Goal: Task Accomplishment & Management: Complete application form

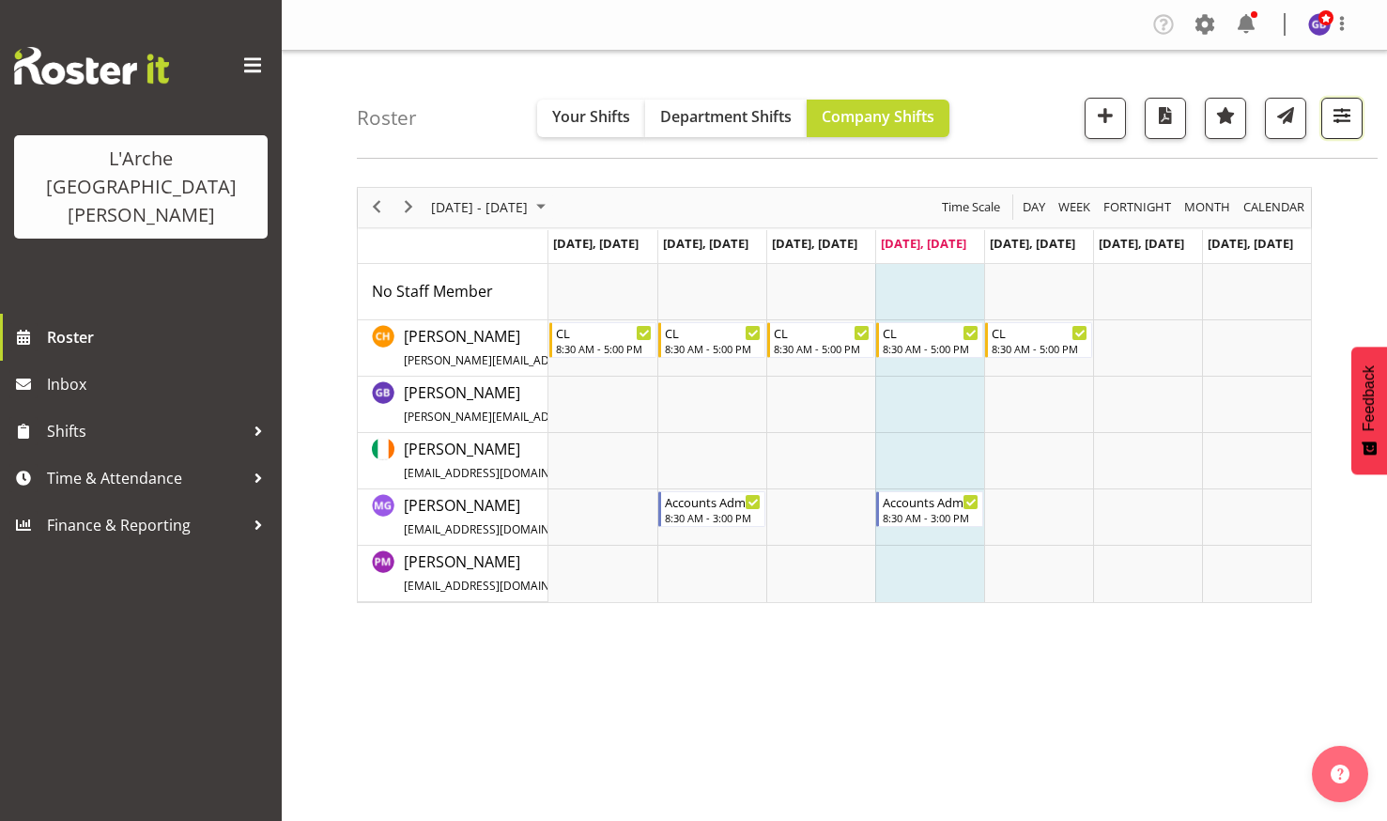
click at [1344, 106] on span "button" at bounding box center [1341, 115] width 24 height 24
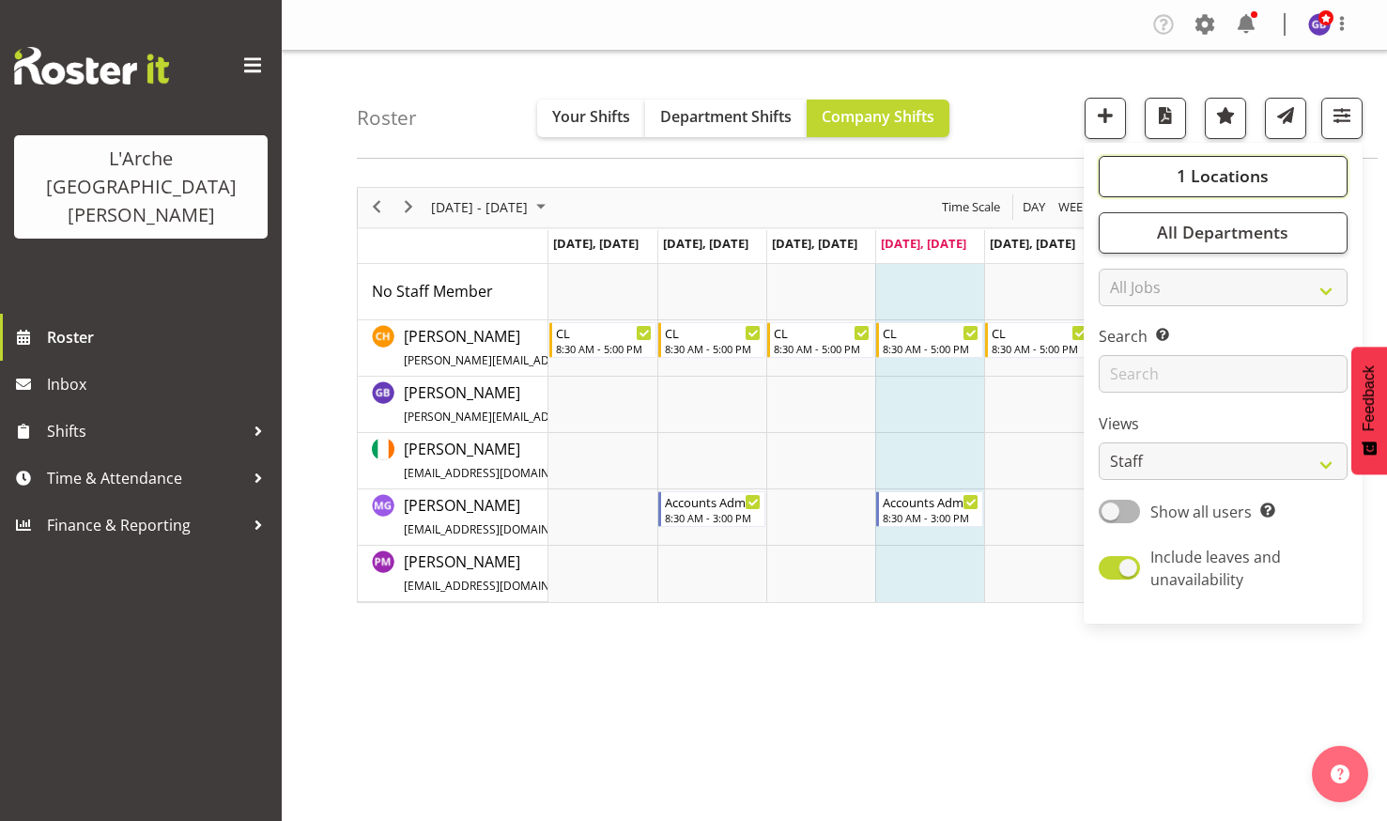
click at [1206, 166] on span "1 Locations" at bounding box center [1222, 175] width 92 height 23
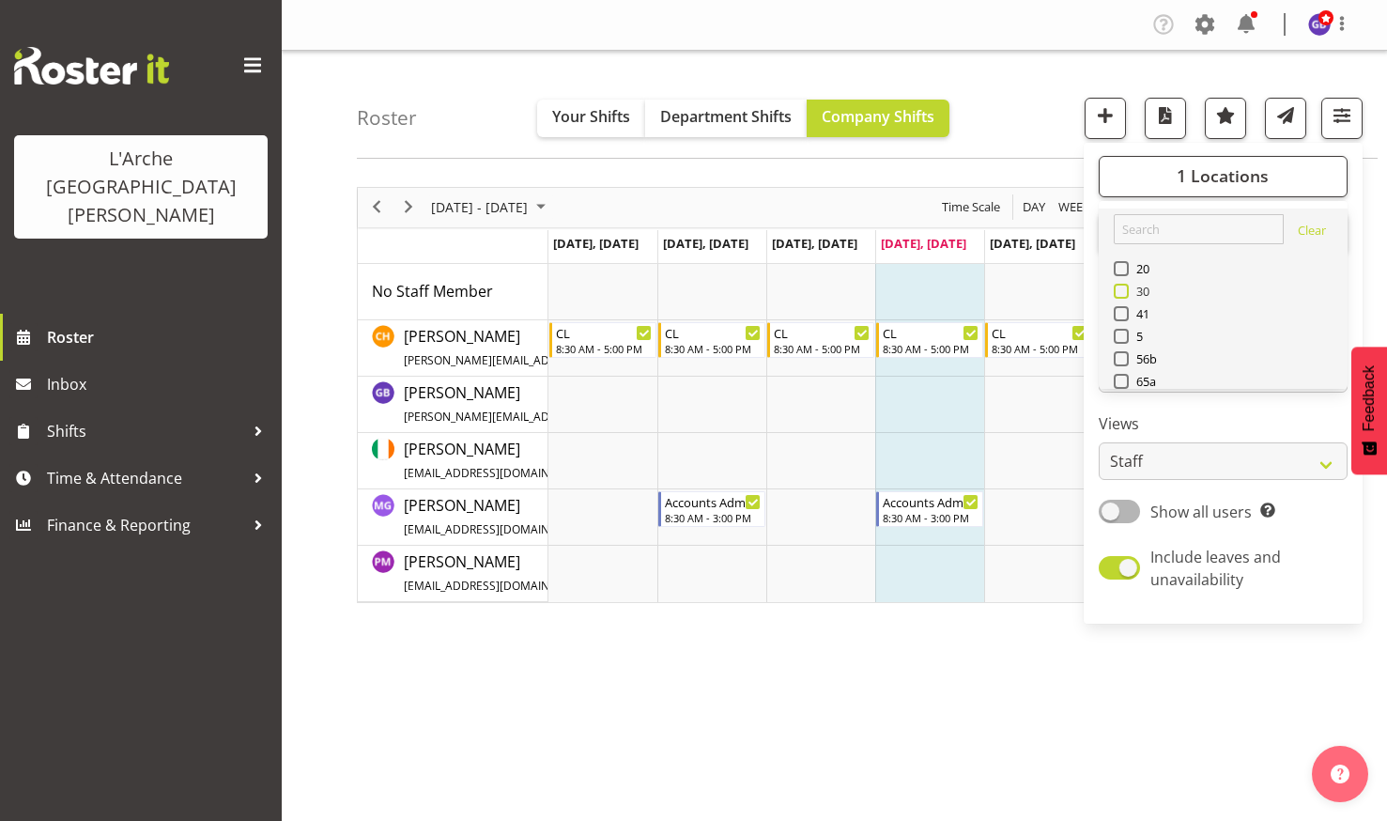
click at [1121, 290] on span at bounding box center [1121, 291] width 15 height 15
click at [1121, 290] on input "30" at bounding box center [1120, 290] width 12 height 12
checkbox input "true"
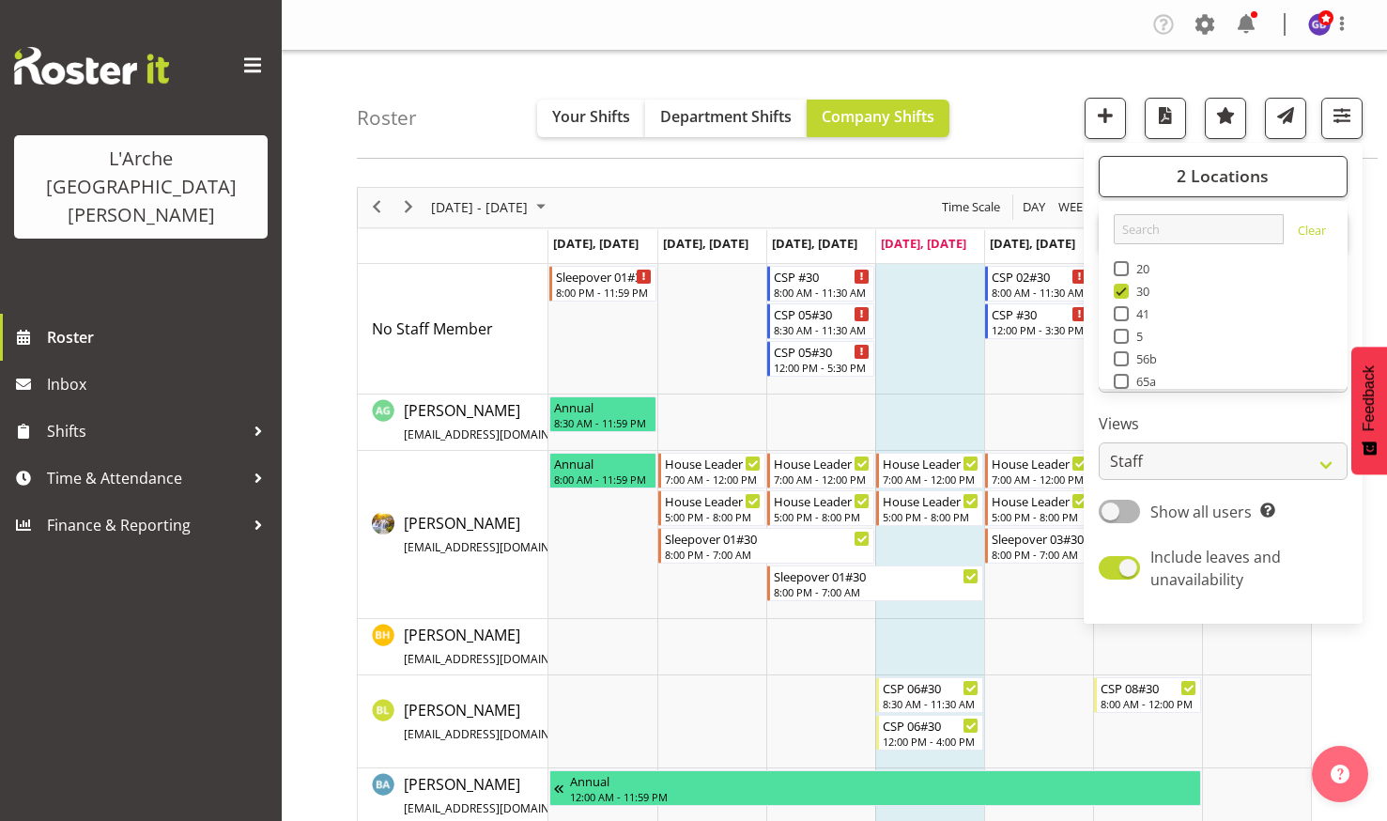
click at [1020, 83] on div "Roster Your Shifts Department Shifts Company Shifts 2 Locations Clear 20 30 41 …" at bounding box center [867, 105] width 1021 height 108
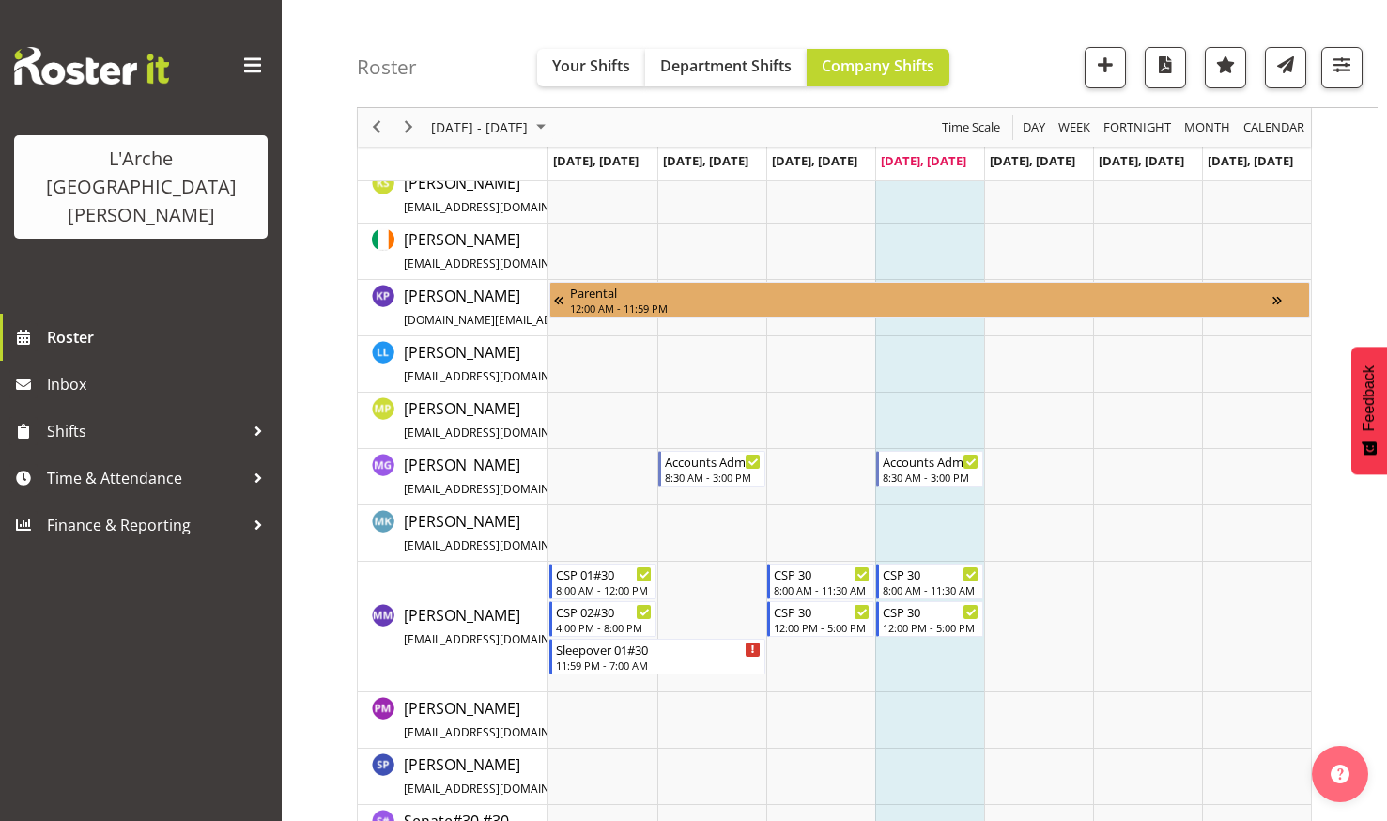
scroll to position [1314, 0]
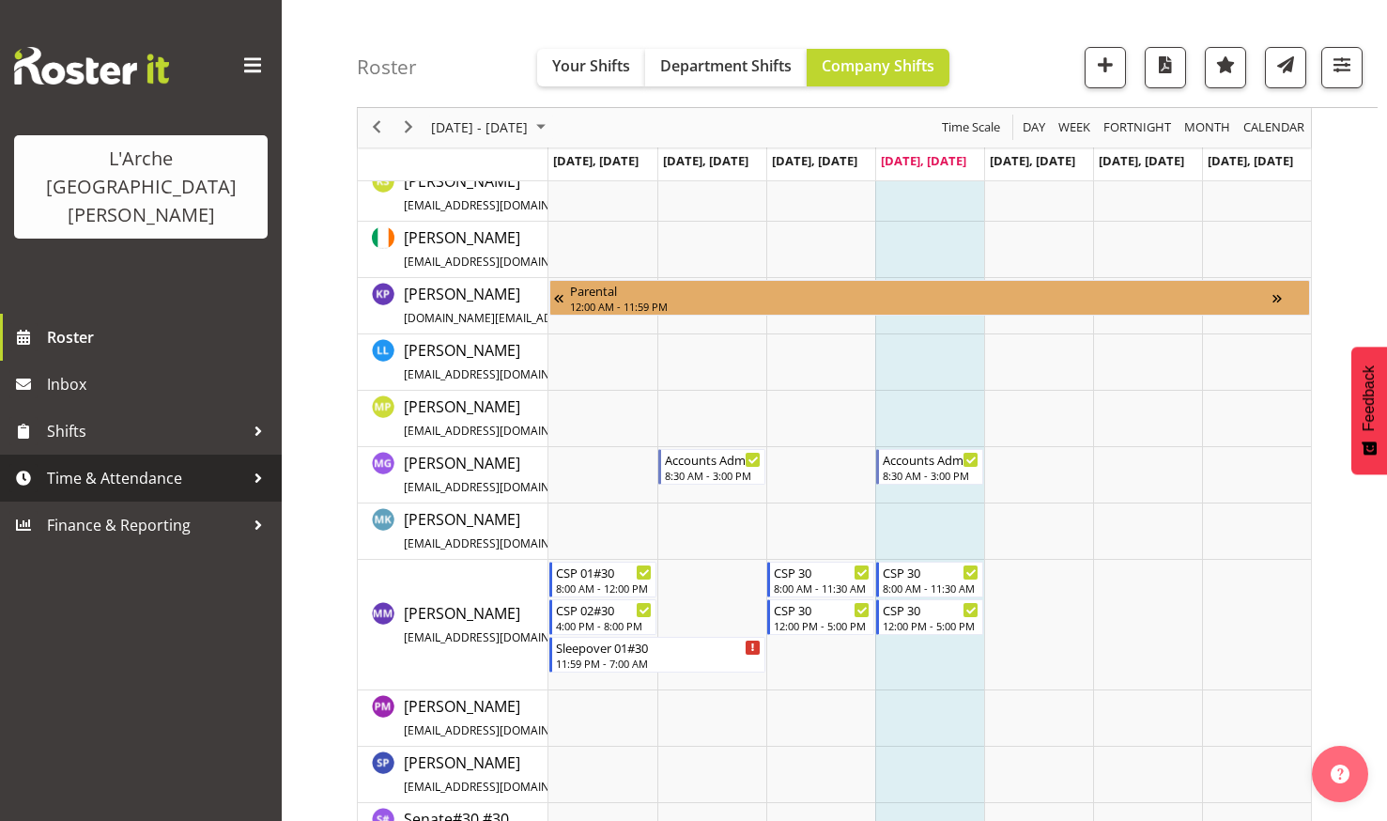
click at [89, 464] on span "Time & Attendance" at bounding box center [145, 478] width 197 height 28
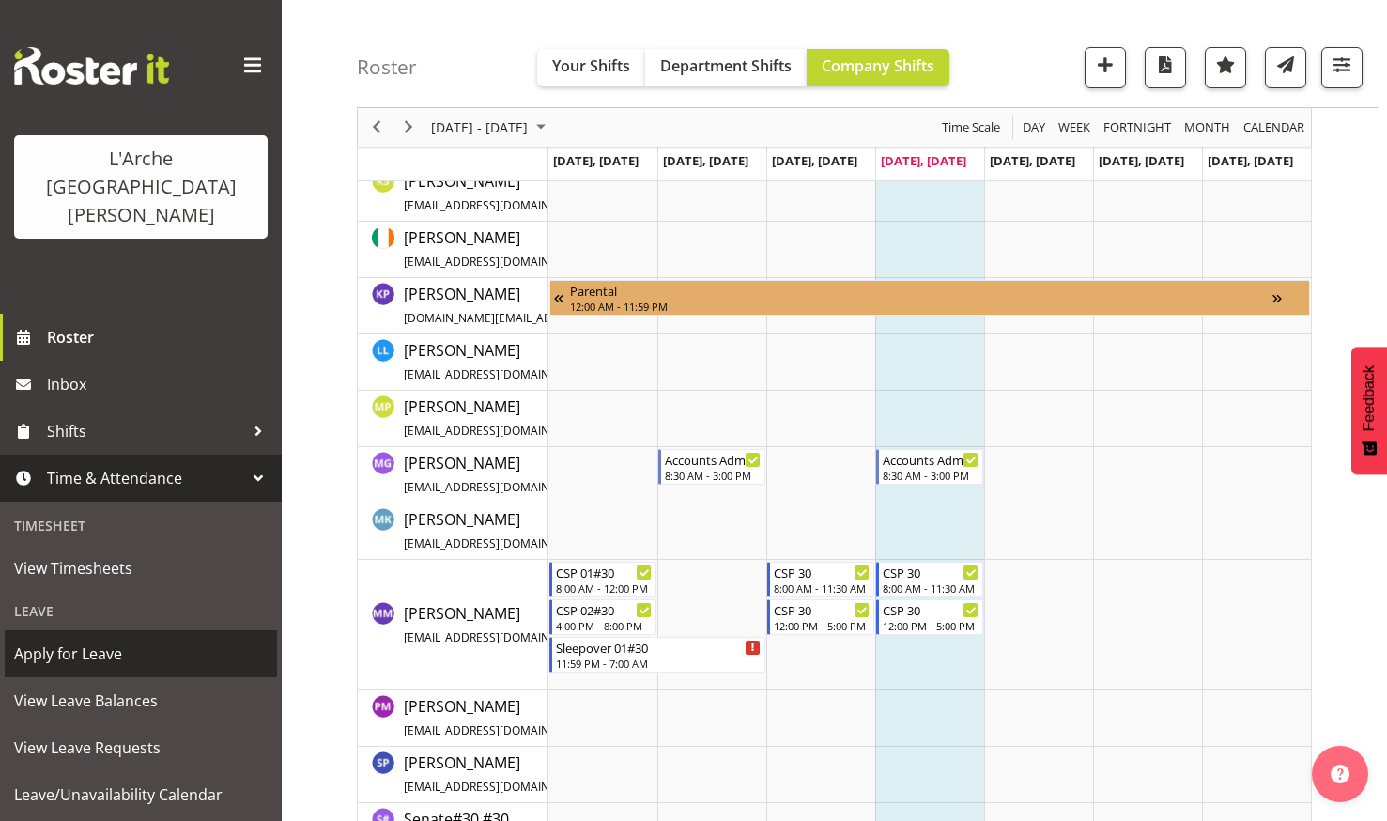
click at [94, 639] on span "Apply for Leave" at bounding box center [141, 653] width 254 height 28
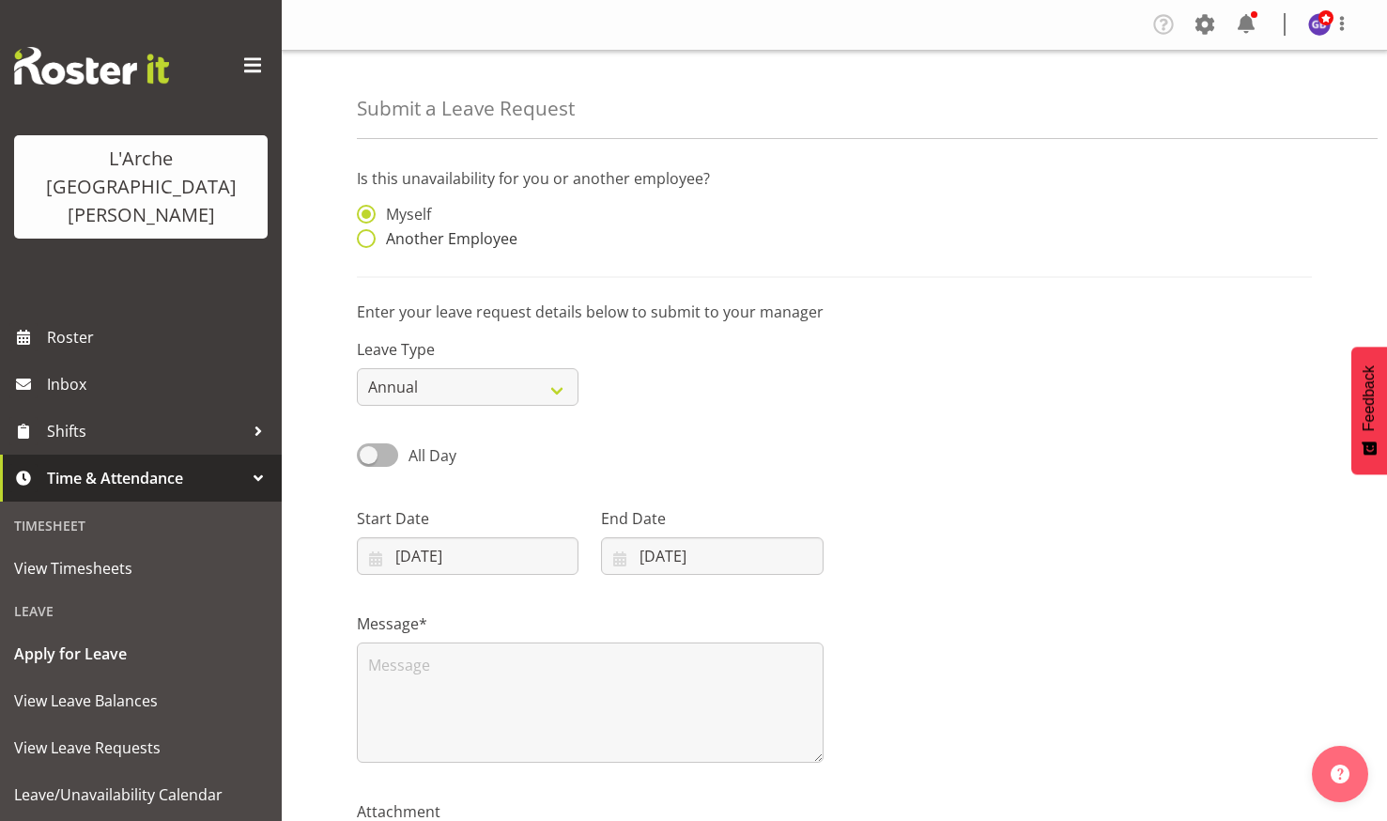
click at [364, 236] on span at bounding box center [366, 238] width 19 height 19
click at [364, 236] on input "Another Employee" at bounding box center [363, 239] width 12 height 12
radio input "true"
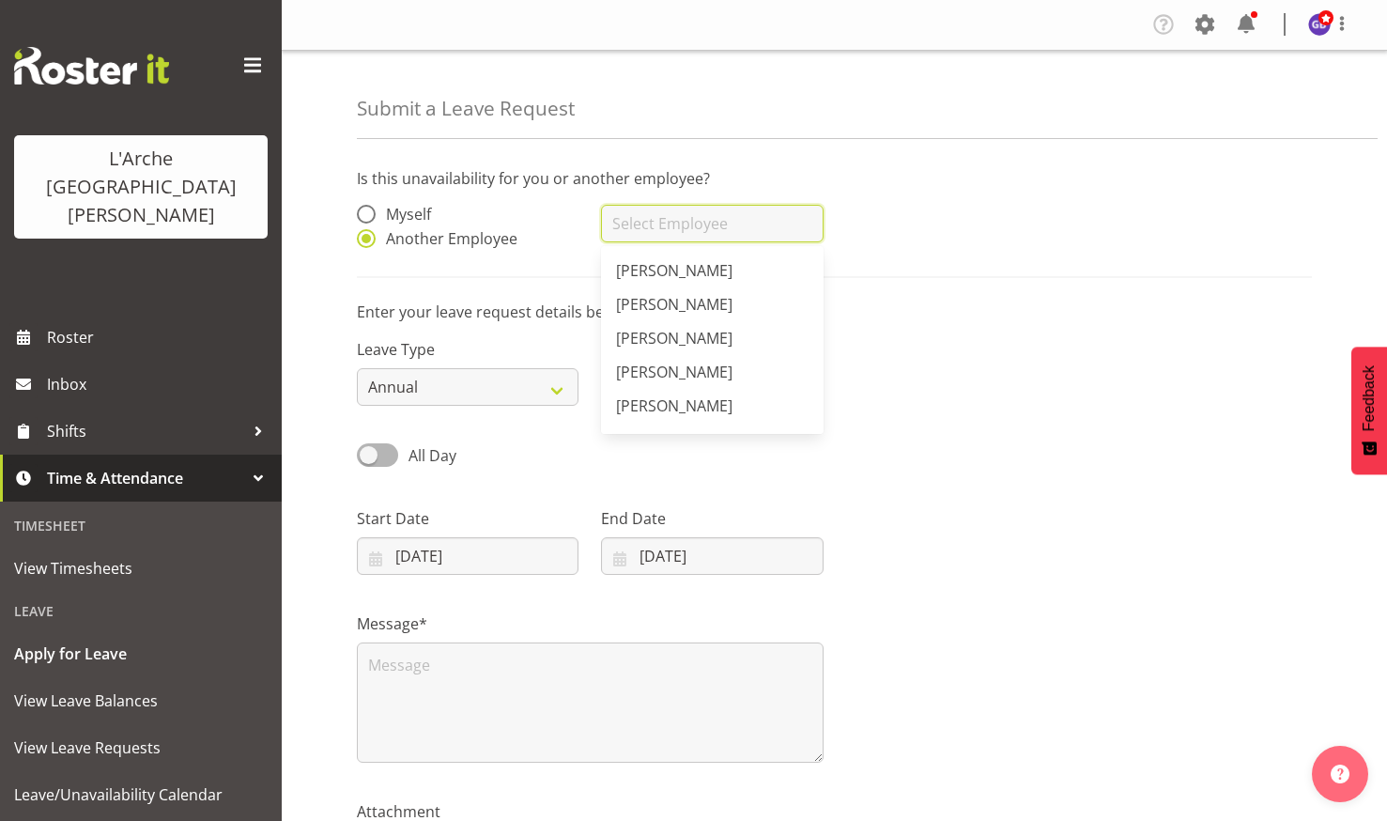
click at [620, 221] on input "text" at bounding box center [712, 224] width 222 height 38
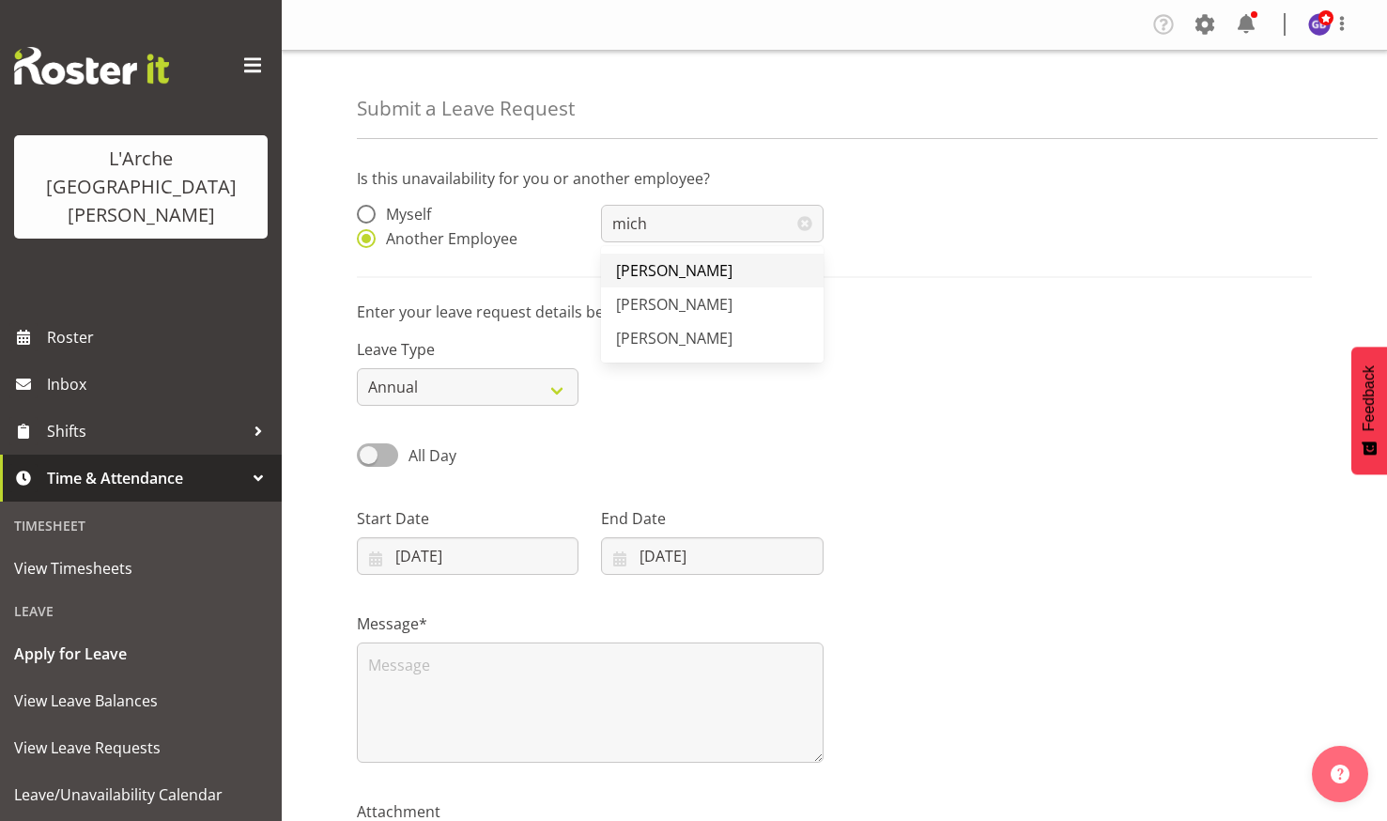
click at [684, 267] on span "[PERSON_NAME]" at bounding box center [674, 270] width 116 height 21
type input "[PERSON_NAME]"
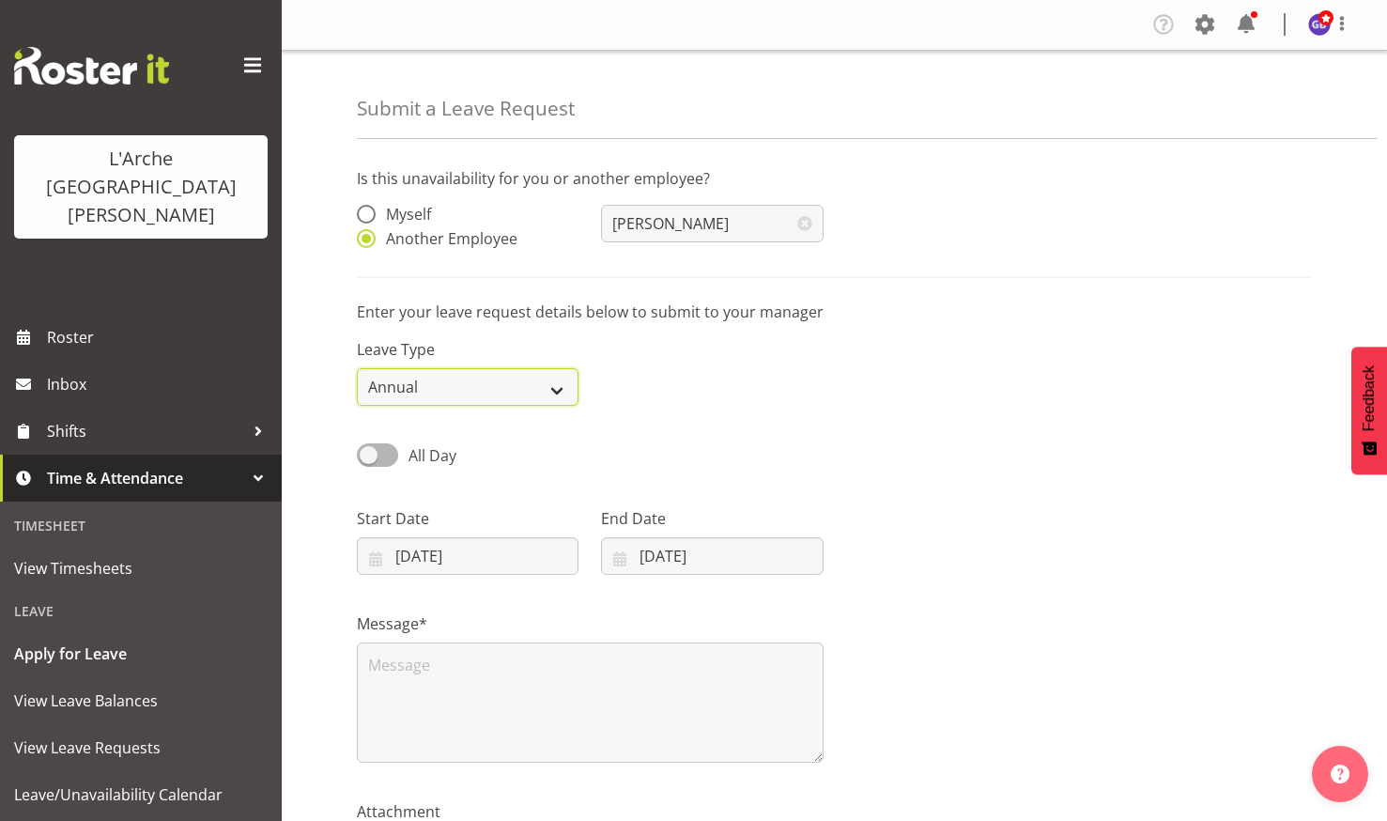
drag, startPoint x: 559, startPoint y: 386, endPoint x: 552, endPoint y: 374, distance: 13.9
click at [552, 375] on select "Annual Sick Leave Without Pay Bereavement Domestic Violence Parental Jury Servi…" at bounding box center [468, 387] width 222 height 38
select select "Sick"
click at [357, 368] on select "Annual Sick Leave Without Pay Bereavement Domestic Violence Parental Jury Servi…" at bounding box center [468, 387] width 222 height 38
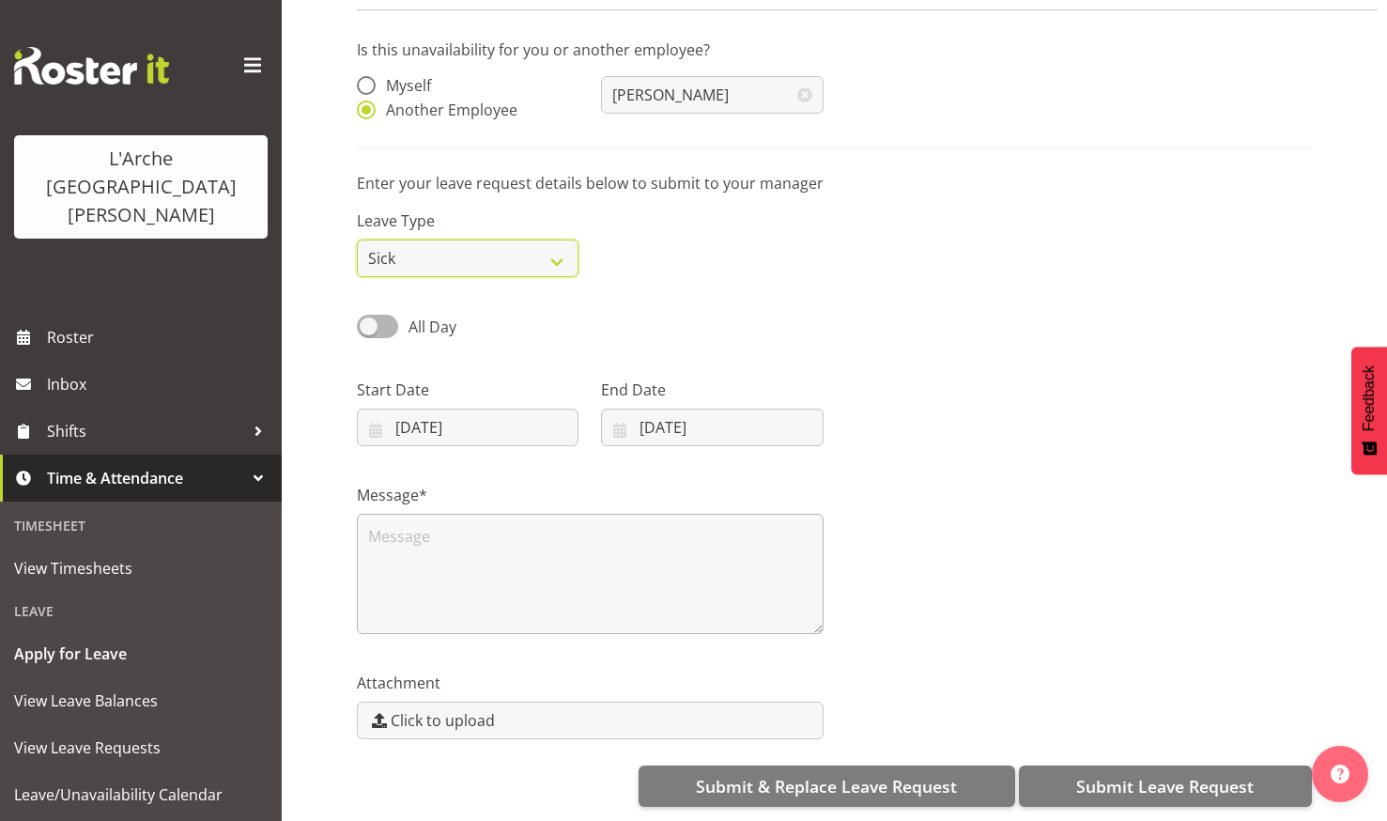
scroll to position [143, 0]
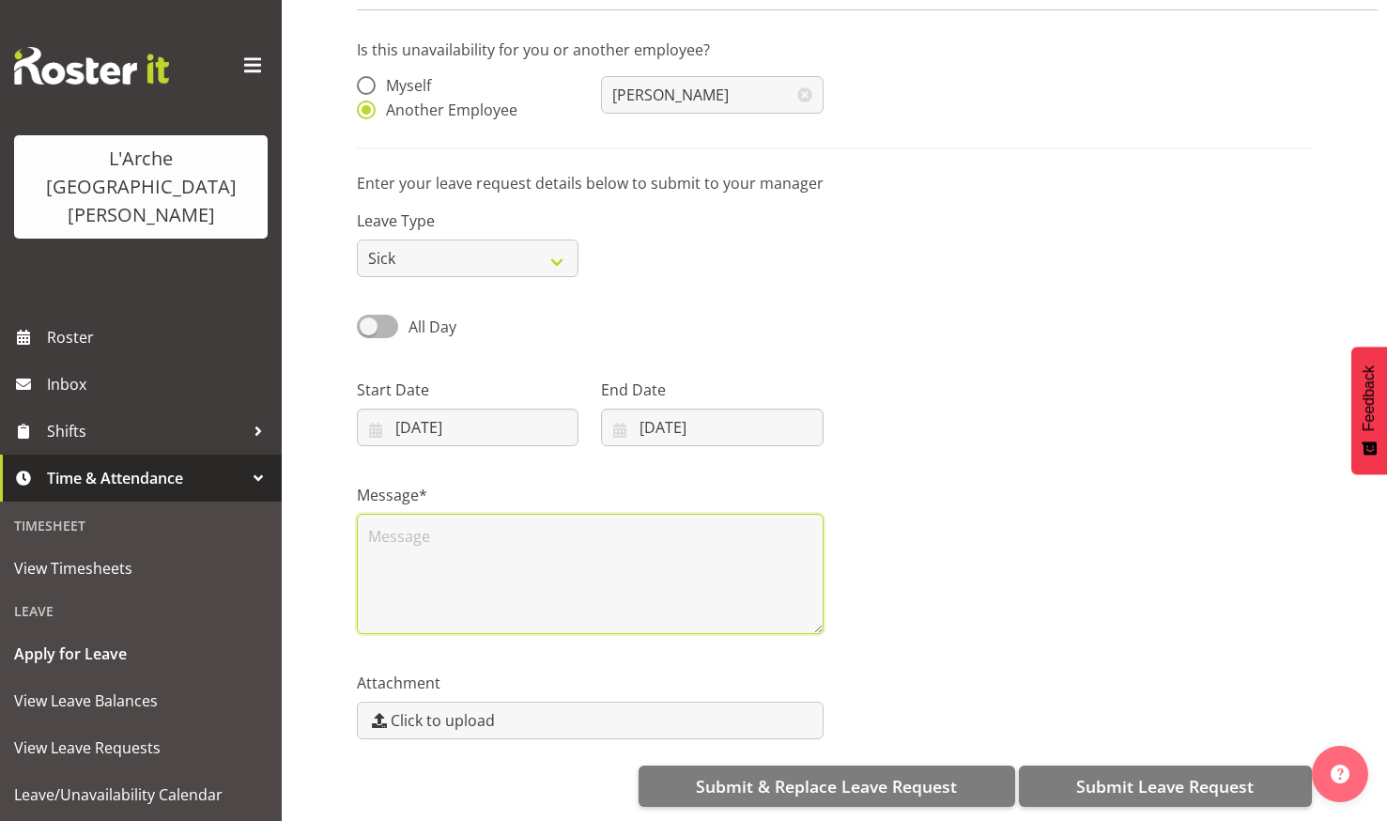
drag, startPoint x: 373, startPoint y: 519, endPoint x: 562, endPoint y: 559, distance: 193.7
click at [375, 518] on textarea at bounding box center [590, 574] width 467 height 120
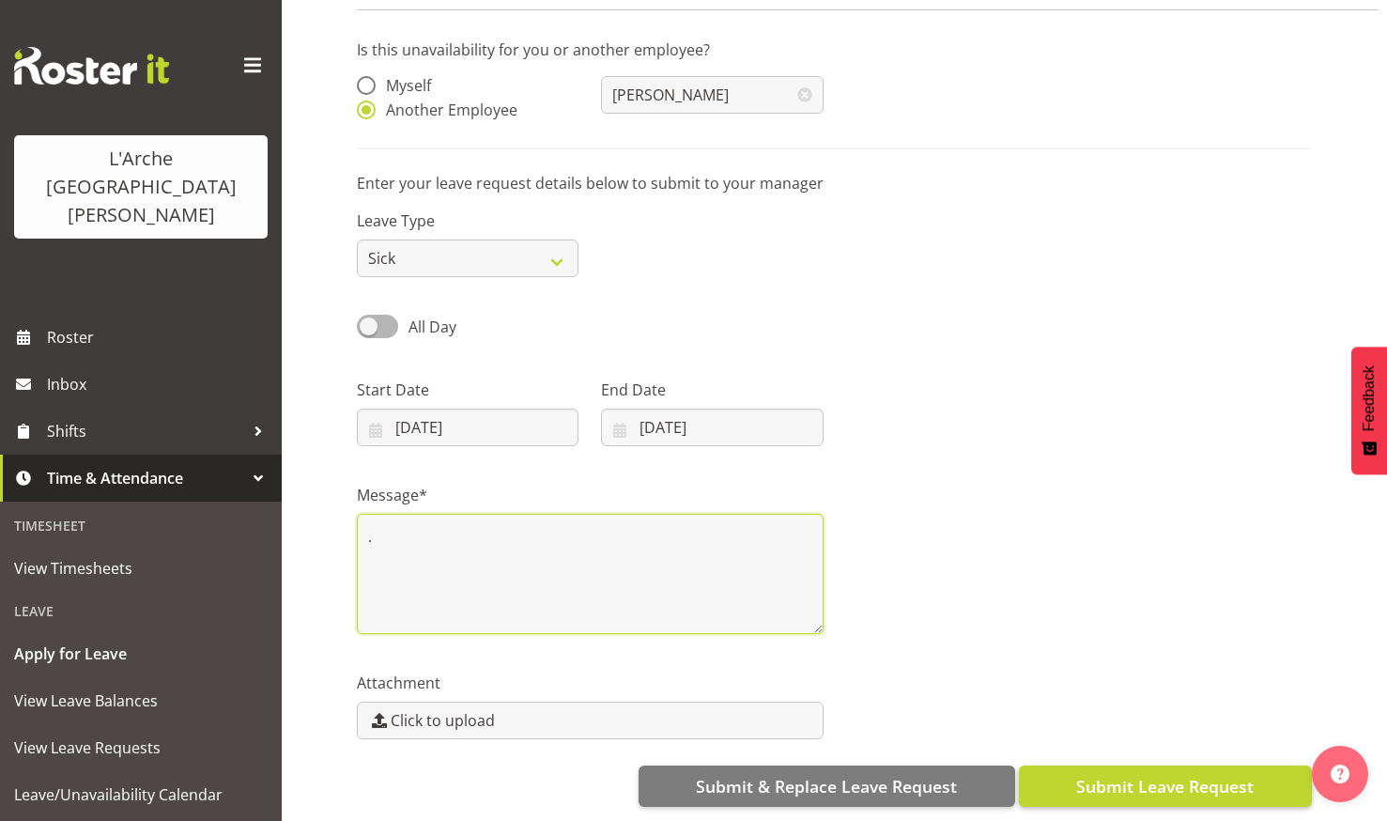
type textarea "."
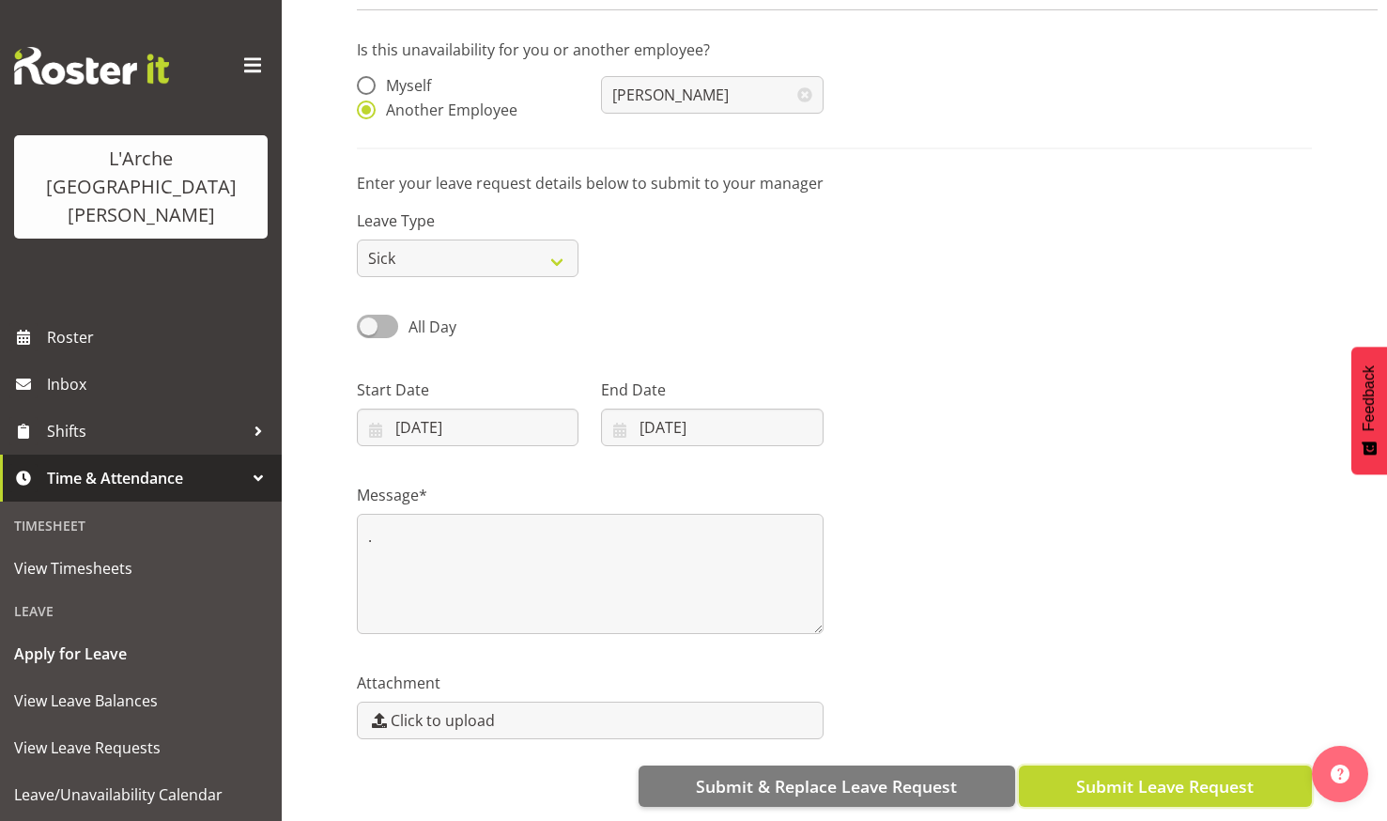
click at [1151, 765] on button "Submit Leave Request" at bounding box center [1165, 785] width 293 height 41
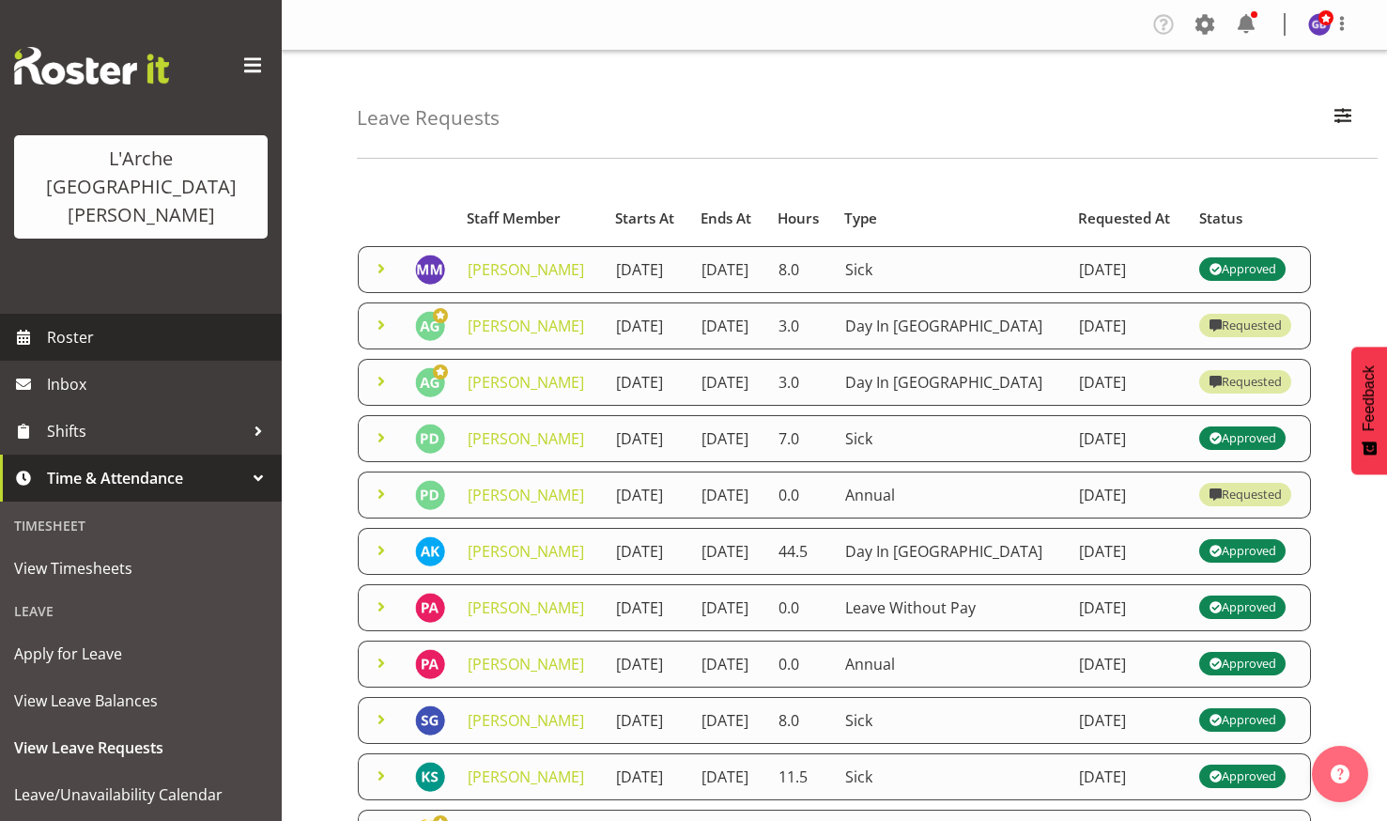
click at [69, 323] on span "Roster" at bounding box center [159, 337] width 225 height 28
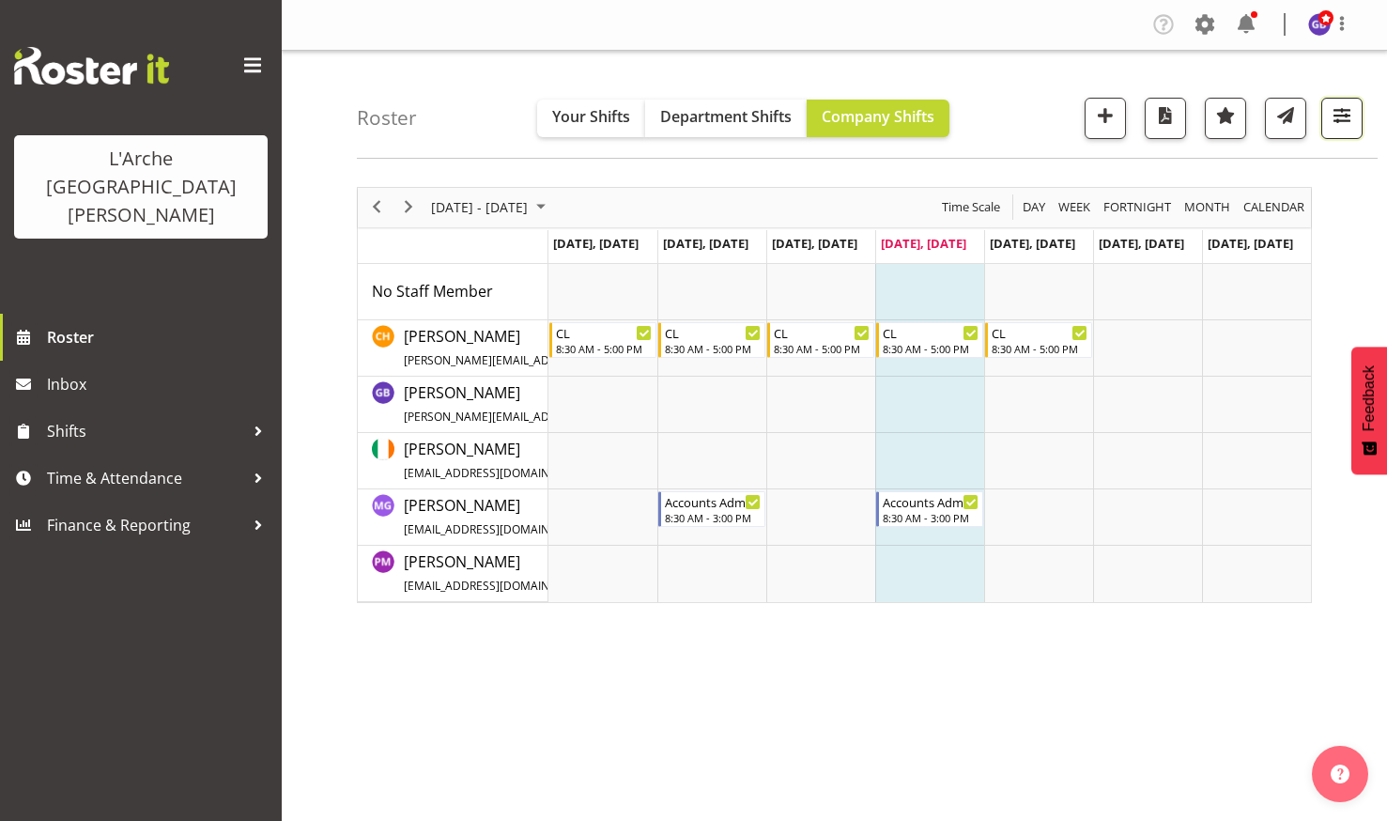
click at [1343, 114] on span "button" at bounding box center [1341, 115] width 24 height 24
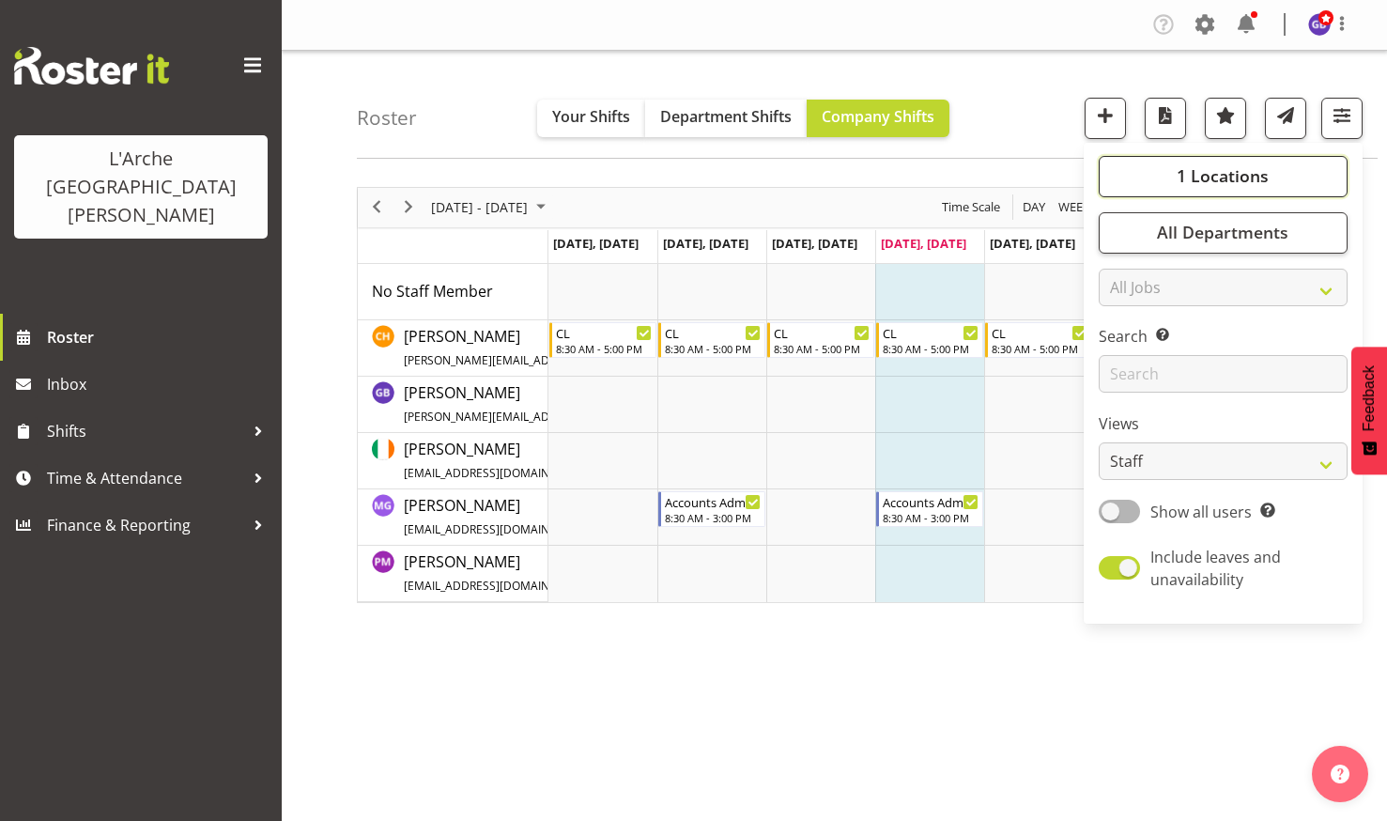
click at [1190, 164] on span "1 Locations" at bounding box center [1222, 175] width 92 height 23
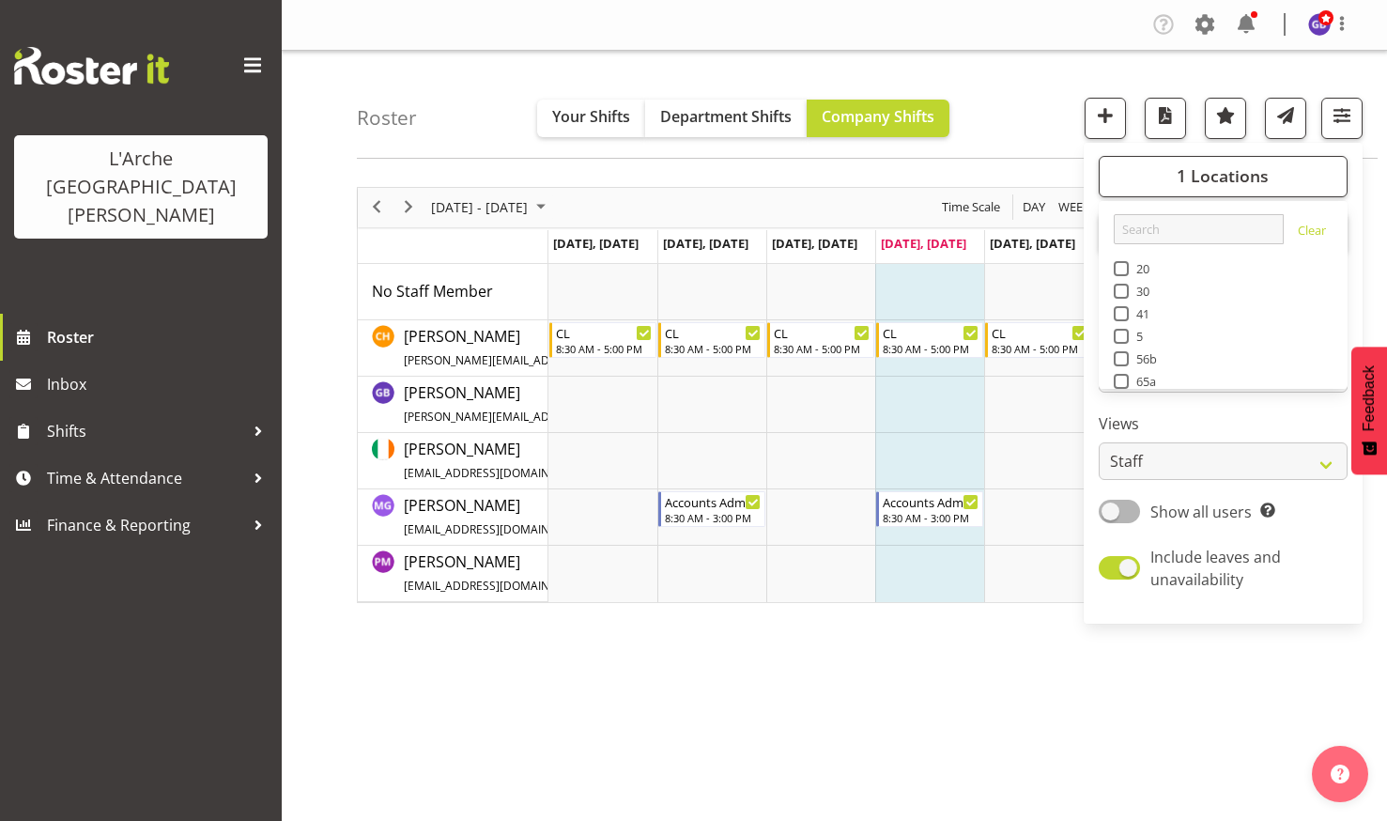
click at [1121, 289] on span at bounding box center [1121, 291] width 15 height 15
click at [1121, 289] on input "30" at bounding box center [1120, 290] width 12 height 12
checkbox input "true"
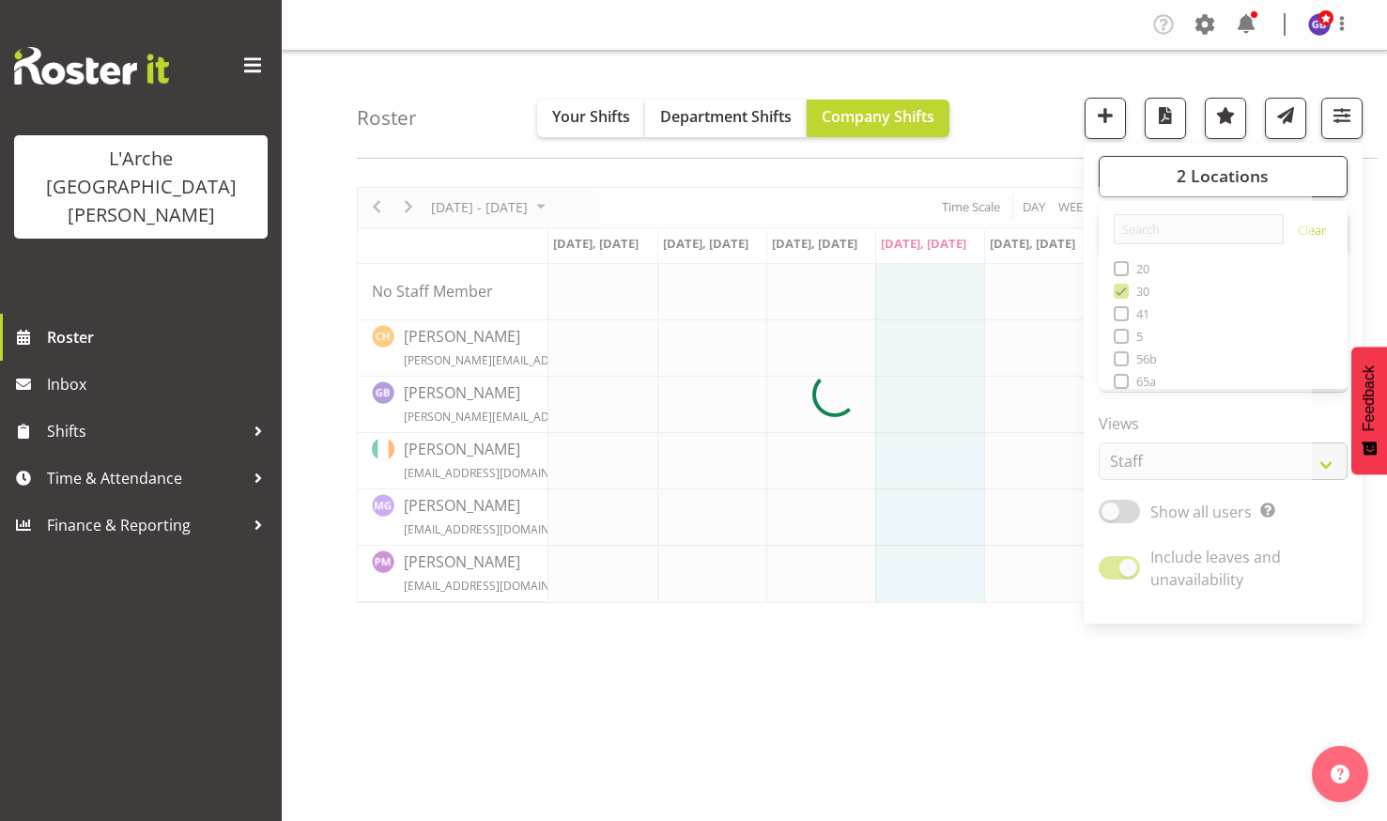
click at [1013, 93] on div "Roster Your Shifts Department Shifts Company Shifts 2 Locations Clear 20 30 41 …" at bounding box center [867, 105] width 1021 height 108
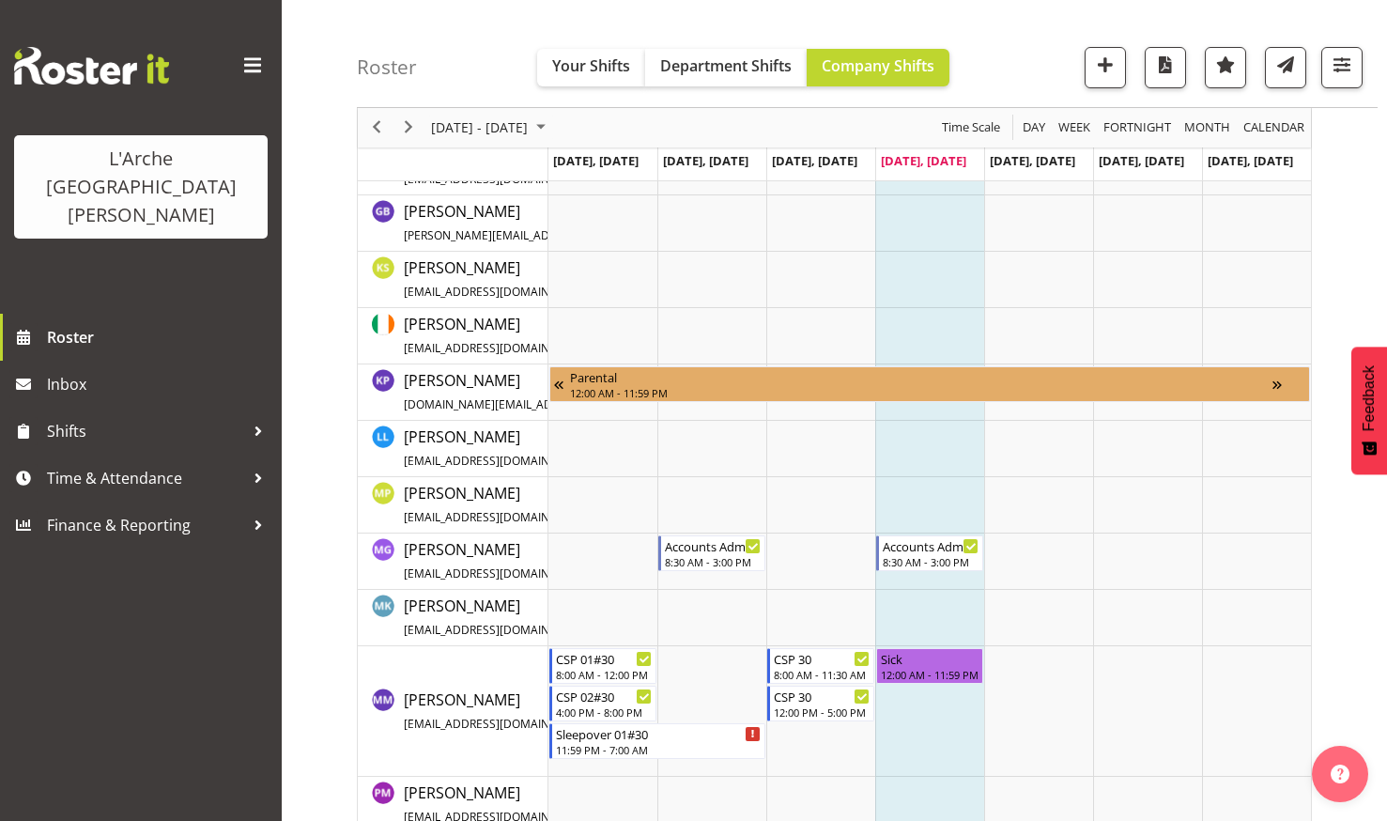
scroll to position [1349, 0]
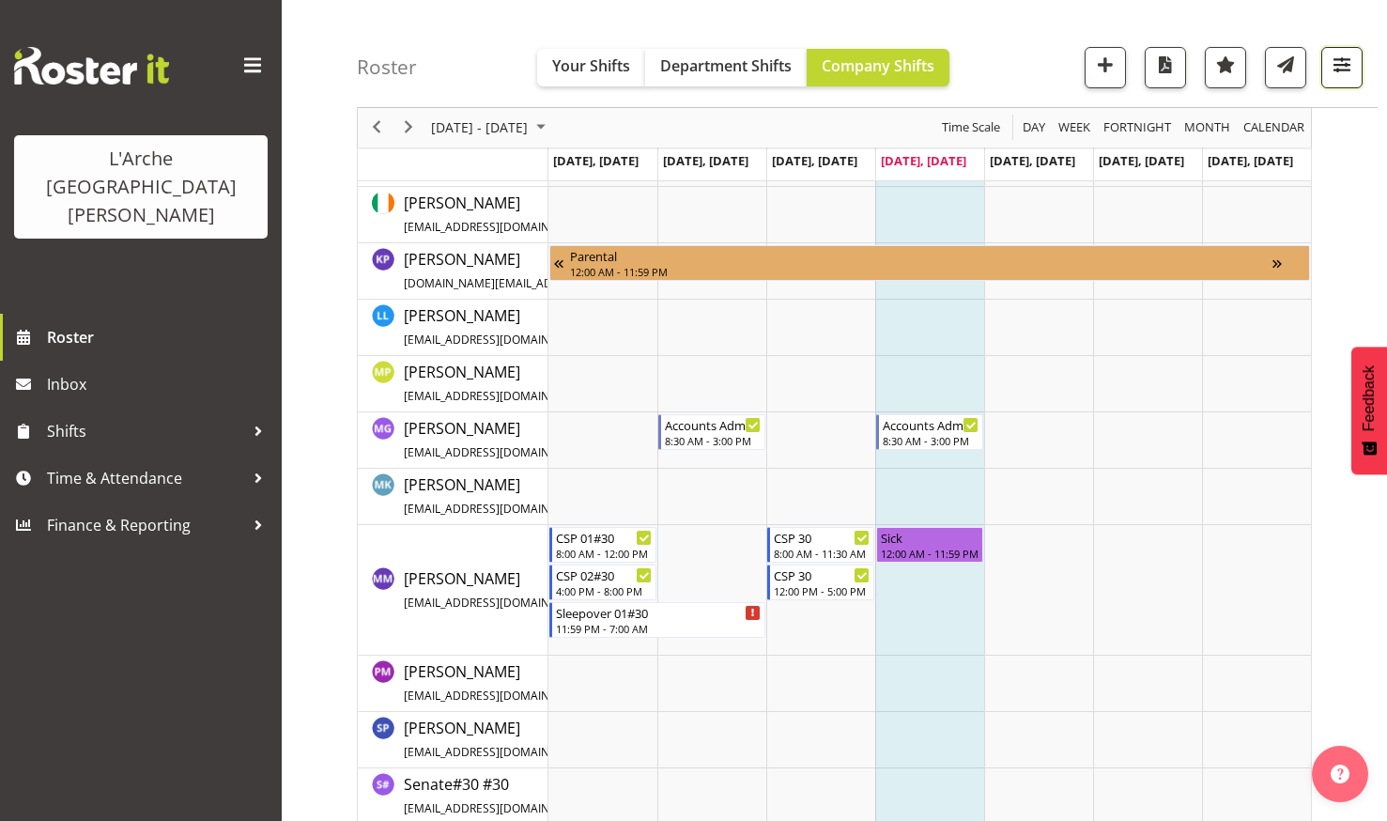
click at [1335, 62] on span "button" at bounding box center [1341, 65] width 24 height 24
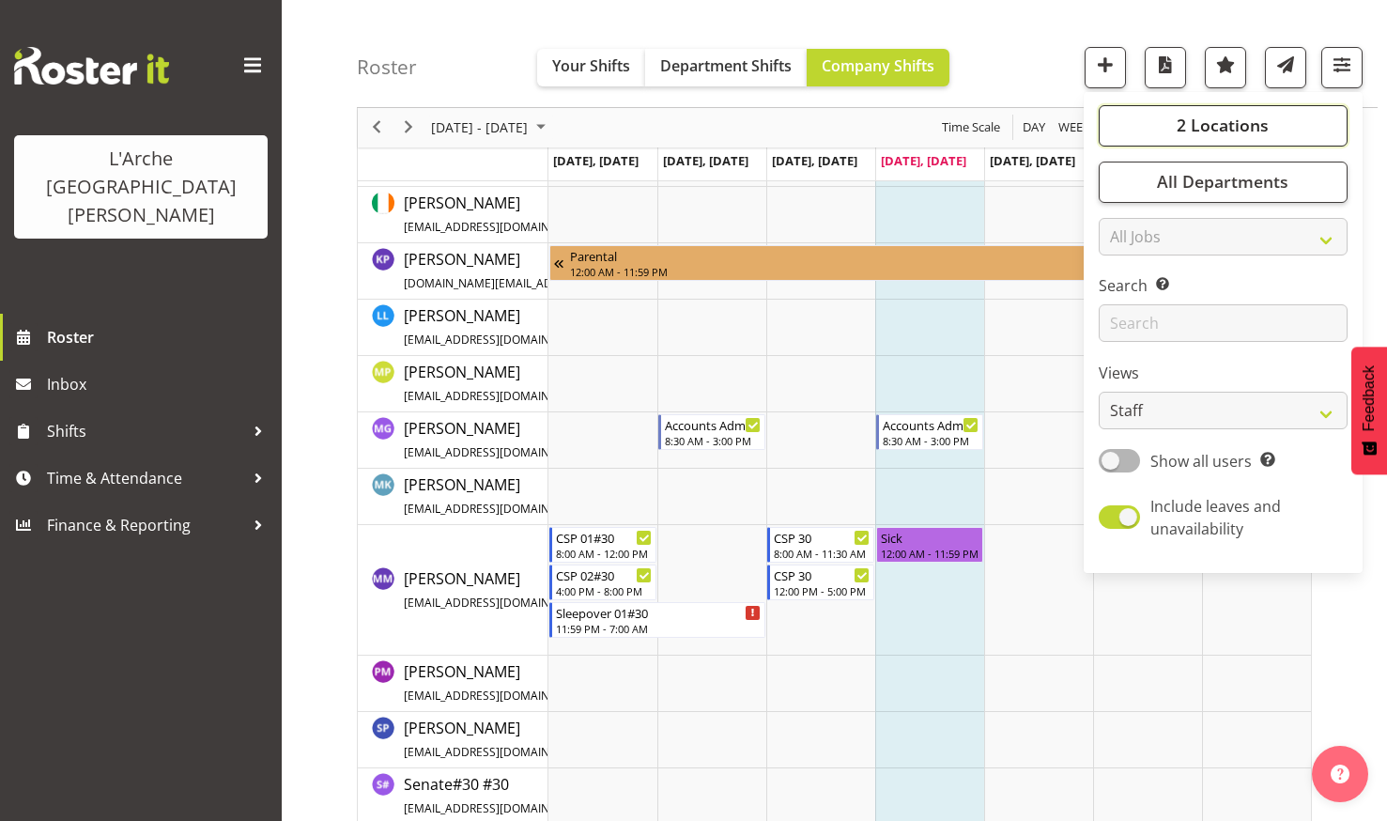
click at [1217, 114] on button "2 Locations" at bounding box center [1223, 125] width 249 height 41
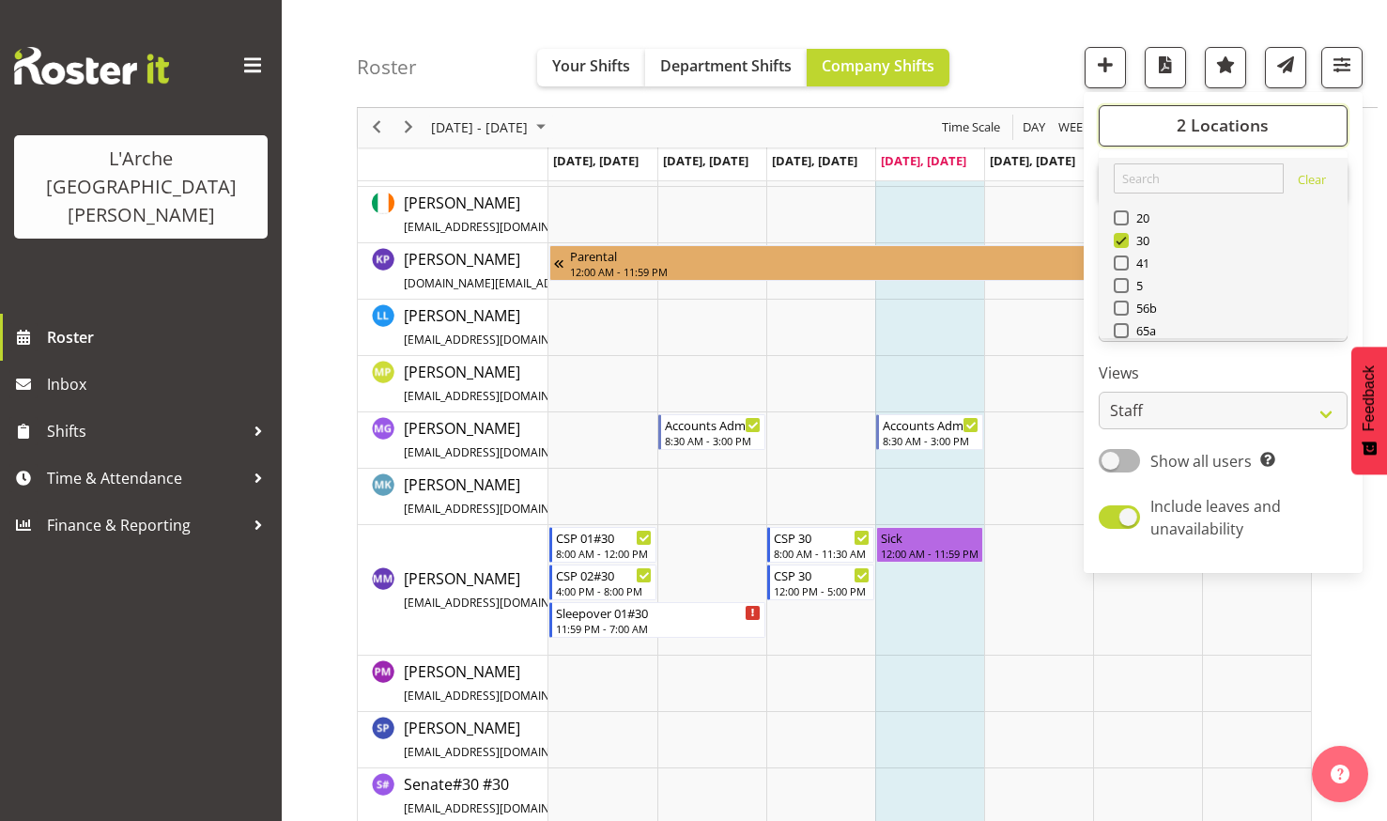
scroll to position [94, 0]
click at [1124, 208] on span at bounding box center [1121, 214] width 15 height 15
click at [1124, 208] on input "56b" at bounding box center [1120, 214] width 12 height 12
checkbox input "true"
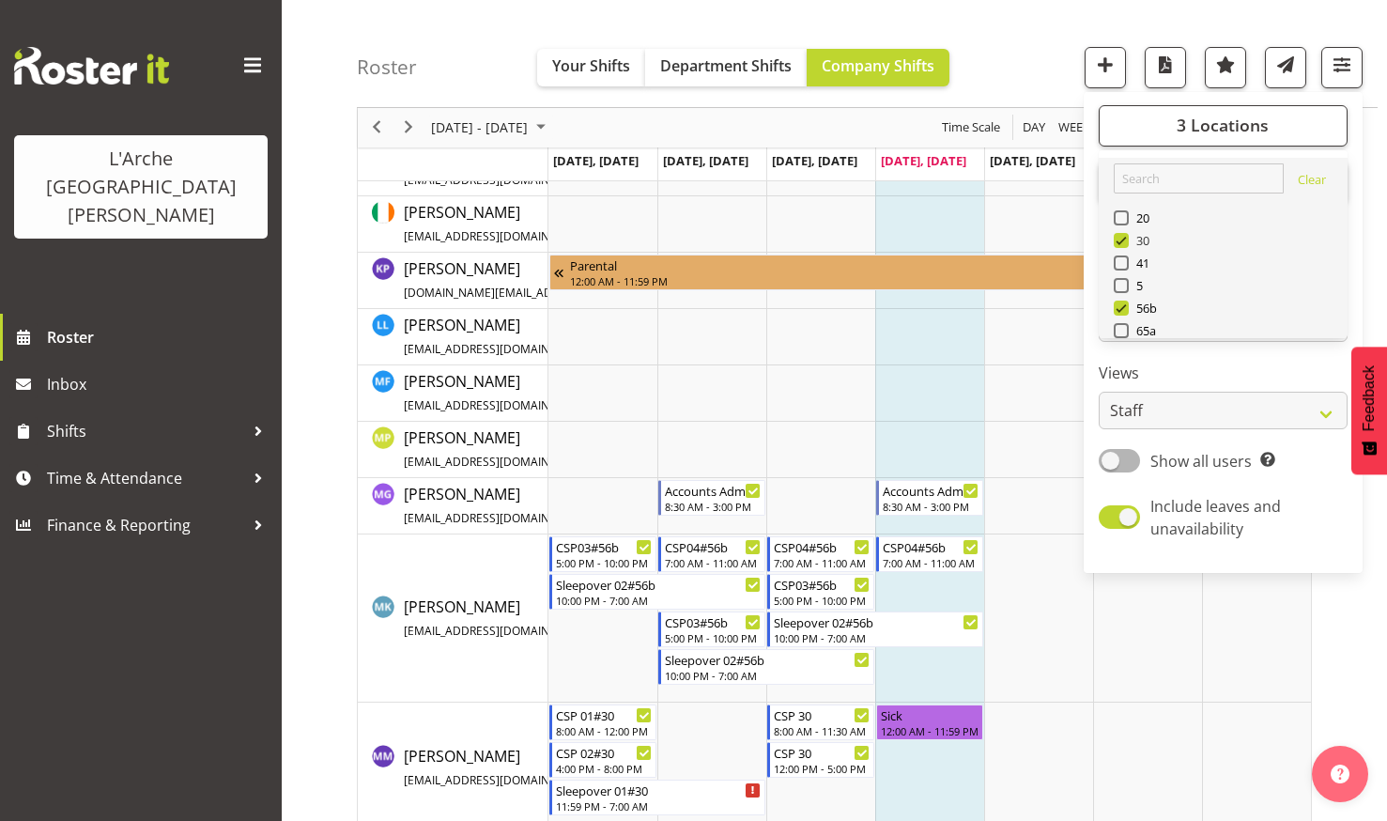
click at [1123, 235] on span at bounding box center [1121, 240] width 15 height 15
click at [1123, 235] on input "30" at bounding box center [1120, 241] width 12 height 12
checkbox input "false"
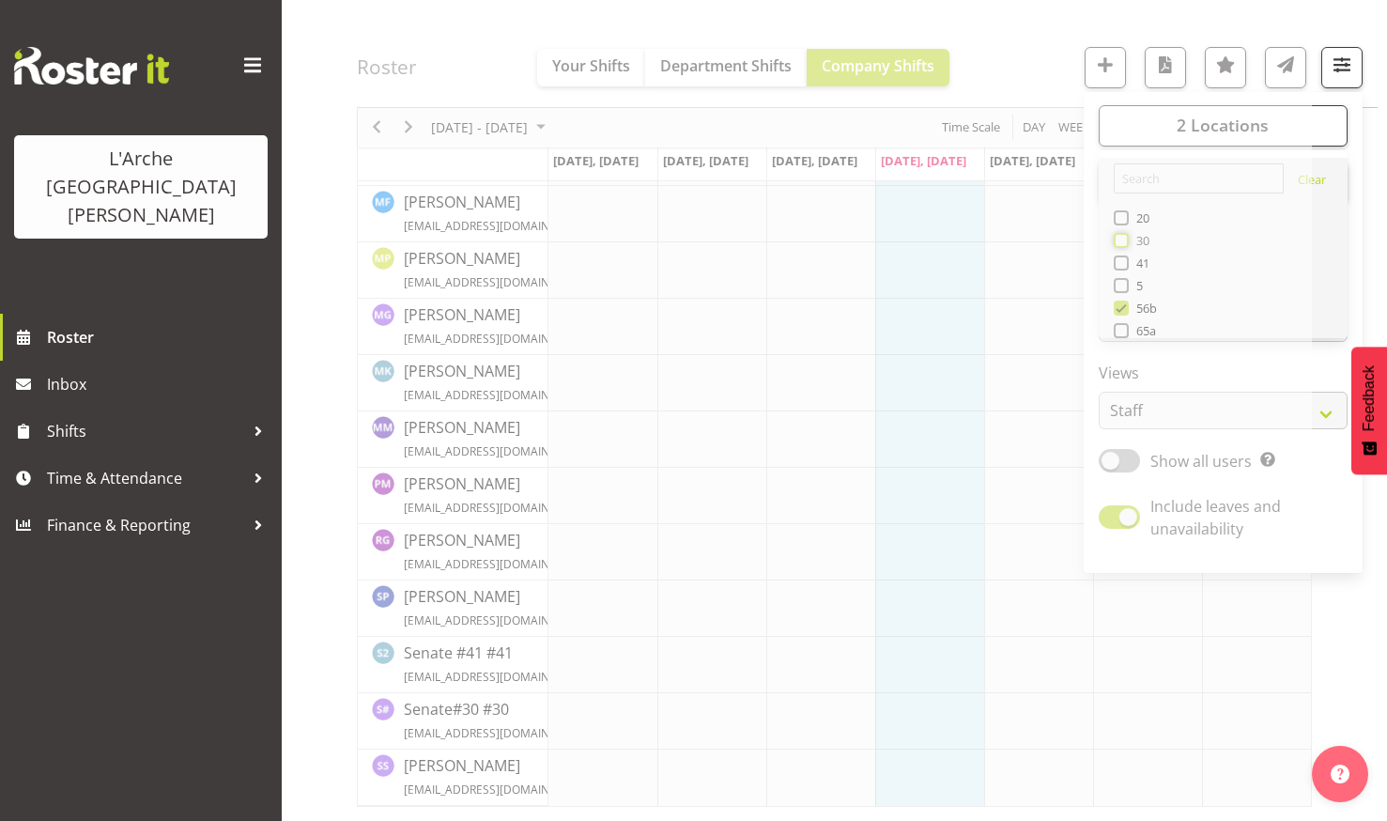
scroll to position [1147, 0]
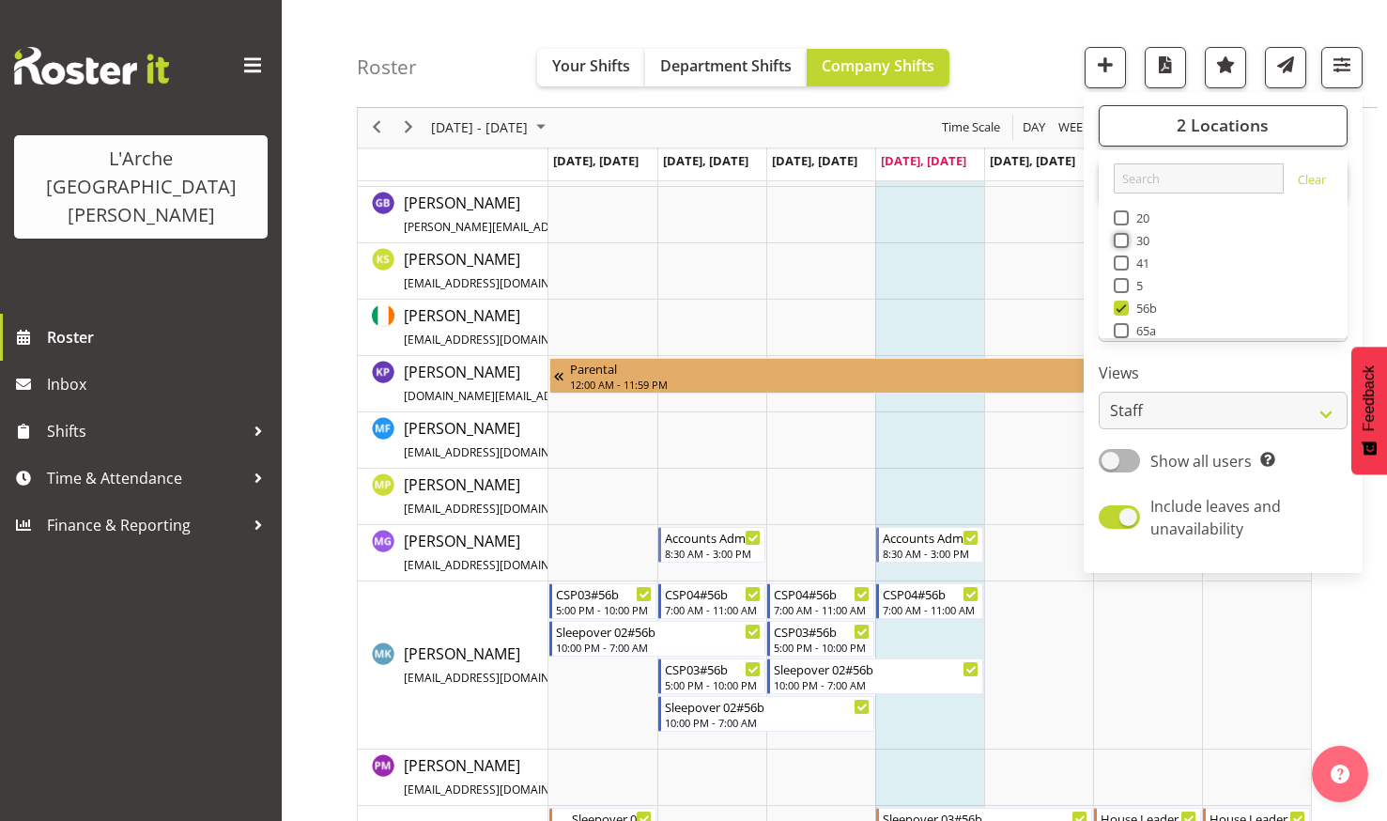
scroll to position [714, 0]
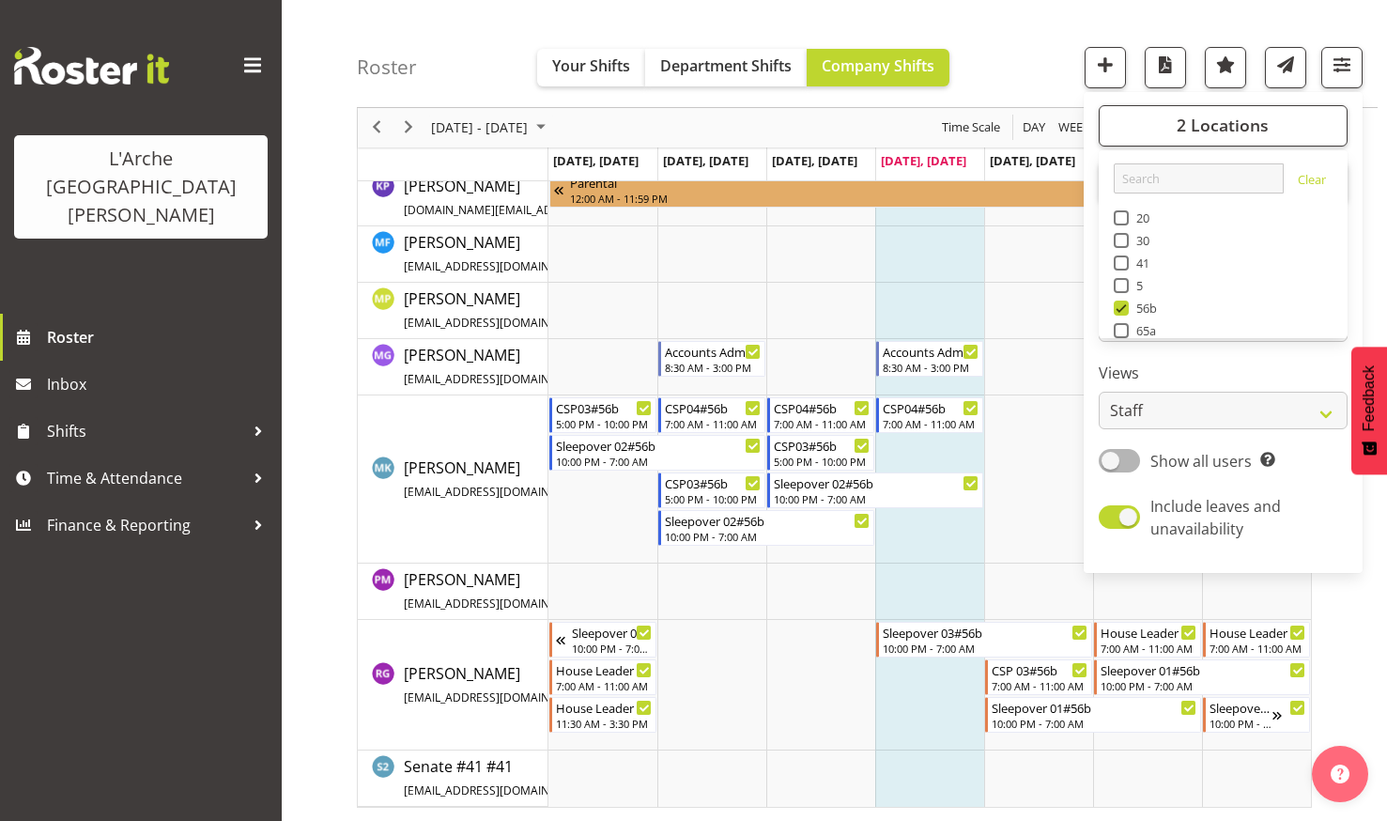
click at [994, 33] on div "Roster Your Shifts Department Shifts Company Shifts 2 Locations Clear 20 30 41 …" at bounding box center [867, 54] width 1021 height 108
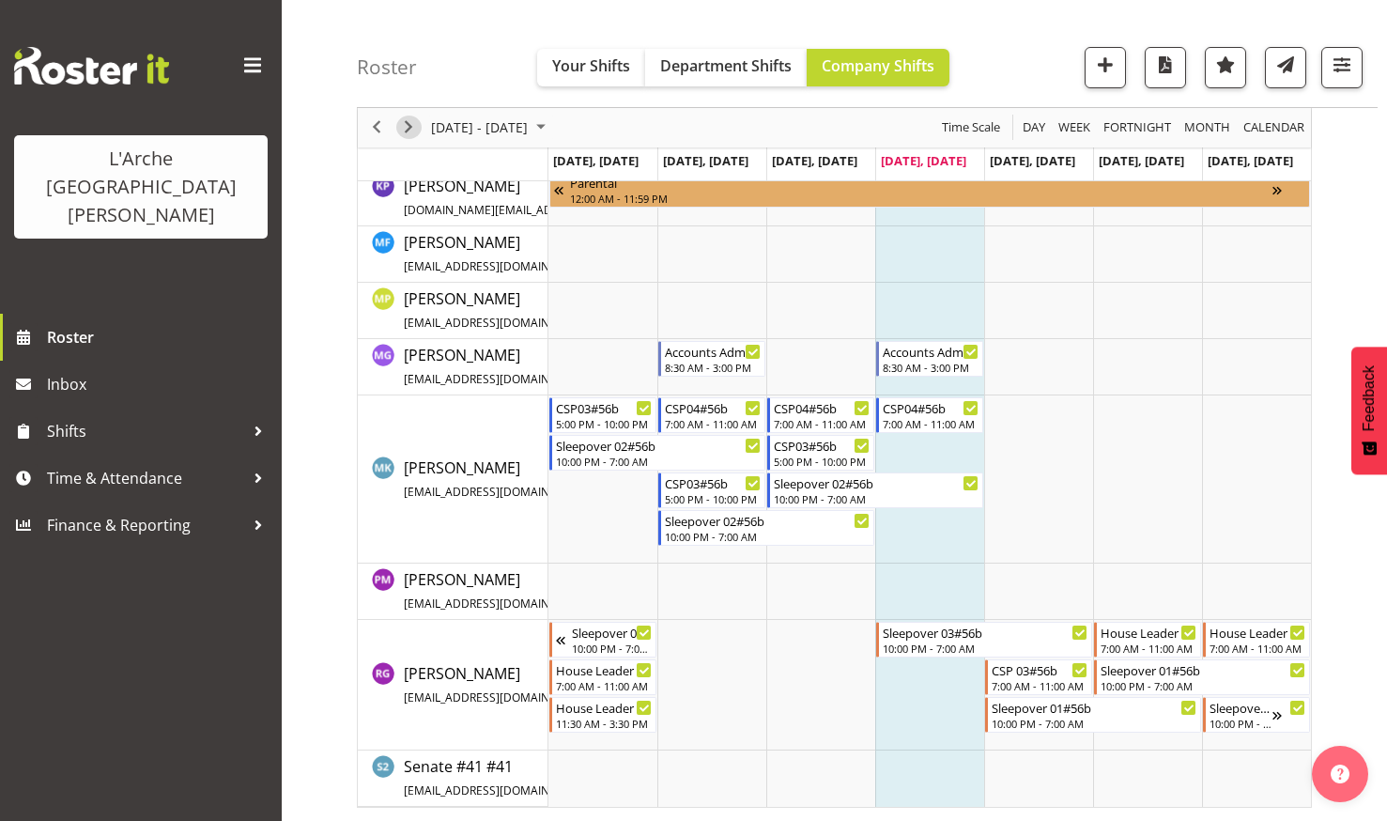
click at [409, 121] on span "Next" at bounding box center [408, 127] width 23 height 23
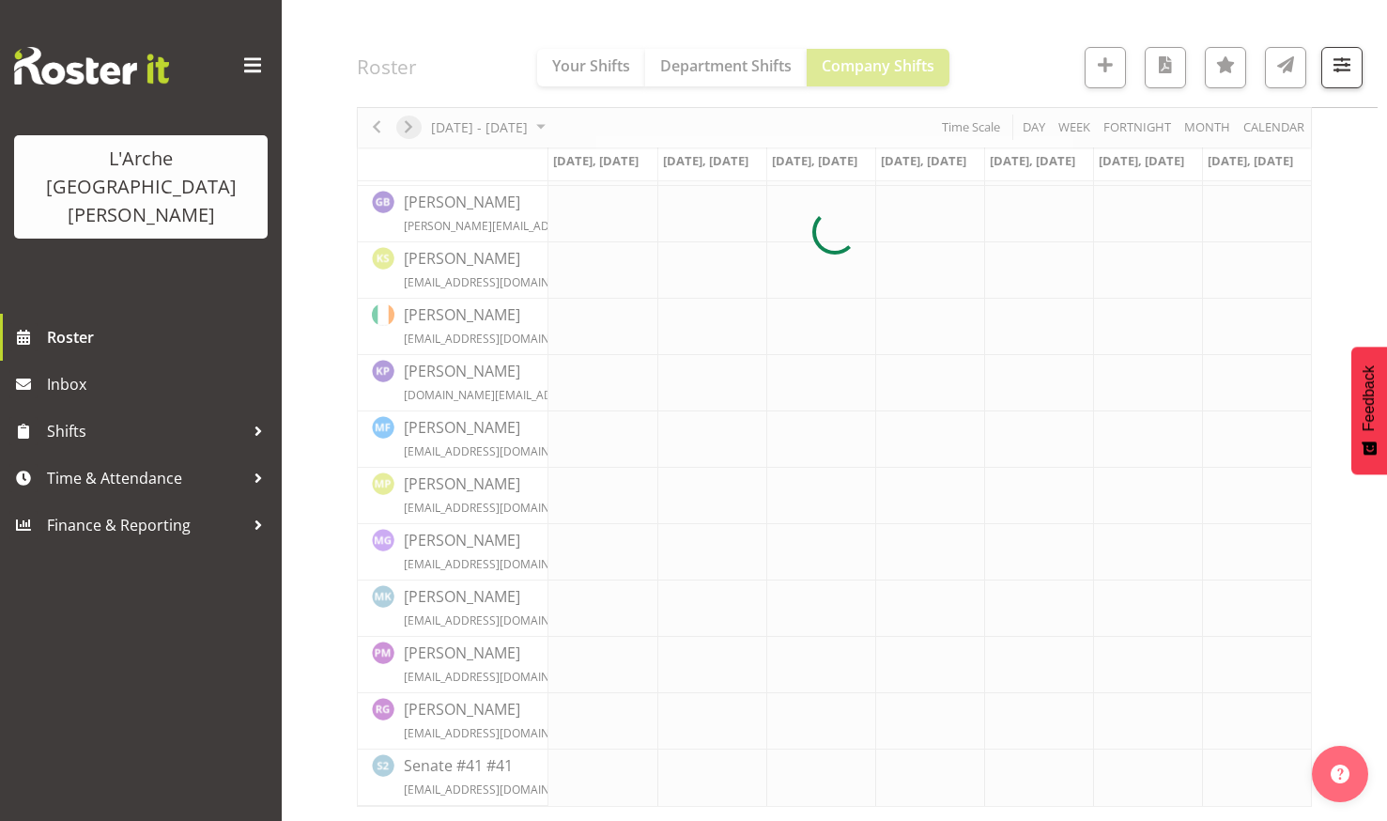
scroll to position [528, 0]
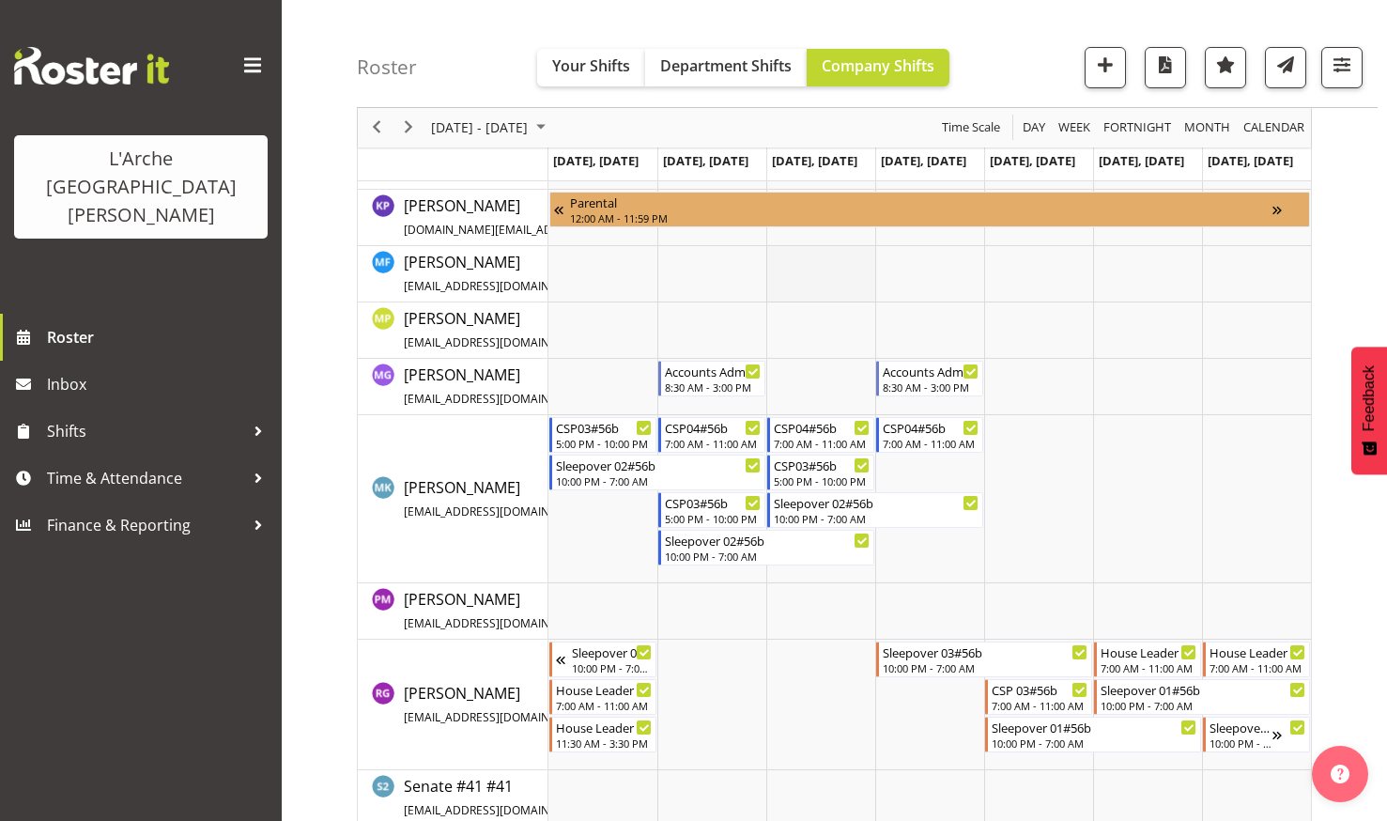
scroll to position [714, 0]
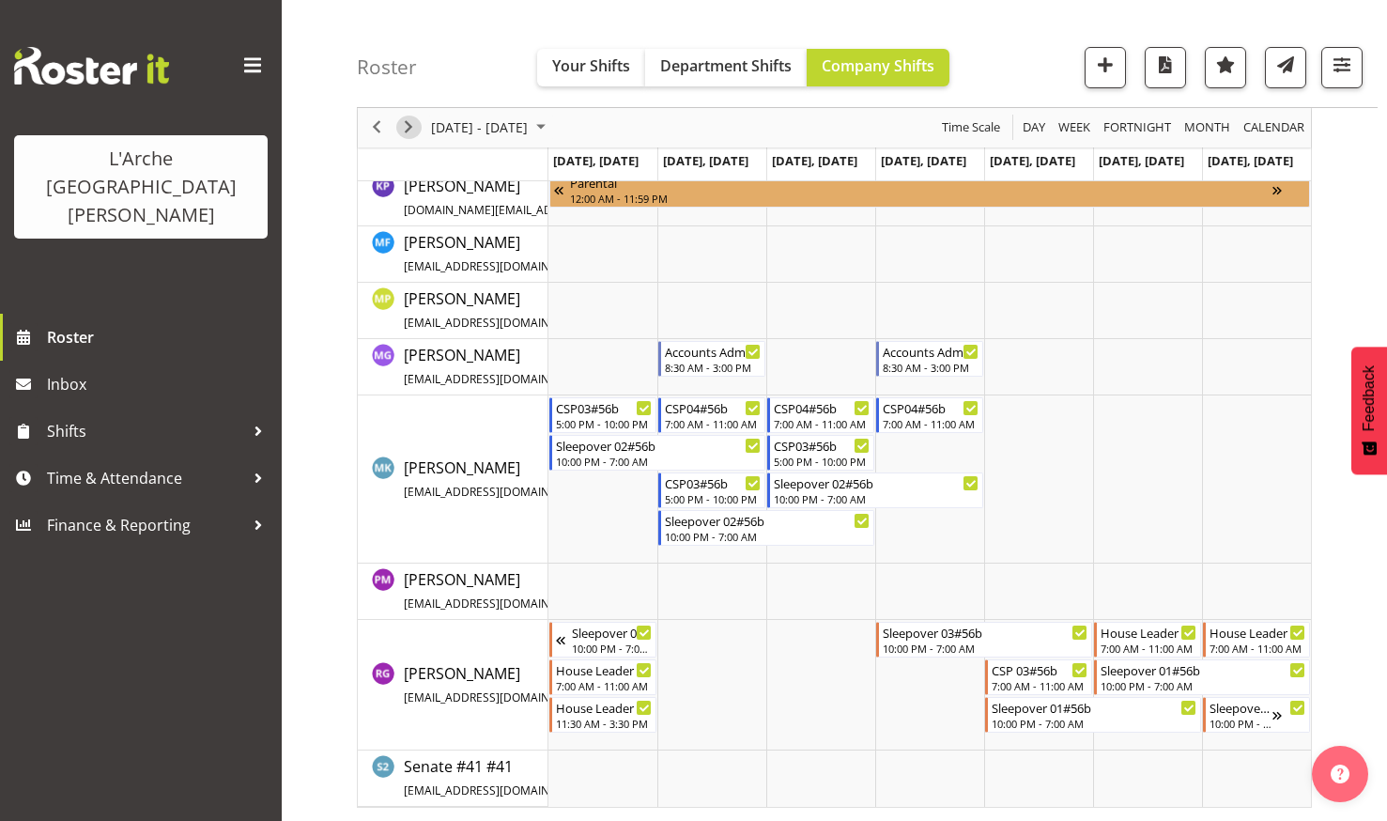
click at [408, 121] on span "Next" at bounding box center [408, 127] width 23 height 23
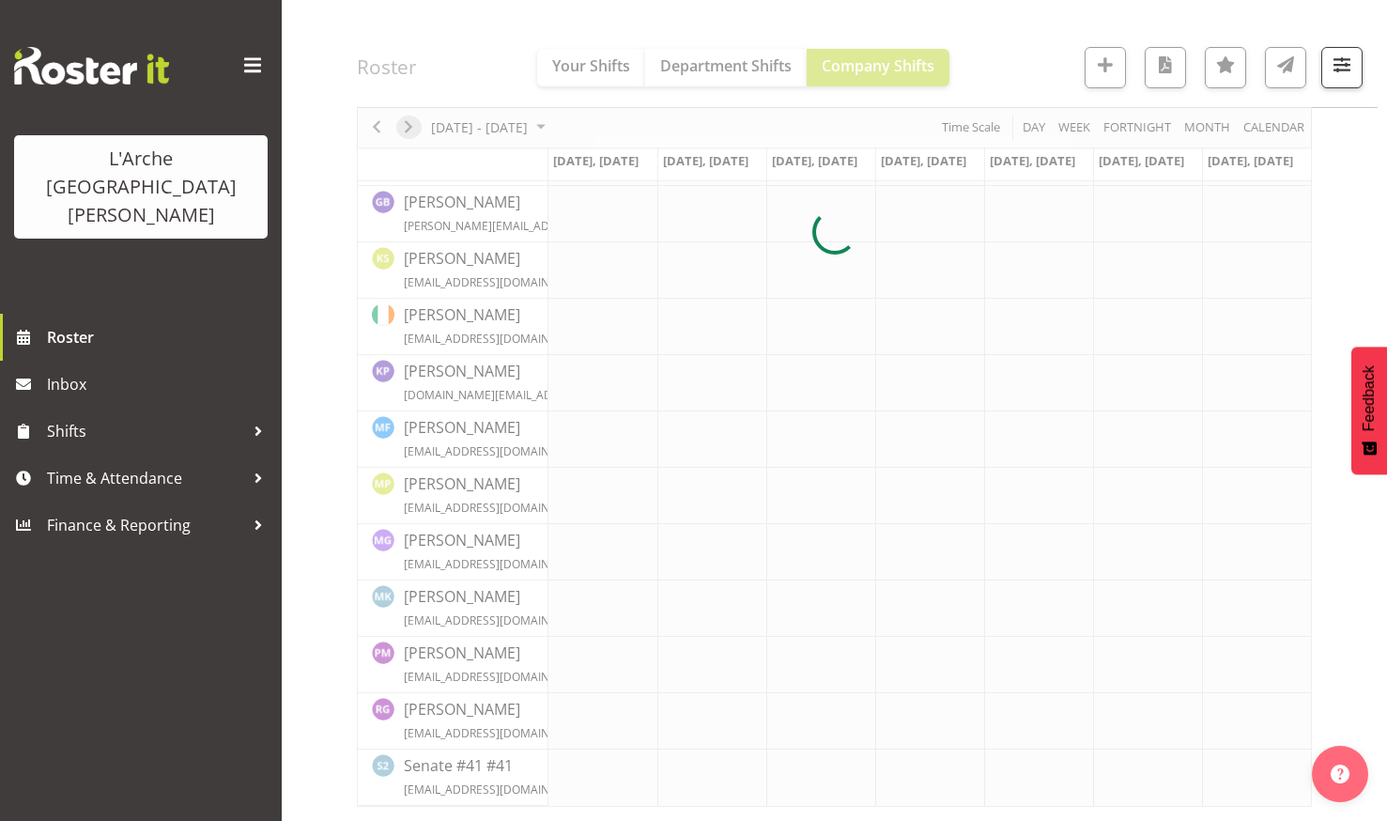
scroll to position [528, 0]
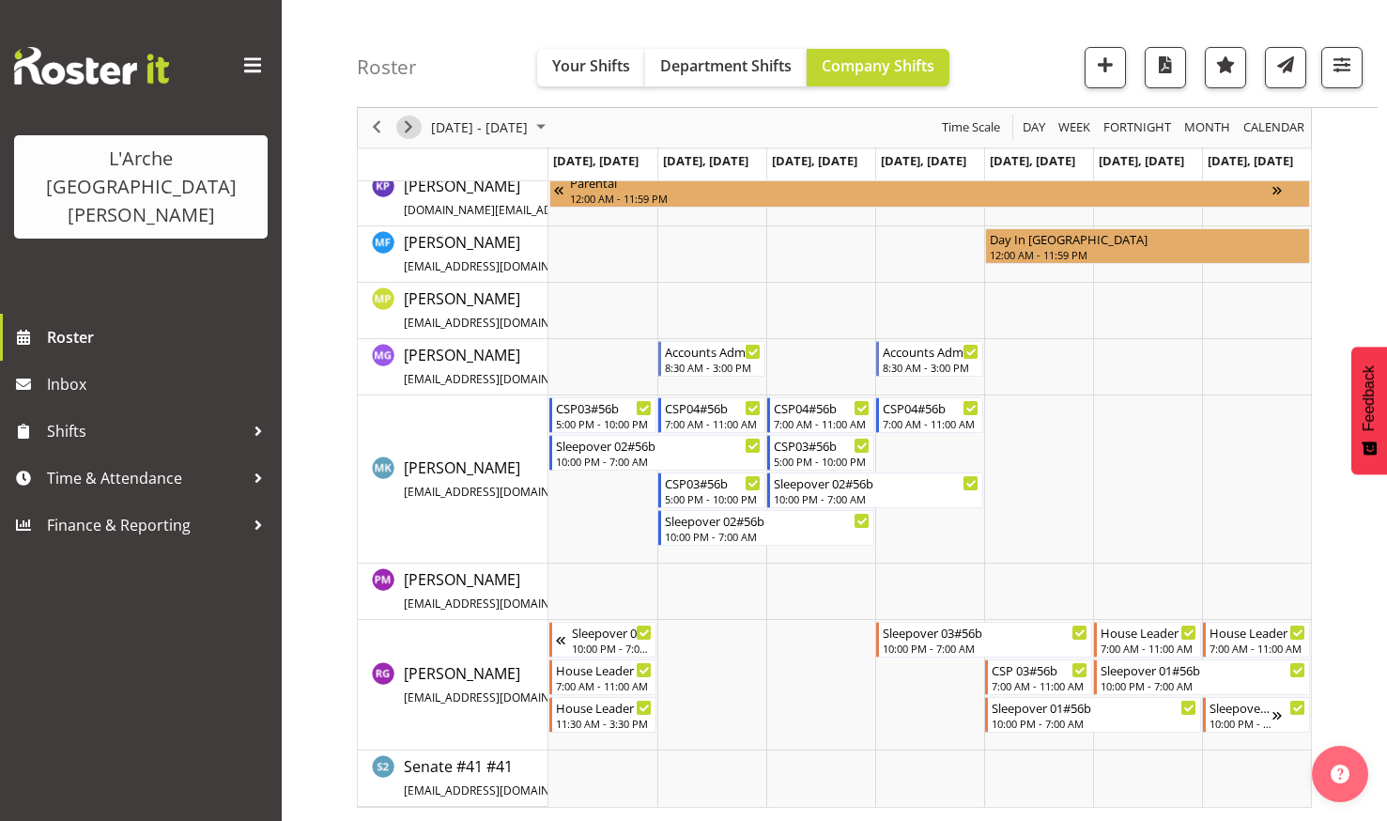
click at [407, 122] on span "Next" at bounding box center [408, 127] width 23 height 23
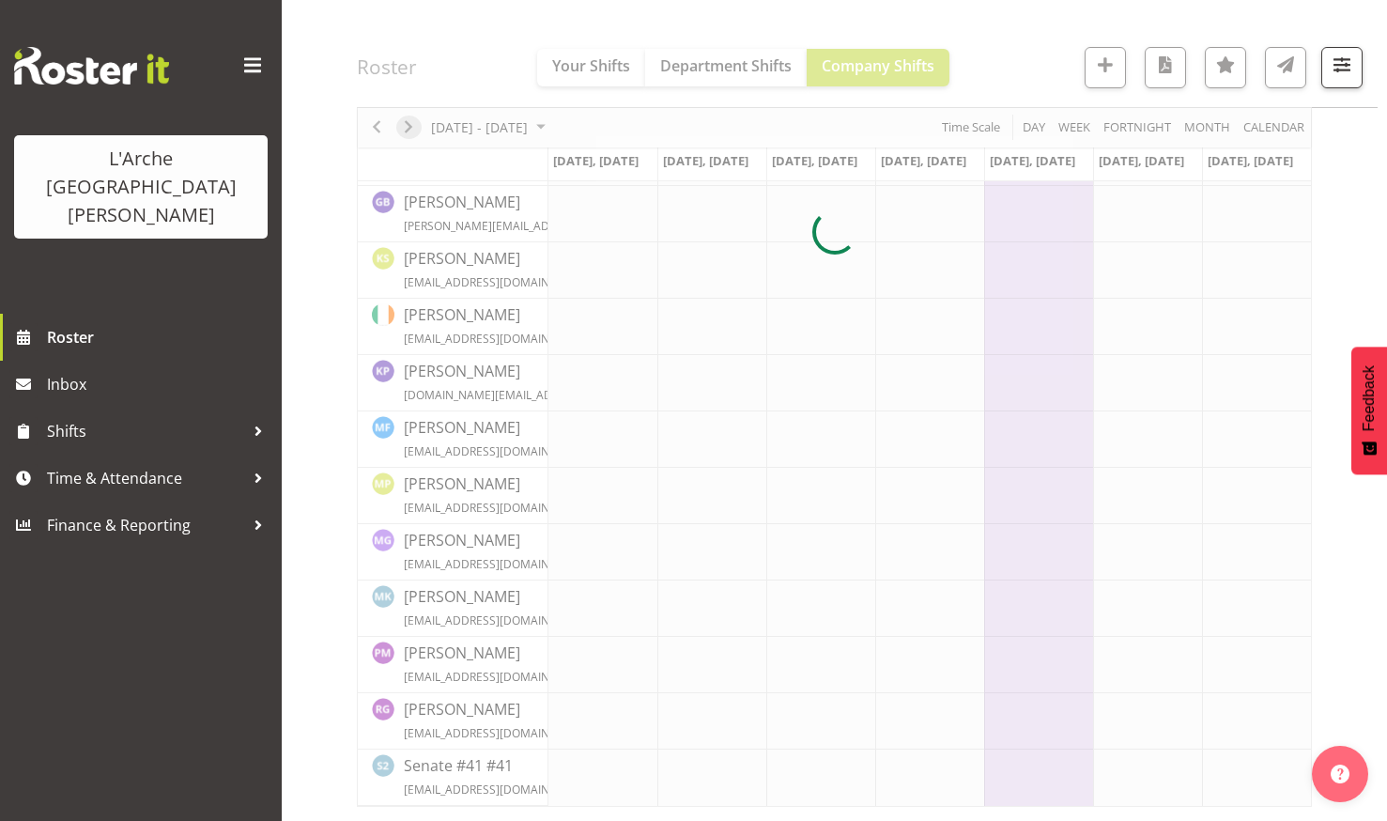
scroll to position [528, 0]
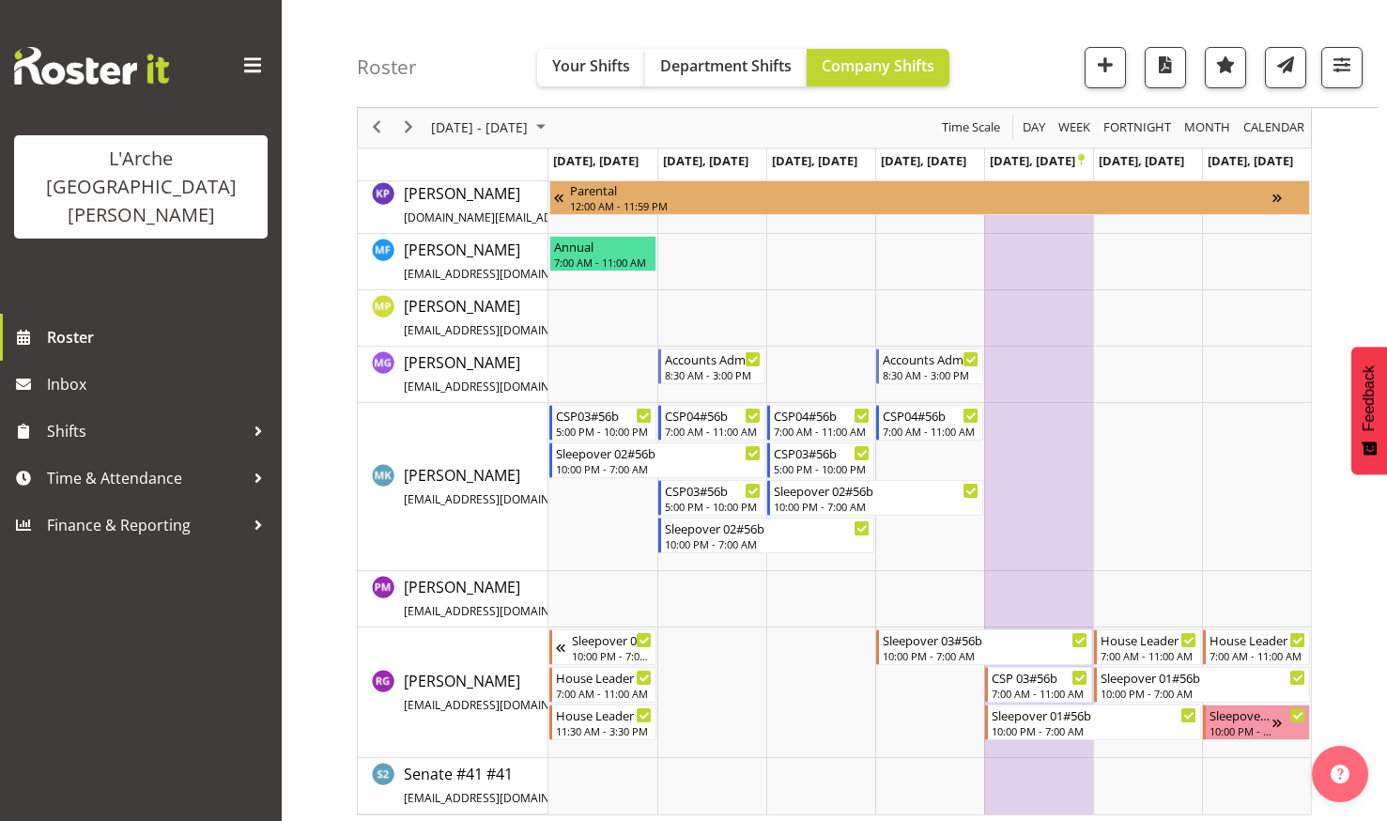
scroll to position [714, 0]
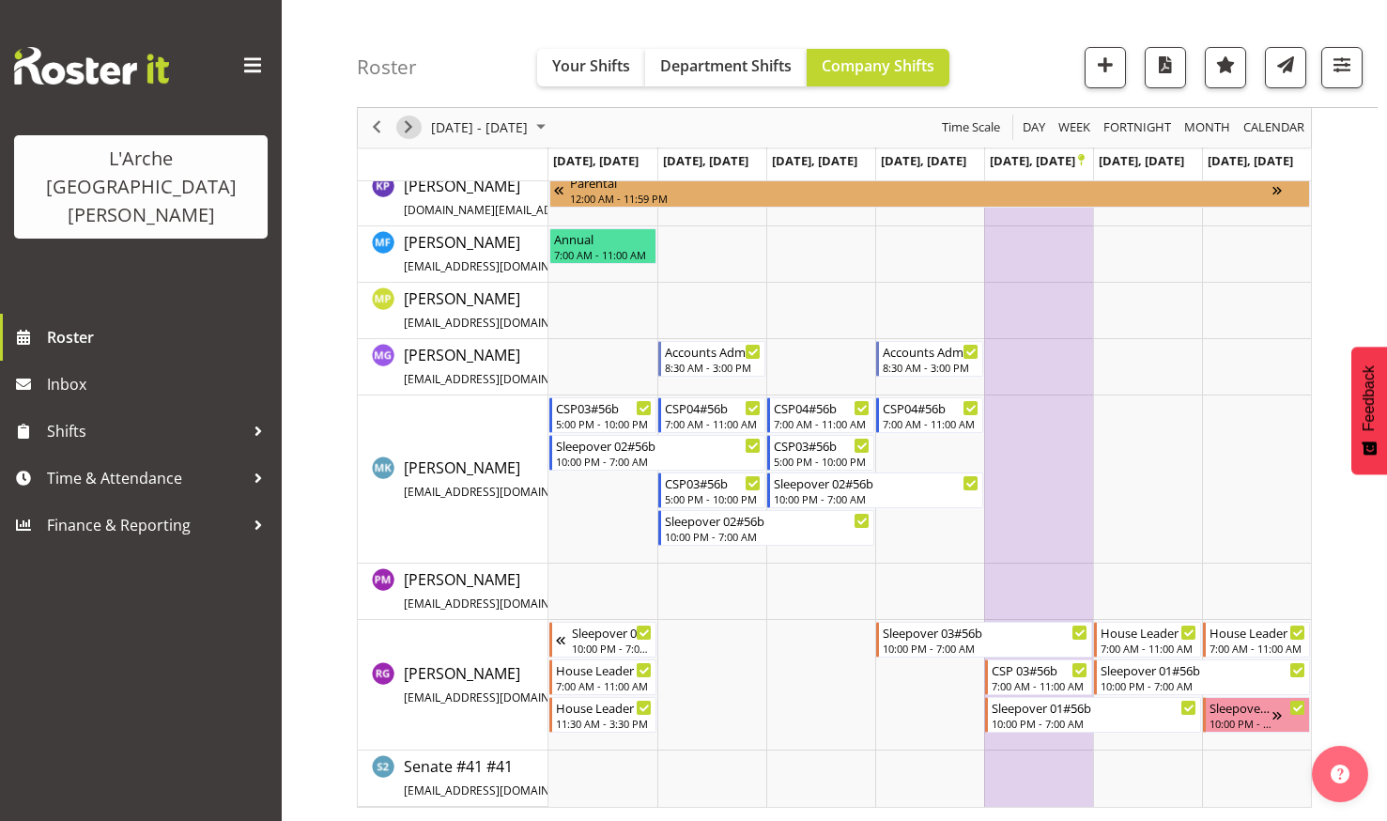
click at [407, 125] on span "Next" at bounding box center [408, 127] width 23 height 23
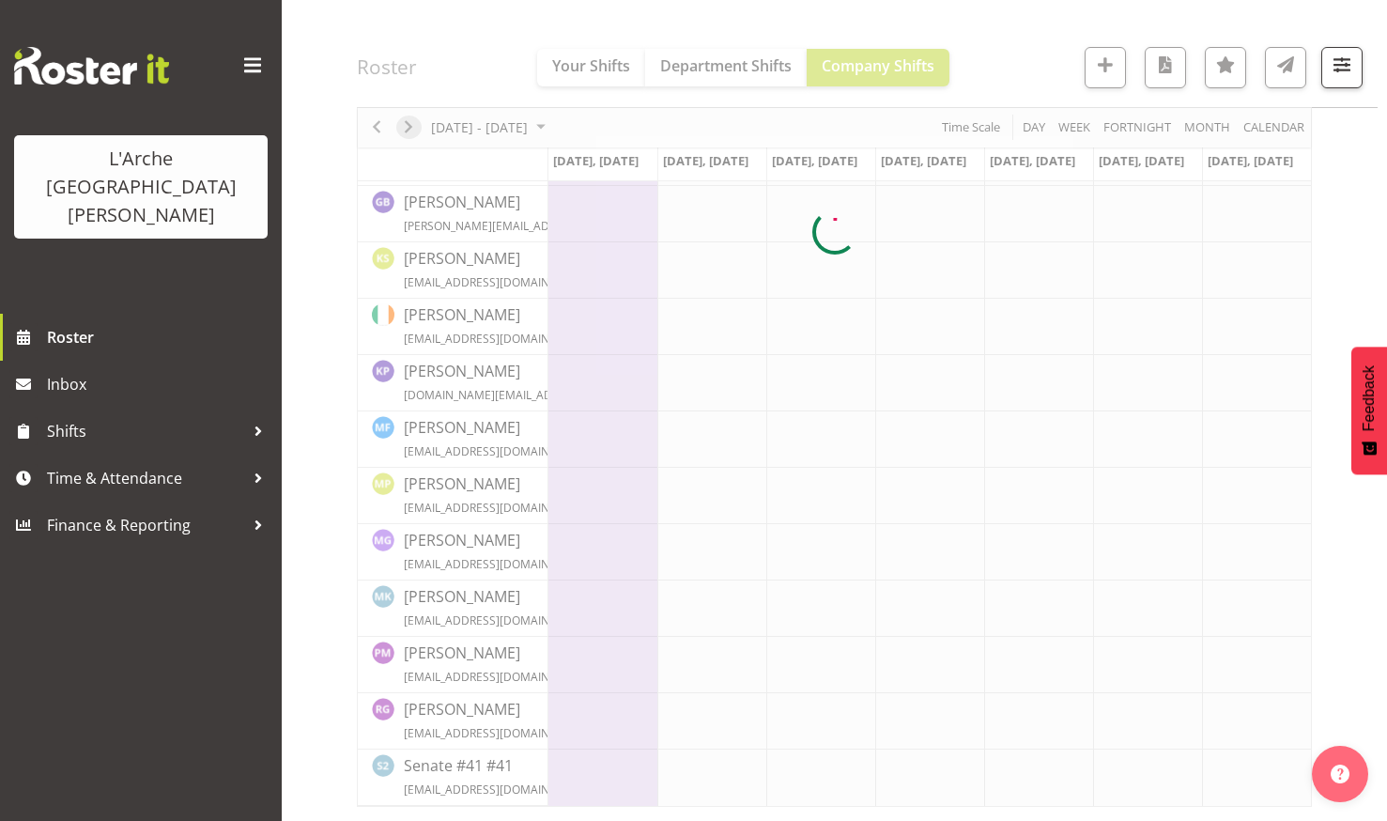
scroll to position [528, 0]
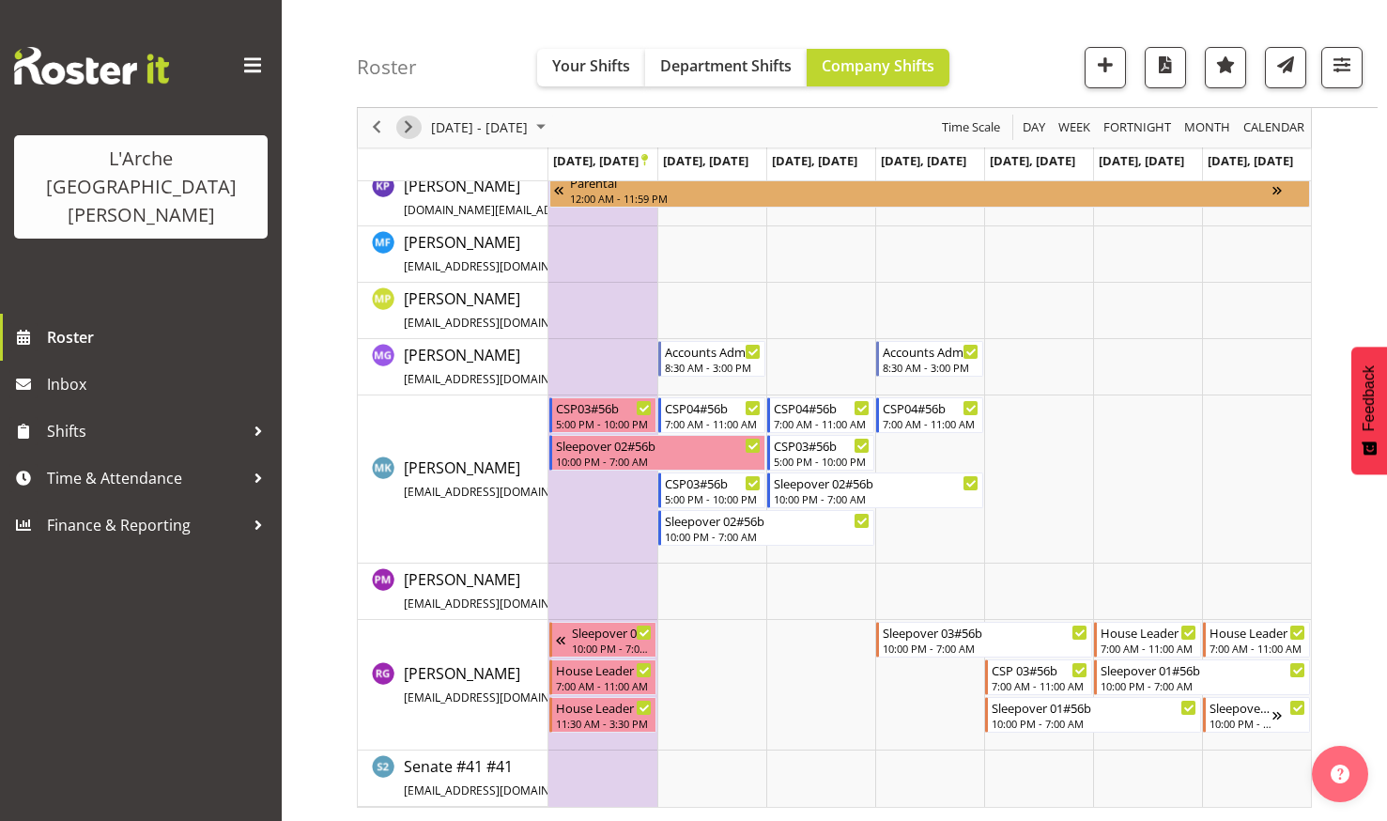
click at [407, 120] on span "Next" at bounding box center [408, 127] width 23 height 23
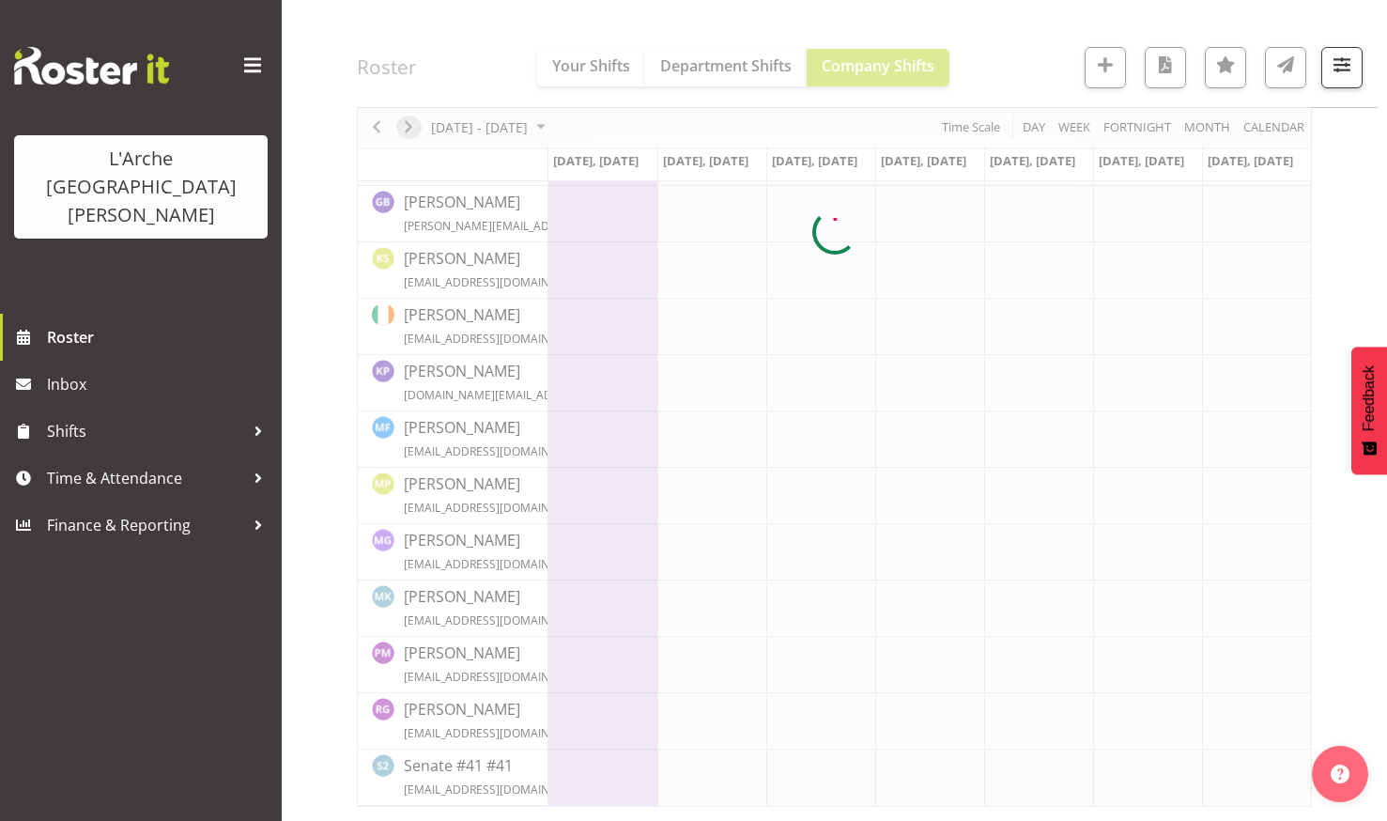
scroll to position [528, 0]
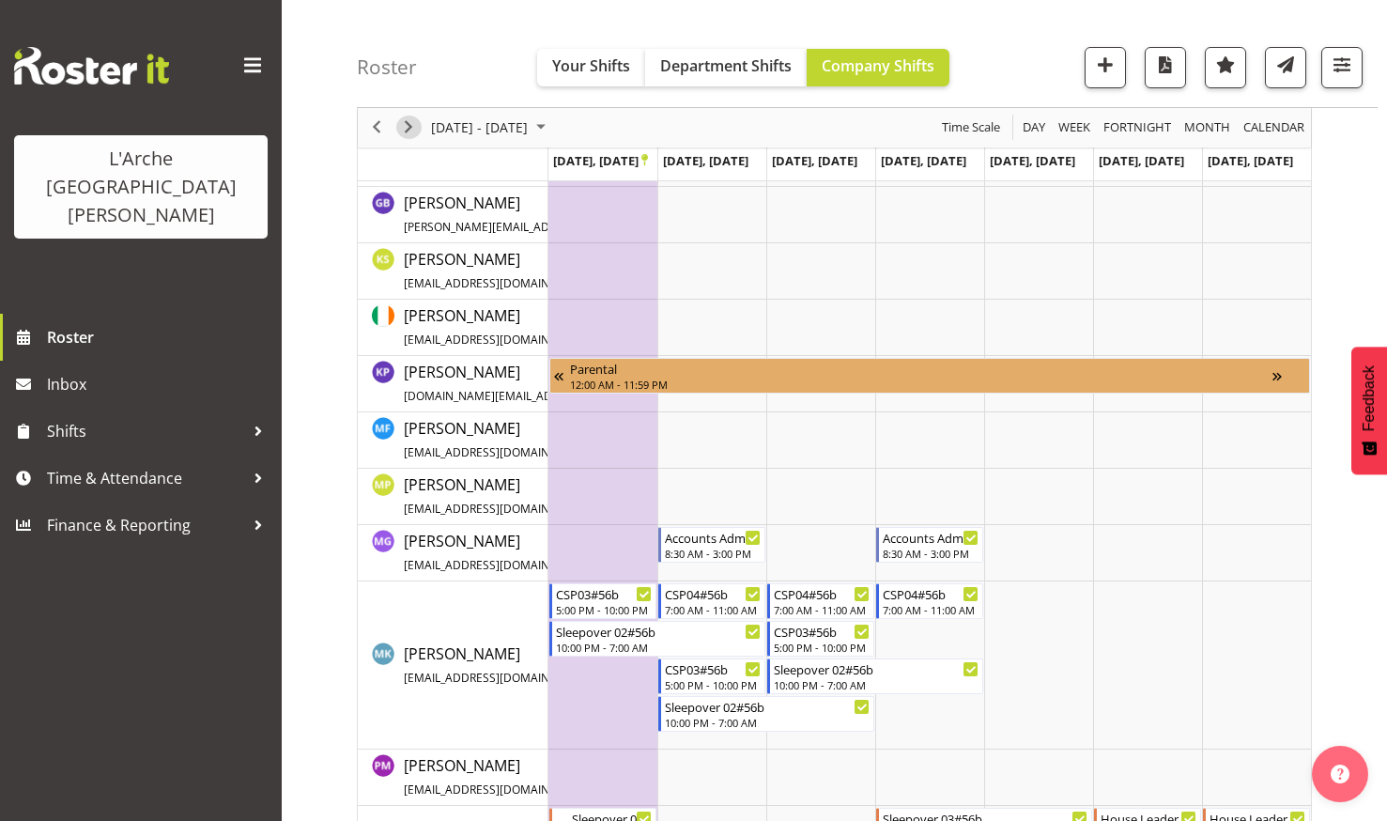
scroll to position [714, 0]
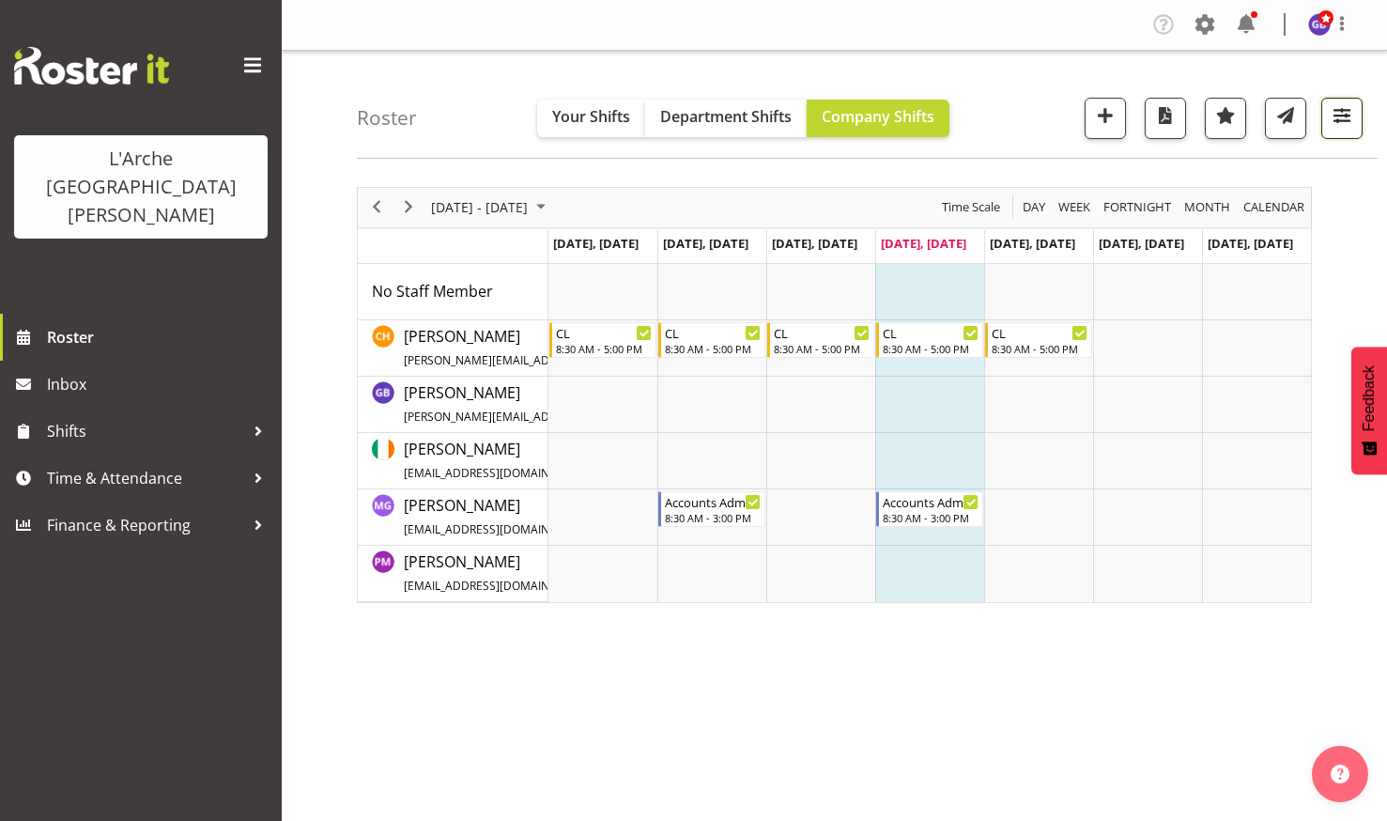
click at [1344, 105] on span "button" at bounding box center [1341, 115] width 24 height 24
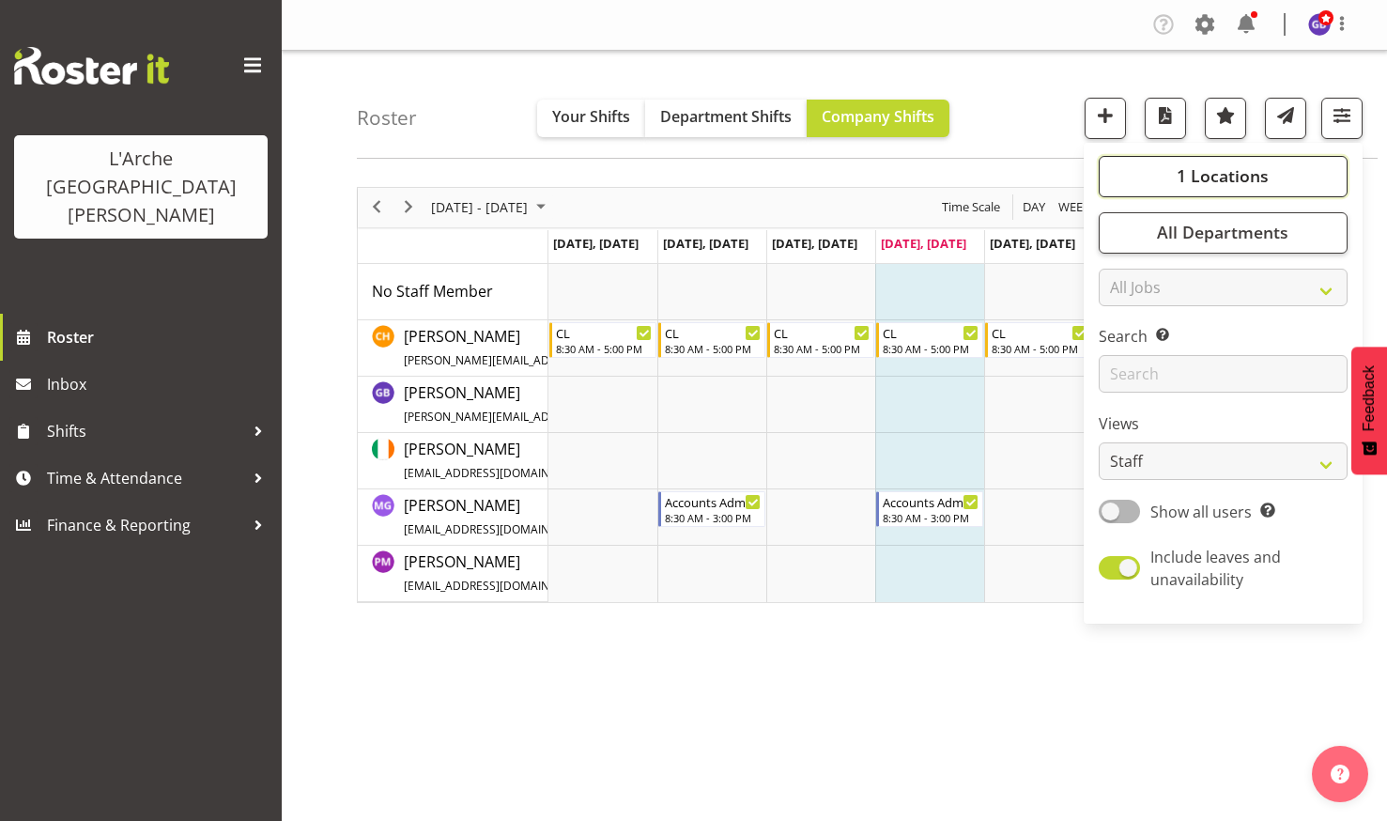
click at [1164, 169] on button "1 Locations" at bounding box center [1223, 176] width 249 height 41
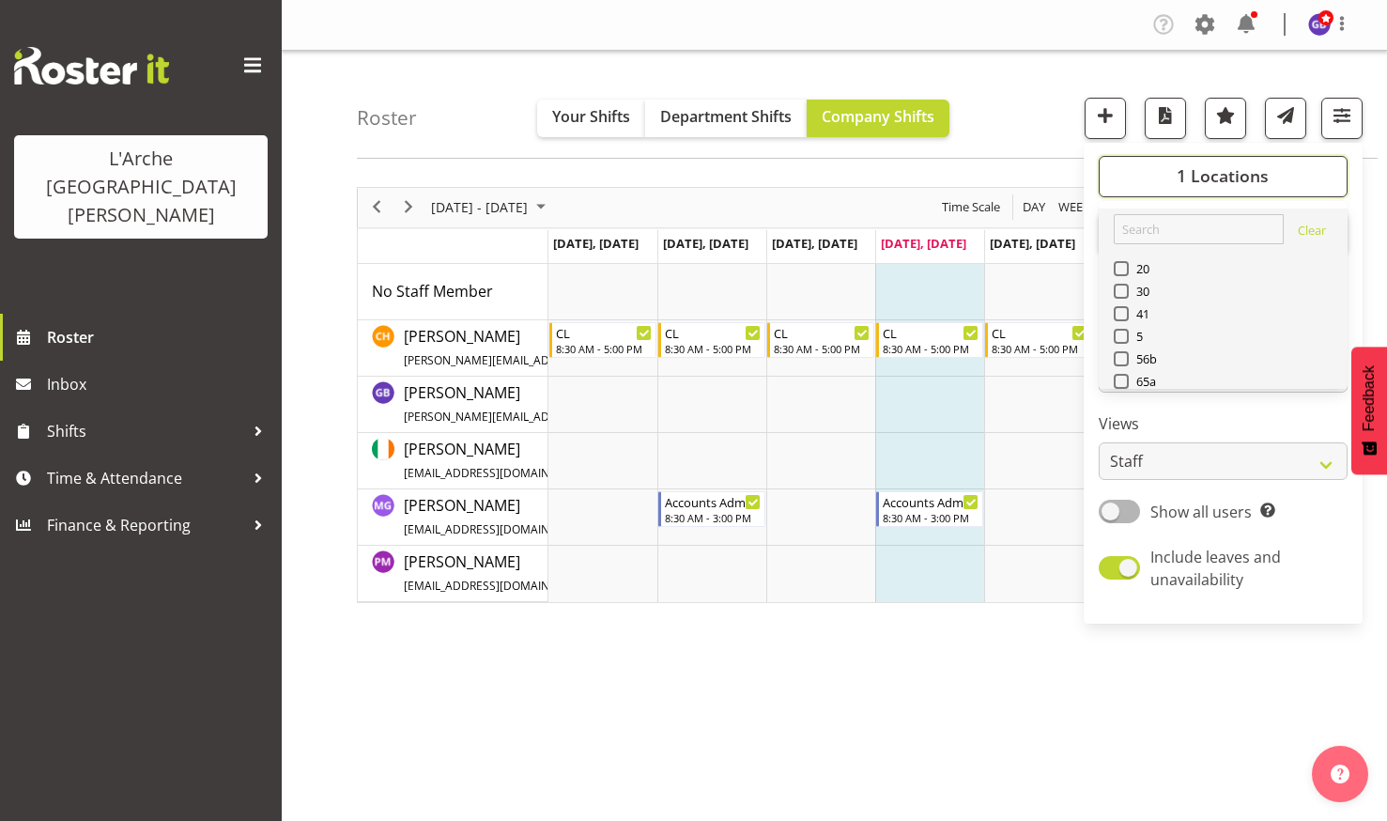
scroll to position [94, 0]
click at [1120, 304] on span at bounding box center [1121, 309] width 15 height 15
click at [1120, 304] on input "73" at bounding box center [1120, 309] width 12 height 12
checkbox input "true"
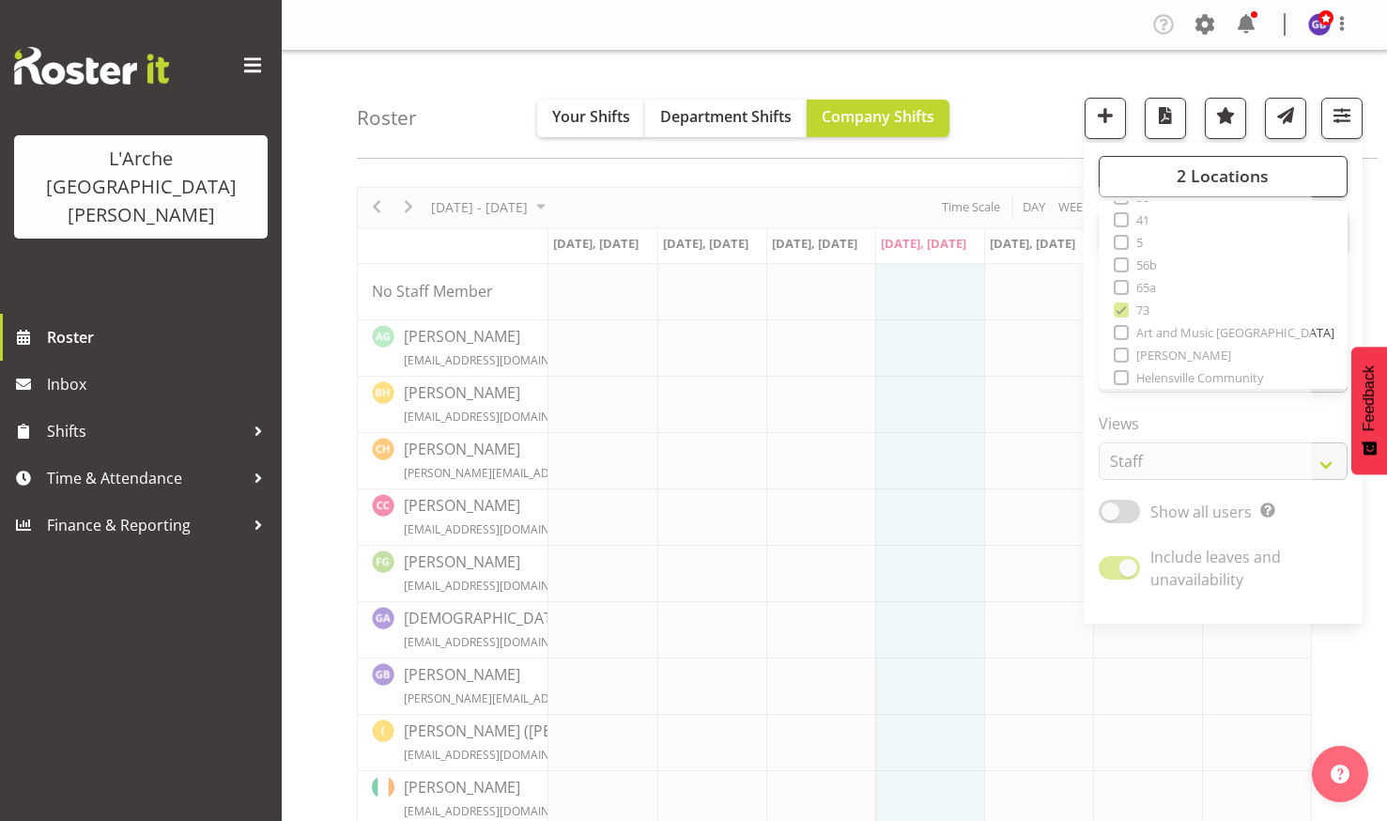
click at [1012, 74] on div "Roster Your Shifts Department Shifts Company Shifts 2 Locations Clear 20 30 41 …" at bounding box center [867, 105] width 1021 height 108
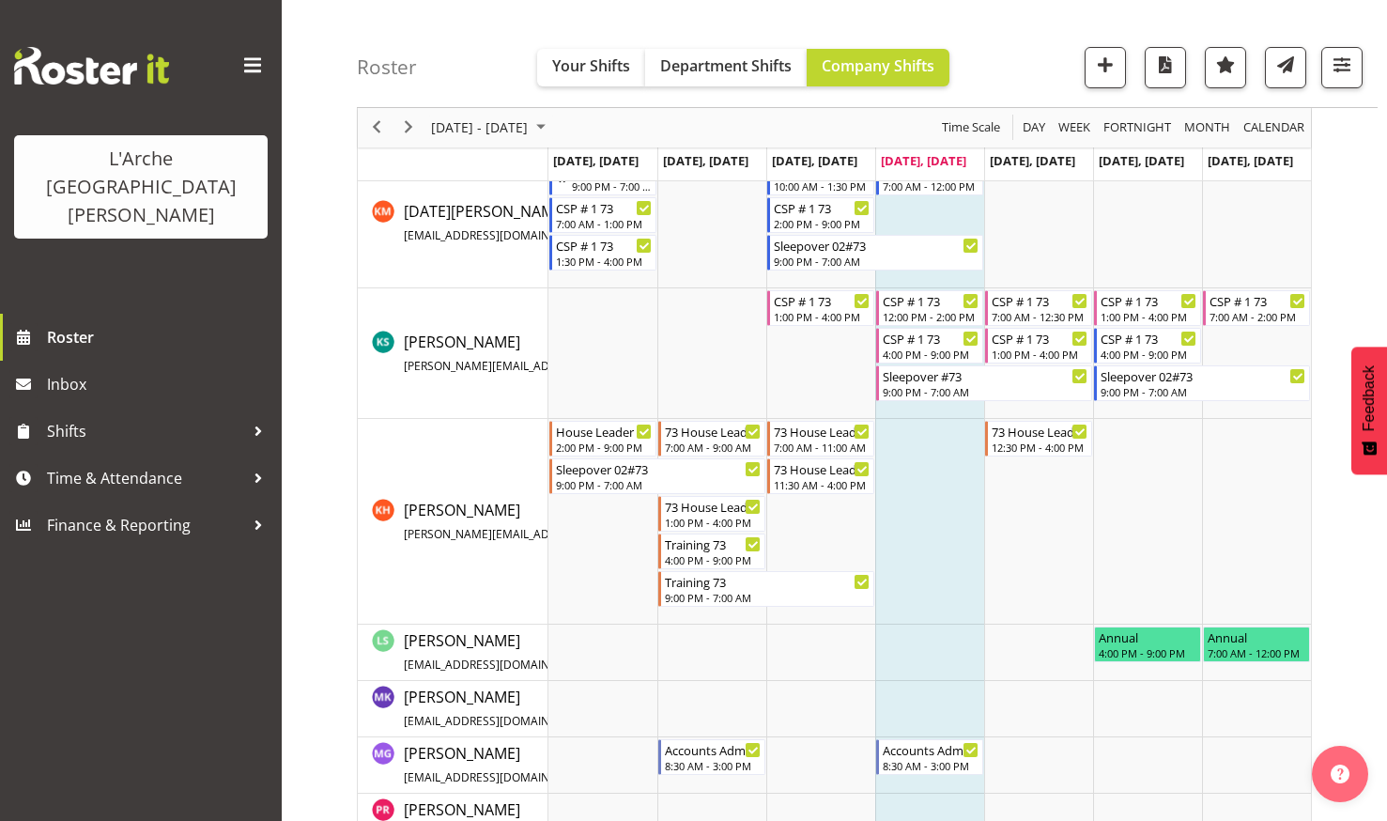
scroll to position [845, 0]
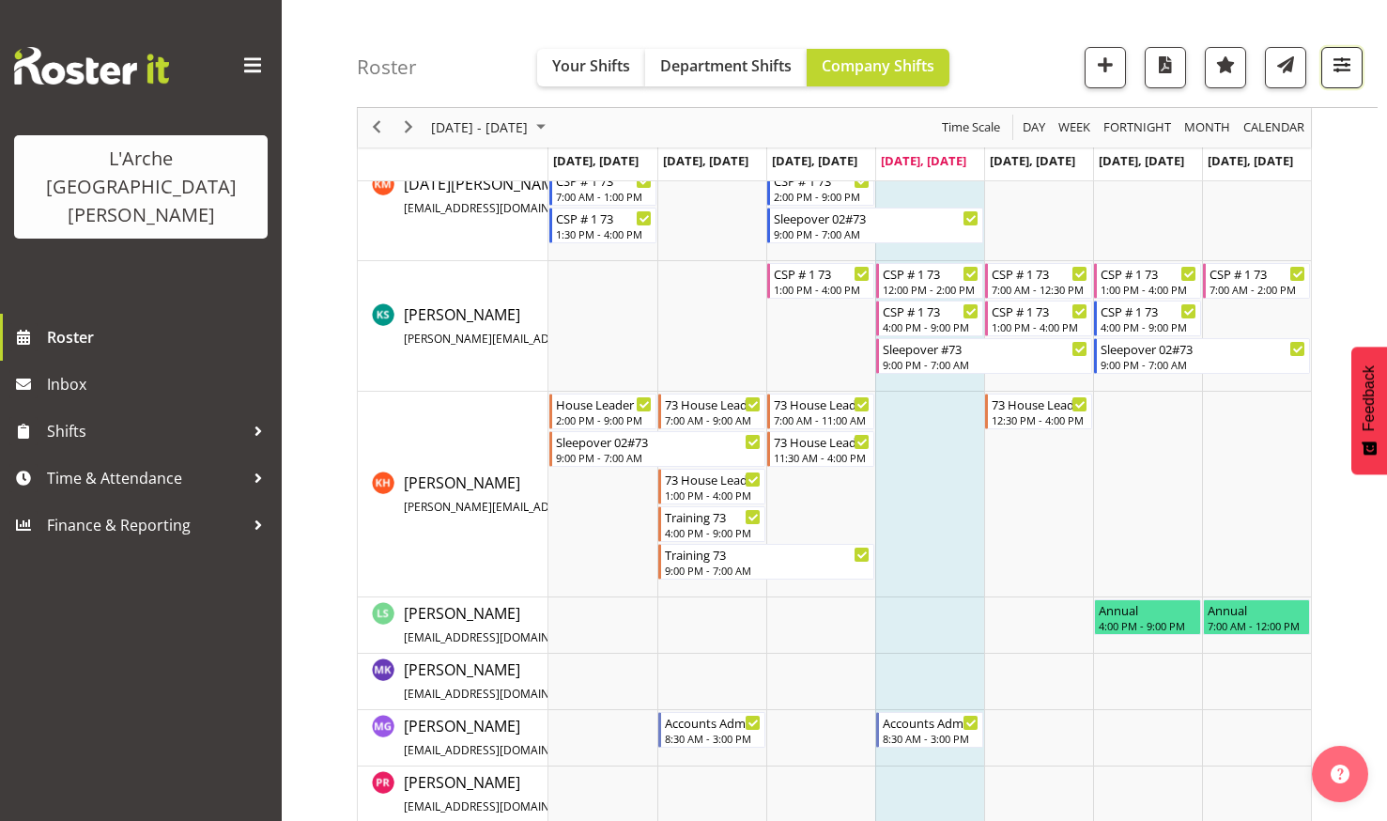
click at [1341, 62] on span "button" at bounding box center [1341, 65] width 24 height 24
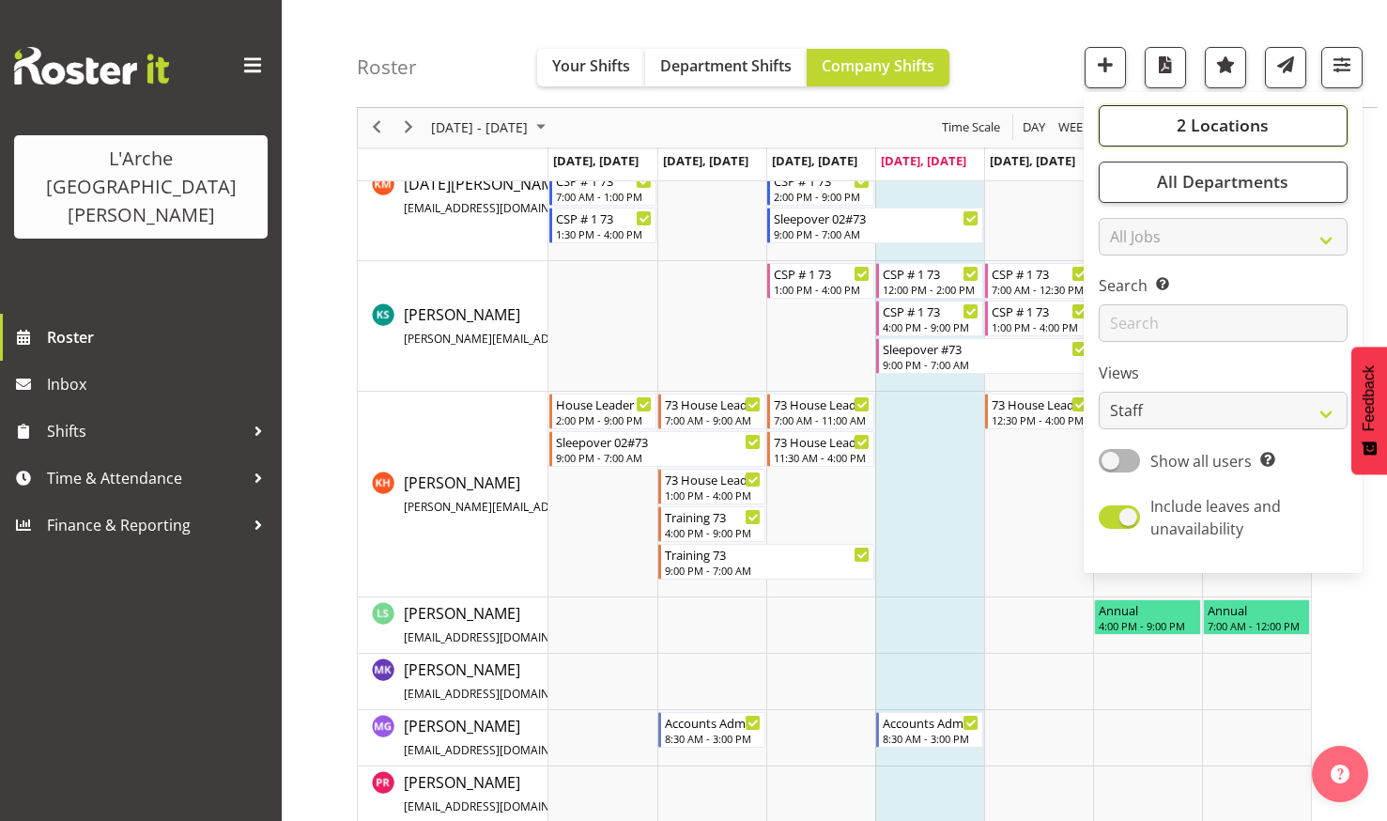
click at [1216, 118] on span "2 Locations" at bounding box center [1222, 126] width 92 height 23
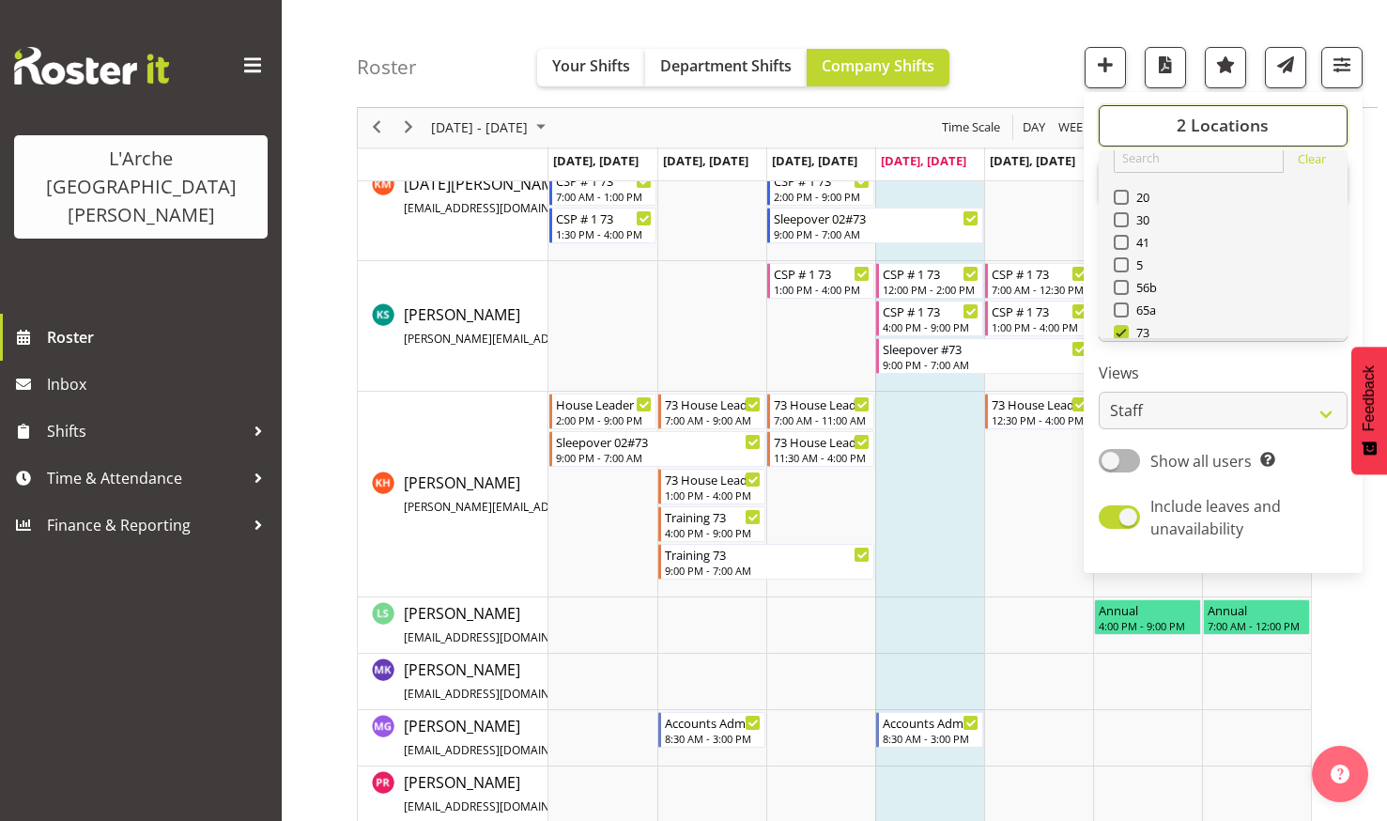
scroll to position [0, 0]
click at [1122, 217] on span at bounding box center [1121, 217] width 15 height 15
click at [1122, 217] on input "20" at bounding box center [1120, 218] width 12 height 12
checkbox input "true"
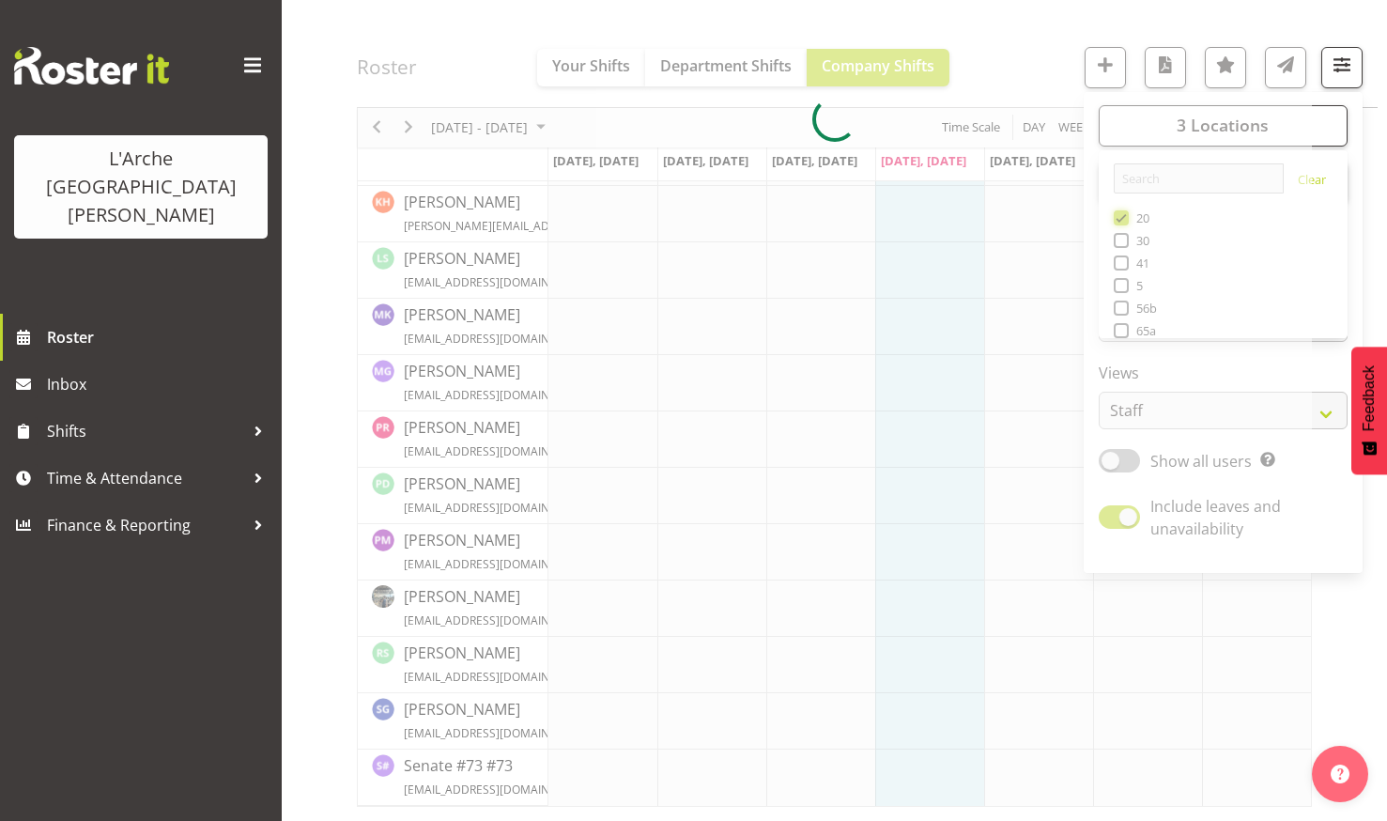
scroll to position [753, 0]
click at [1026, 35] on div at bounding box center [834, 121] width 955 height 1374
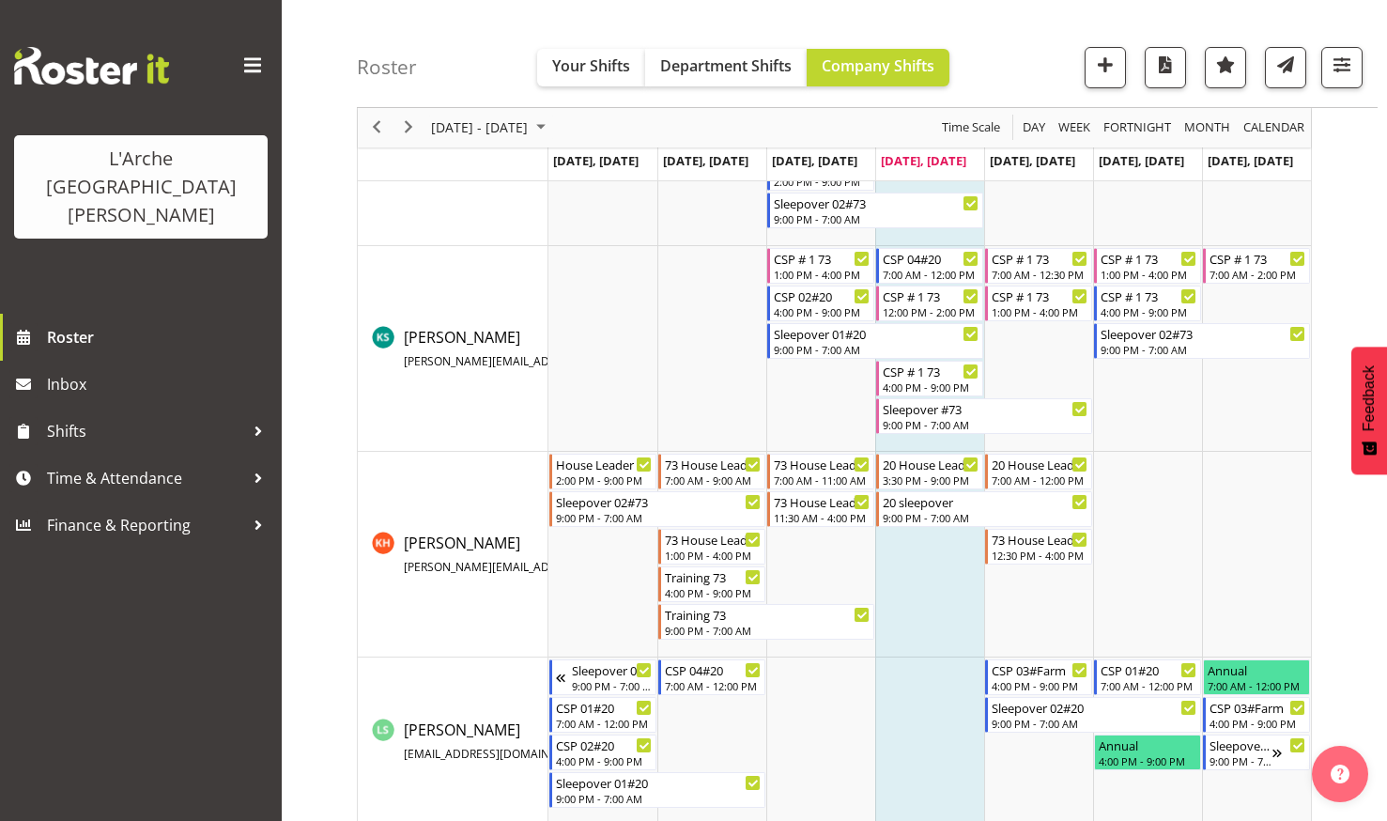
scroll to position [1015, 0]
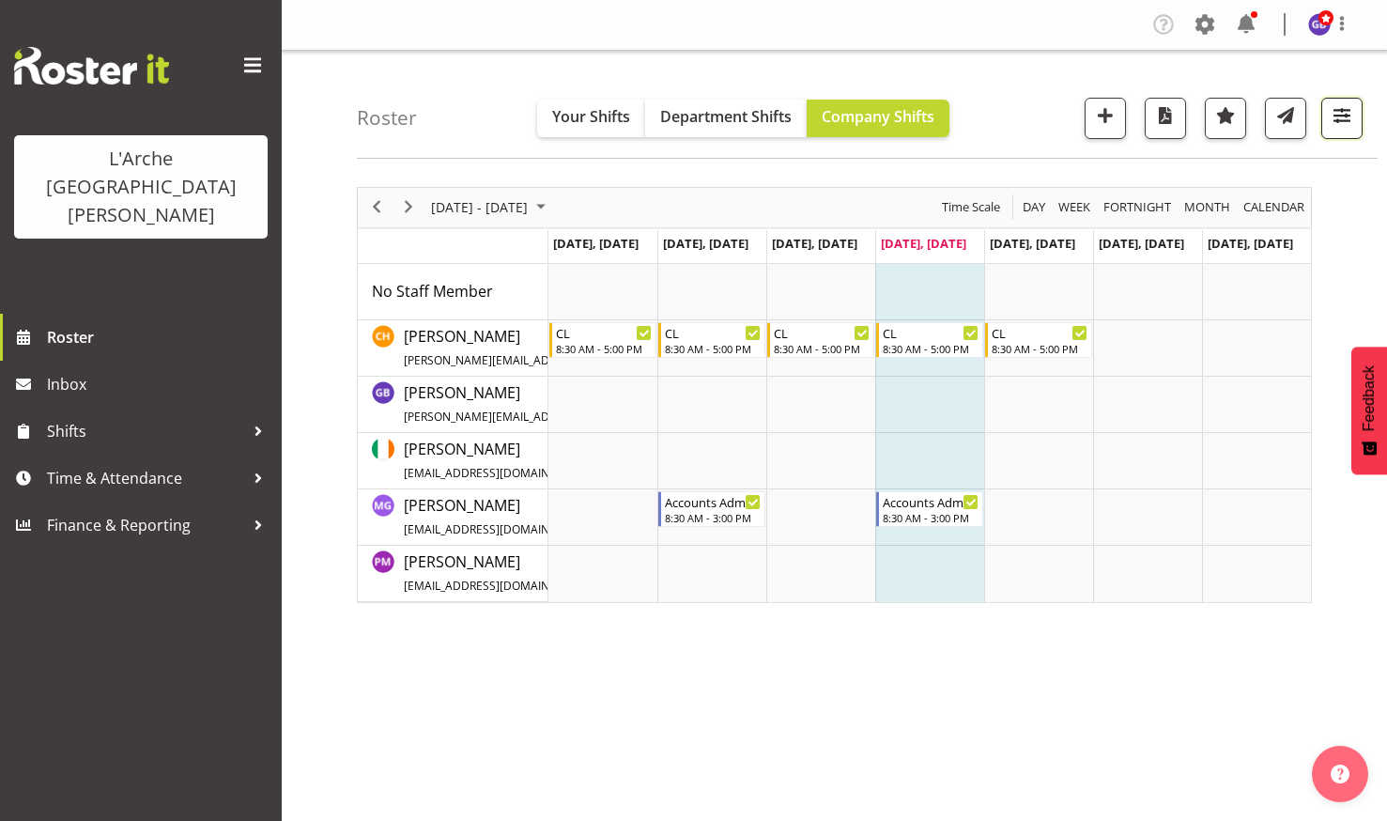
click at [1337, 109] on span "button" at bounding box center [1341, 115] width 24 height 24
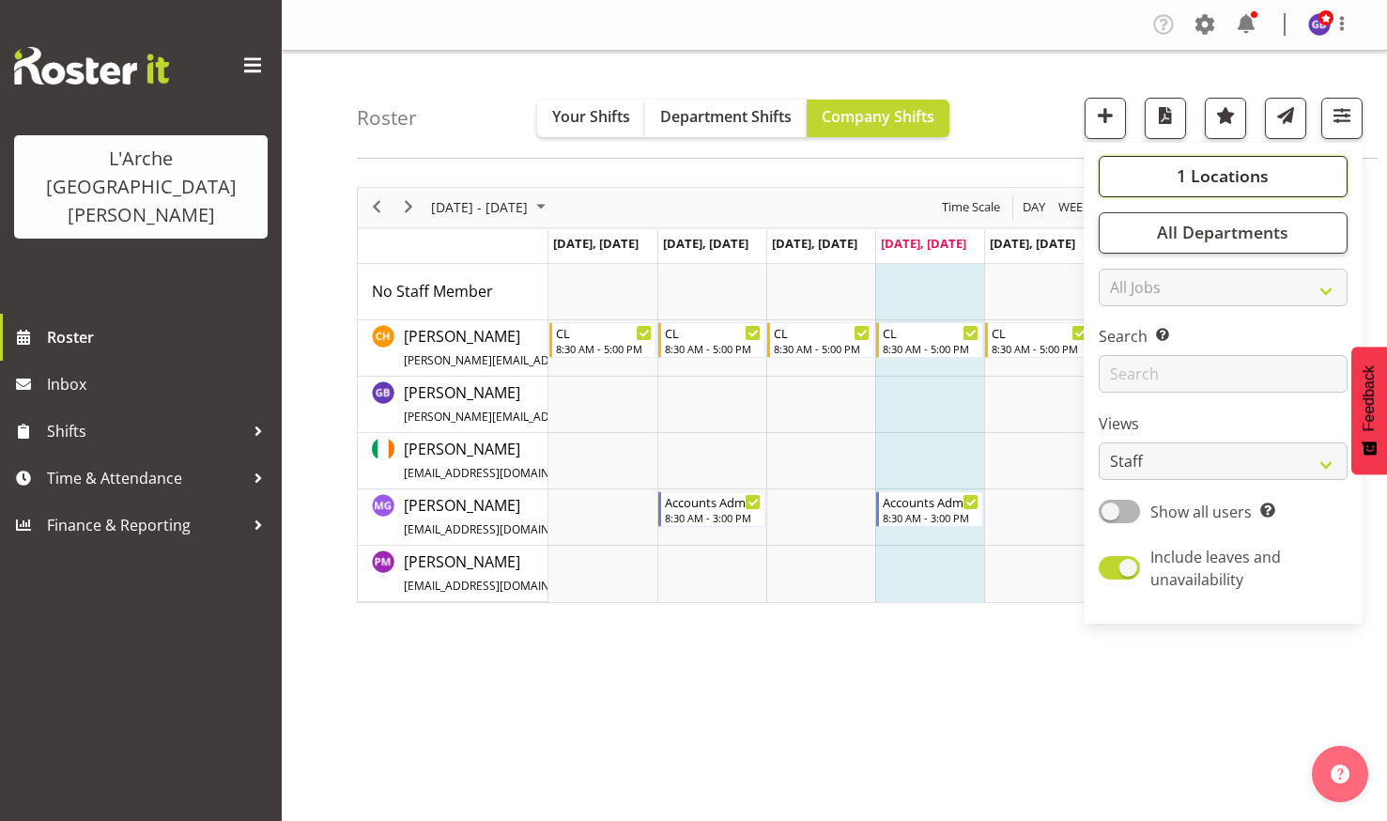
click at [1192, 170] on span "1 Locations" at bounding box center [1222, 175] width 92 height 23
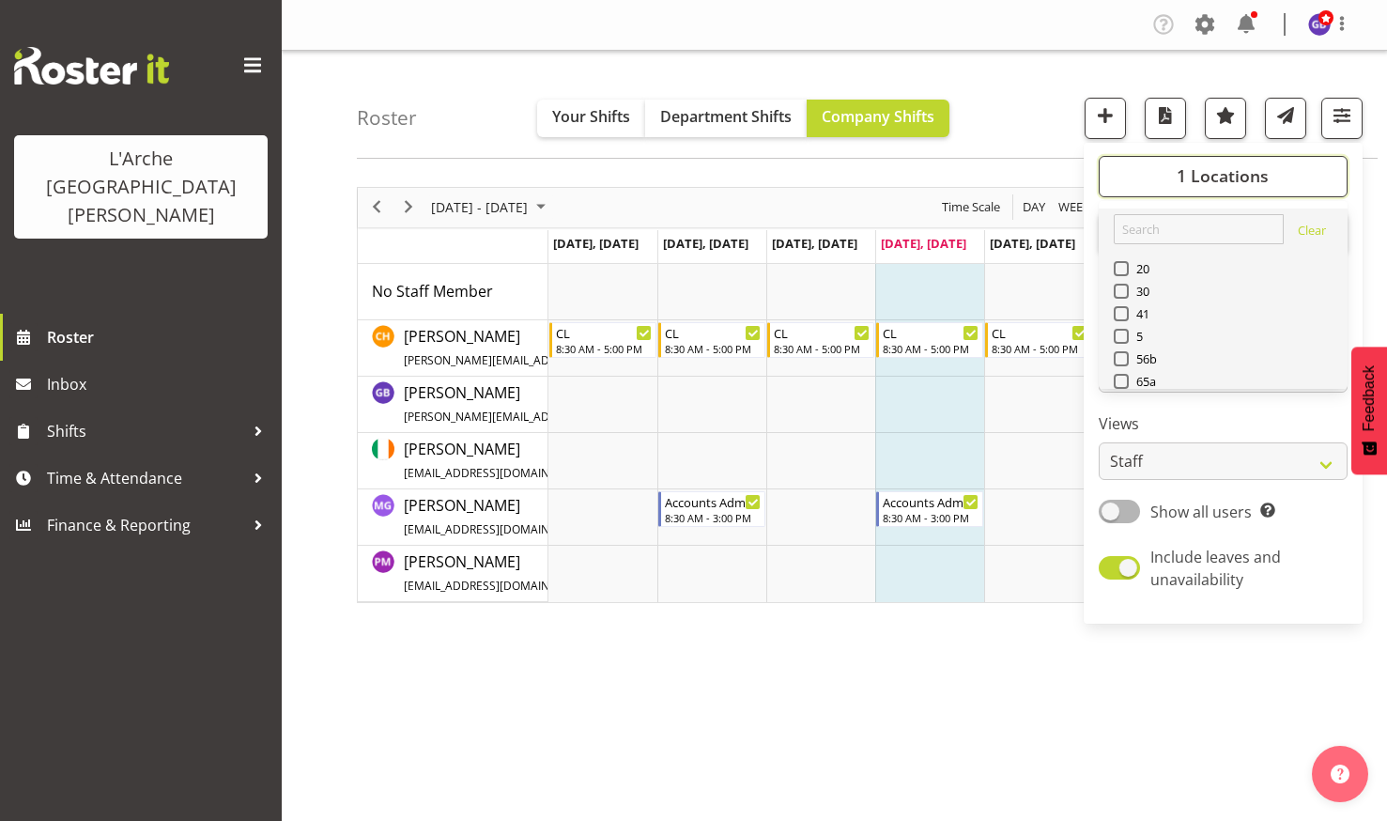
scroll to position [188, 0]
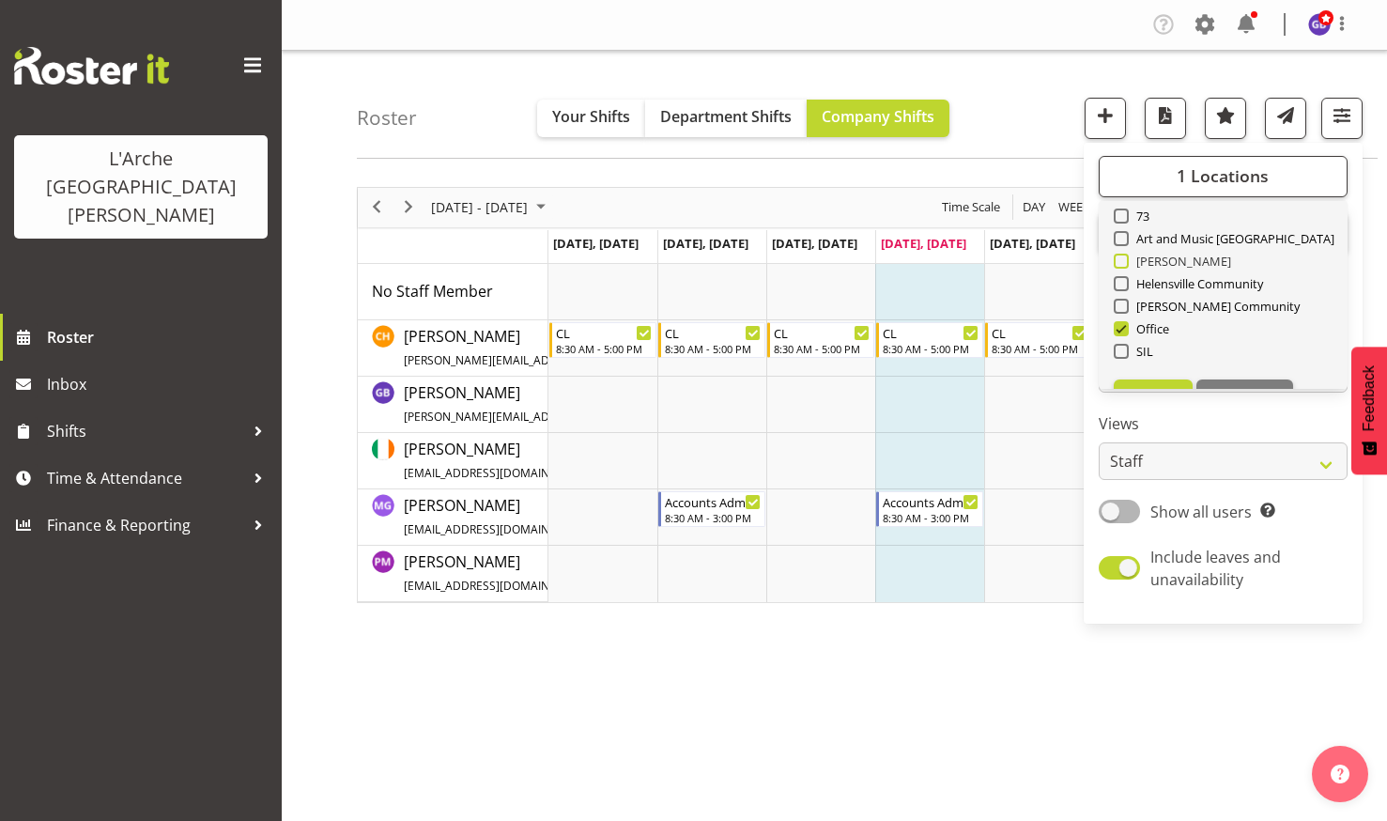
click at [1121, 255] on span at bounding box center [1121, 261] width 15 height 15
click at [1121, 255] on input "Art Henderson" at bounding box center [1120, 260] width 12 height 12
checkbox input "true"
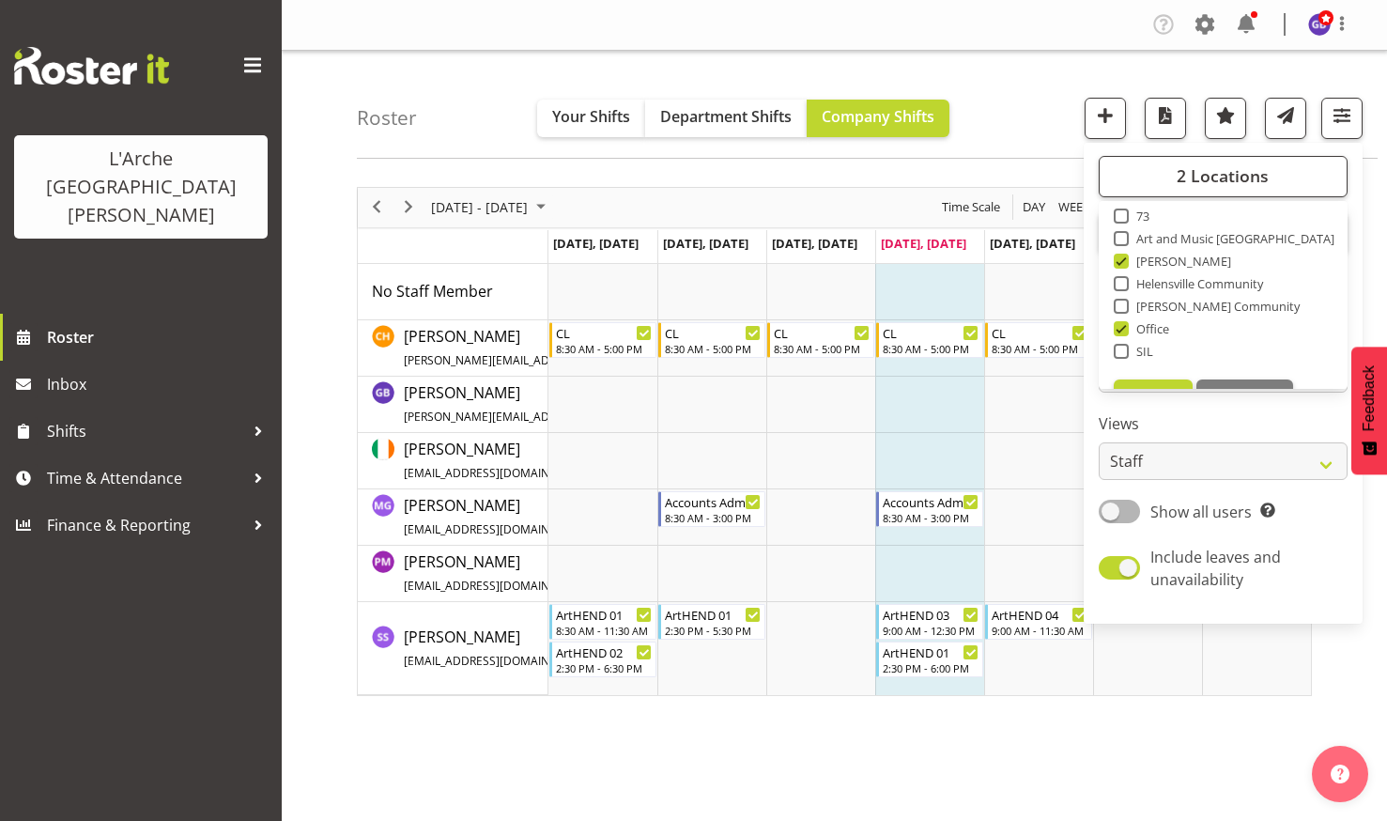
click at [1020, 69] on div "Roster Your Shifts Department Shifts Company Shifts 2 Locations Clear 20 30 41 …" at bounding box center [867, 105] width 1021 height 108
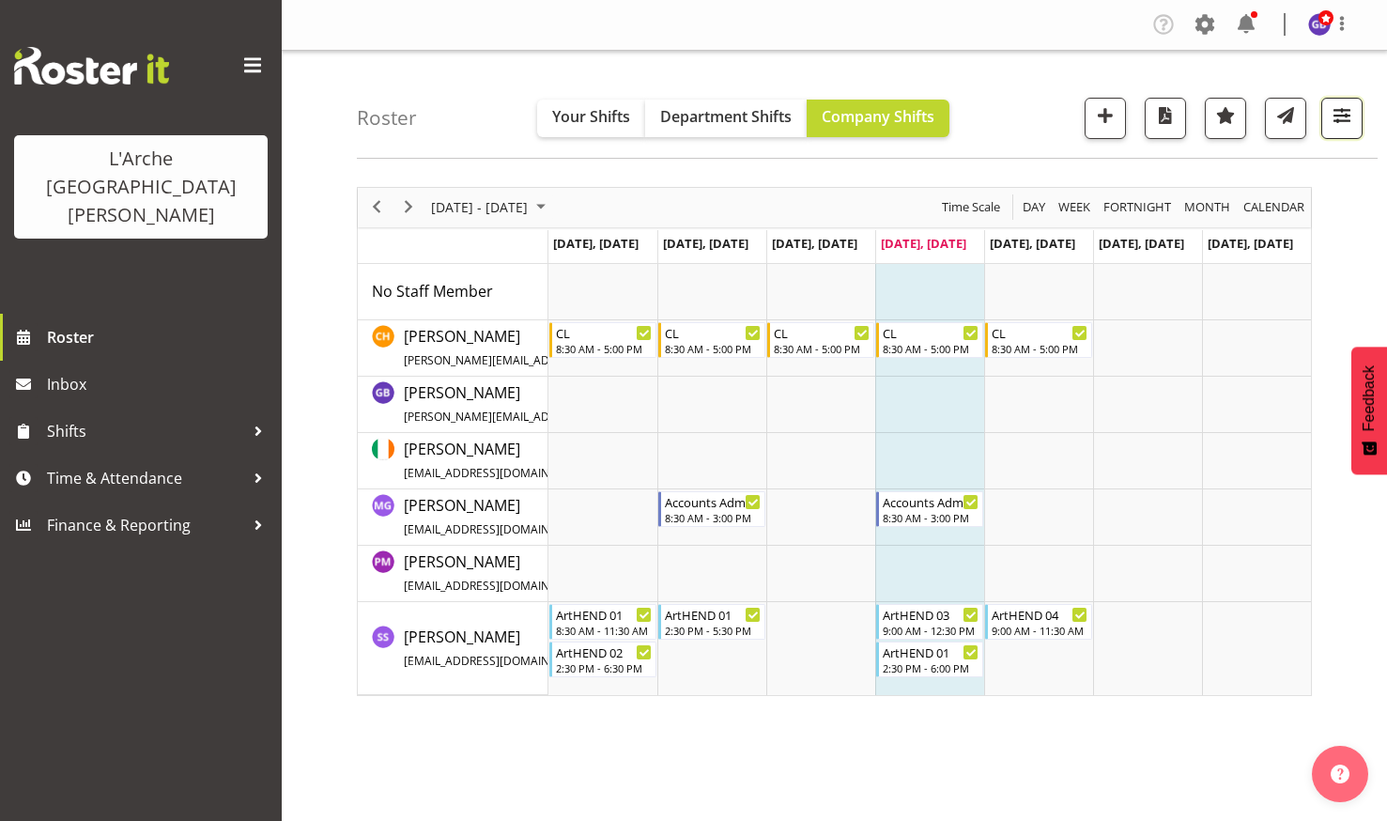
click at [1339, 109] on span "button" at bounding box center [1341, 115] width 24 height 24
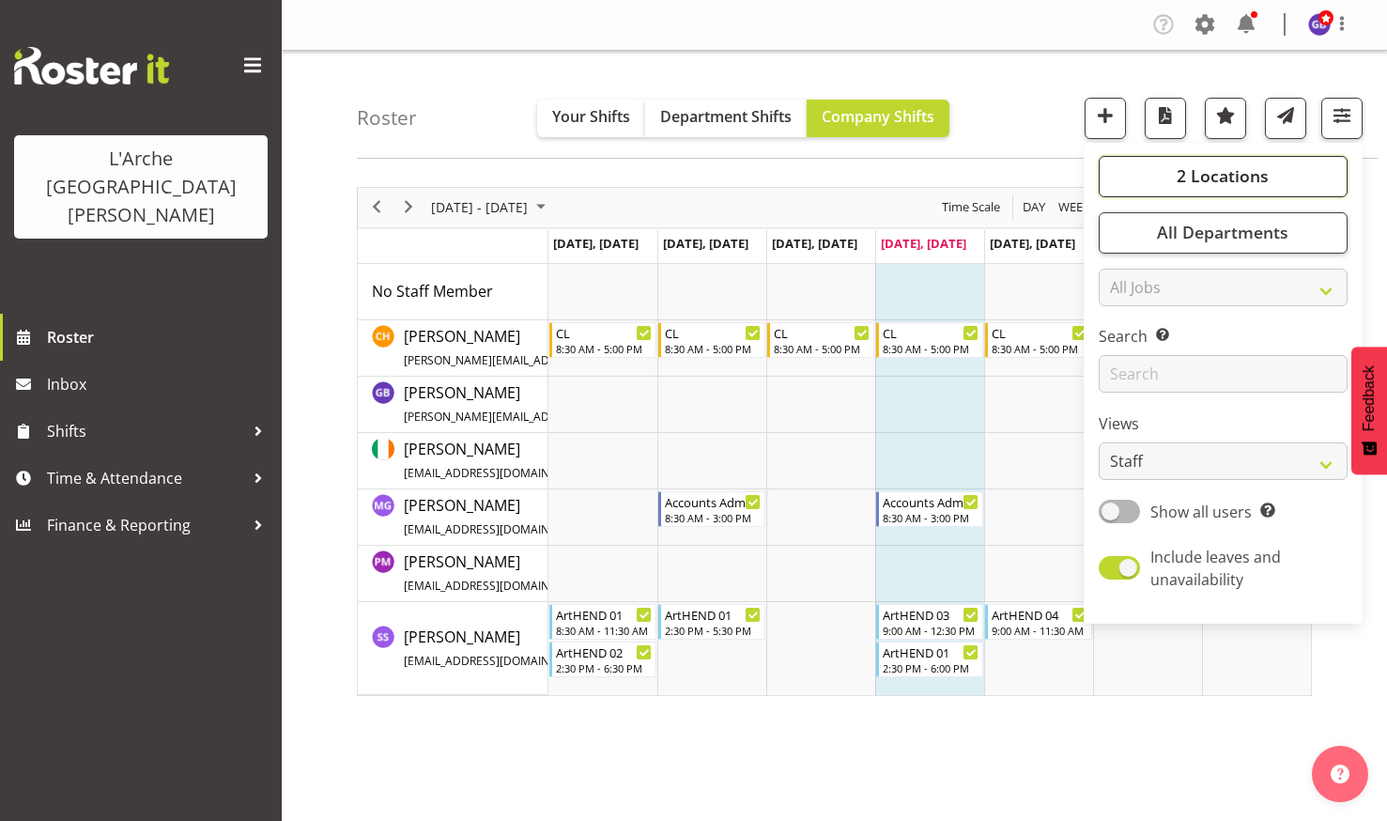
click at [1183, 169] on span "2 Locations" at bounding box center [1222, 175] width 92 height 23
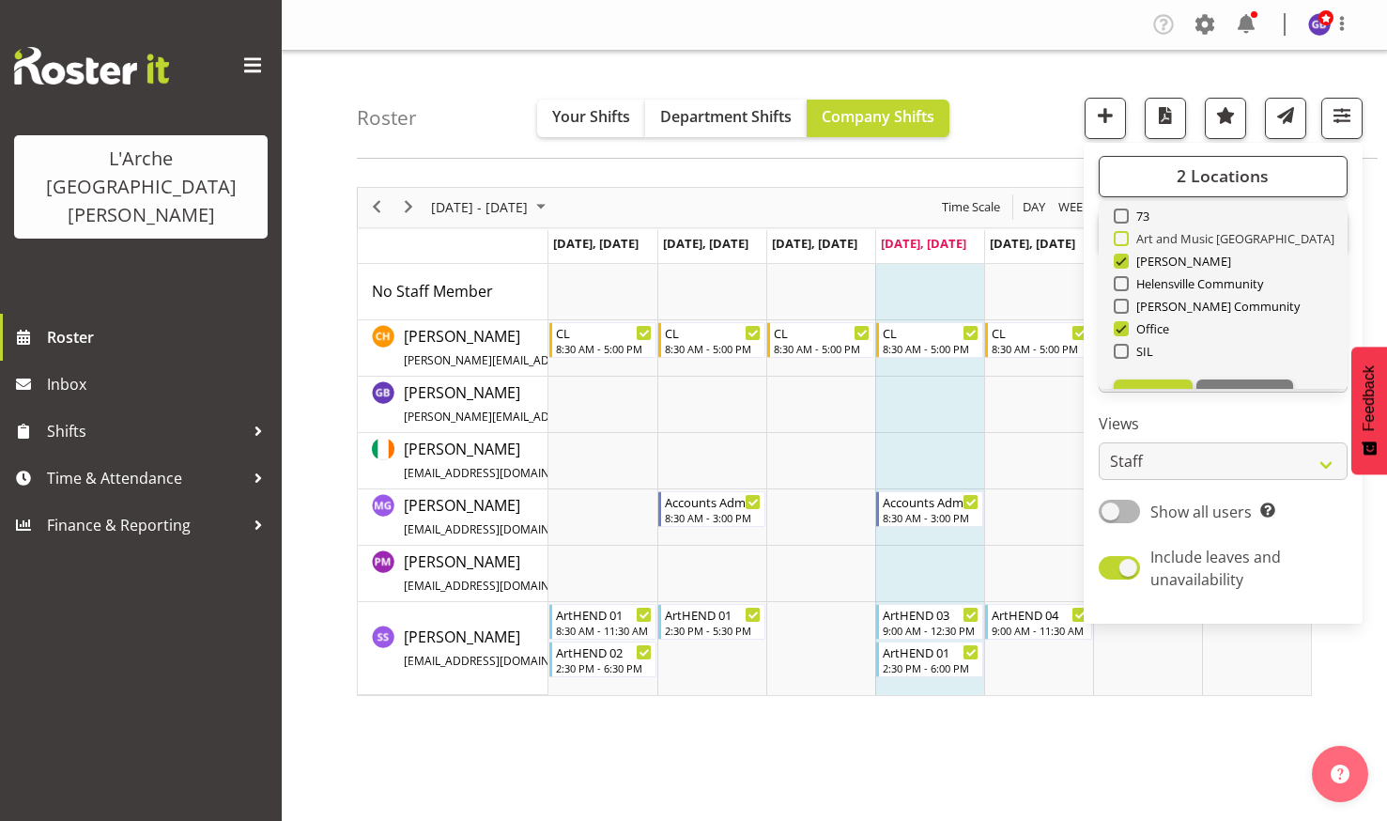
click at [1123, 234] on span at bounding box center [1121, 238] width 15 height 15
click at [1123, 234] on input "Art and Music Helensville" at bounding box center [1120, 238] width 12 height 12
checkbox input "true"
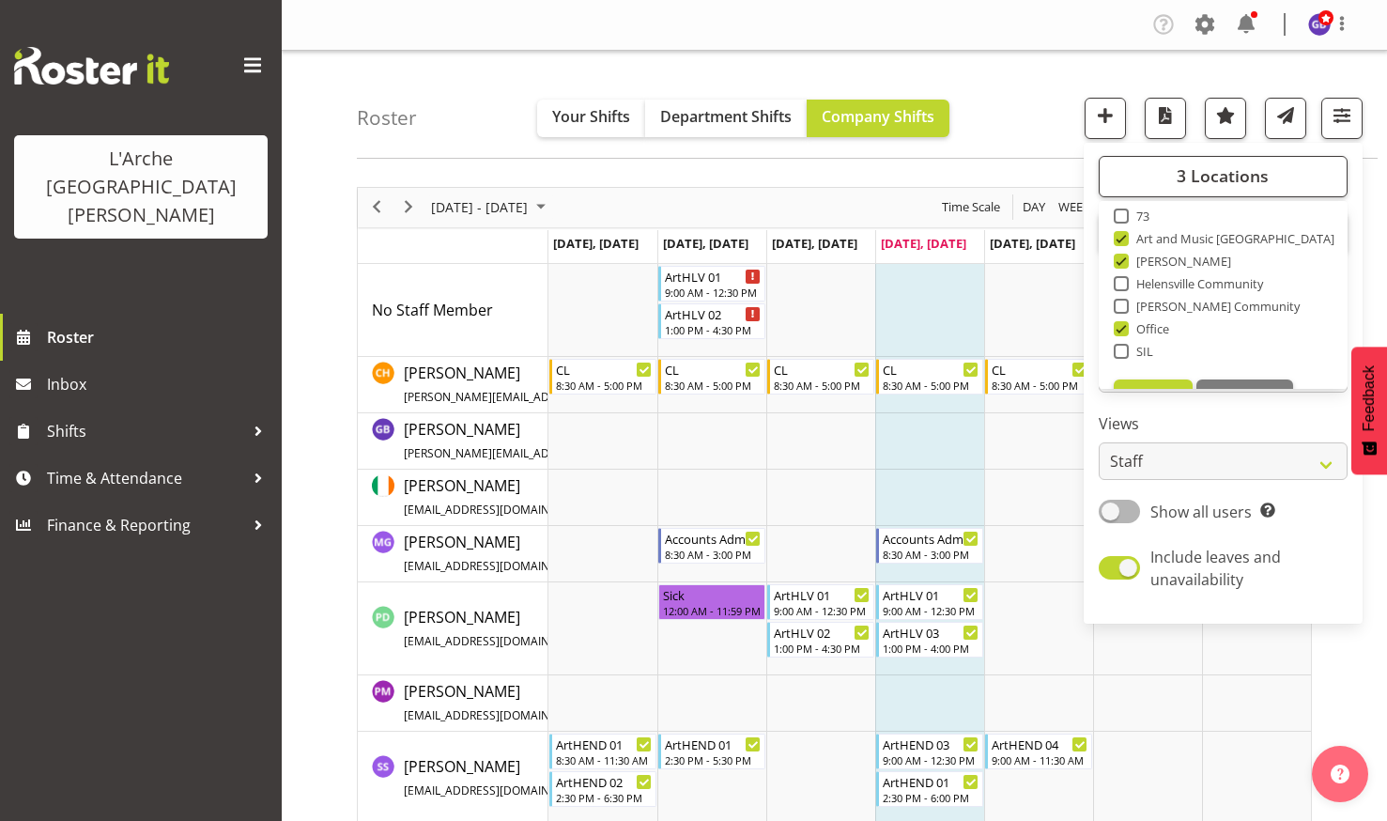
click at [1007, 47] on div "Company Settings Roles & Skills Tasks Jobs Employees Locations & Departments Ac…" at bounding box center [834, 25] width 1105 height 51
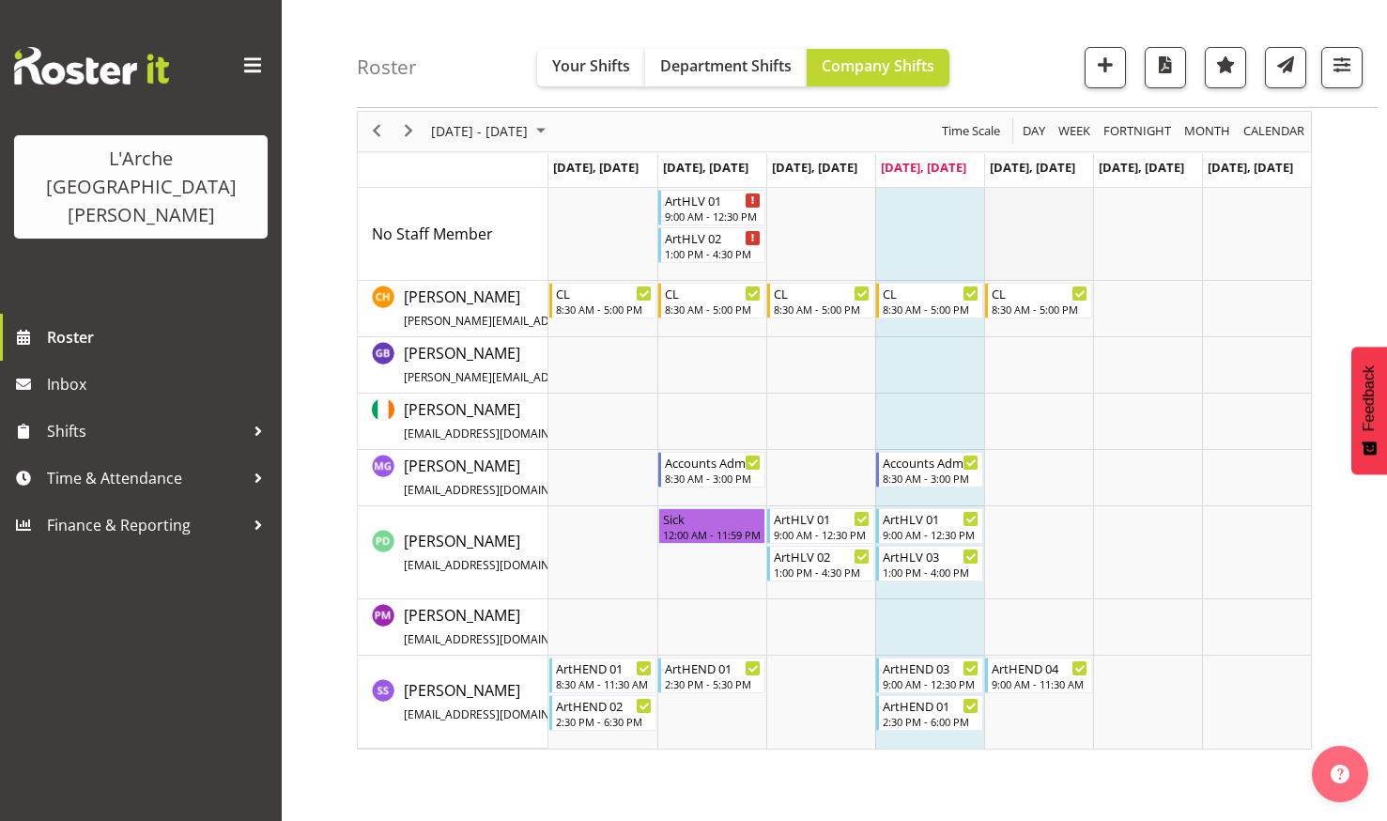
scroll to position [102, 0]
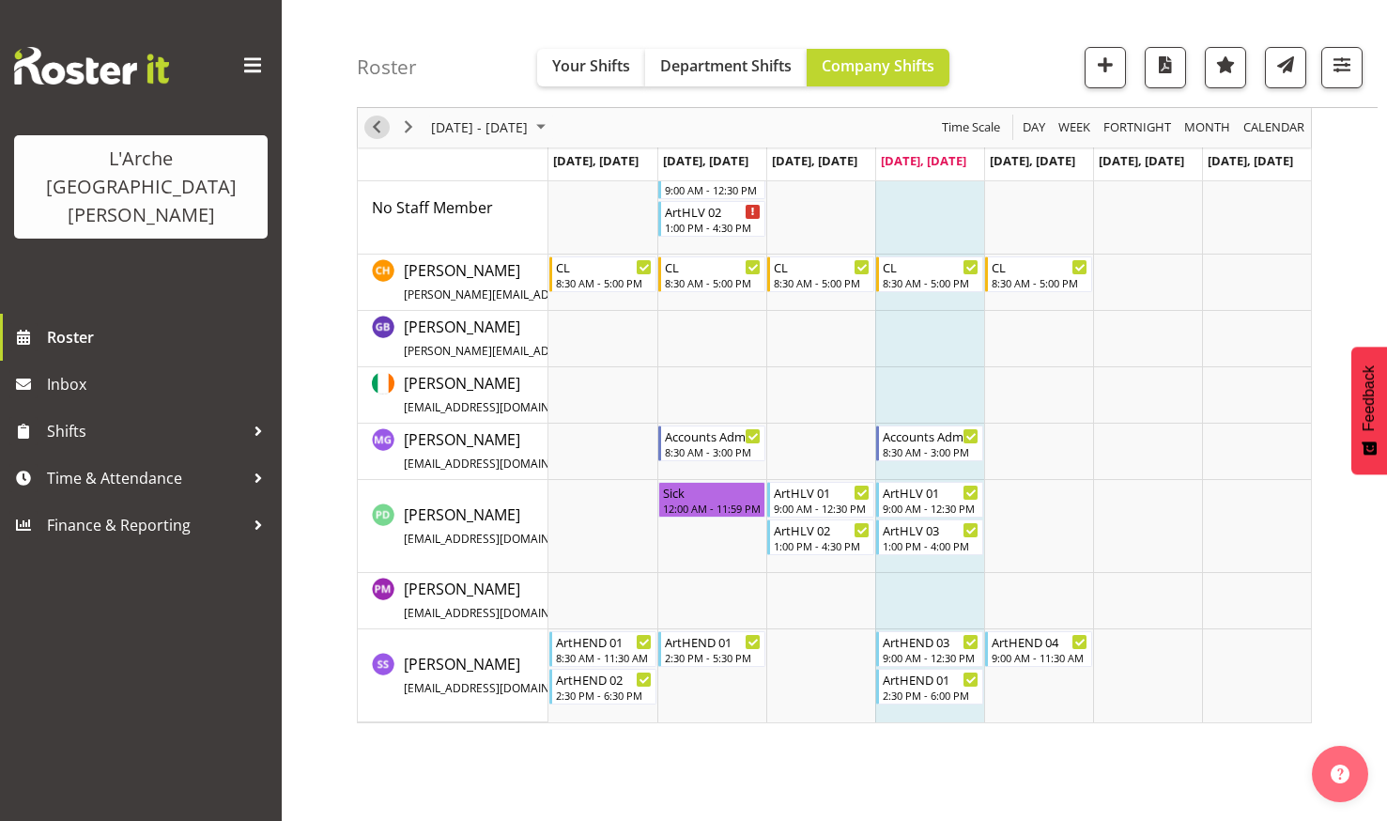
click at [376, 123] on span "Previous" at bounding box center [376, 127] width 23 height 23
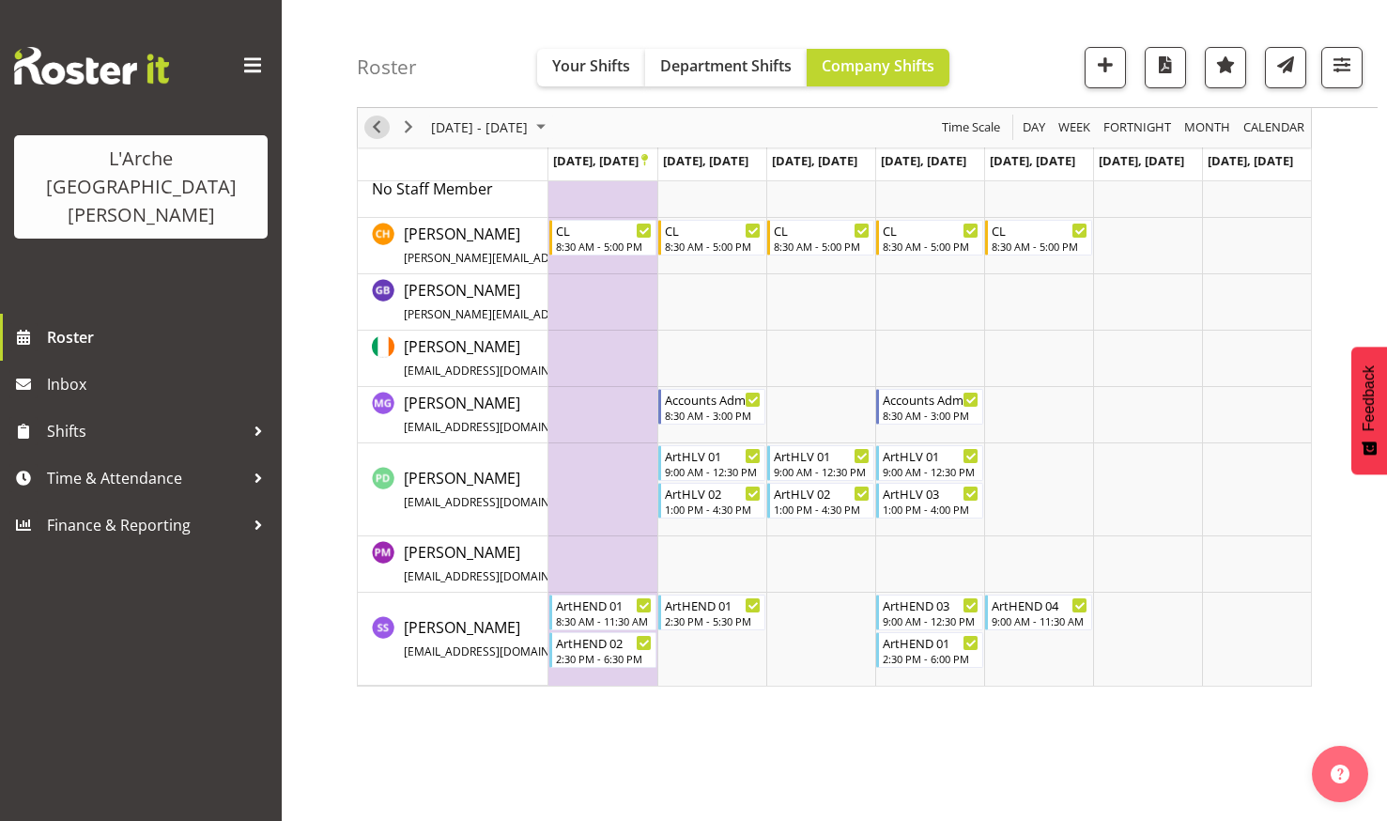
click at [374, 121] on span "Previous" at bounding box center [376, 127] width 23 height 23
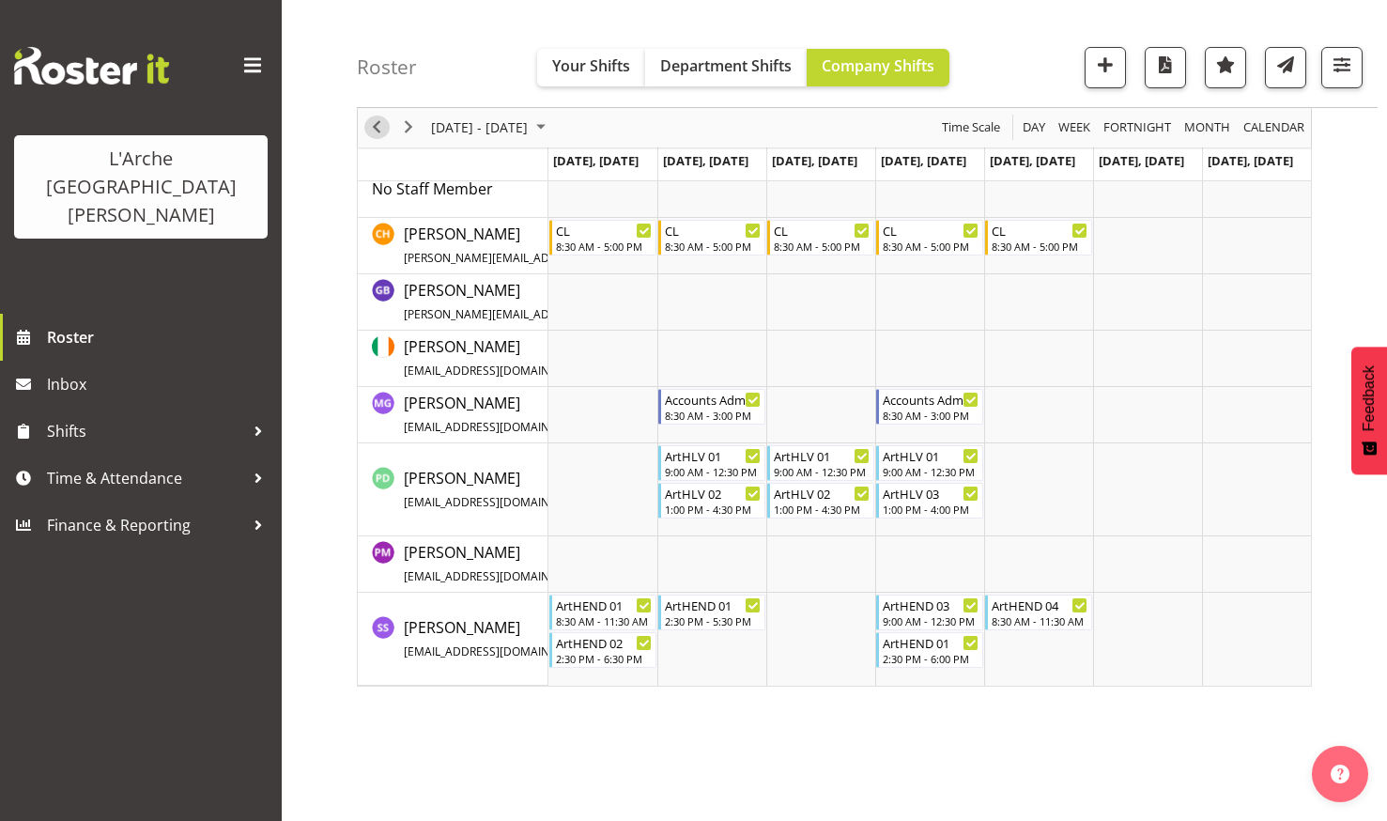
click at [376, 119] on span "Previous" at bounding box center [376, 127] width 23 height 23
click at [376, 123] on span "Previous" at bounding box center [376, 127] width 23 height 23
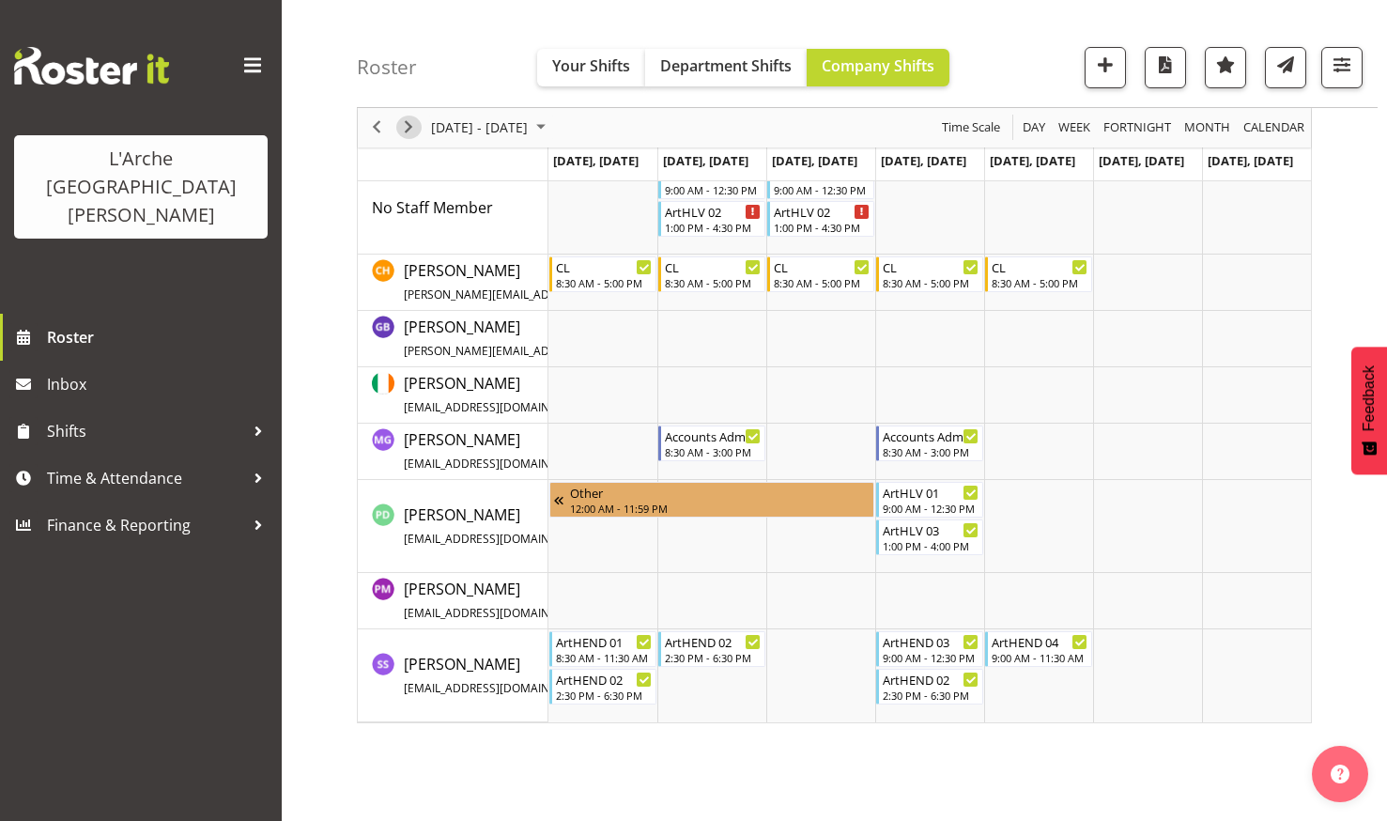
click at [409, 125] on span "Next" at bounding box center [408, 127] width 23 height 23
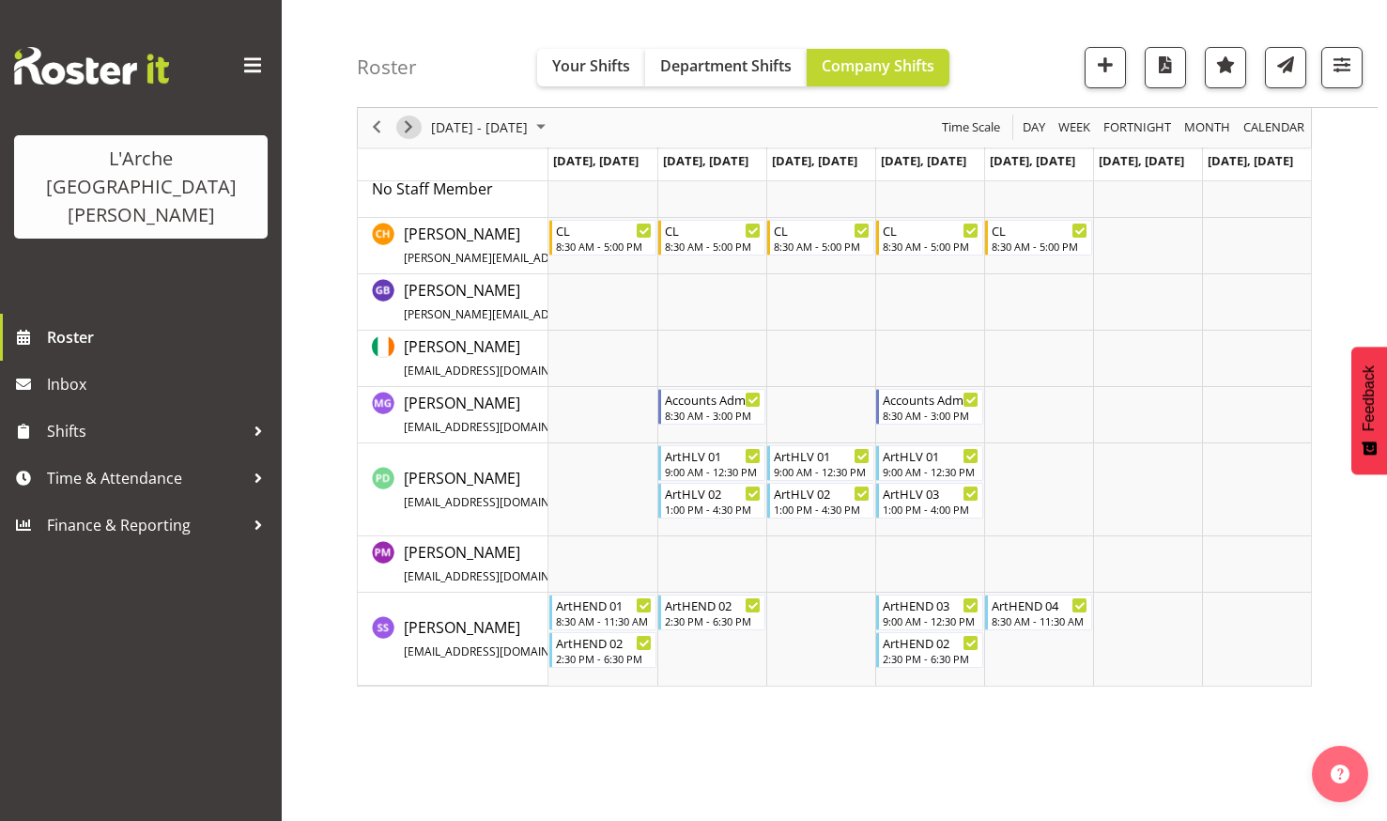
click at [409, 126] on span "Next" at bounding box center [408, 127] width 23 height 23
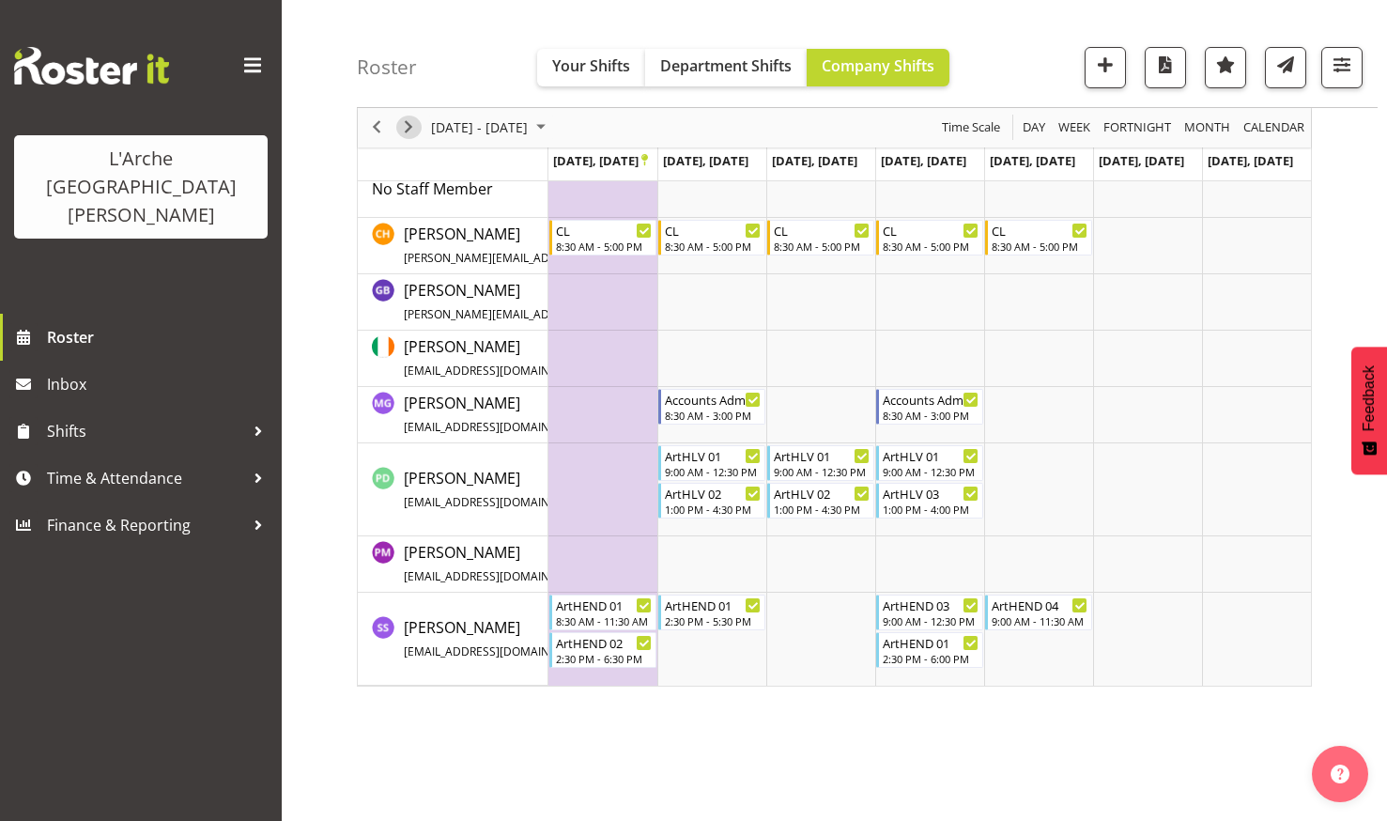
click at [409, 126] on span "Next" at bounding box center [408, 127] width 23 height 23
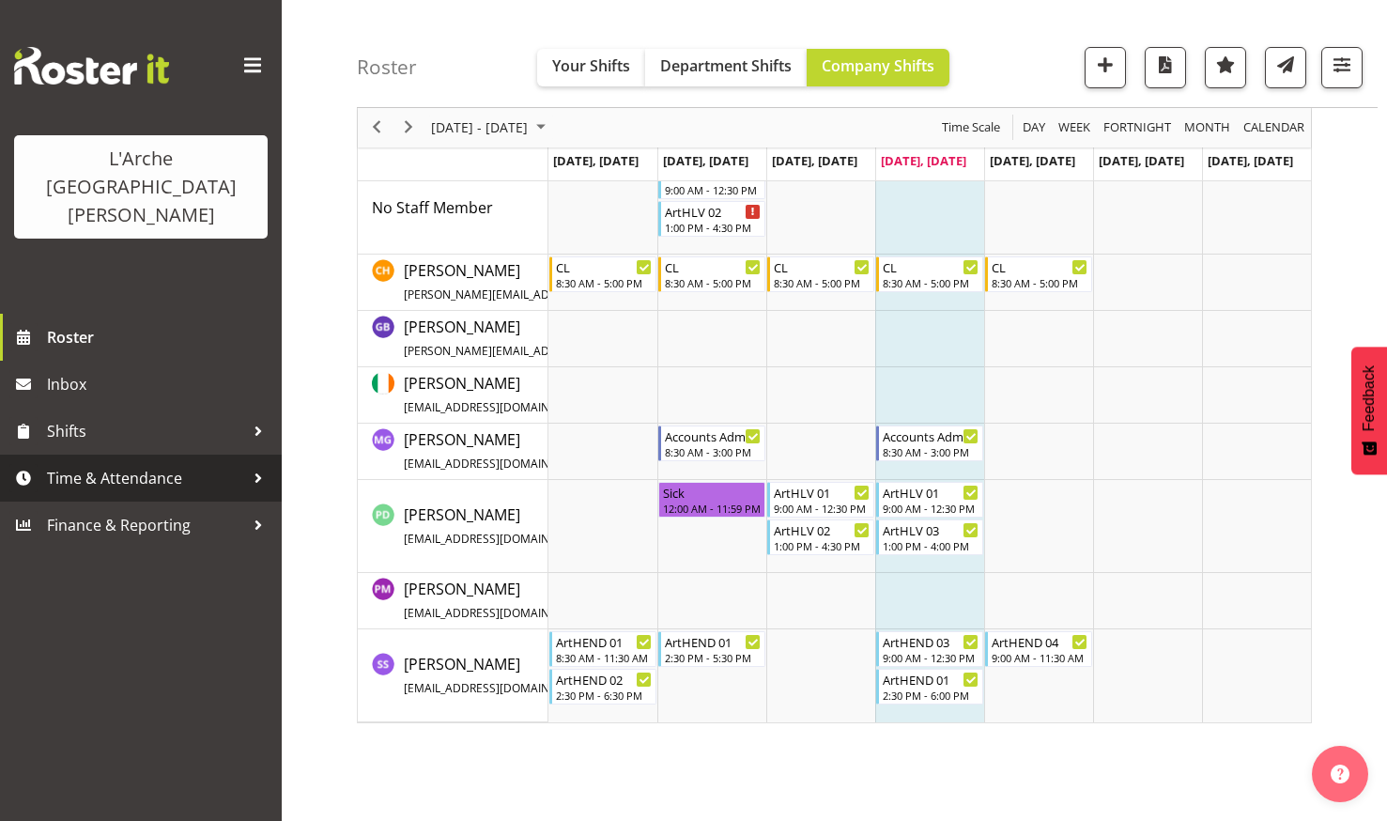
click at [87, 464] on span "Time & Attendance" at bounding box center [145, 478] width 197 height 28
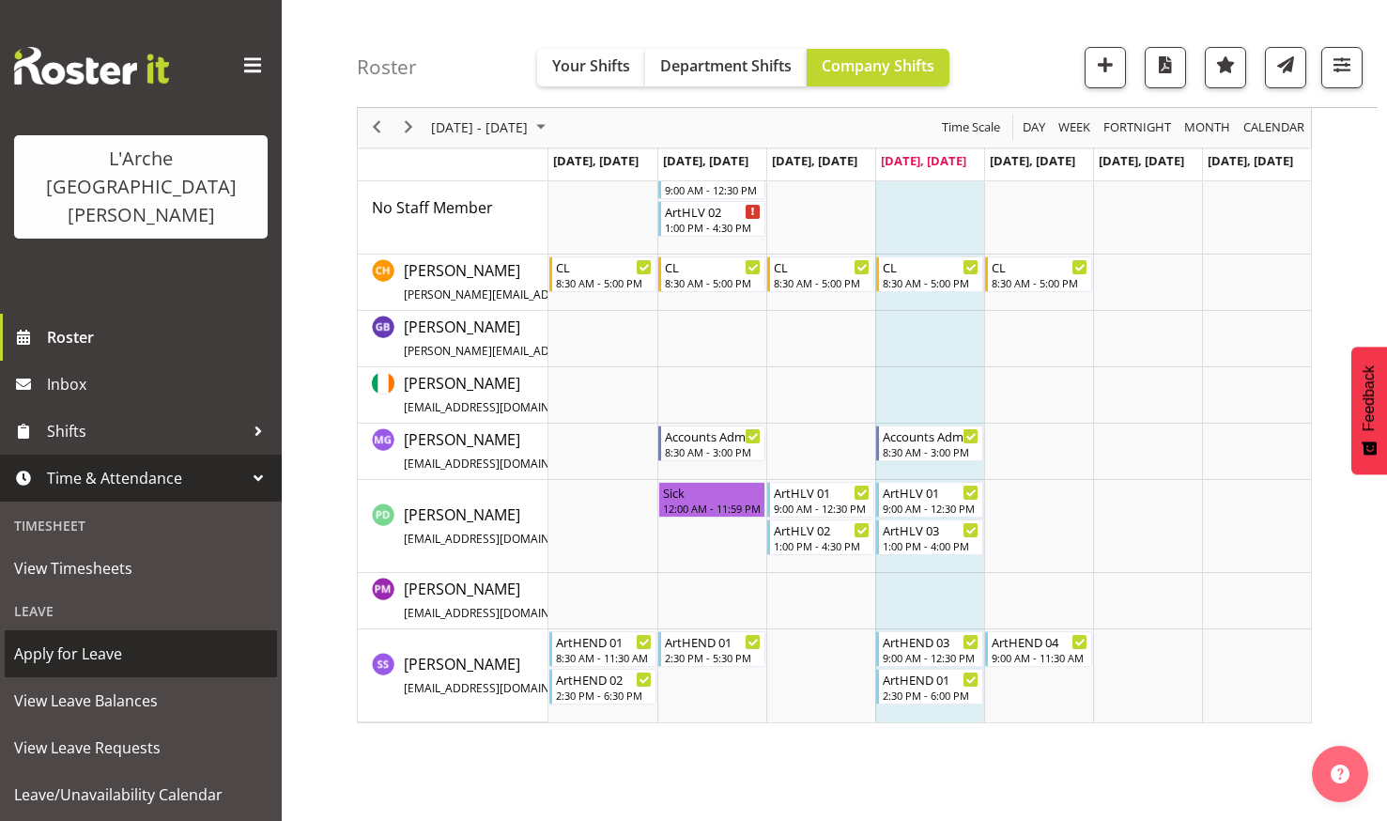
click at [82, 639] on span "Apply for Leave" at bounding box center [141, 653] width 254 height 28
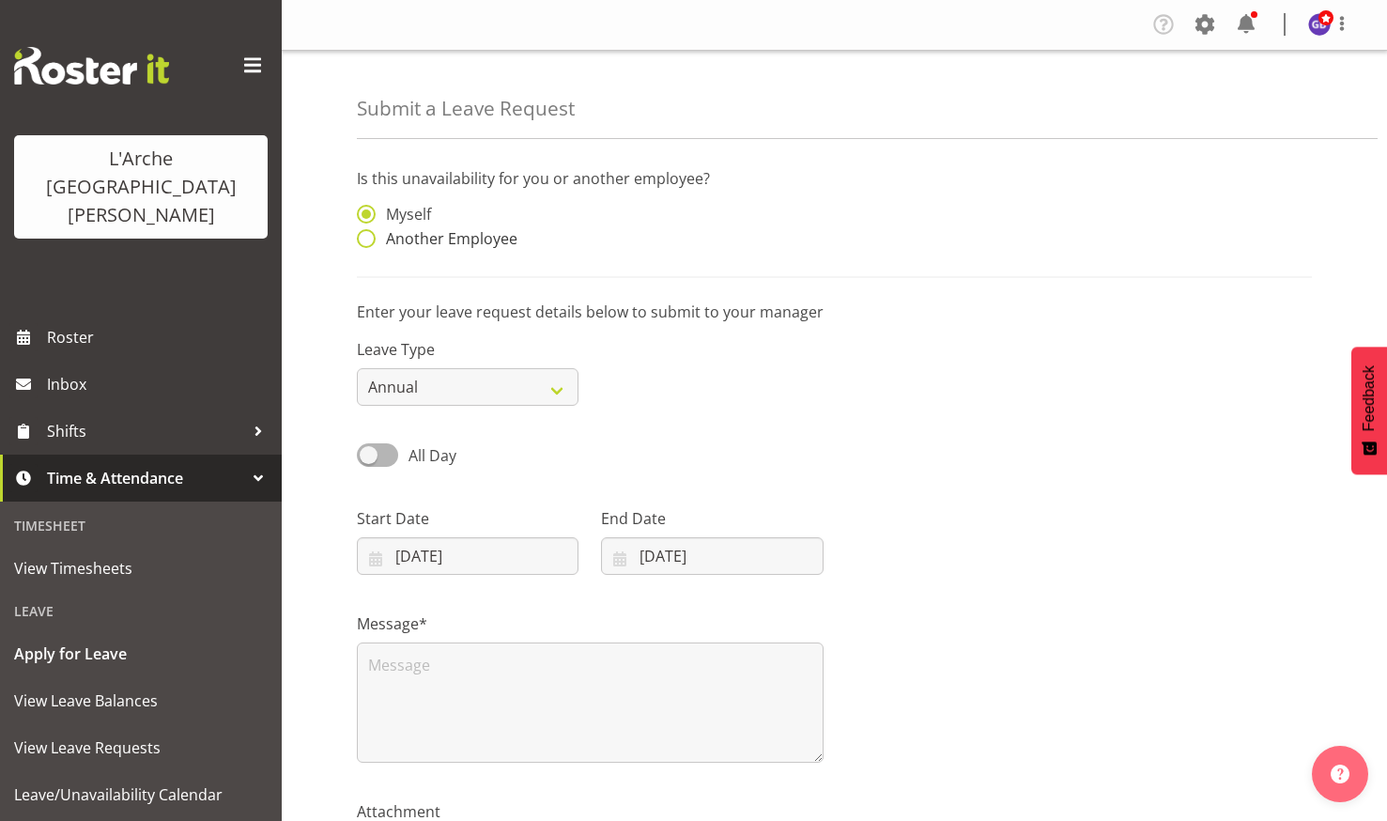
drag, startPoint x: 367, startPoint y: 234, endPoint x: 376, endPoint y: 245, distance: 14.1
click at [367, 234] on span at bounding box center [366, 238] width 19 height 19
click at [367, 234] on input "Another Employee" at bounding box center [363, 239] width 12 height 12
radio input "true"
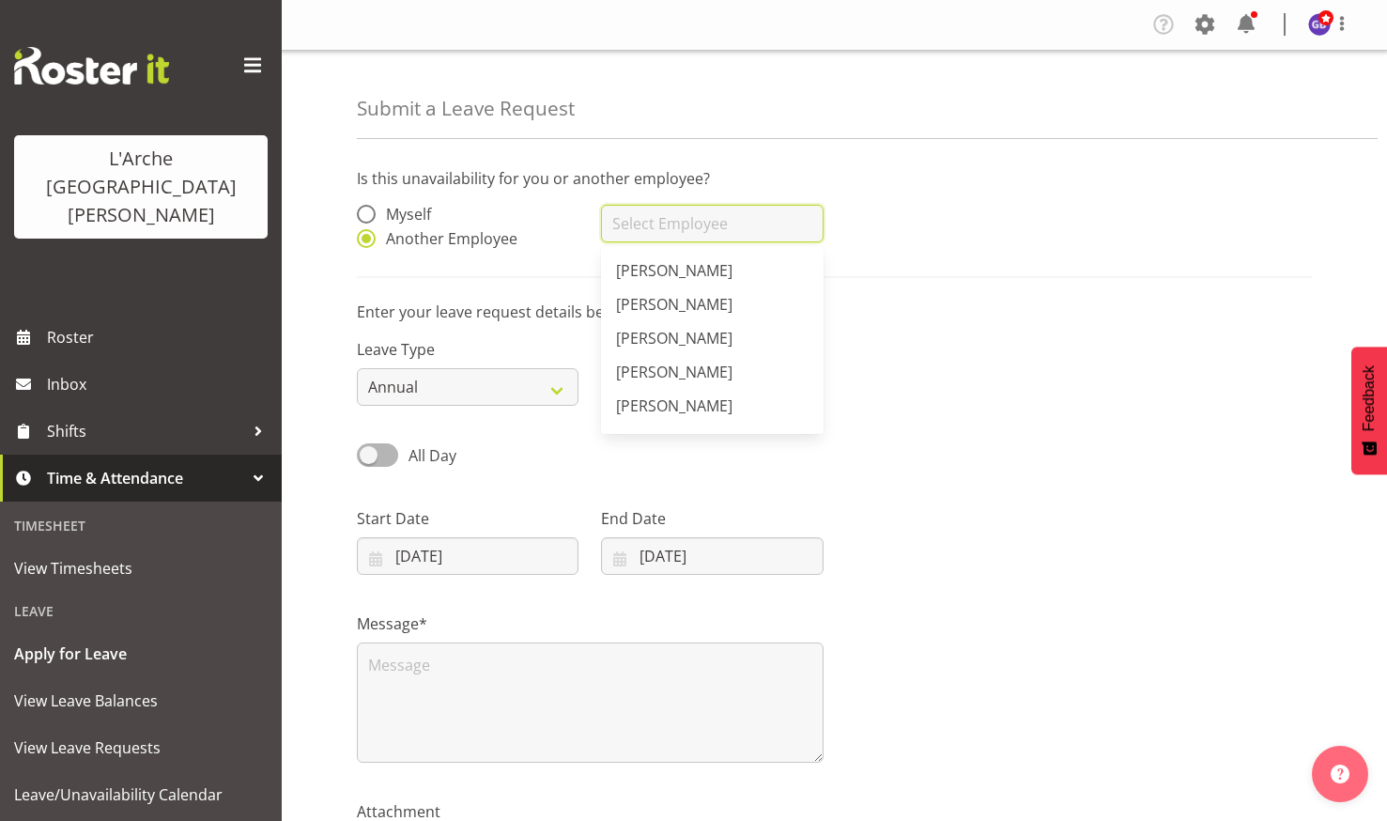
click at [621, 222] on input "text" at bounding box center [712, 224] width 222 height 38
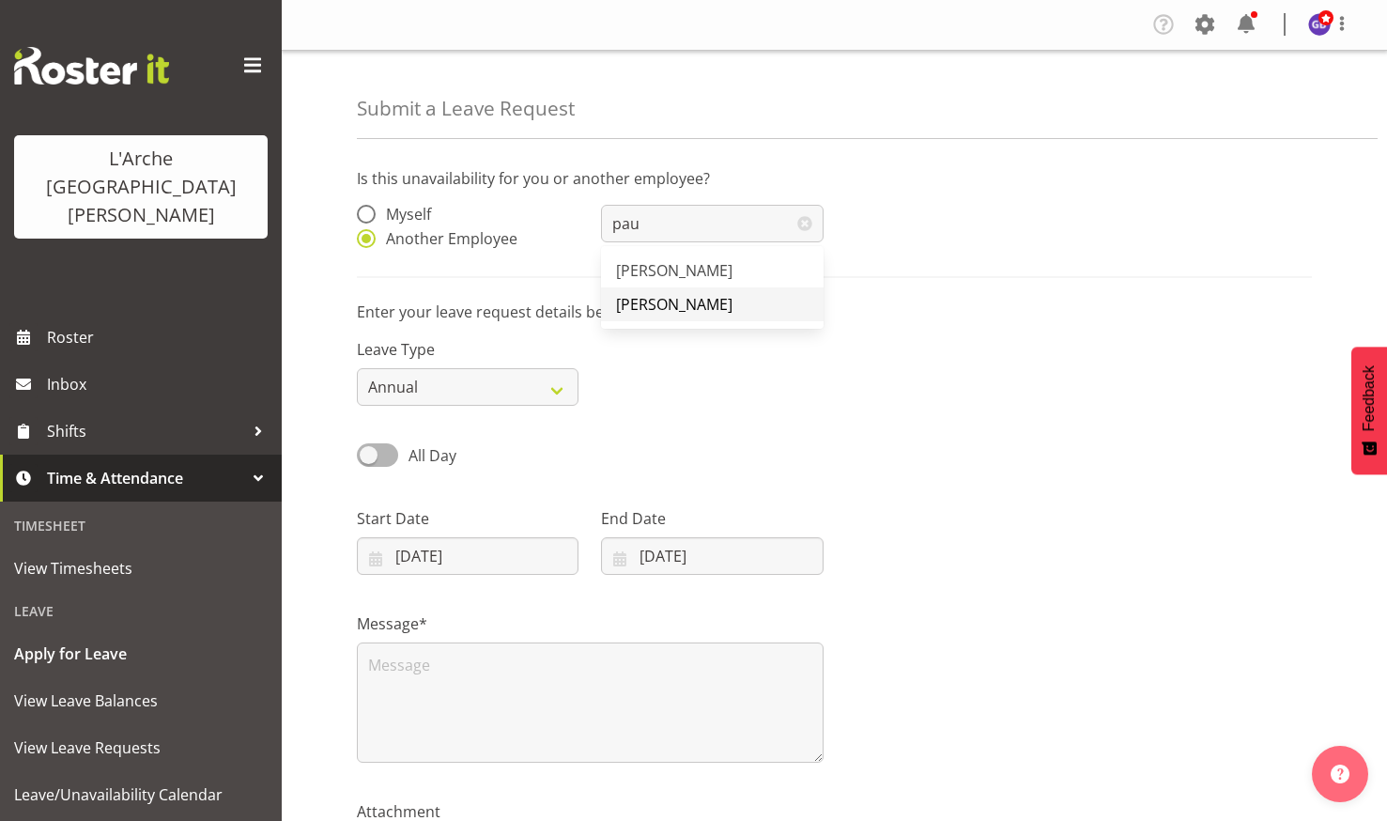
click at [649, 298] on span "[PERSON_NAME]" at bounding box center [674, 304] width 116 height 21
type input "[PERSON_NAME]"
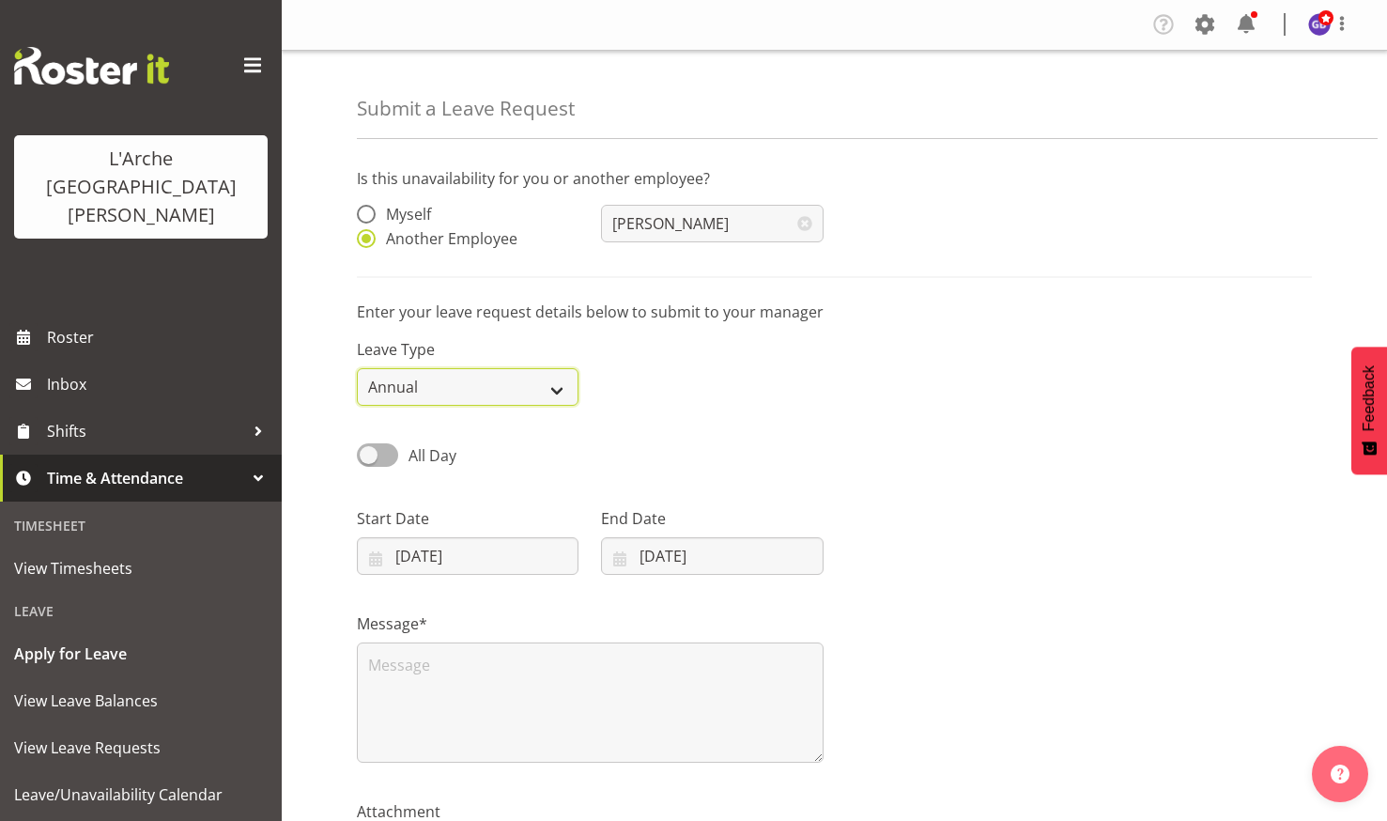
click at [556, 379] on select "Annual Sick Leave Without Pay Bereavement Domestic Violence Parental Jury Servi…" at bounding box center [468, 387] width 222 height 38
select select "Other"
click at [357, 368] on select "Annual Sick Leave Without Pay Bereavement Domestic Violence Parental Jury Servi…" at bounding box center [468, 387] width 222 height 38
click at [452, 545] on input "[DATE]" at bounding box center [468, 556] width 222 height 38
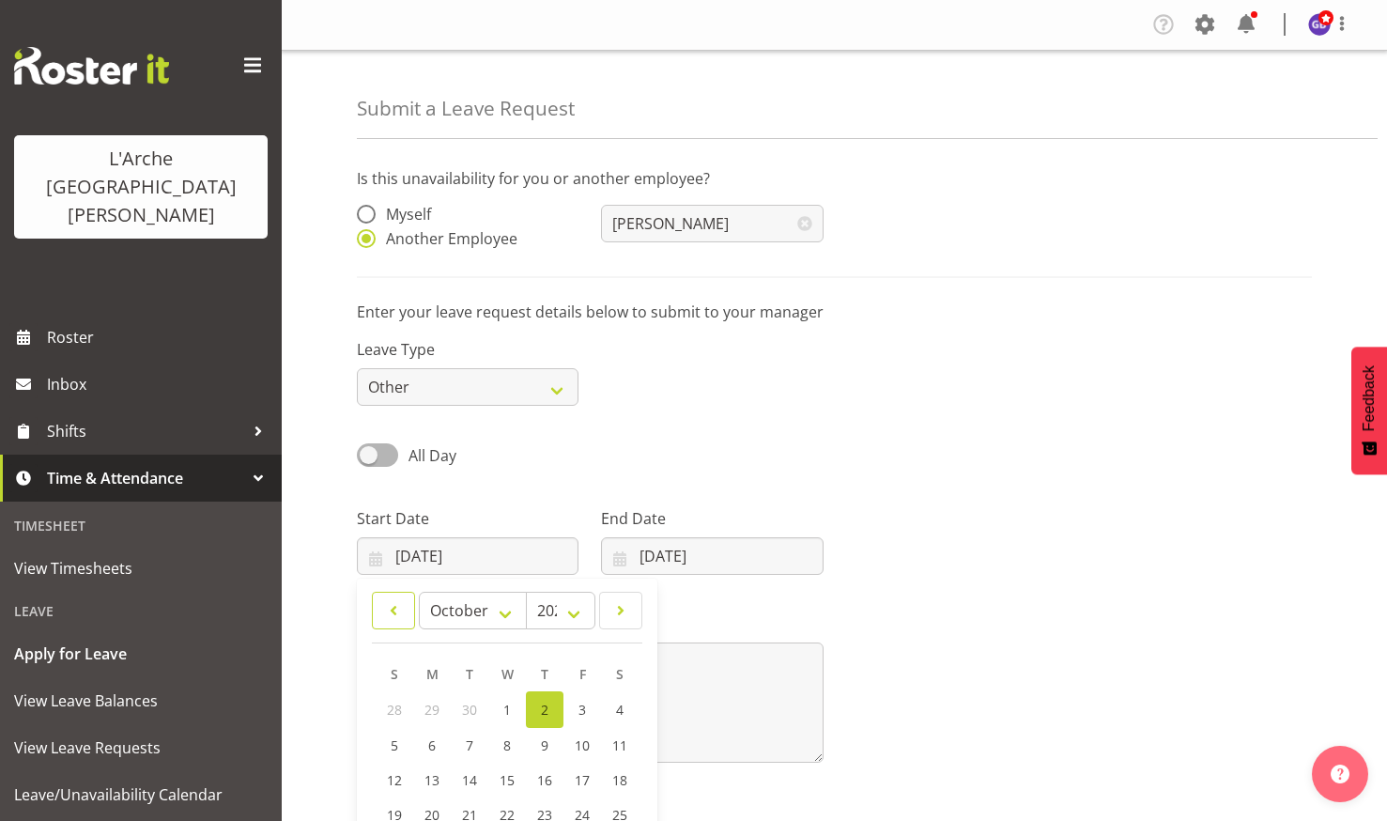
click at [392, 598] on link at bounding box center [393, 611] width 43 height 38
select select "8"
click at [505, 739] on span "10" at bounding box center [506, 743] width 15 height 18
type input "[DATE]"
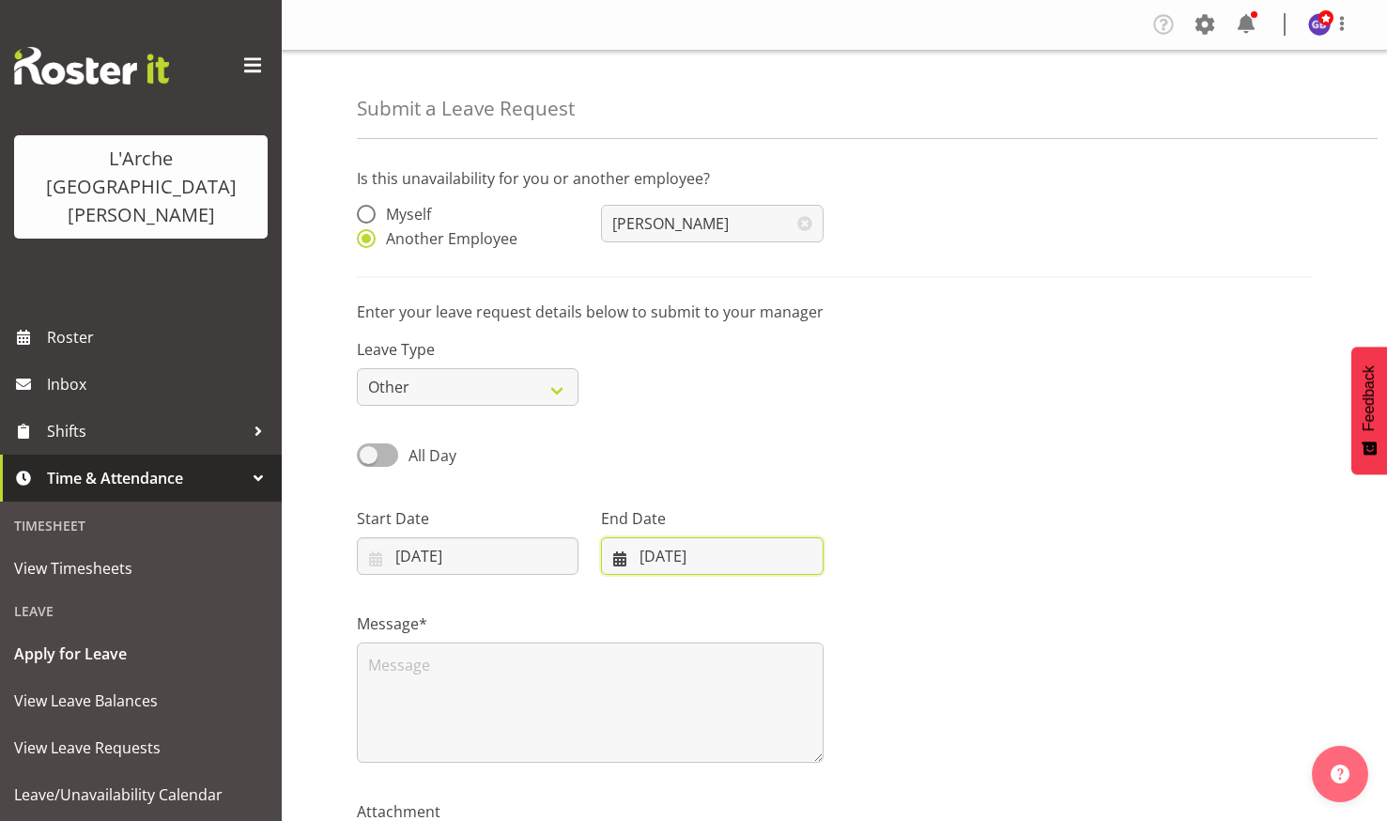
click at [667, 546] on input "[DATE]" at bounding box center [712, 556] width 222 height 38
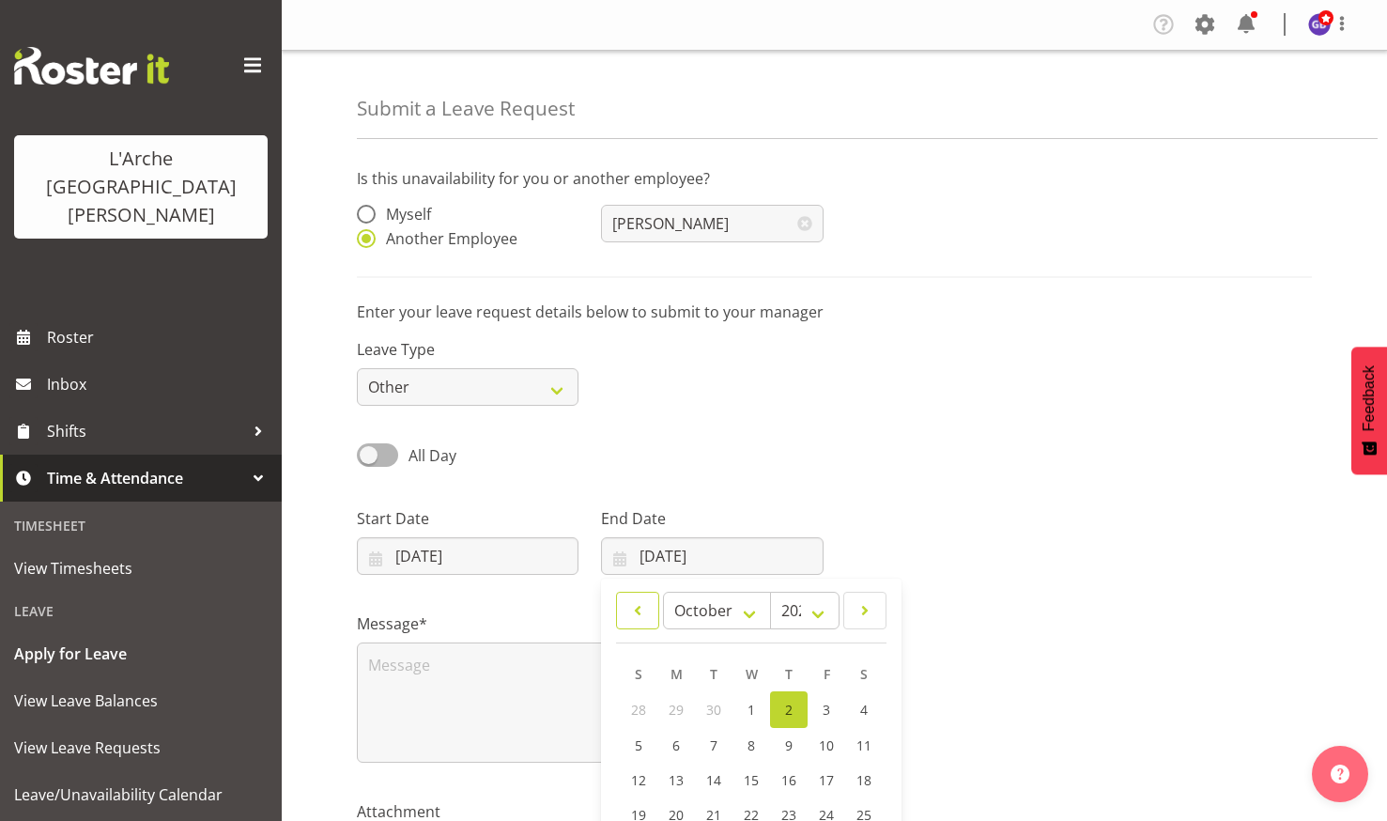
click at [629, 599] on span at bounding box center [637, 610] width 19 height 23
select select "8"
click at [750, 737] on span "10" at bounding box center [751, 743] width 15 height 18
type input "[DATE]"
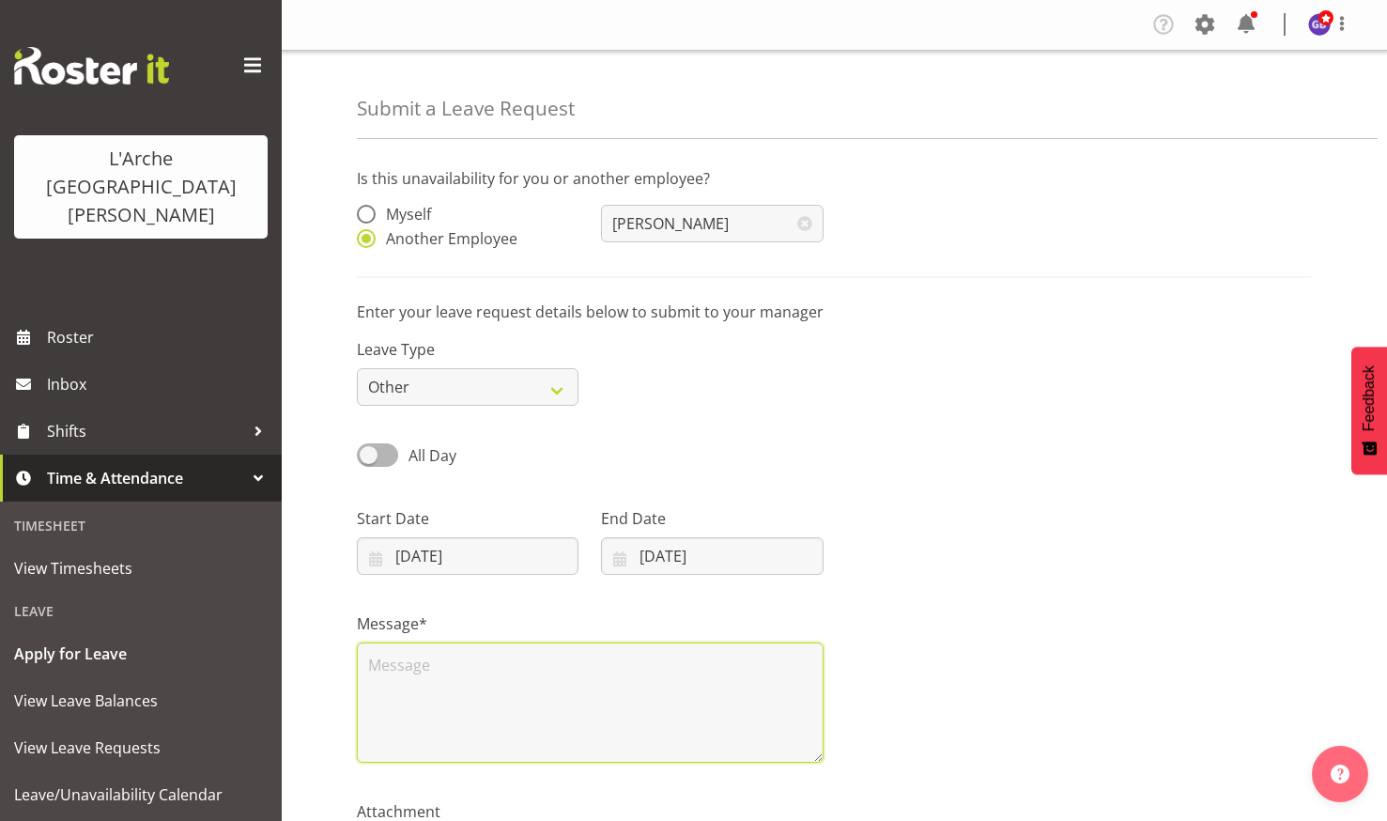
click at [382, 661] on textarea at bounding box center [590, 702] width 467 height 120
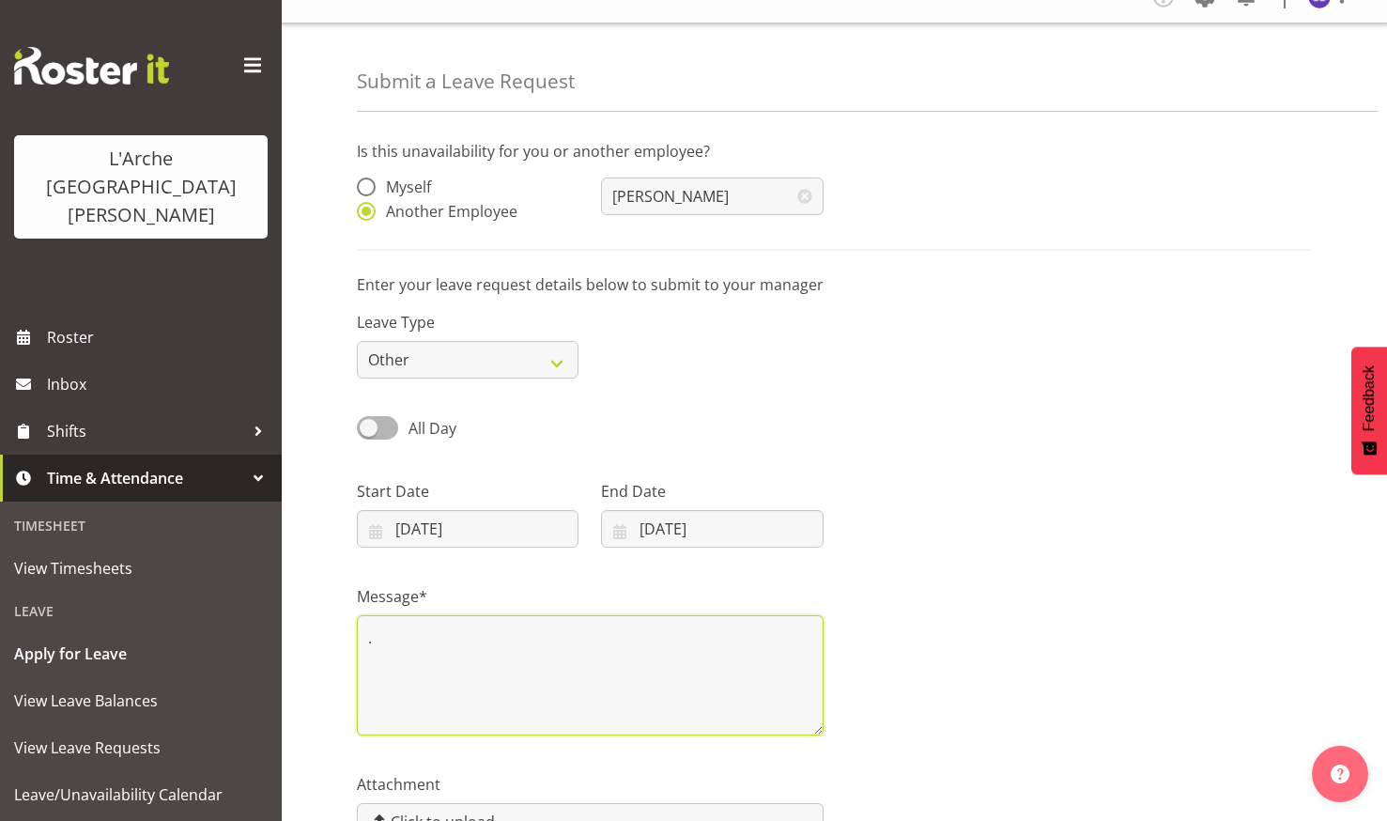
scroll to position [143, 0]
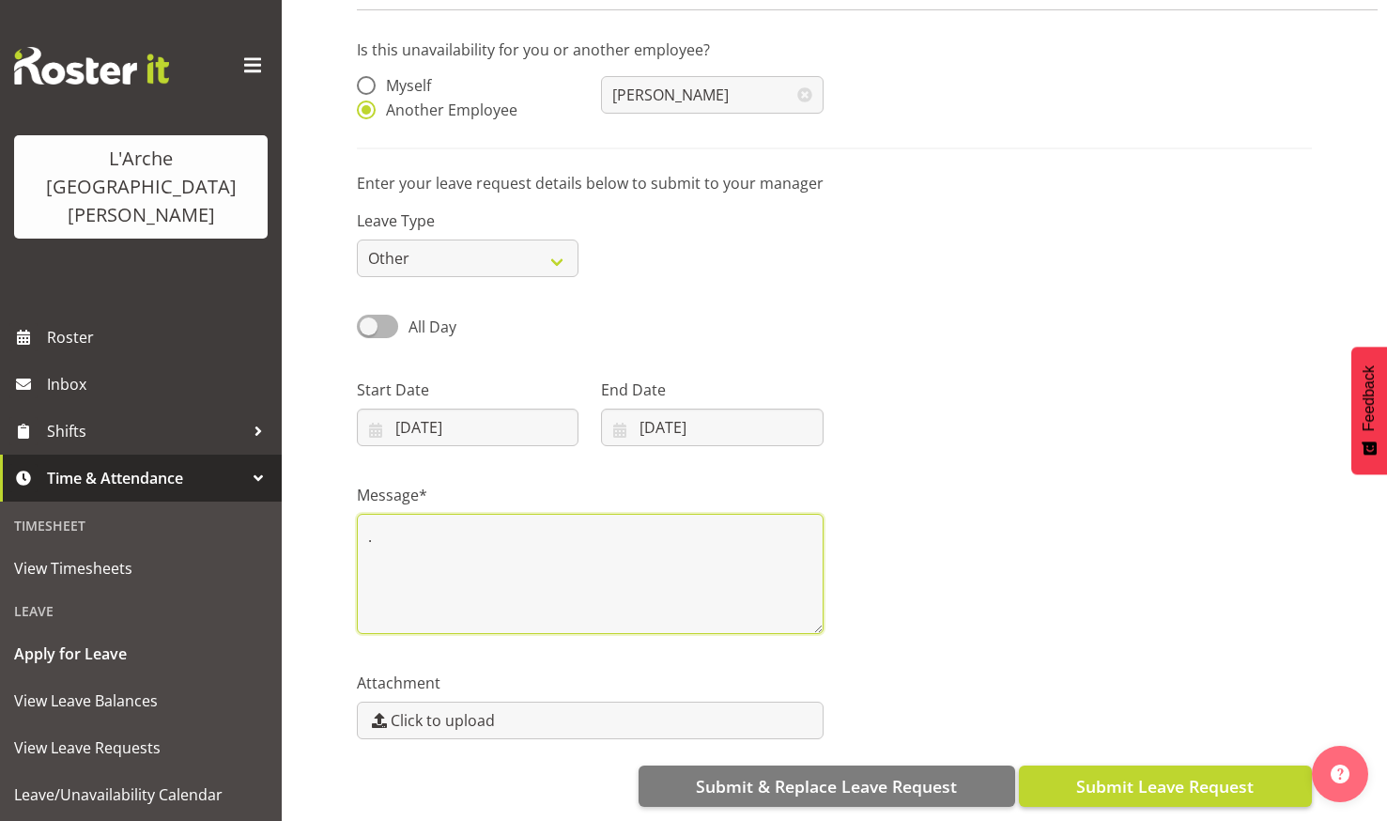
type textarea "."
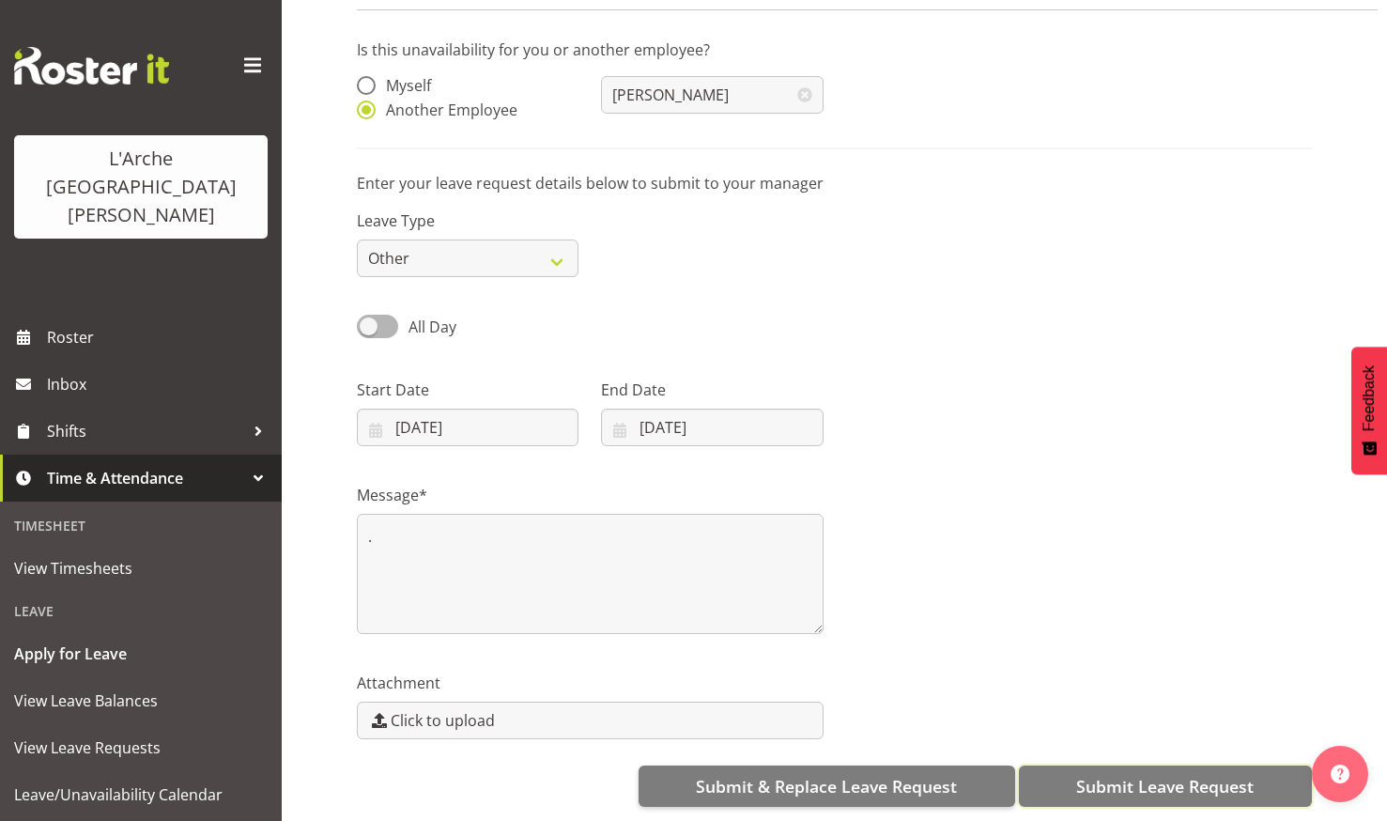
drag, startPoint x: 1143, startPoint y: 757, endPoint x: 1059, endPoint y: 760, distance: 83.6
click at [1100, 765] on button "Submit Leave Request" at bounding box center [1165, 785] width 293 height 41
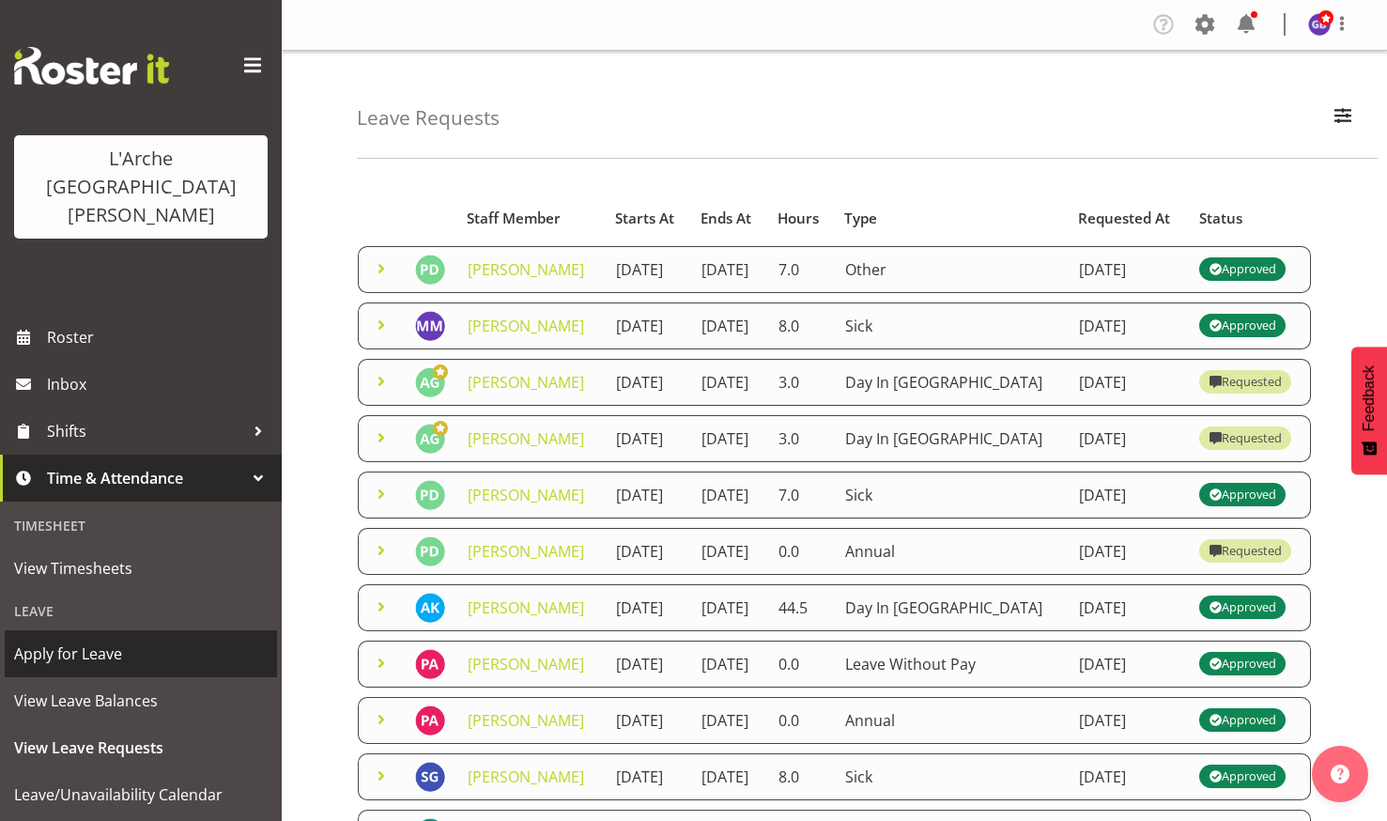
click at [66, 639] on span "Apply for Leave" at bounding box center [141, 653] width 254 height 28
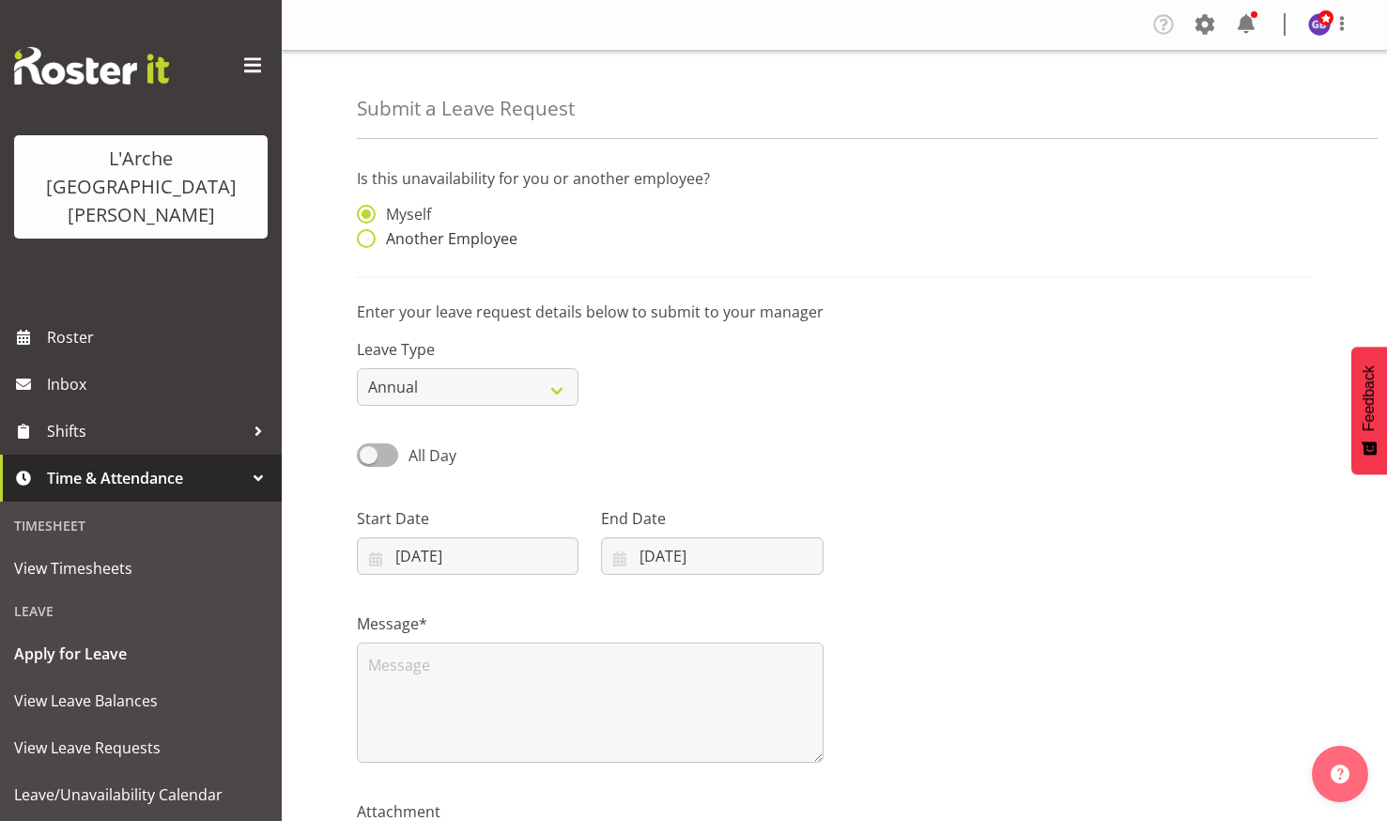
click at [363, 235] on span at bounding box center [366, 238] width 19 height 19
click at [363, 235] on input "Another Employee" at bounding box center [363, 239] width 12 height 12
radio input "true"
click at [640, 219] on input "text" at bounding box center [712, 224] width 222 height 38
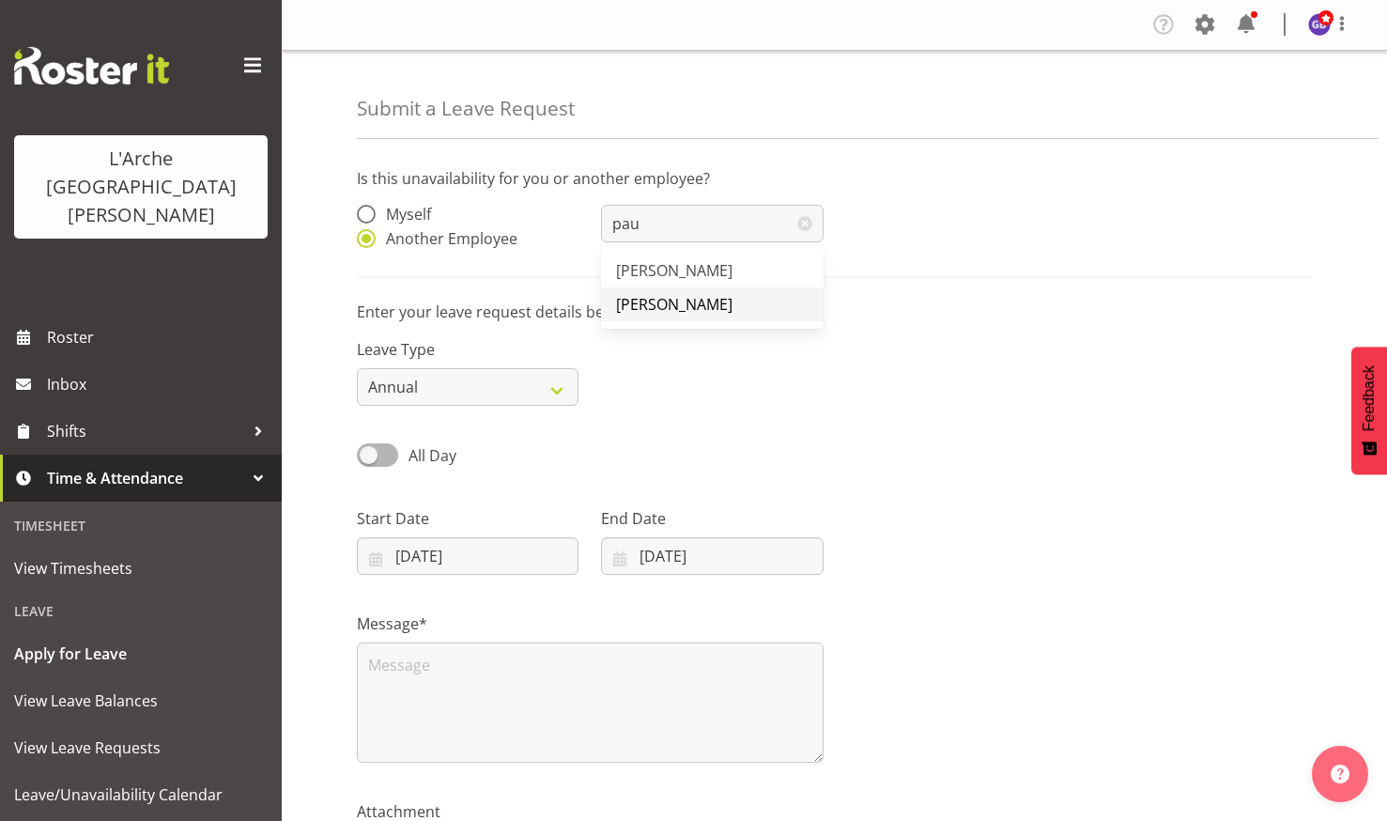
click at [667, 294] on span "[PERSON_NAME]" at bounding box center [674, 304] width 116 height 21
type input "[PERSON_NAME]"
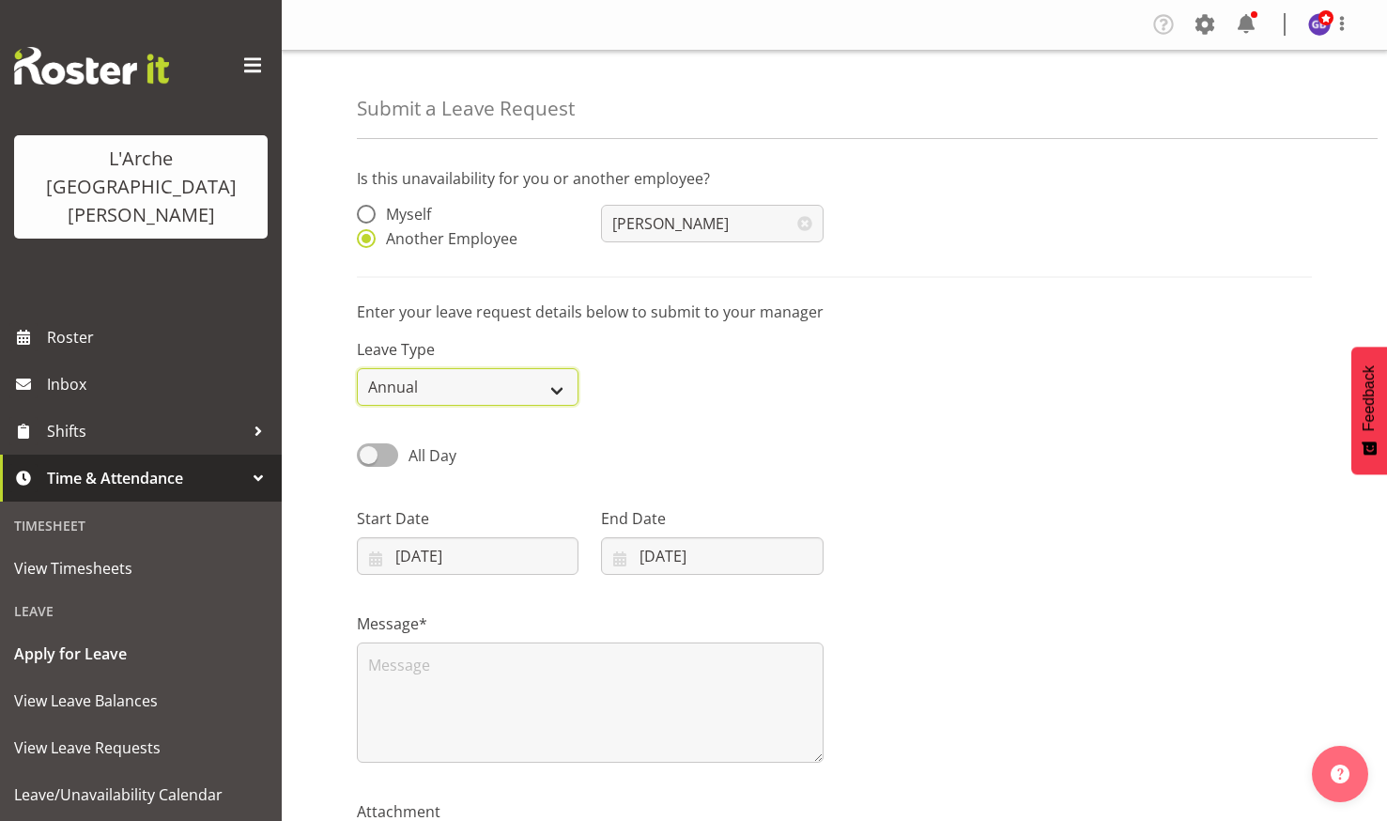
click at [554, 385] on select "Annual Sick Leave Without Pay Bereavement Domestic Violence Parental Jury Servi…" at bounding box center [468, 387] width 222 height 38
select select "Other"
click at [357, 368] on select "Annual Sick Leave Without Pay Bereavement Domestic Violence Parental Jury Servi…" at bounding box center [468, 387] width 222 height 38
click at [447, 545] on input "[DATE]" at bounding box center [468, 556] width 222 height 38
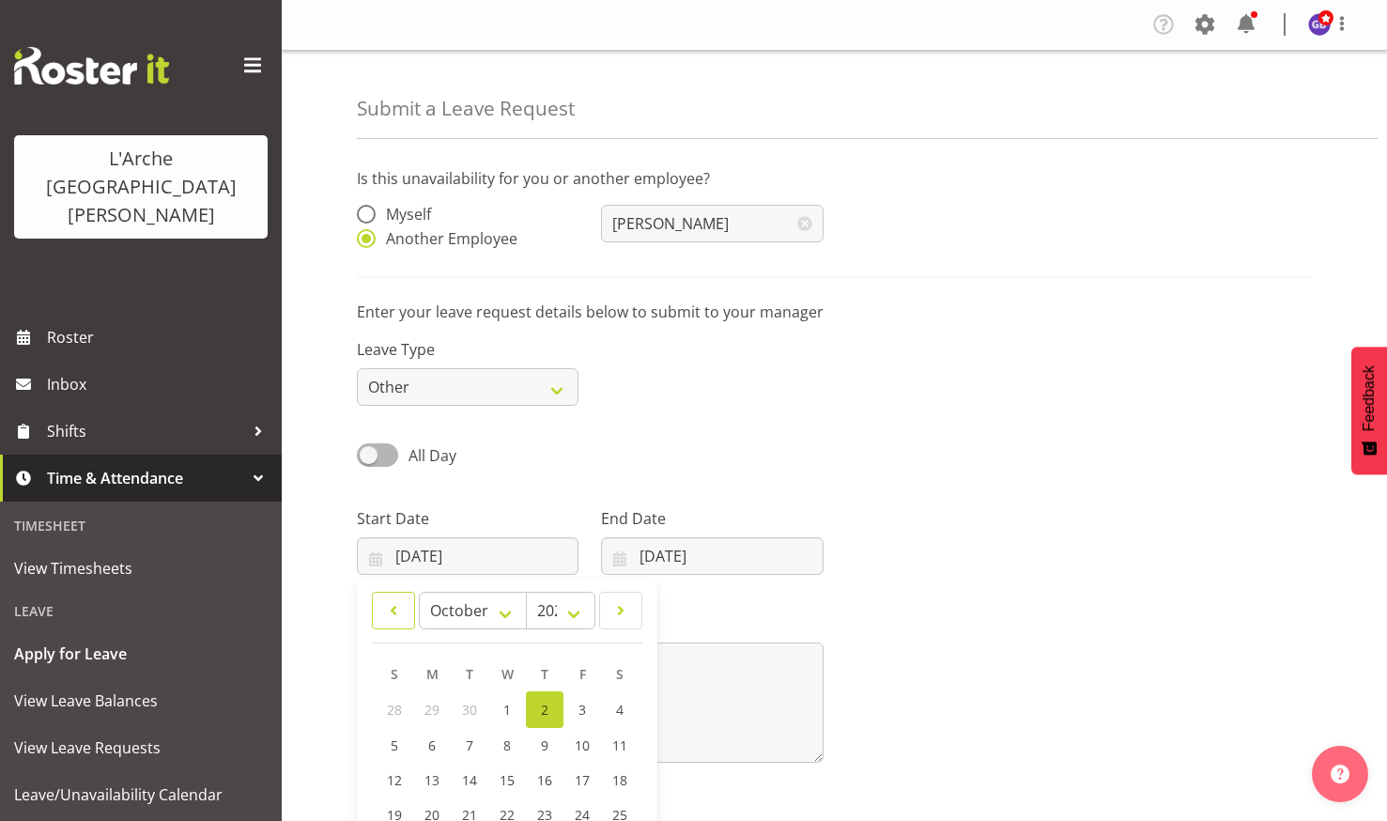
click at [388, 603] on span at bounding box center [393, 610] width 19 height 23
select select "8"
click at [508, 769] on span "17" at bounding box center [506, 778] width 15 height 18
type input "[DATE]"
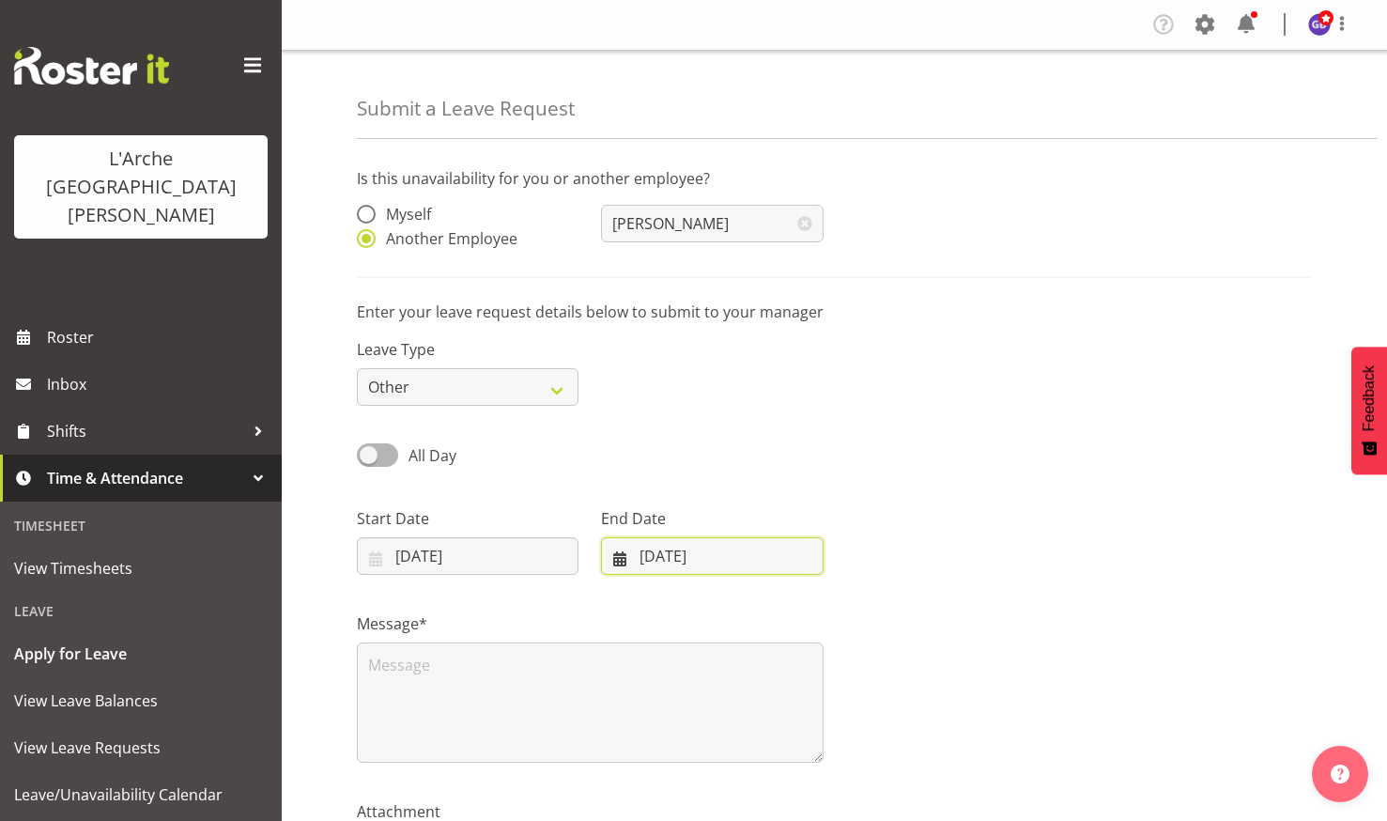
click at [664, 546] on input "02/10/2025" at bounding box center [712, 556] width 222 height 38
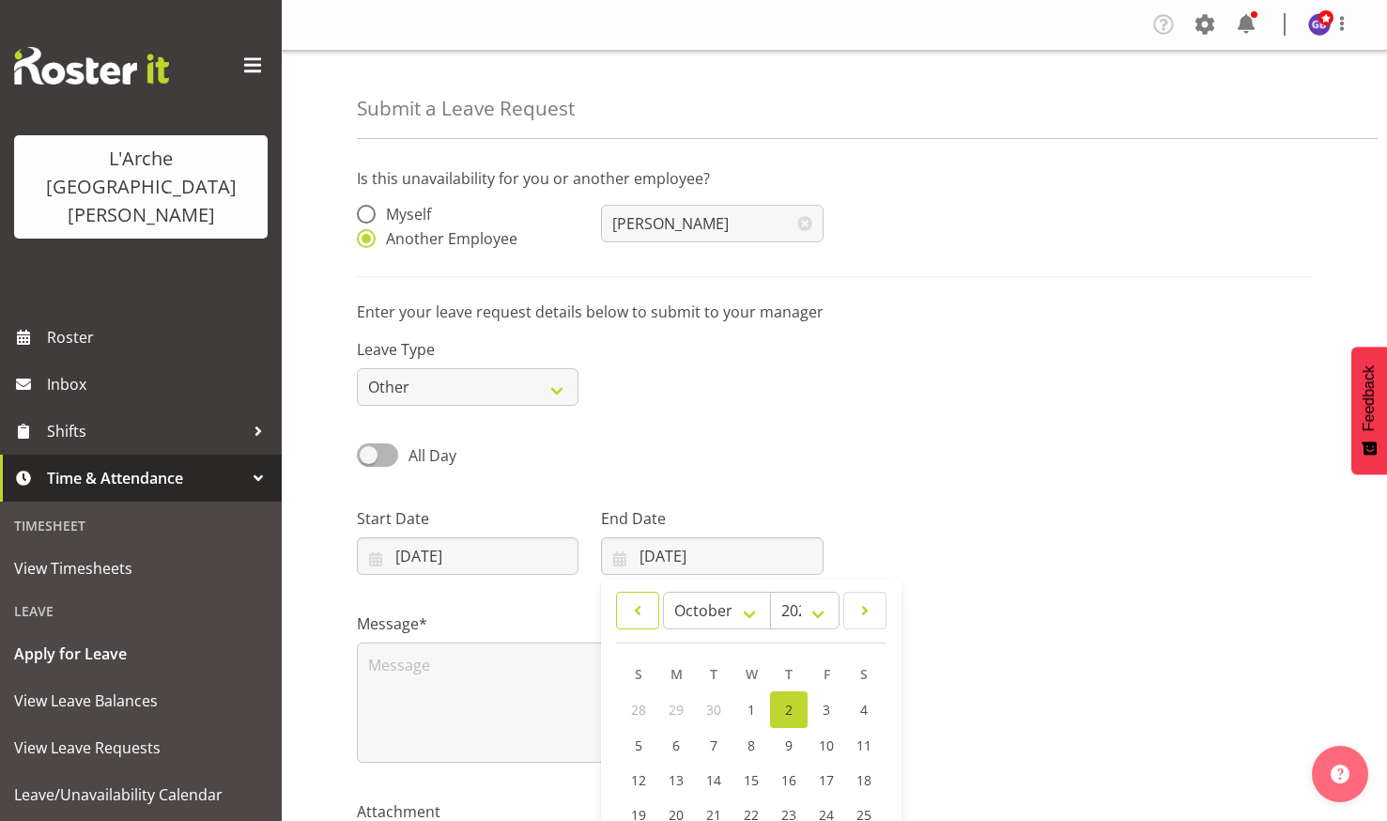
click at [633, 600] on span at bounding box center [637, 610] width 19 height 23
select select "8"
click at [752, 769] on span "17" at bounding box center [751, 778] width 15 height 18
type input "17/09/2025"
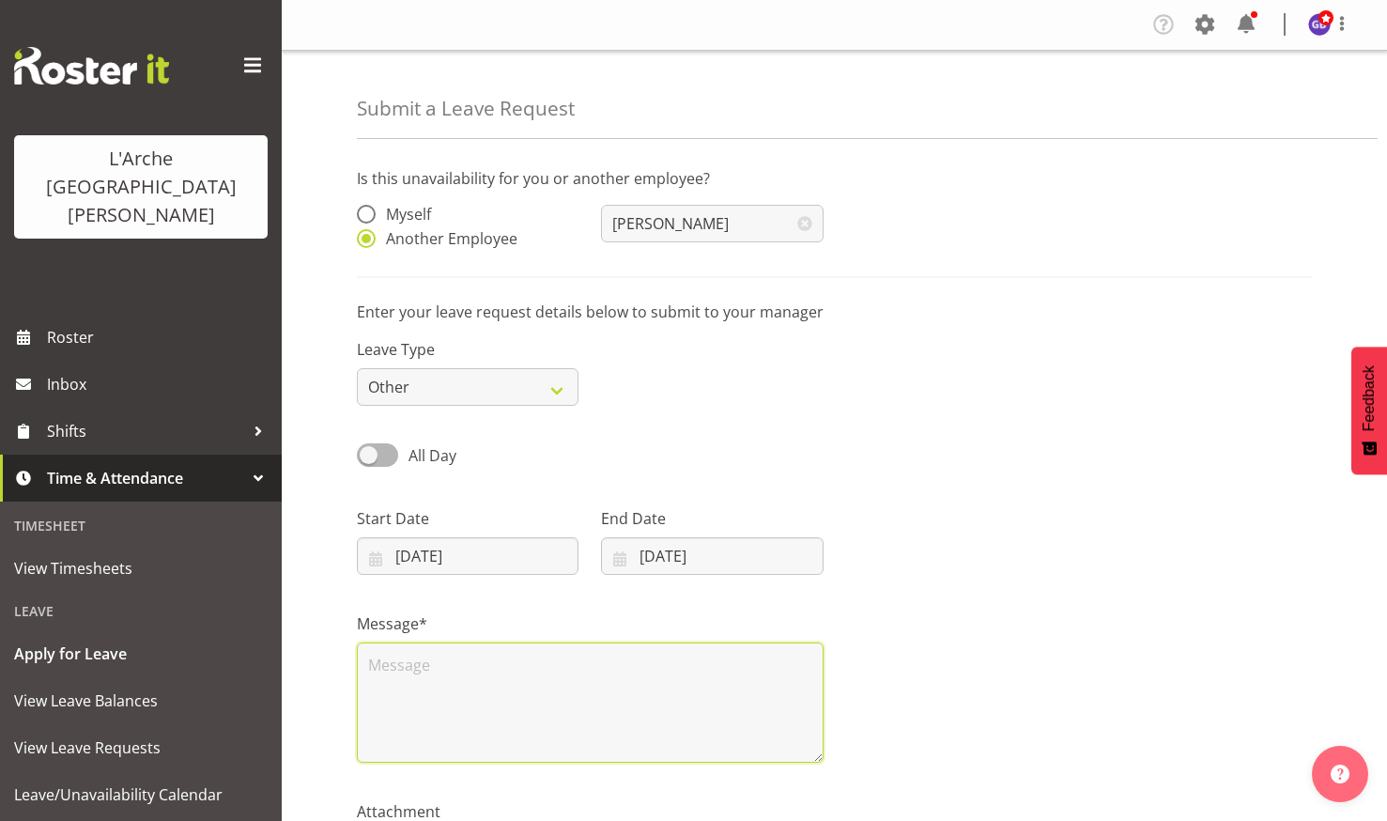
click at [384, 659] on textarea at bounding box center [590, 702] width 467 height 120
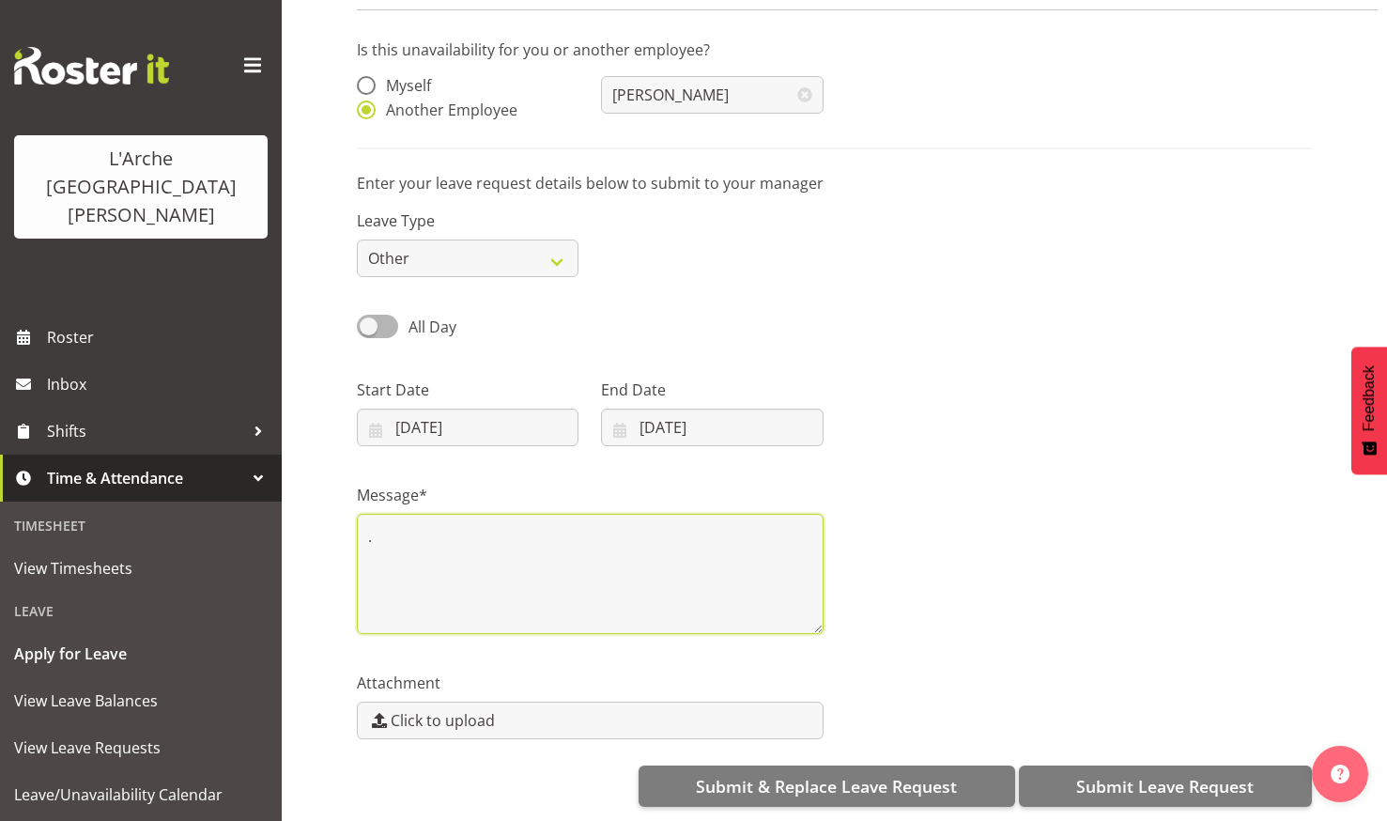
scroll to position [143, 0]
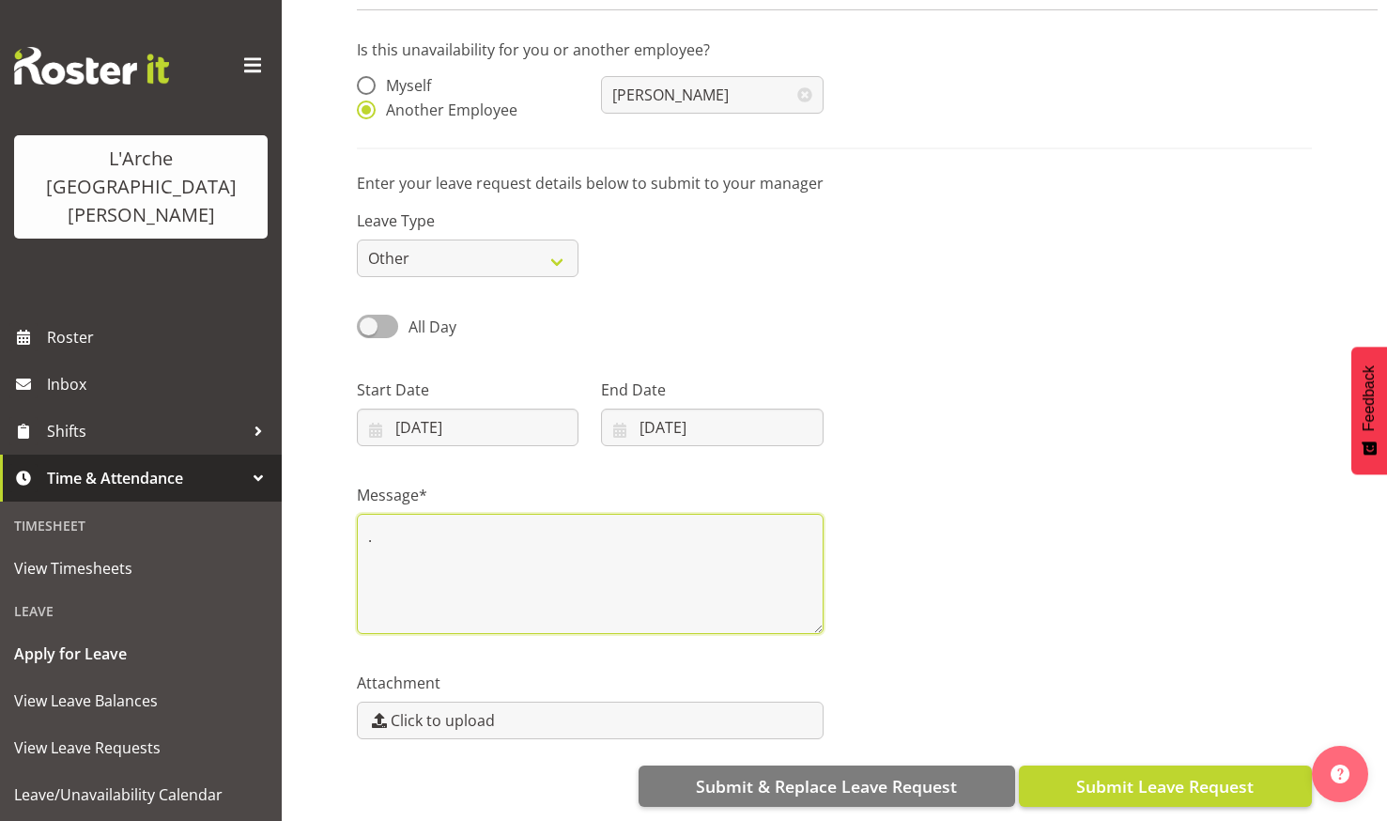
type textarea "."
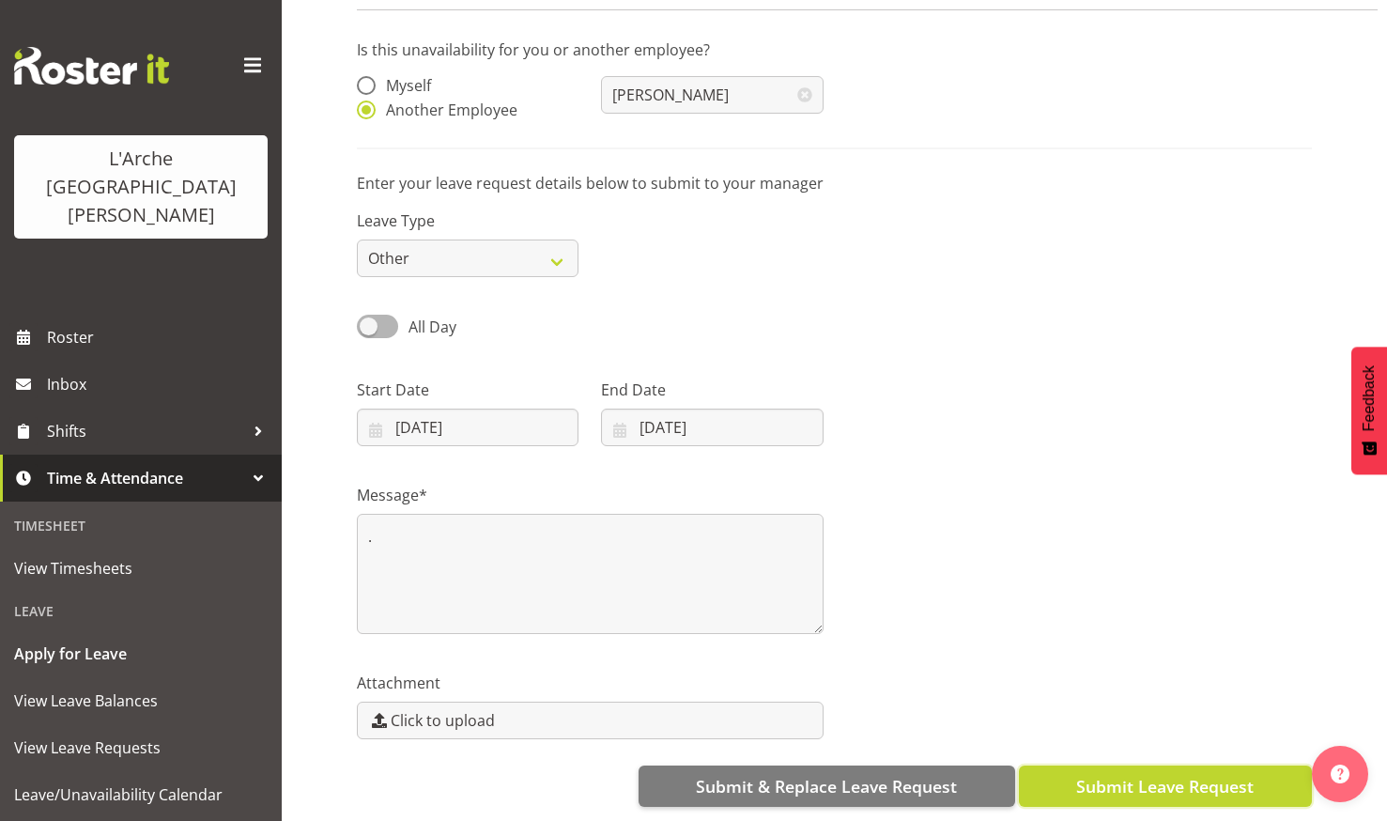
click at [1130, 765] on button "Submit Leave Request" at bounding box center [1165, 785] width 293 height 41
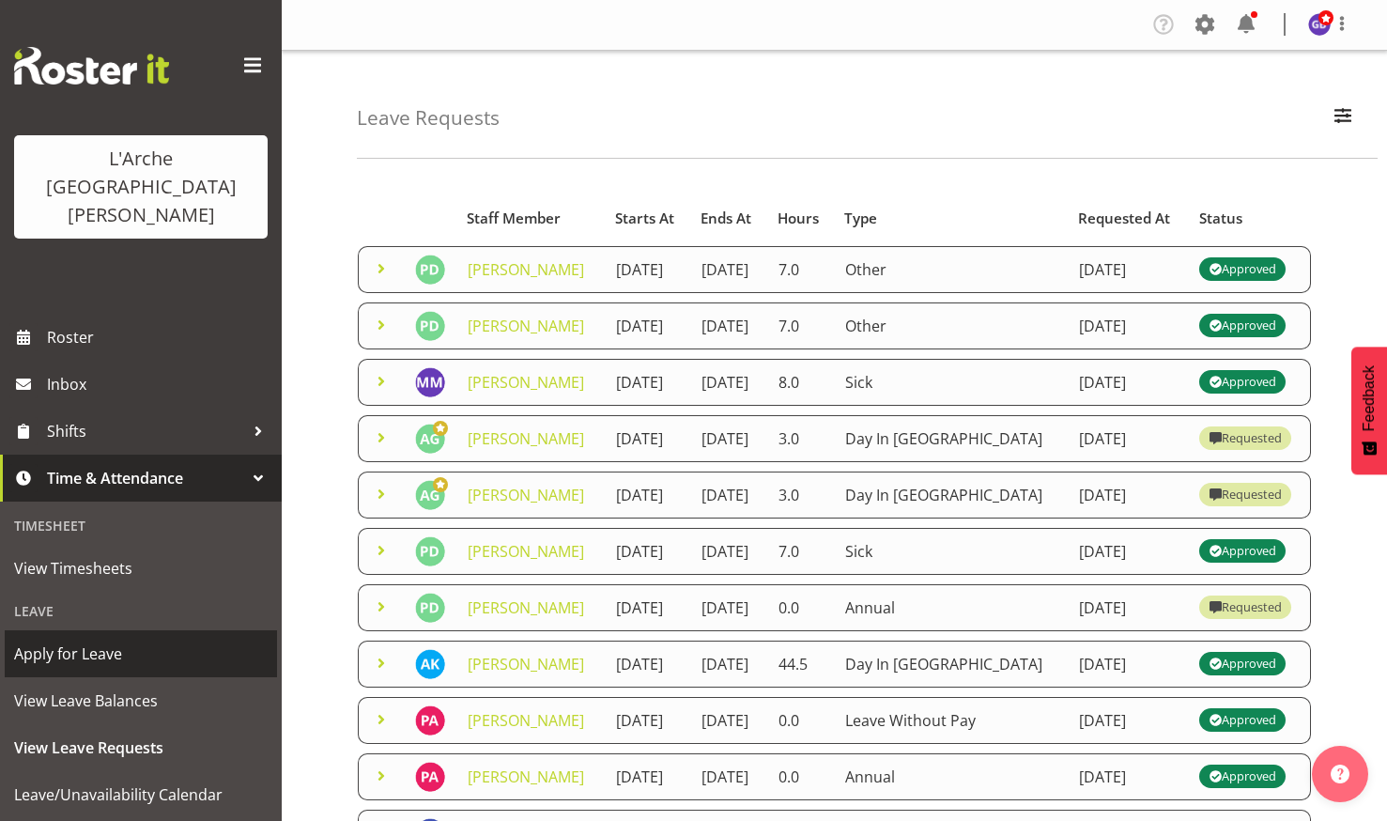
click at [88, 639] on span "Apply for Leave" at bounding box center [141, 653] width 254 height 28
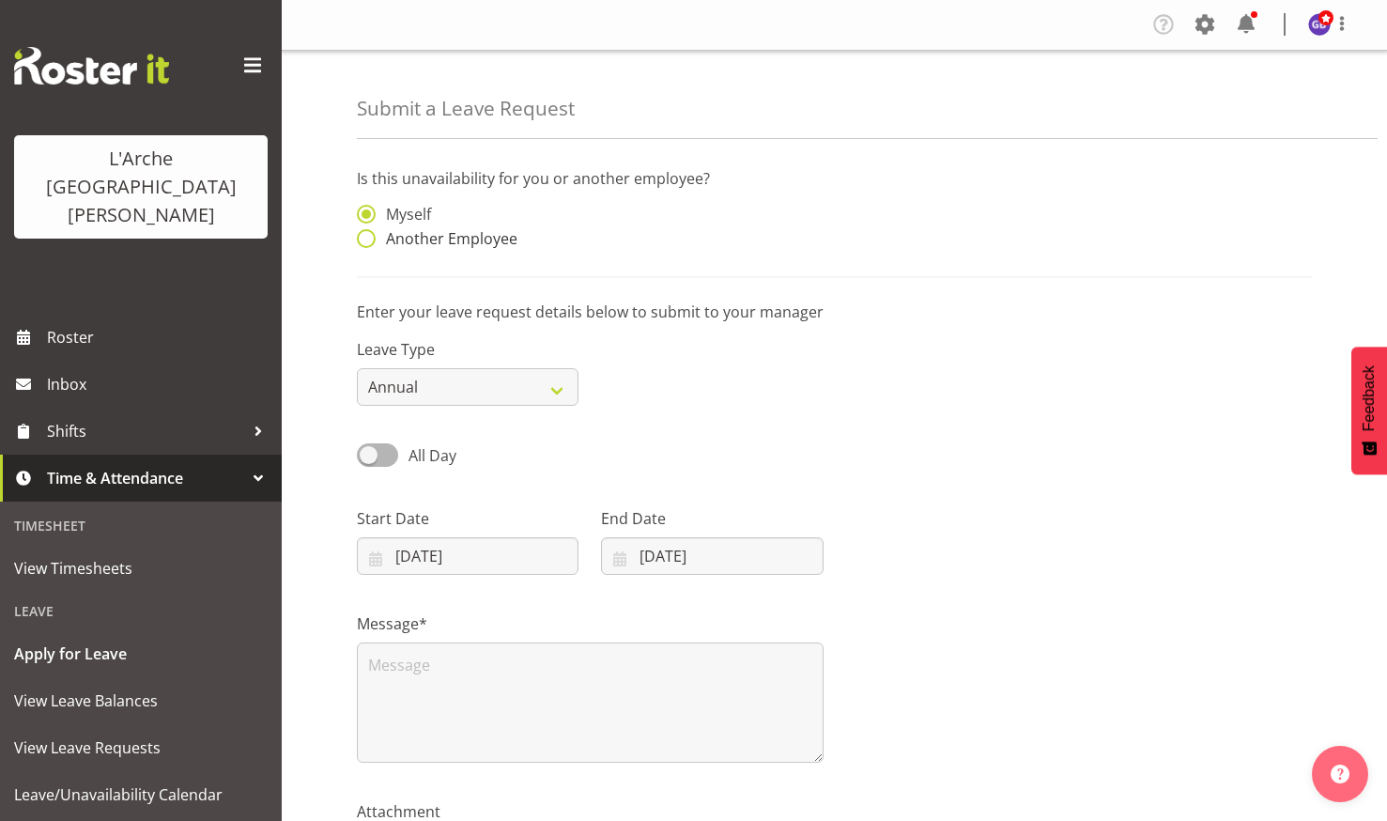
drag, startPoint x: 366, startPoint y: 233, endPoint x: 498, endPoint y: 245, distance: 132.0
click at [366, 233] on span at bounding box center [366, 238] width 19 height 19
click at [366, 233] on input "Another Employee" at bounding box center [363, 239] width 12 height 12
radio input "true"
click at [613, 223] on input "text" at bounding box center [712, 224] width 222 height 38
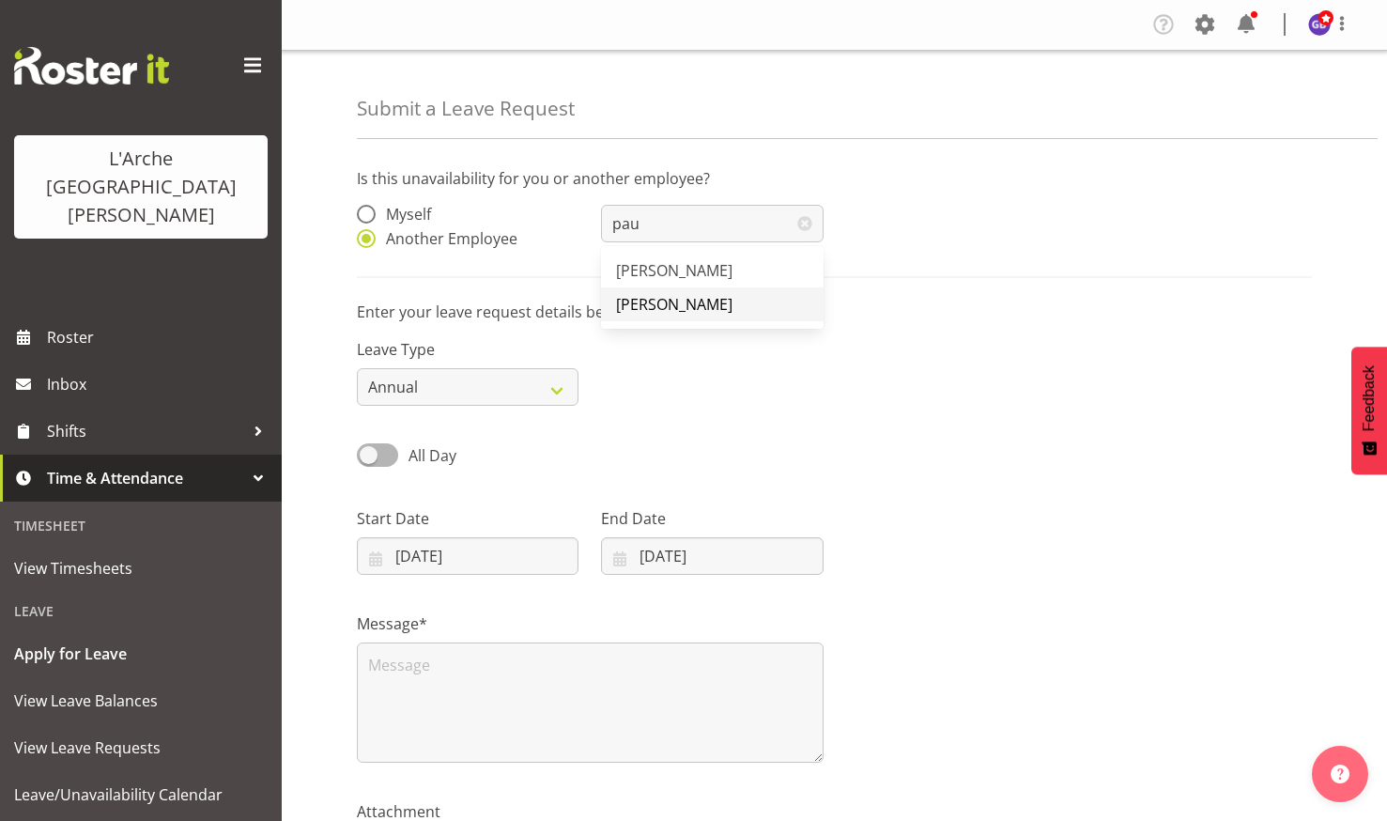
click at [668, 300] on span "[PERSON_NAME]" at bounding box center [674, 304] width 116 height 21
type input "[PERSON_NAME]"
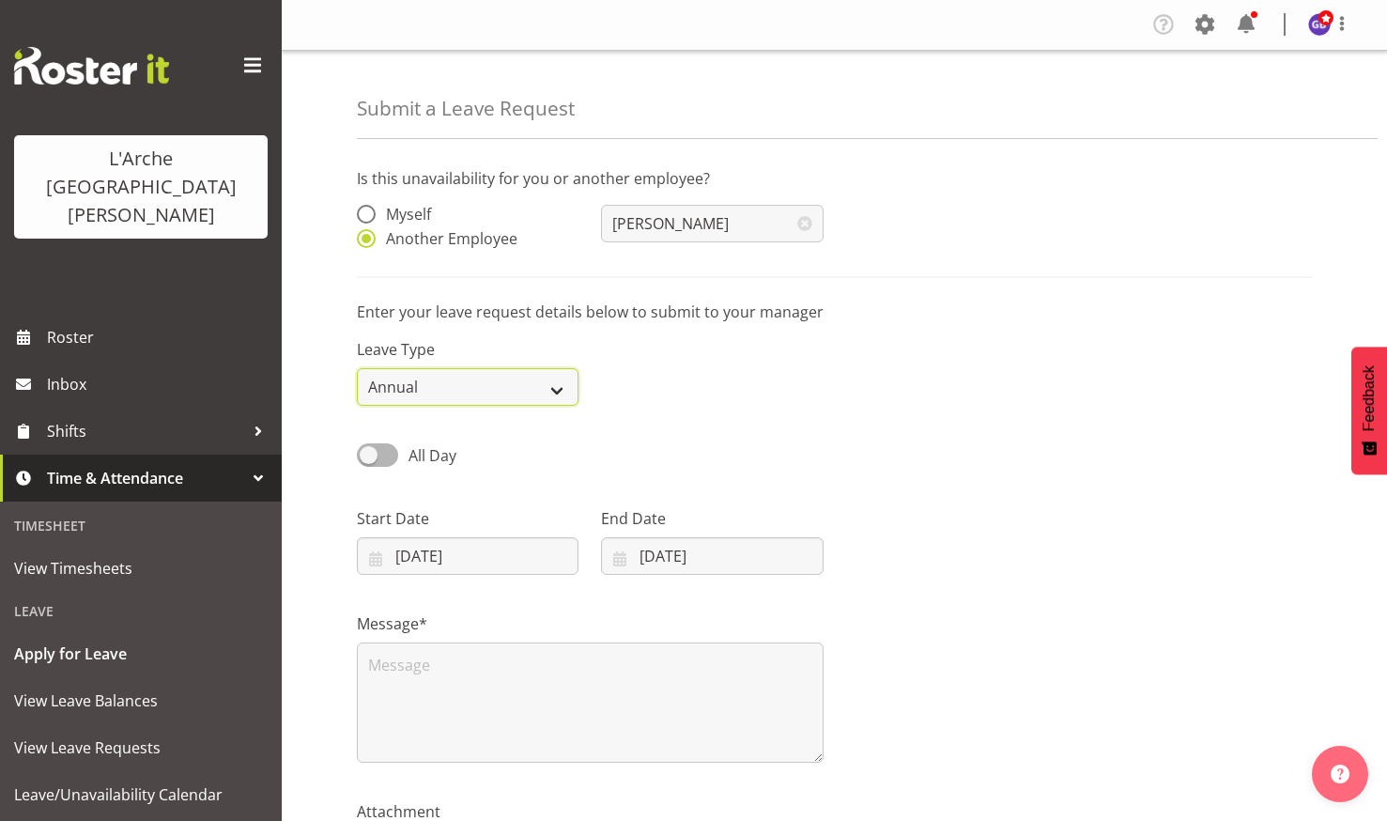
click at [558, 383] on select "Annual Sick Leave Without Pay Bereavement Domestic Violence Parental Jury Servi…" at bounding box center [468, 387] width 222 height 38
select select "Other"
click at [357, 368] on select "Annual Sick Leave Without Pay Bereavement Domestic Violence Parental Jury Servi…" at bounding box center [468, 387] width 222 height 38
click at [476, 545] on input "02/10/2025" at bounding box center [468, 556] width 222 height 38
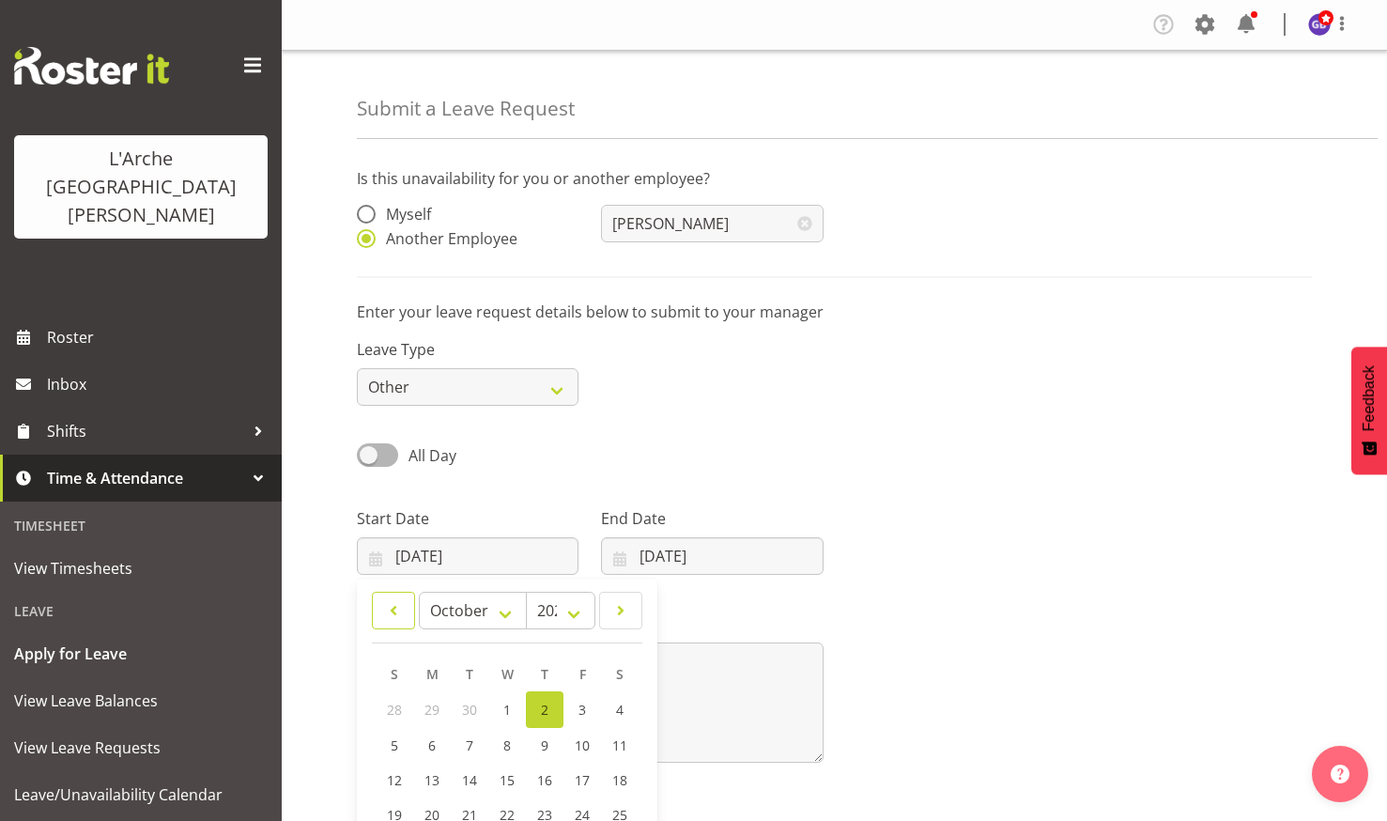
click at [387, 598] on link at bounding box center [393, 611] width 43 height 38
select select "8"
click at [504, 805] on span "24" at bounding box center [506, 813] width 15 height 18
type input "24/09/2025"
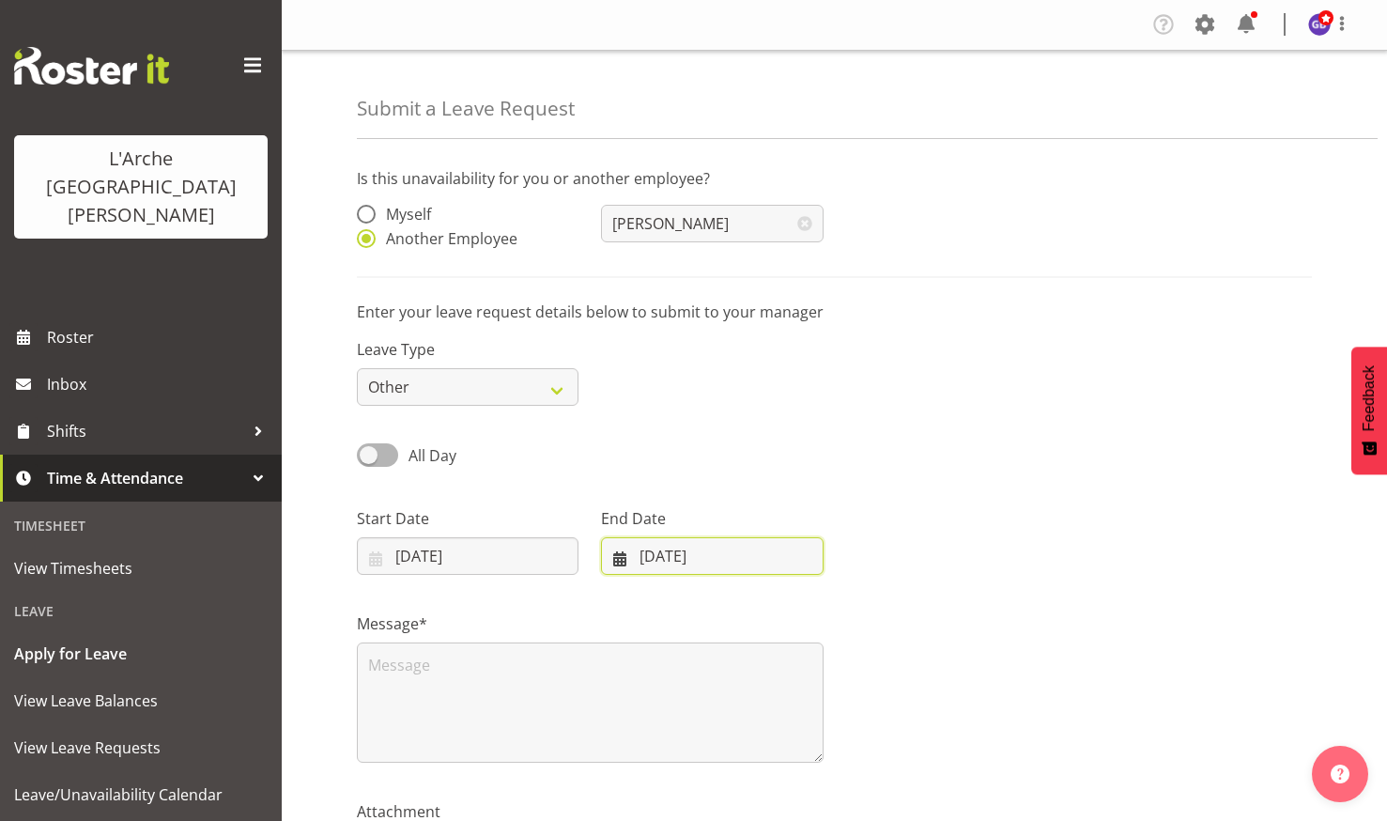
click at [695, 544] on input "02/10/2025" at bounding box center [712, 556] width 222 height 38
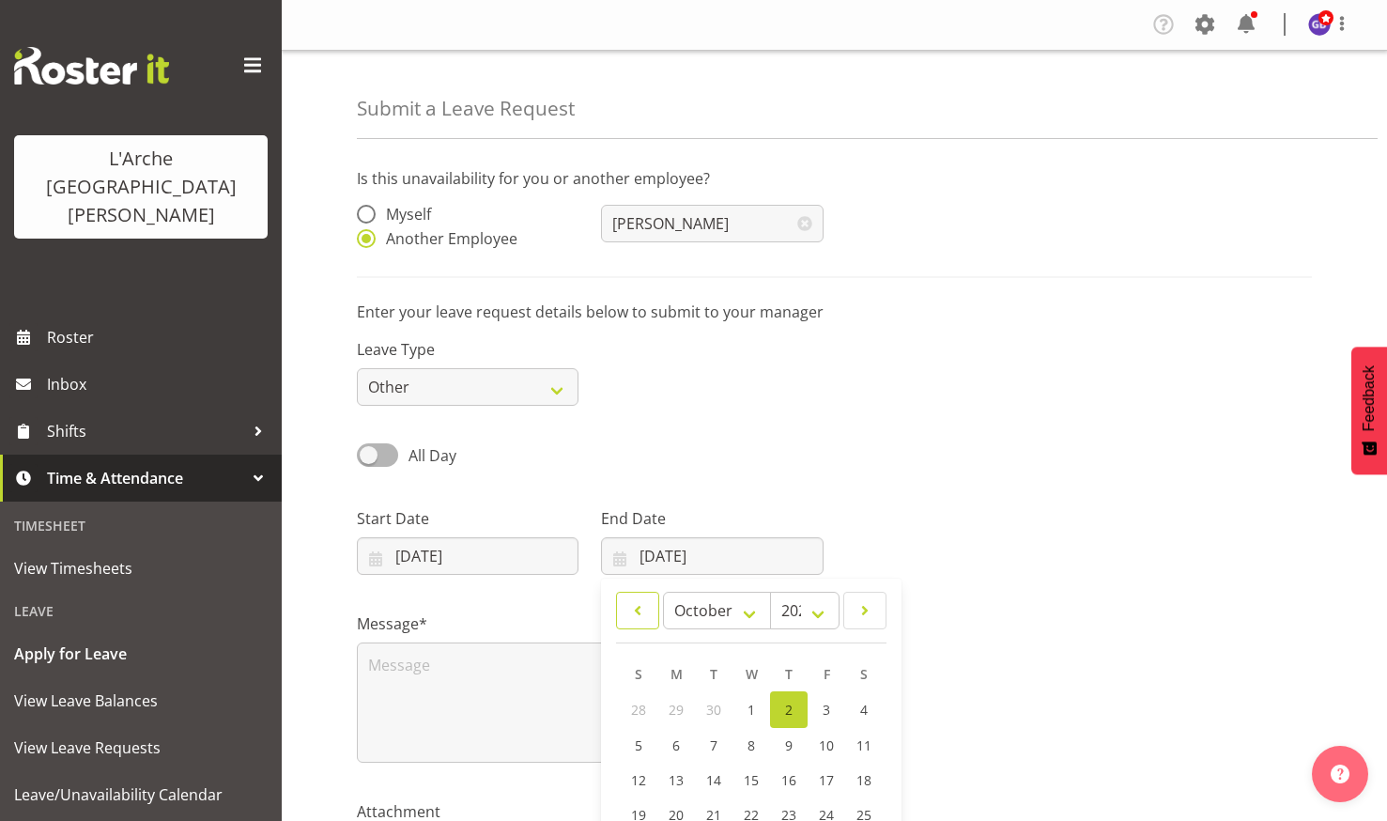
click at [638, 609] on span at bounding box center [637, 610] width 19 height 23
select select "8"
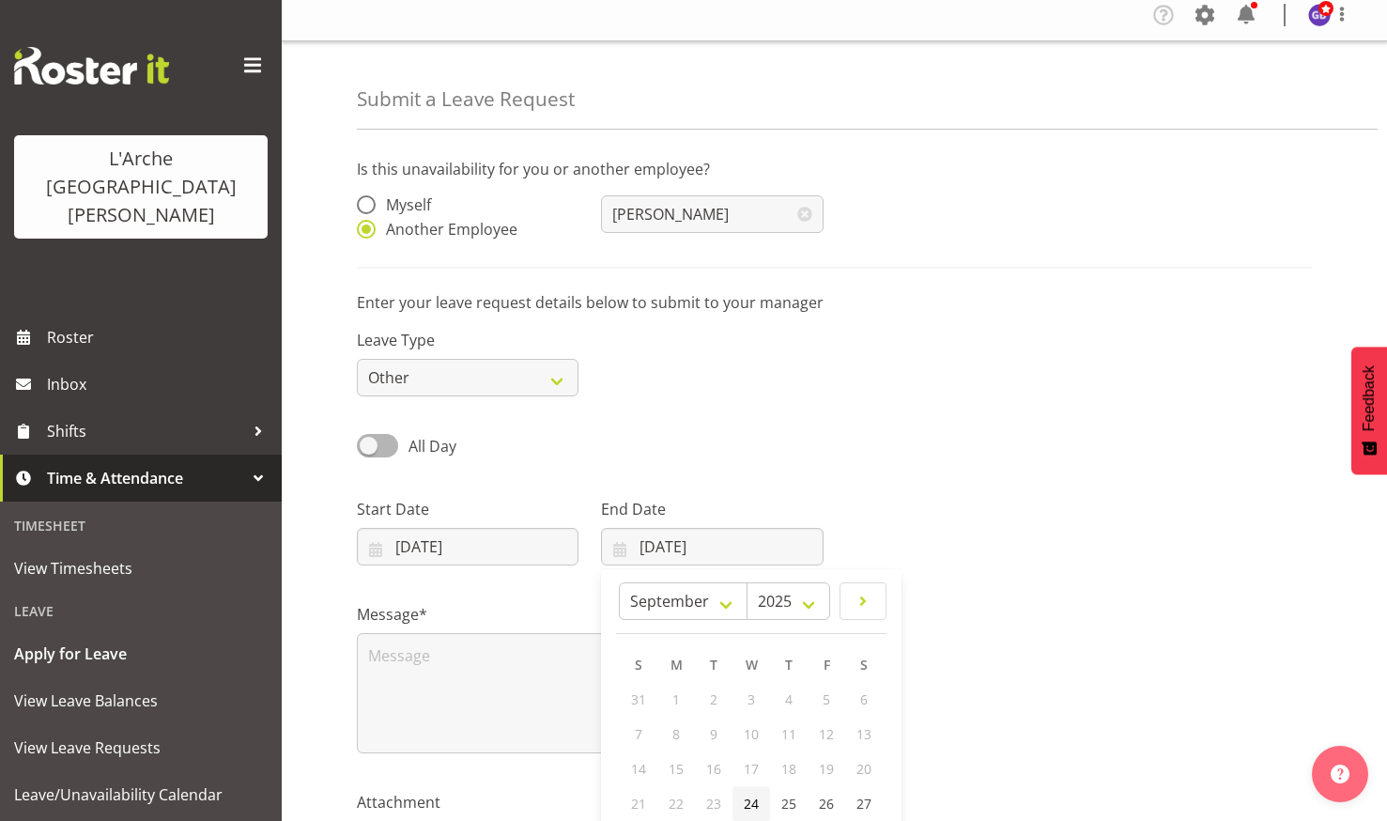
click at [750, 797] on span "24" at bounding box center [751, 803] width 15 height 18
type input "24/09/2025"
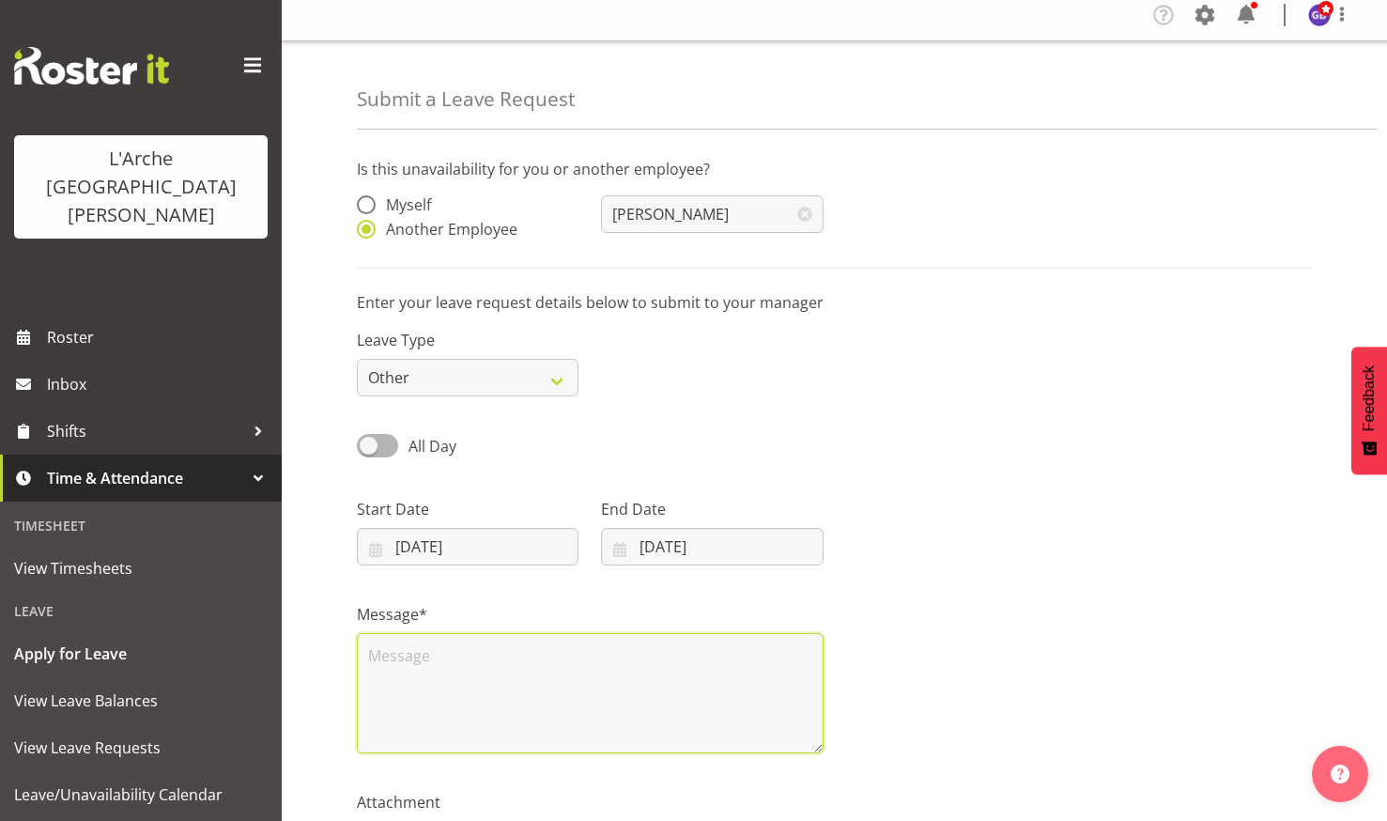
click at [389, 653] on textarea at bounding box center [590, 693] width 467 height 120
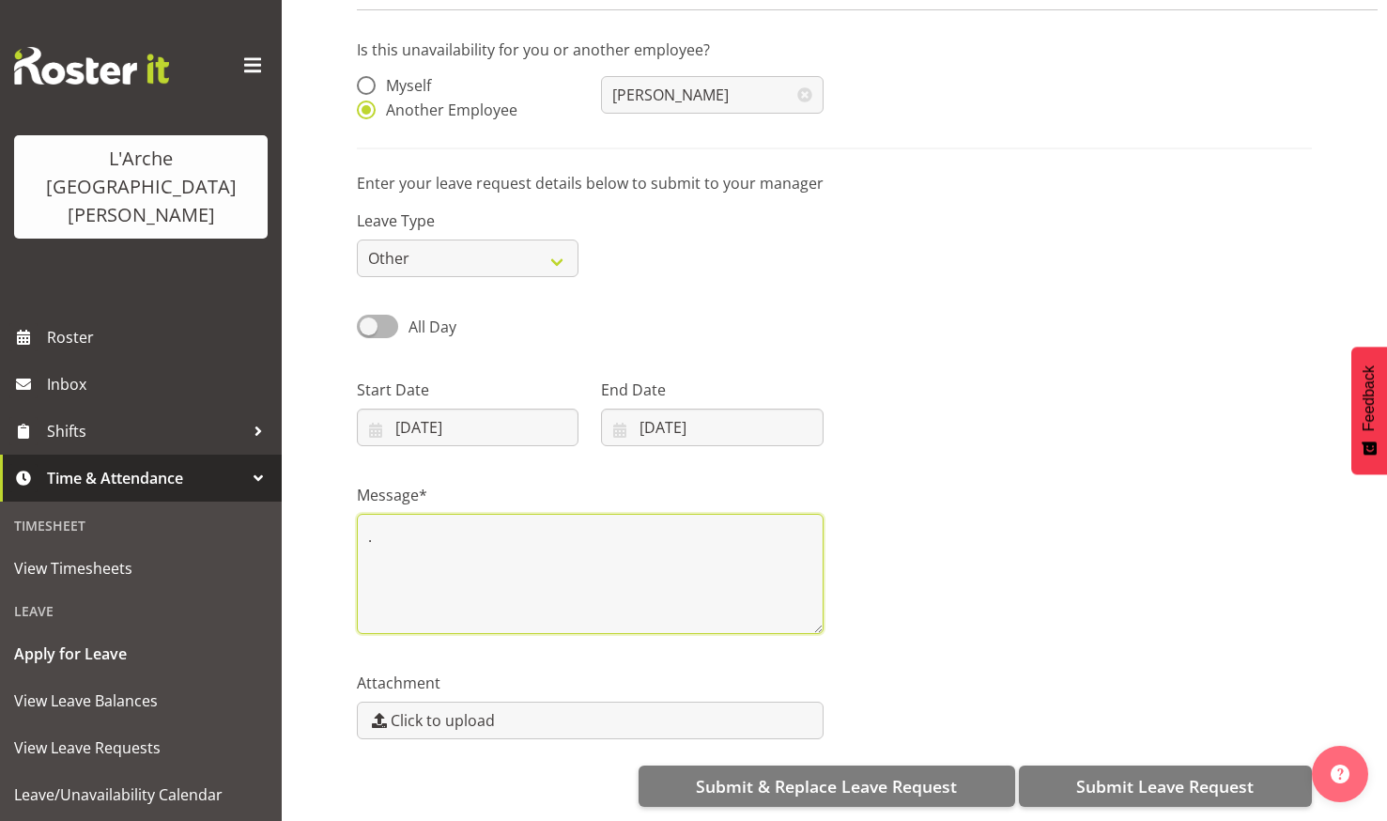
scroll to position [143, 0]
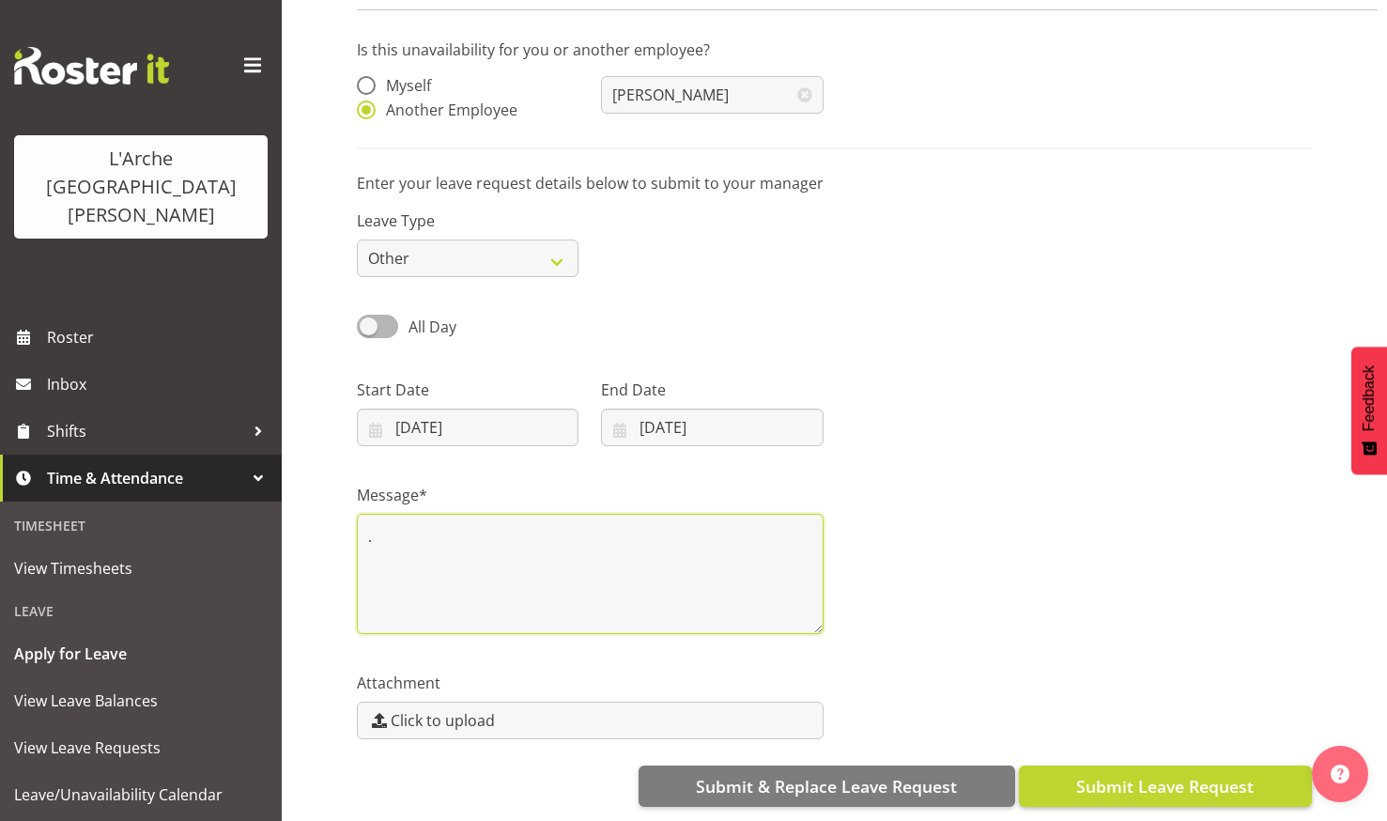
type textarea "."
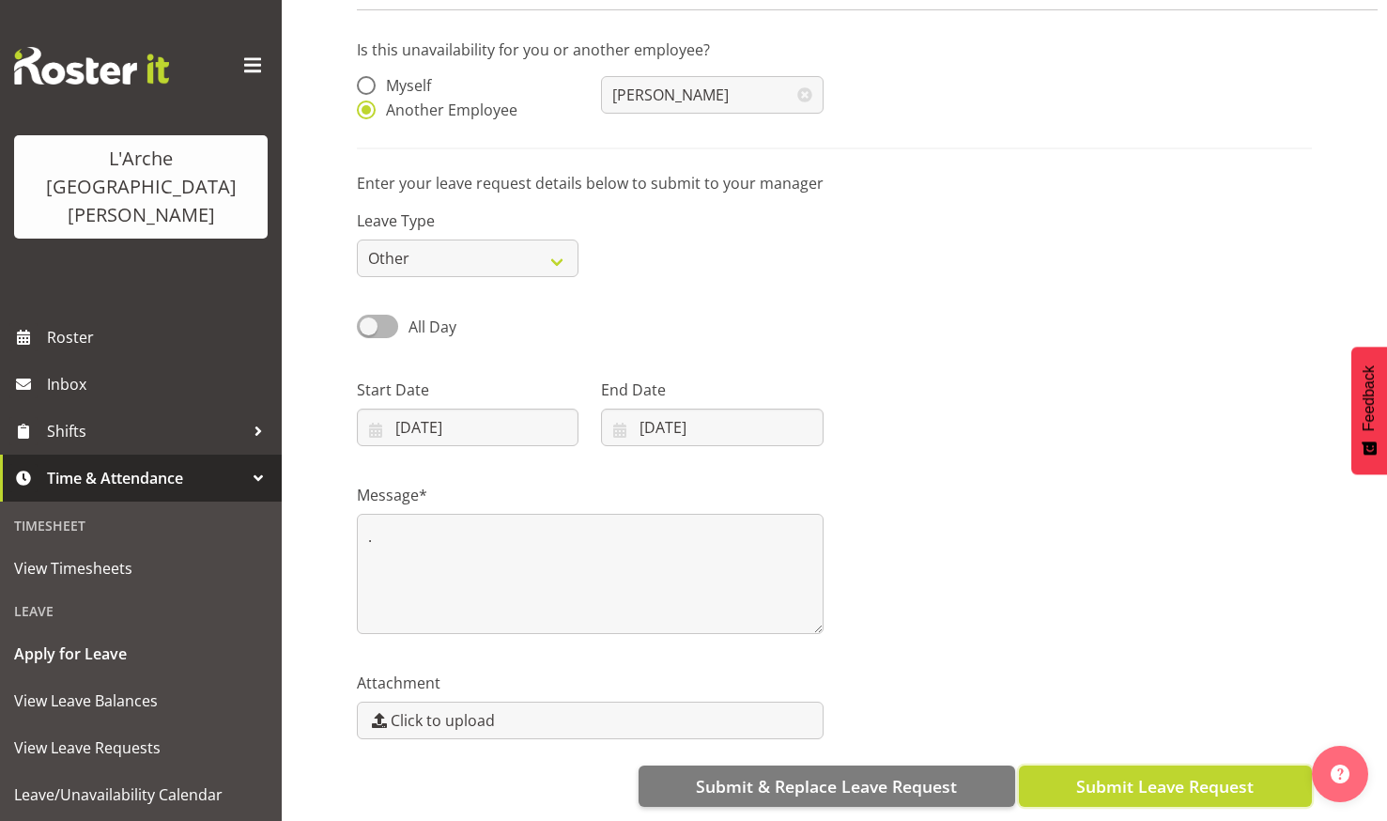
click at [1136, 774] on span "Submit Leave Request" at bounding box center [1164, 786] width 177 height 24
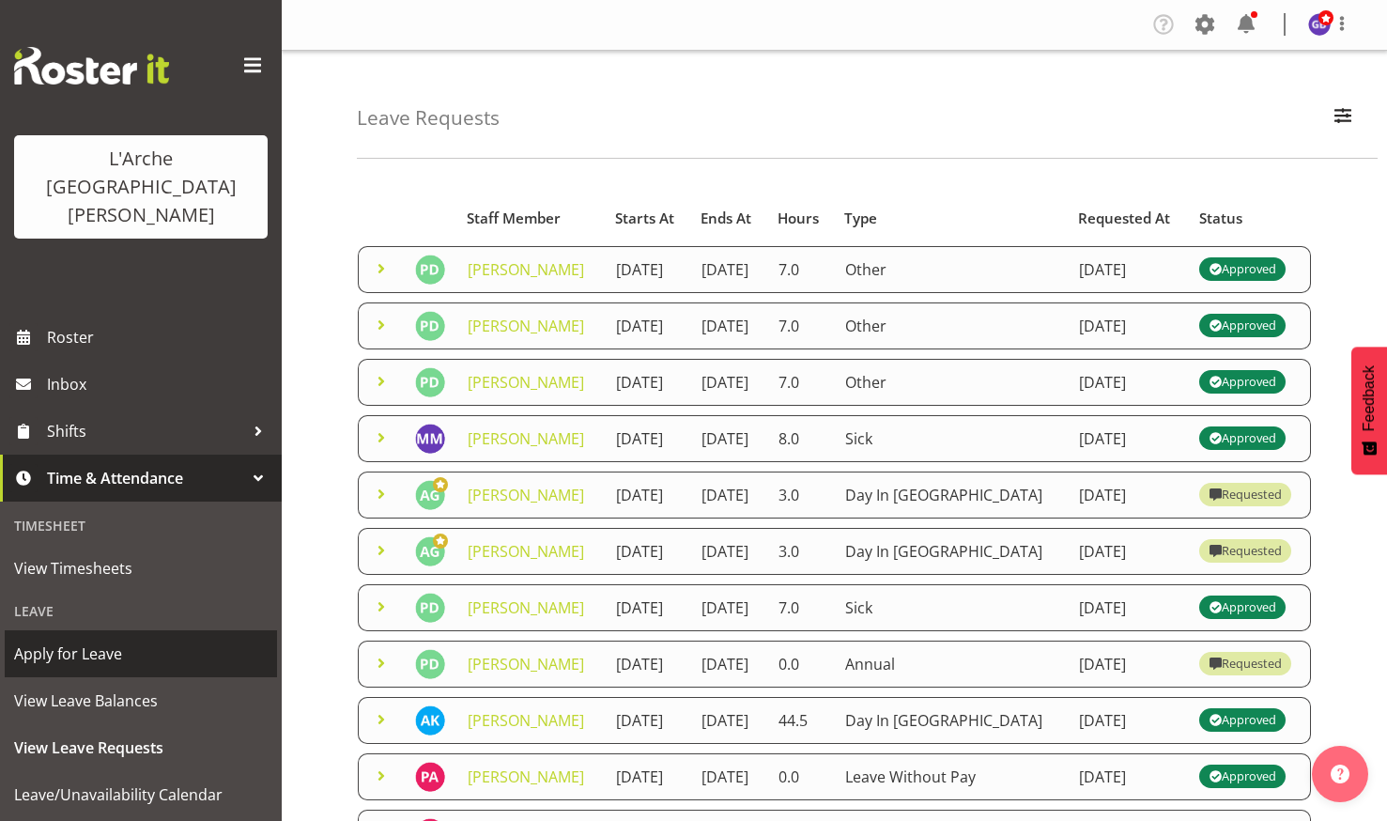
click at [86, 639] on span "Apply for Leave" at bounding box center [141, 653] width 254 height 28
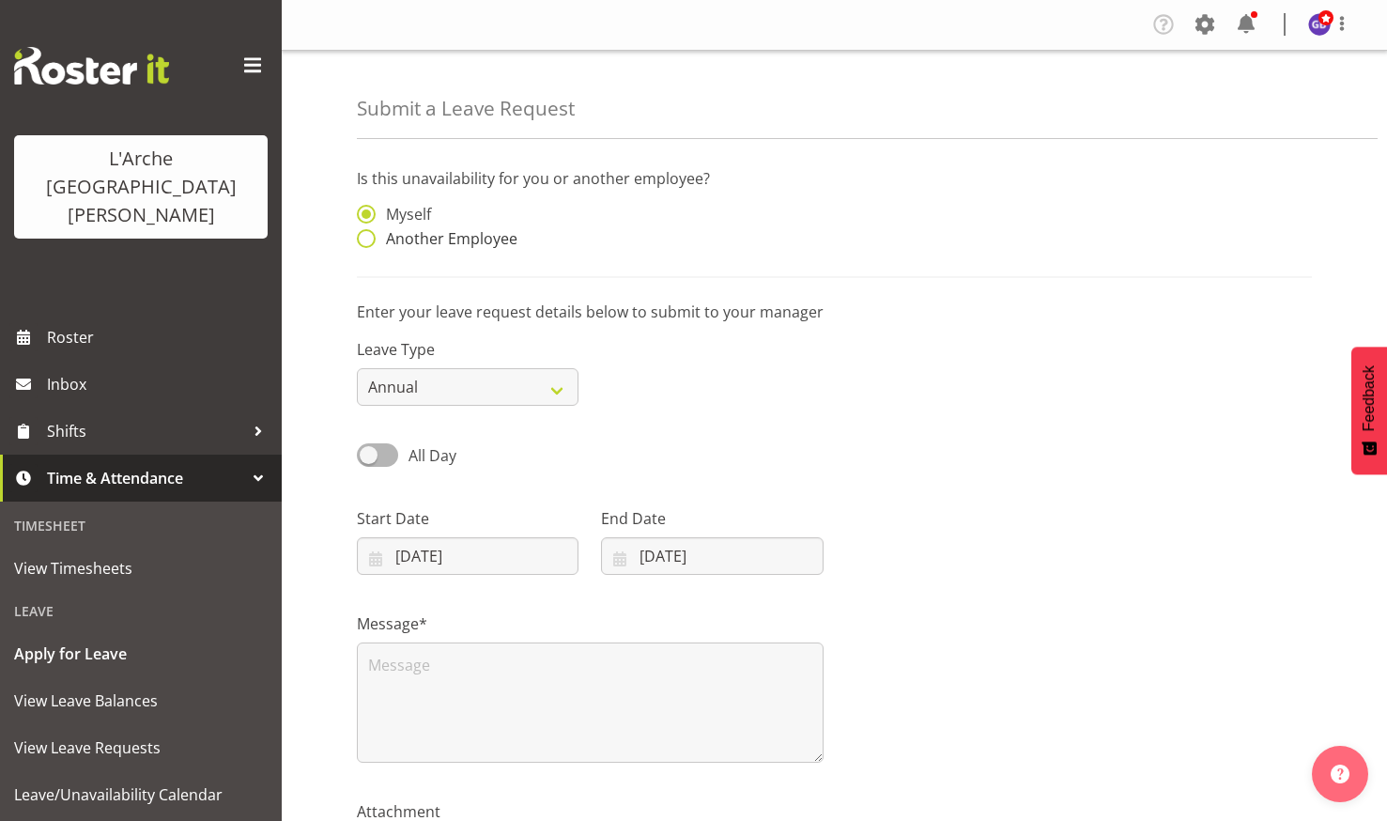
click at [361, 232] on span at bounding box center [366, 238] width 19 height 19
click at [361, 233] on input "Another Employee" at bounding box center [363, 239] width 12 height 12
radio input "true"
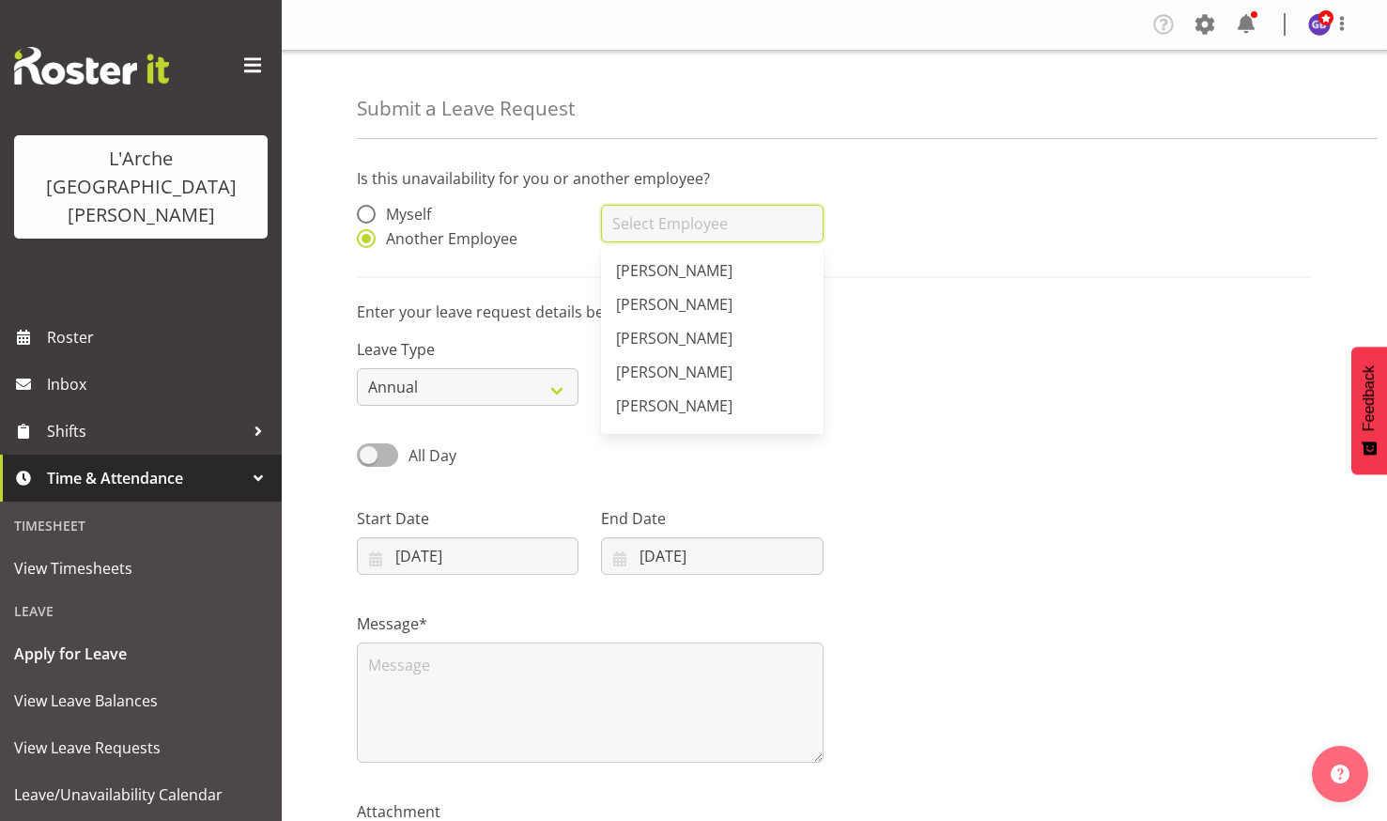
click at [651, 219] on input "text" at bounding box center [712, 224] width 222 height 38
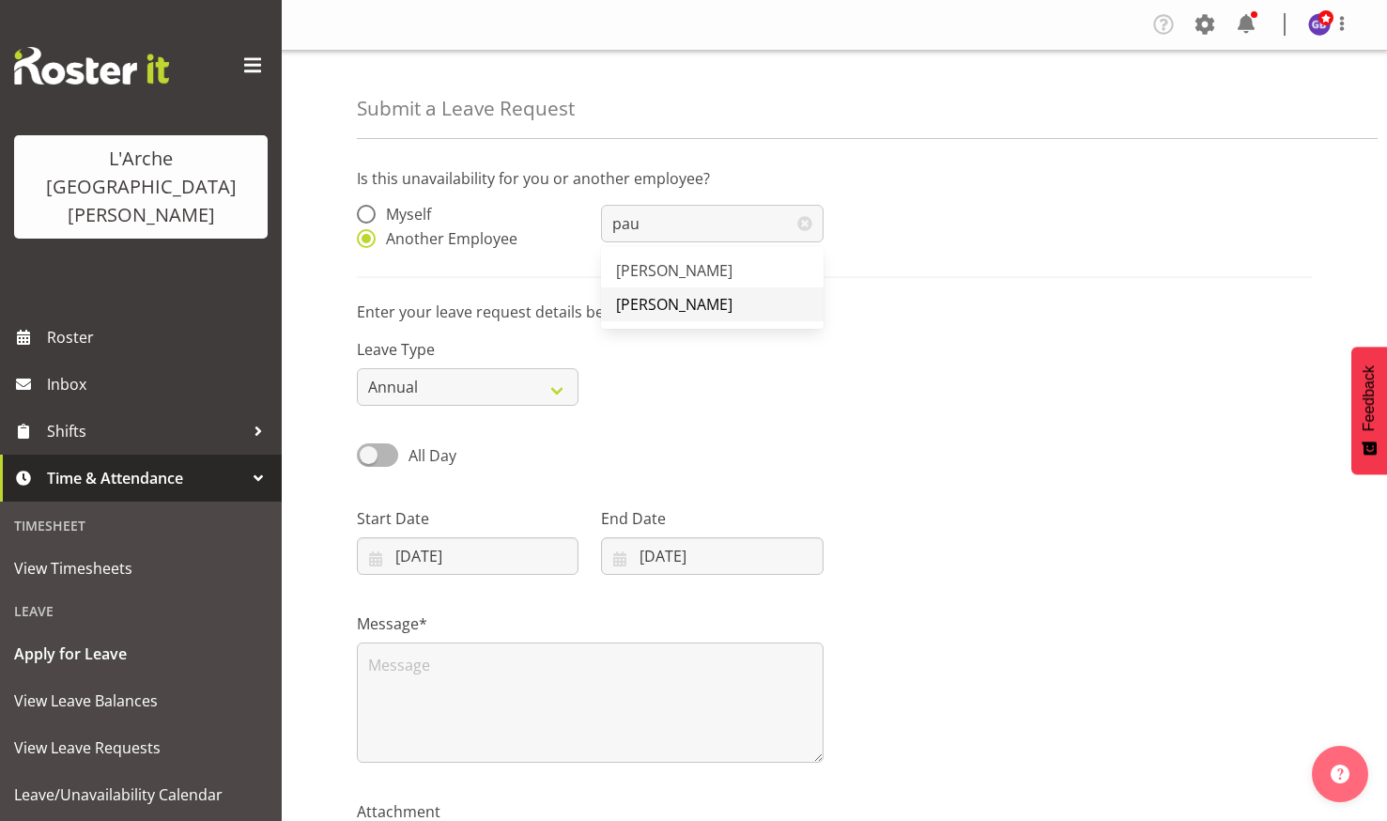
click at [659, 300] on span "[PERSON_NAME]" at bounding box center [674, 304] width 116 height 21
type input "[PERSON_NAME]"
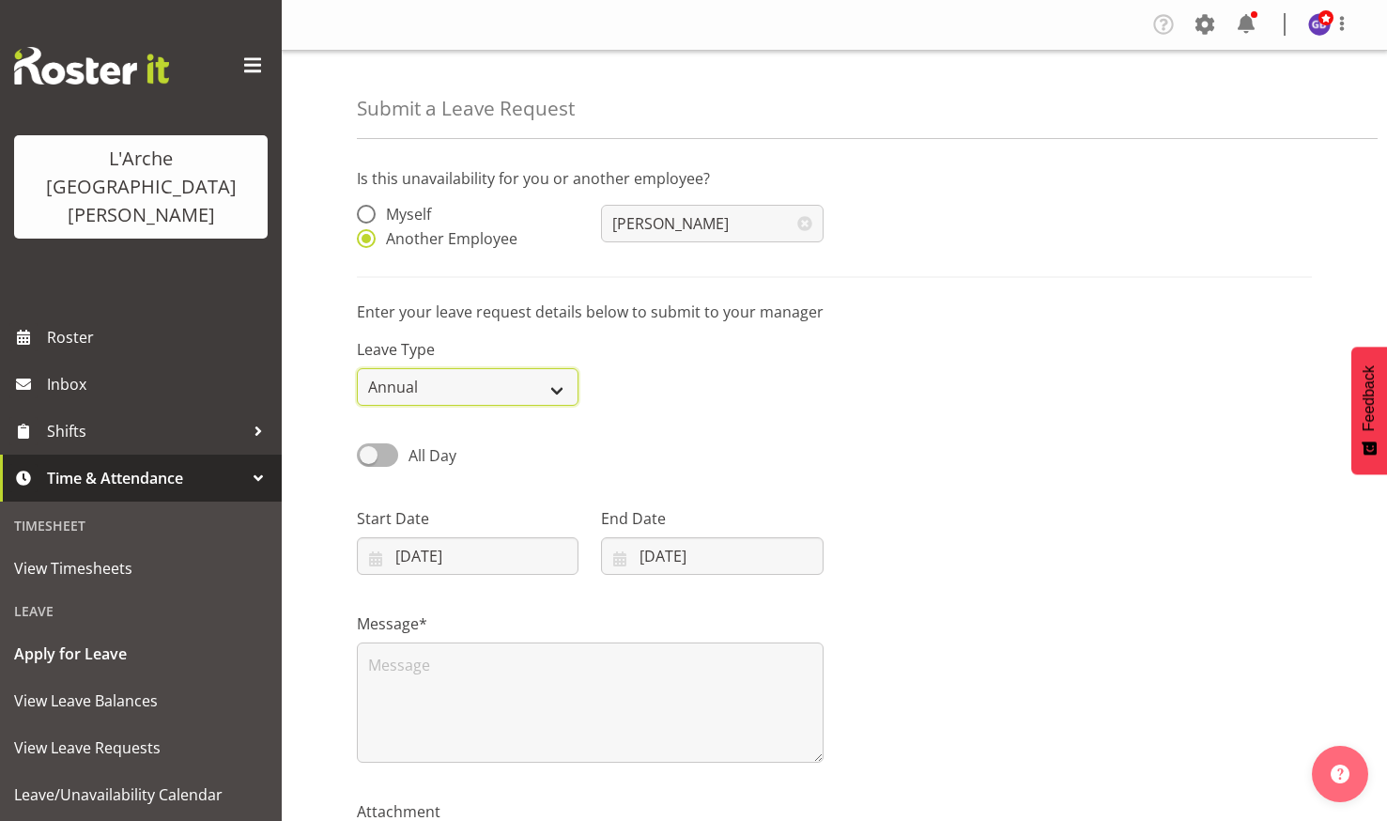
click at [556, 384] on select "Annual Sick Leave Without Pay Bereavement Domestic Violence Parental Jury Servi…" at bounding box center [468, 387] width 222 height 38
select select "Other"
click at [357, 368] on select "Annual Sick Leave Without Pay Bereavement Domestic Violence Parental Jury Servi…" at bounding box center [468, 387] width 222 height 38
click at [422, 550] on input "02/10/2025" at bounding box center [468, 556] width 222 height 38
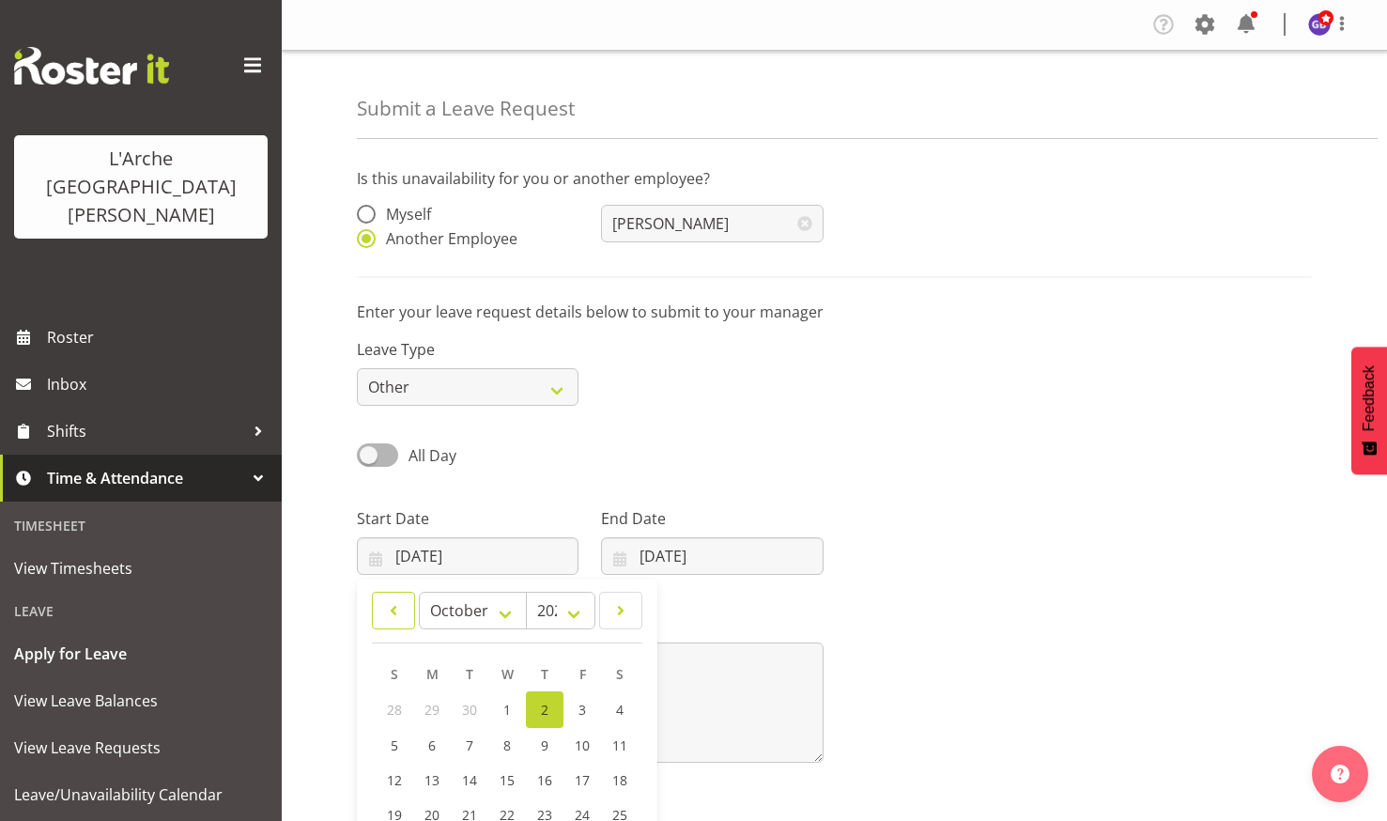
click at [388, 597] on link at bounding box center [393, 611] width 43 height 38
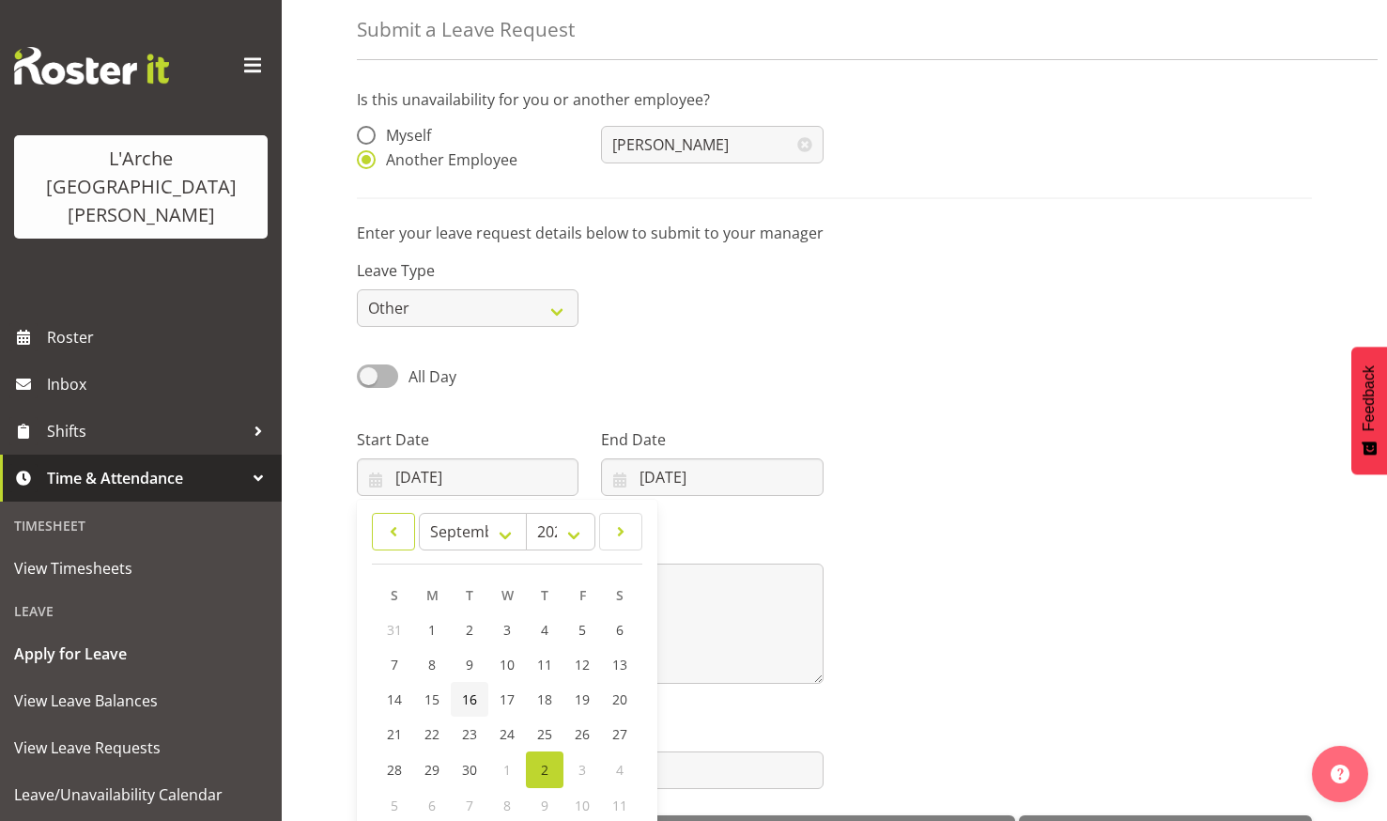
scroll to position [143, 0]
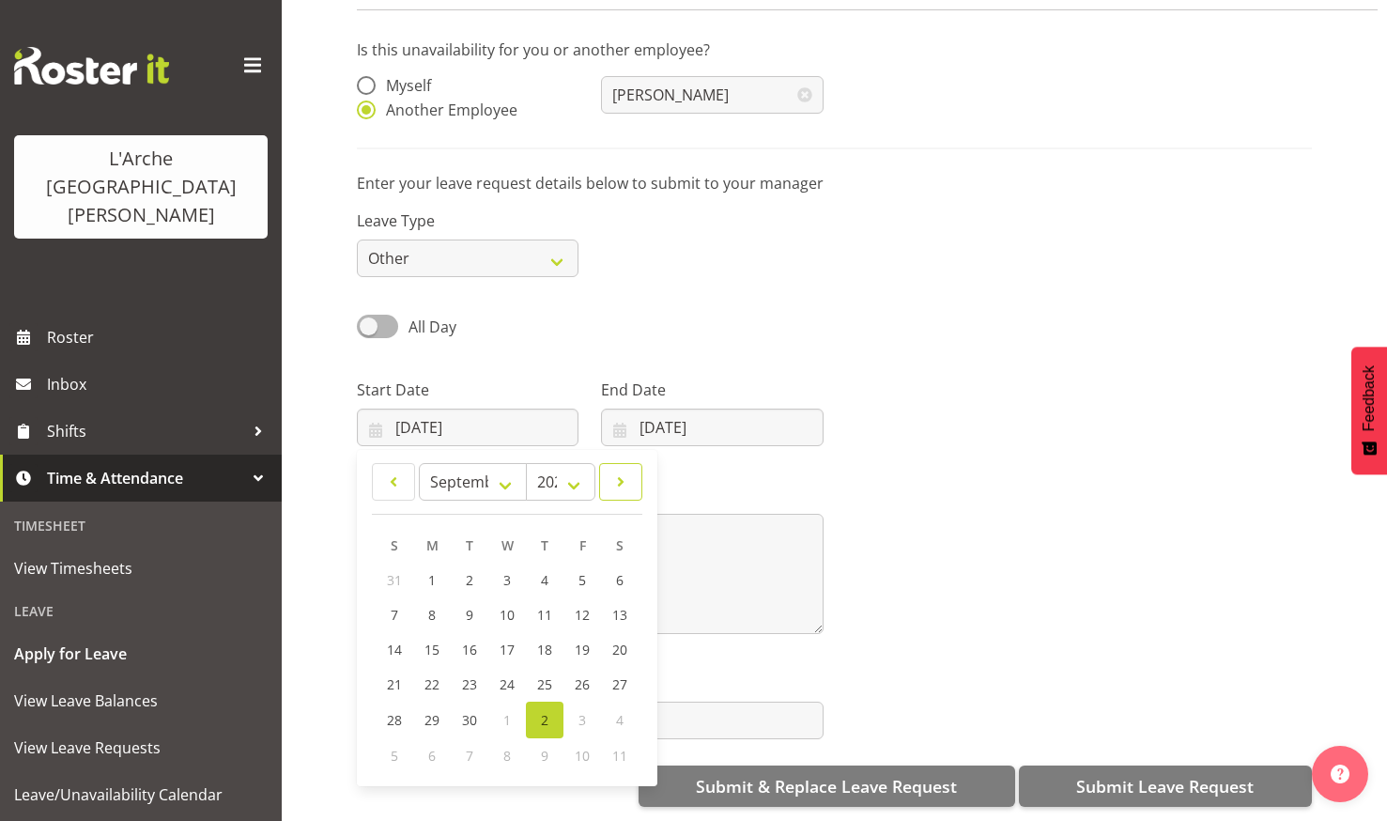
click at [622, 463] on link at bounding box center [620, 482] width 43 height 38
select select "9"
click at [508, 572] on span "1" at bounding box center [507, 581] width 8 height 18
type input "01/10/2025"
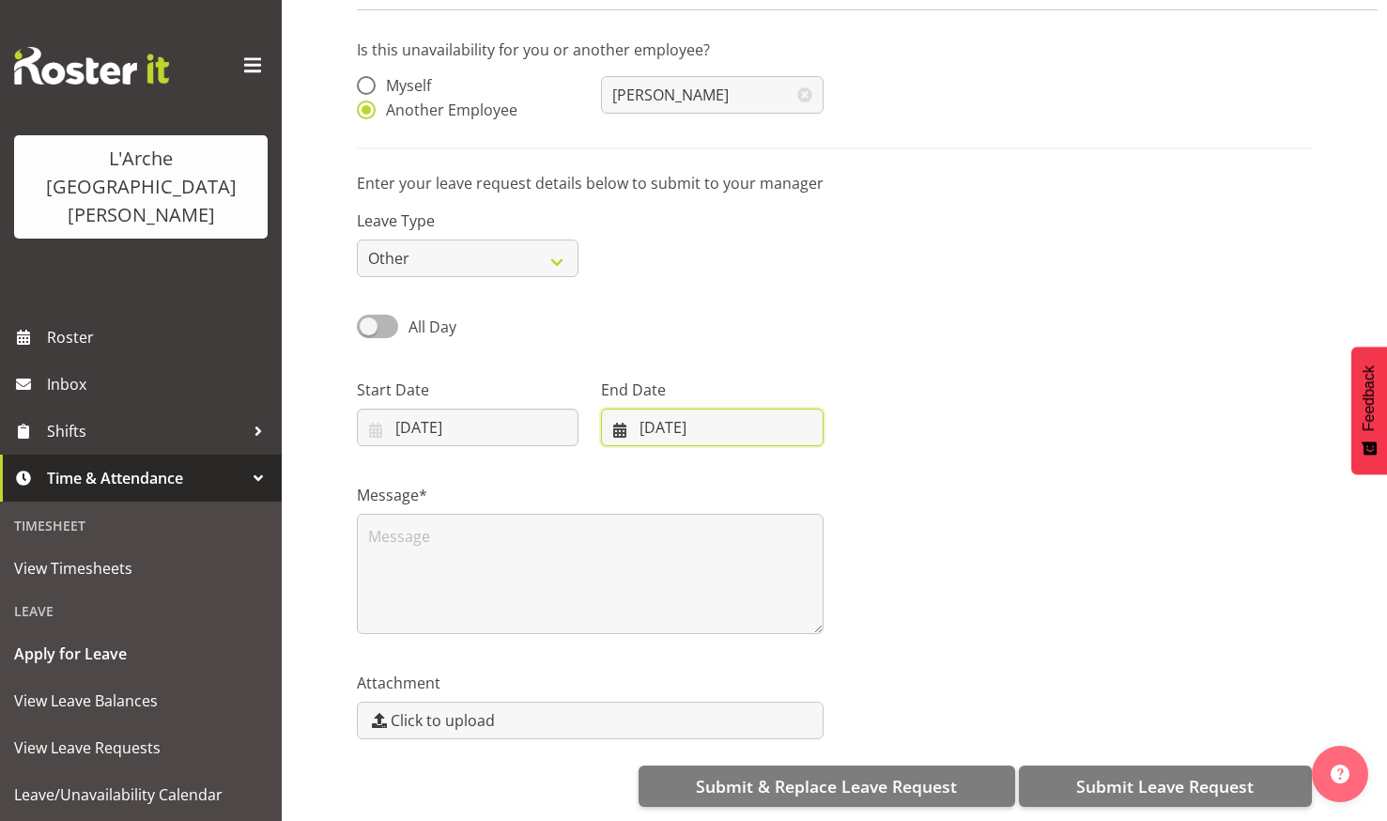
click at [680, 408] on input "02/10/2025" at bounding box center [712, 427] width 222 height 38
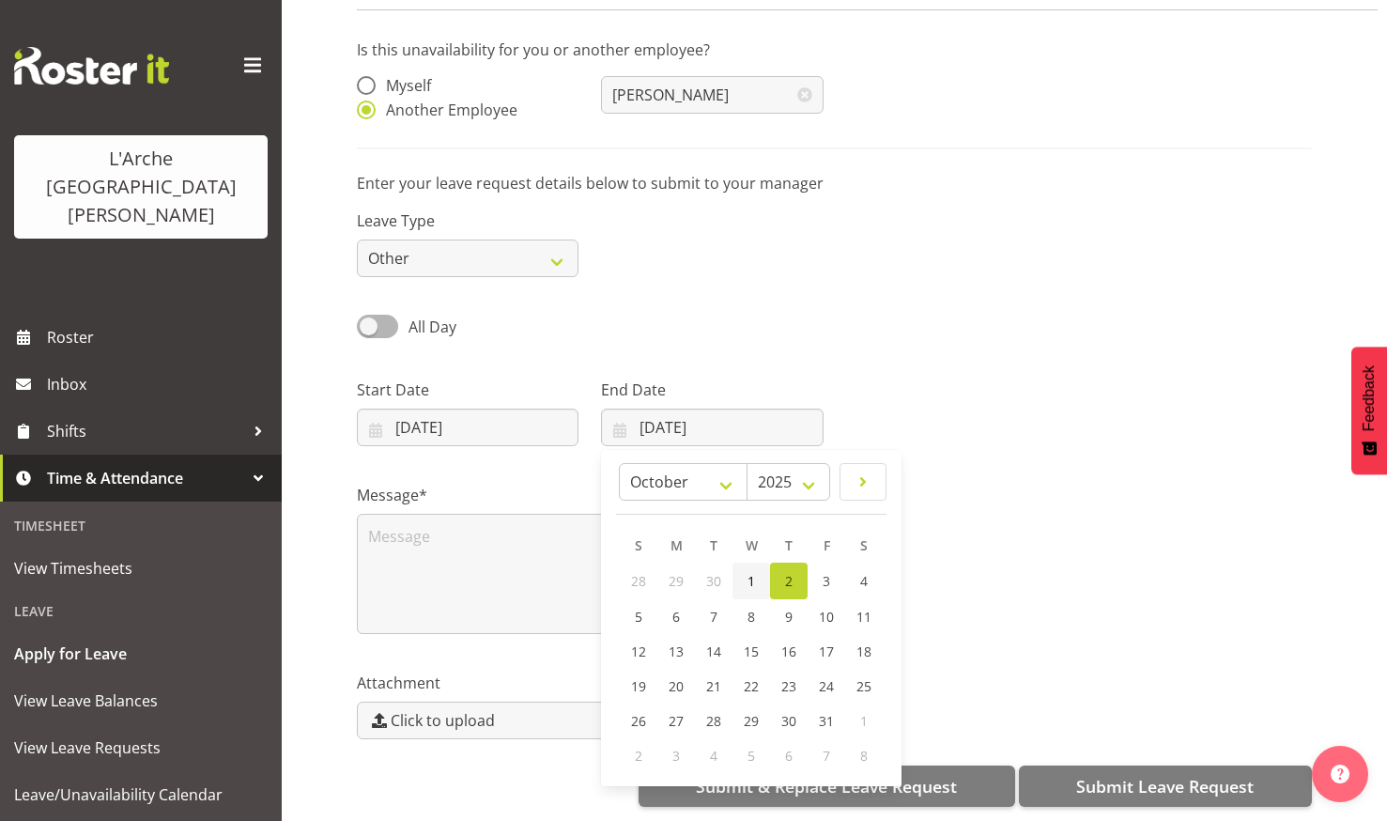
click at [755, 572] on span "1" at bounding box center [751, 581] width 8 height 18
type input "01/10/2025"
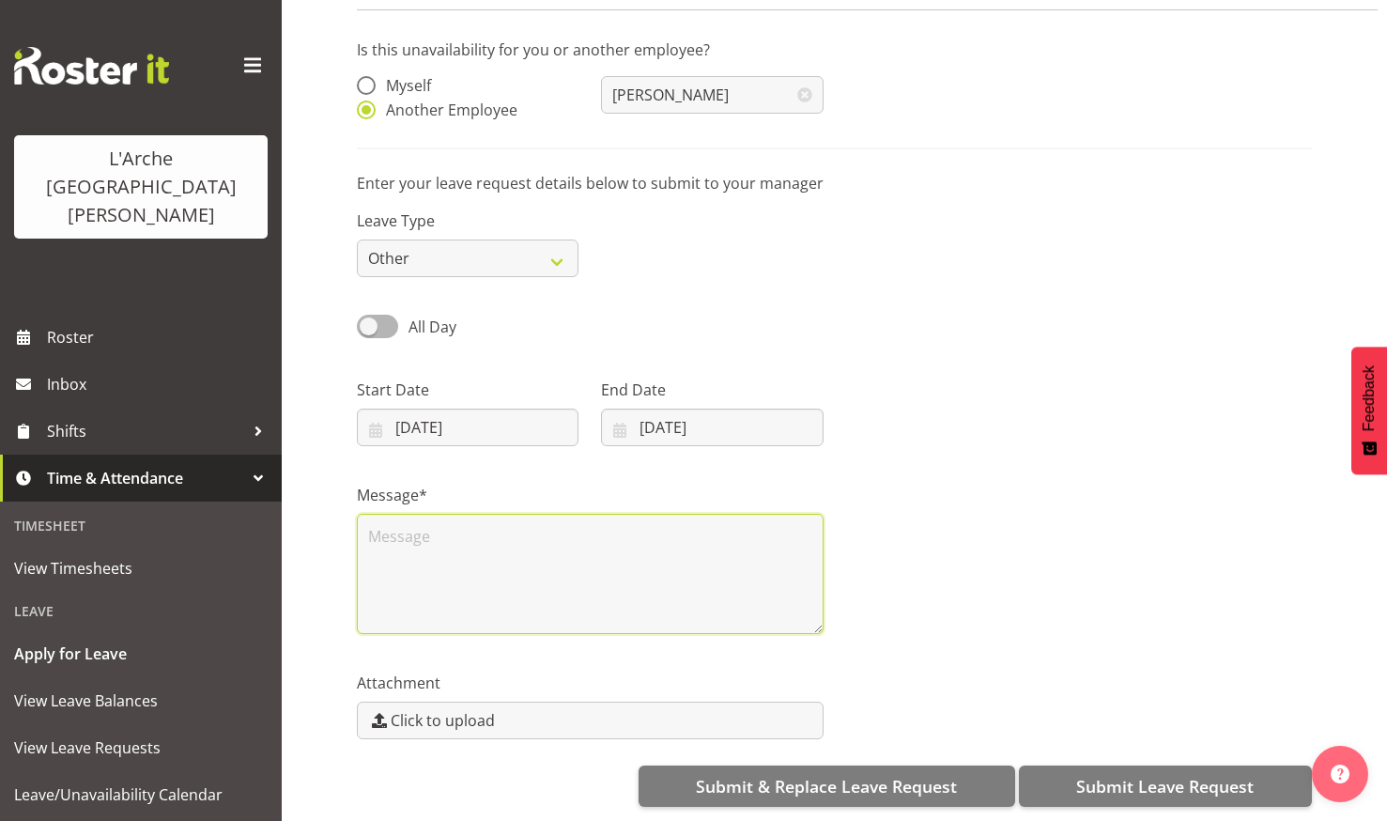
click at [395, 517] on textarea at bounding box center [590, 574] width 467 height 120
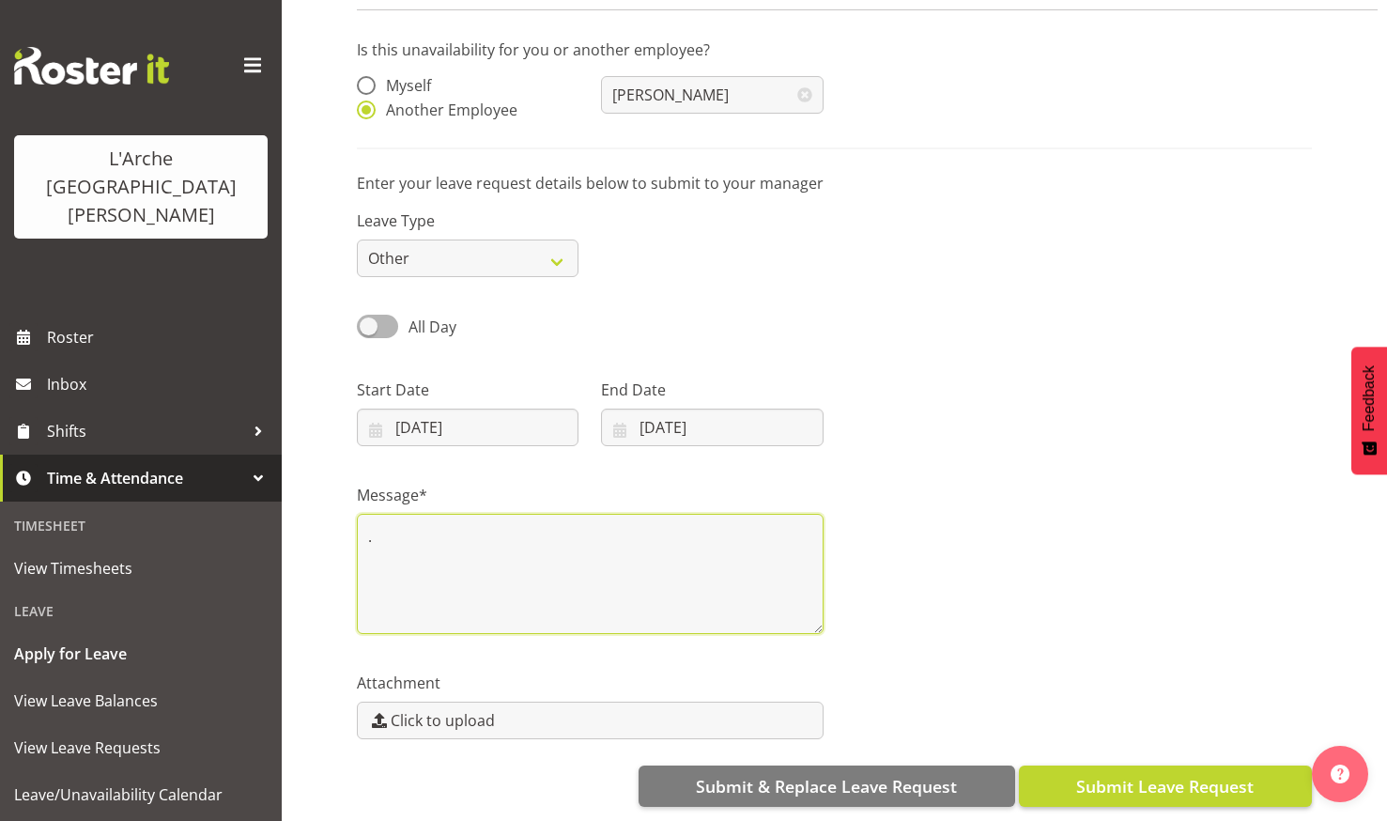
type textarea "."
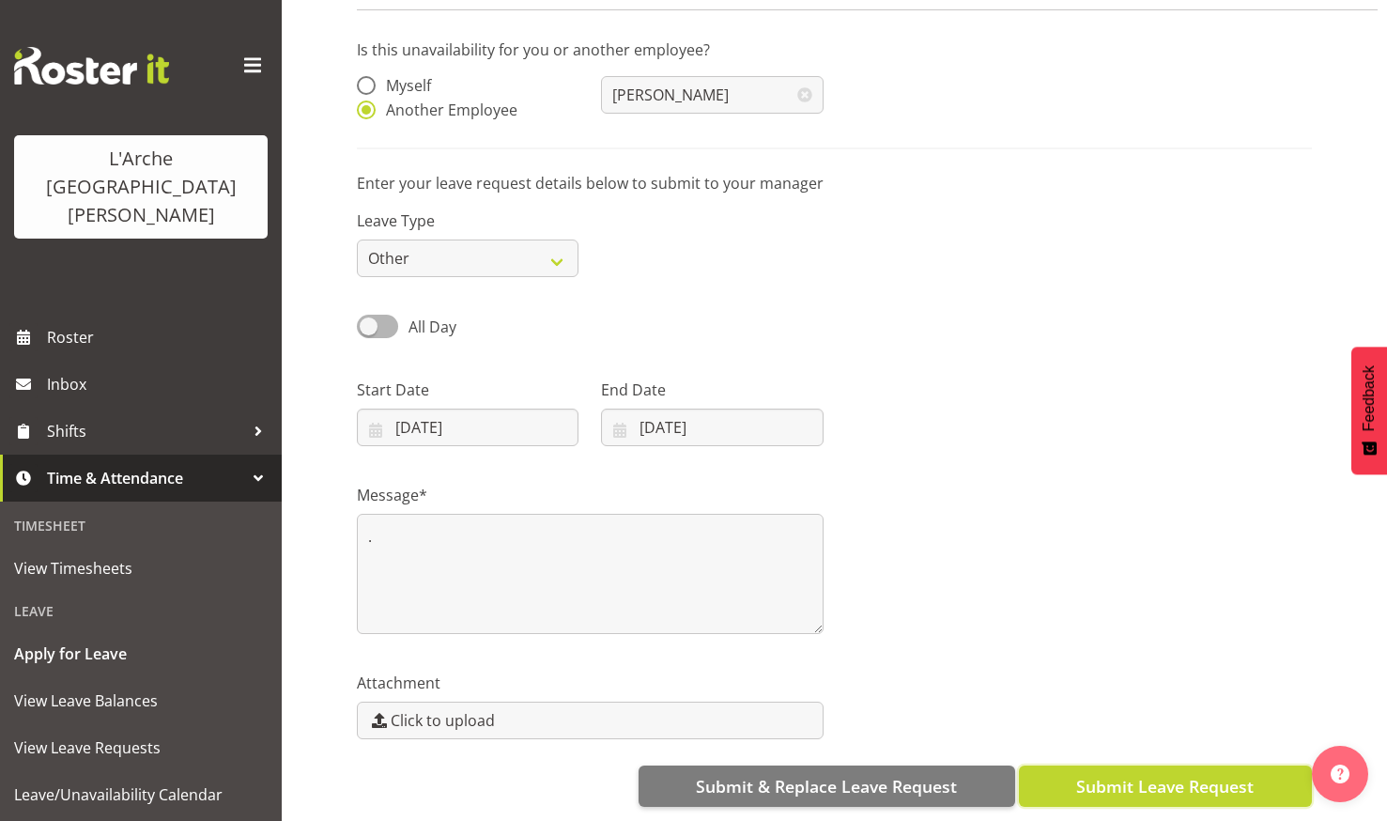
click at [1169, 774] on span "Submit Leave Request" at bounding box center [1164, 786] width 177 height 24
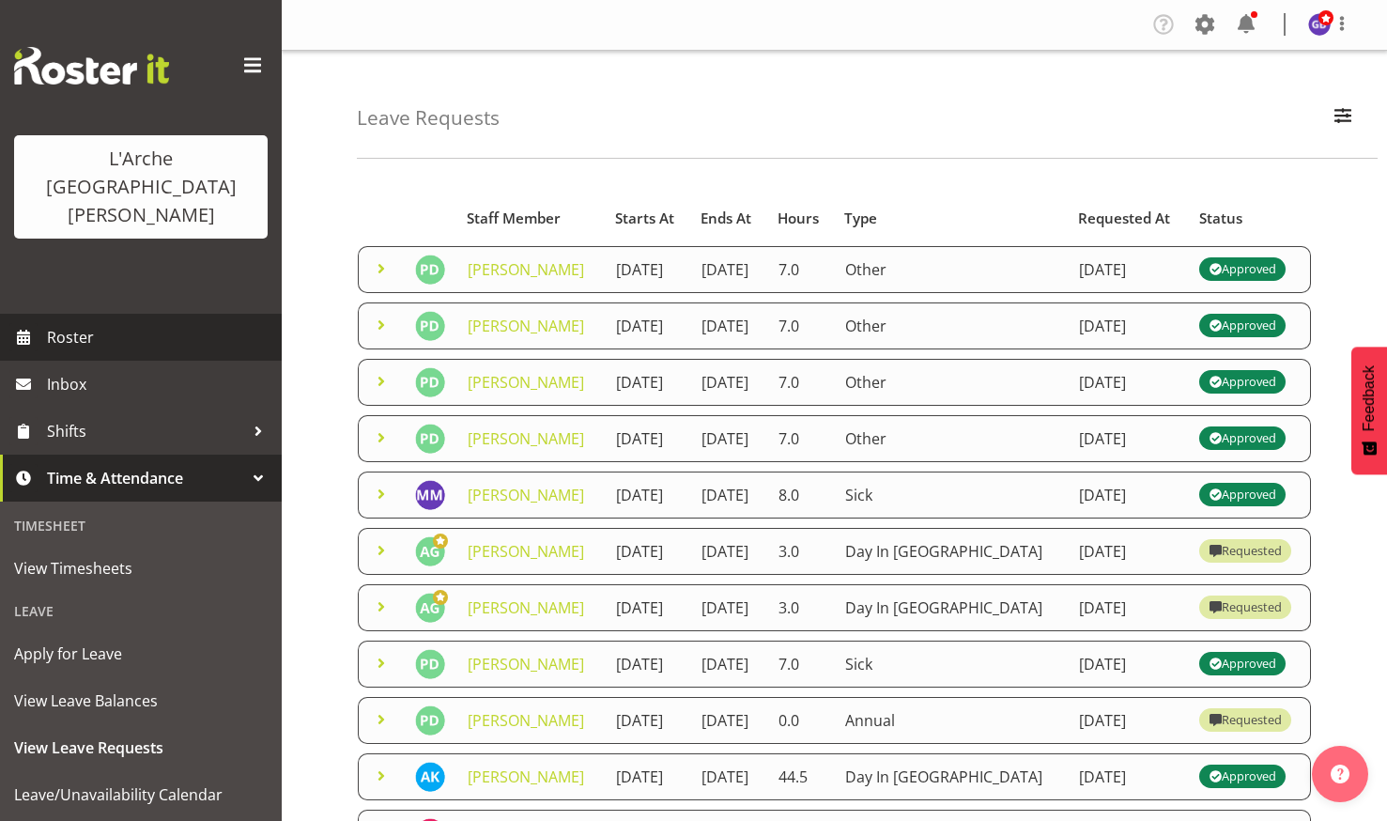
click at [69, 323] on span "Roster" at bounding box center [159, 337] width 225 height 28
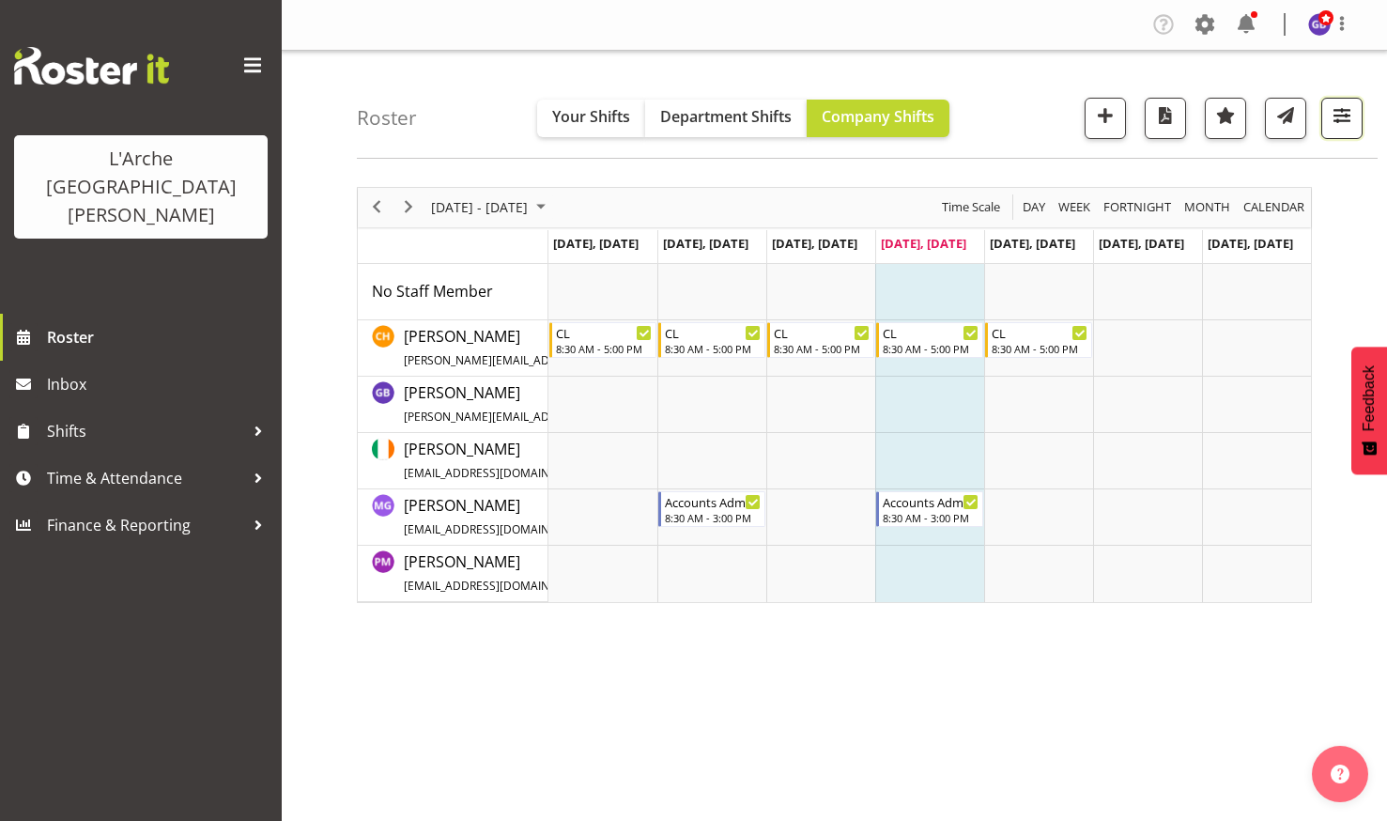
click at [1339, 111] on span "button" at bounding box center [1341, 115] width 24 height 24
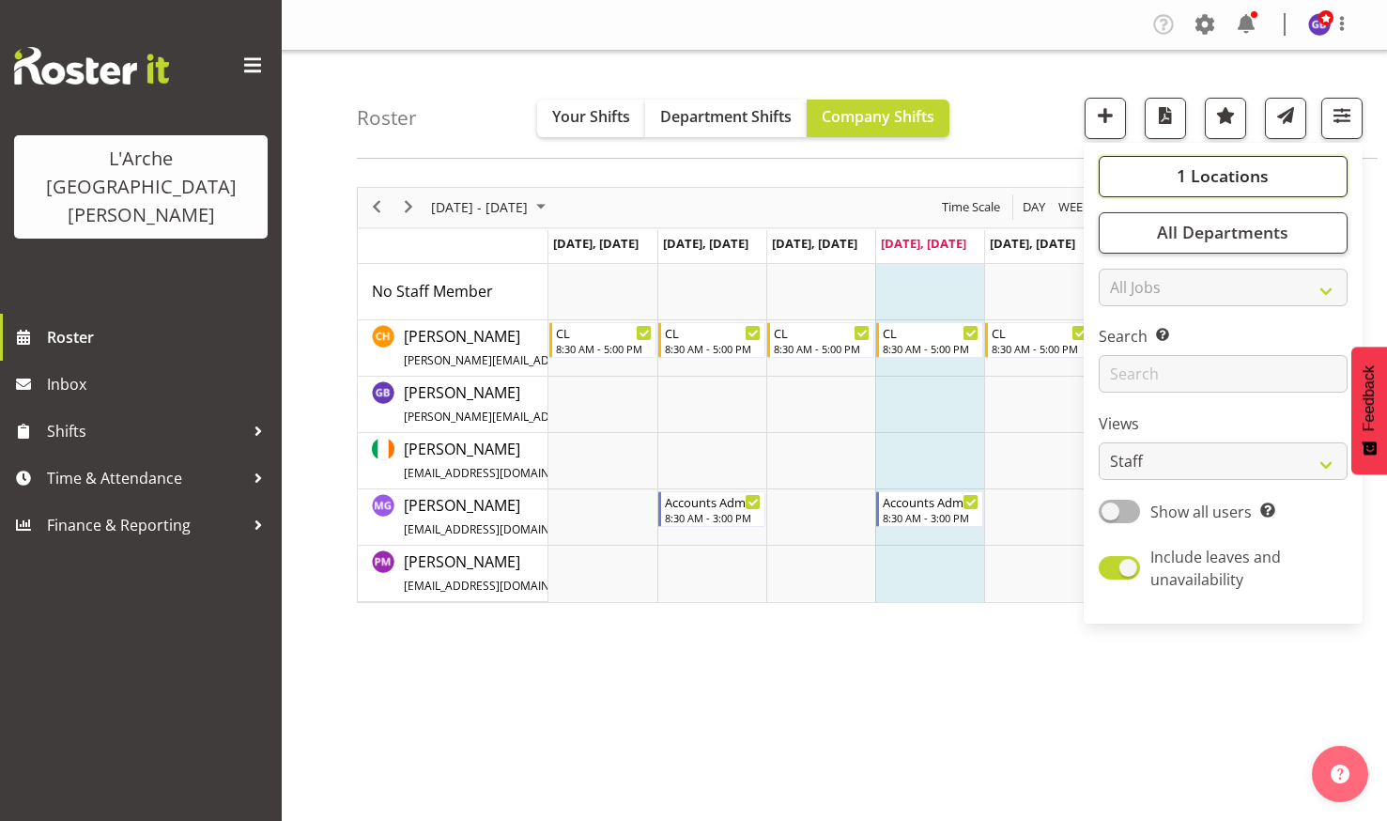
click at [1182, 172] on span "1 Locations" at bounding box center [1222, 175] width 92 height 23
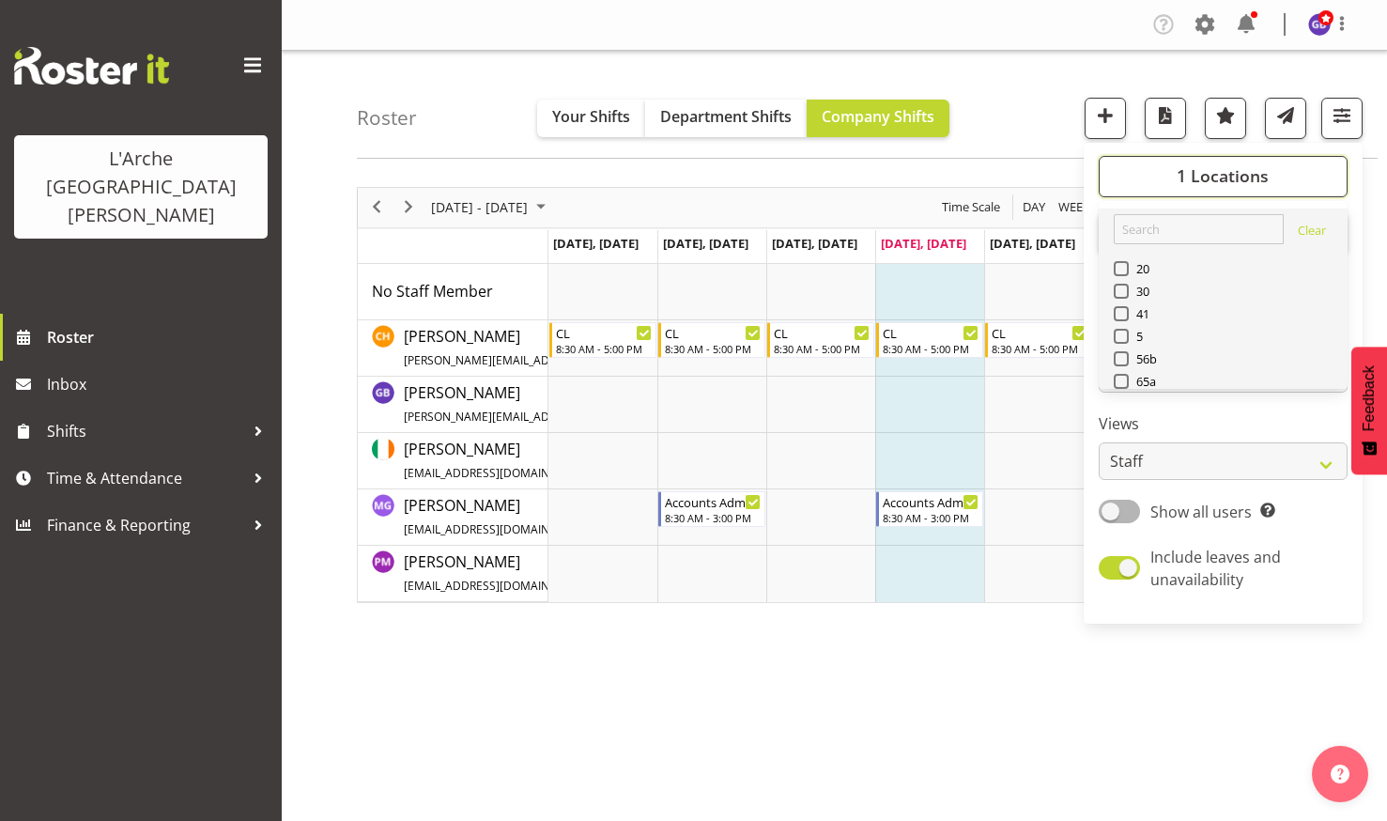
scroll to position [94, 0]
click at [1124, 326] on span at bounding box center [1121, 332] width 15 height 15
click at [1124, 326] on input "Art and Music [GEOGRAPHIC_DATA]" at bounding box center [1120, 332] width 12 height 12
checkbox input "true"
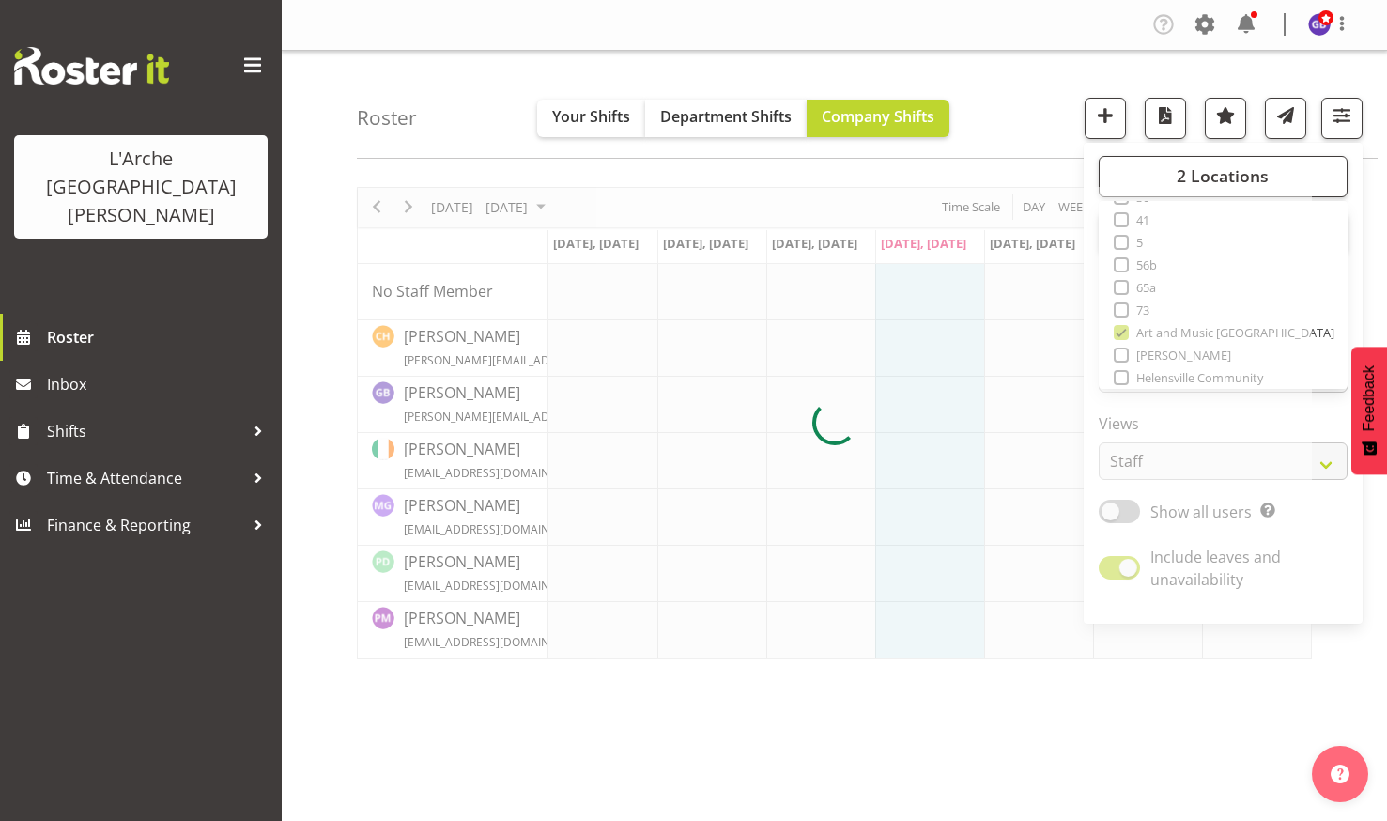
click at [1015, 73] on div "Roster Your Shifts Department Shifts Company Shifts 2 Locations Clear 20 30 41 …" at bounding box center [867, 105] width 1021 height 108
